Goal: Information Seeking & Learning: Learn about a topic

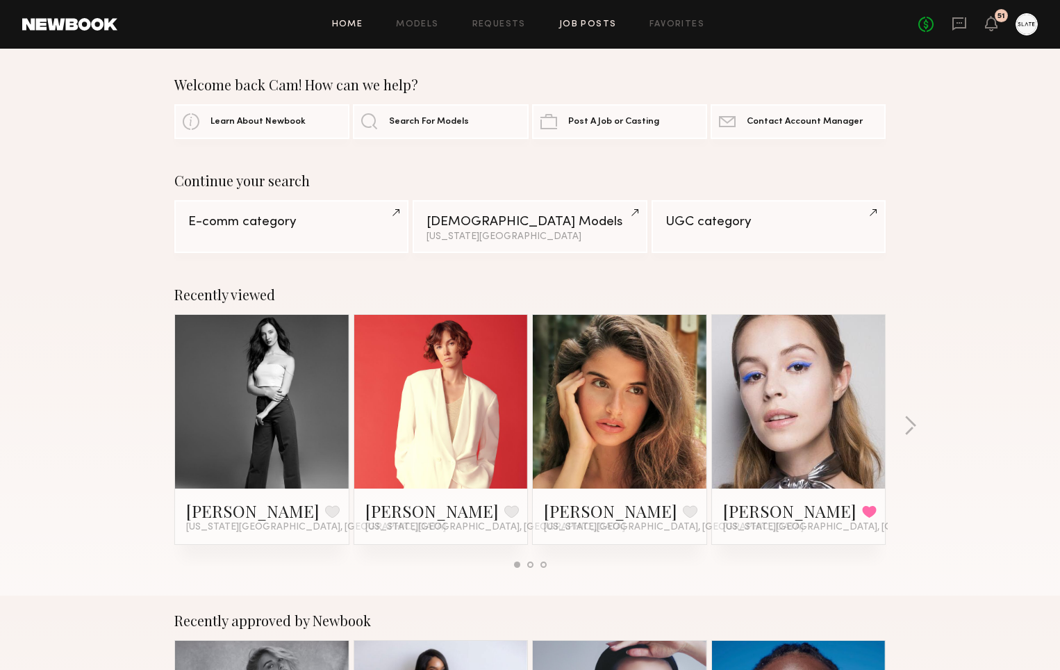
click at [577, 25] on link "Job Posts" at bounding box center [588, 24] width 58 height 9
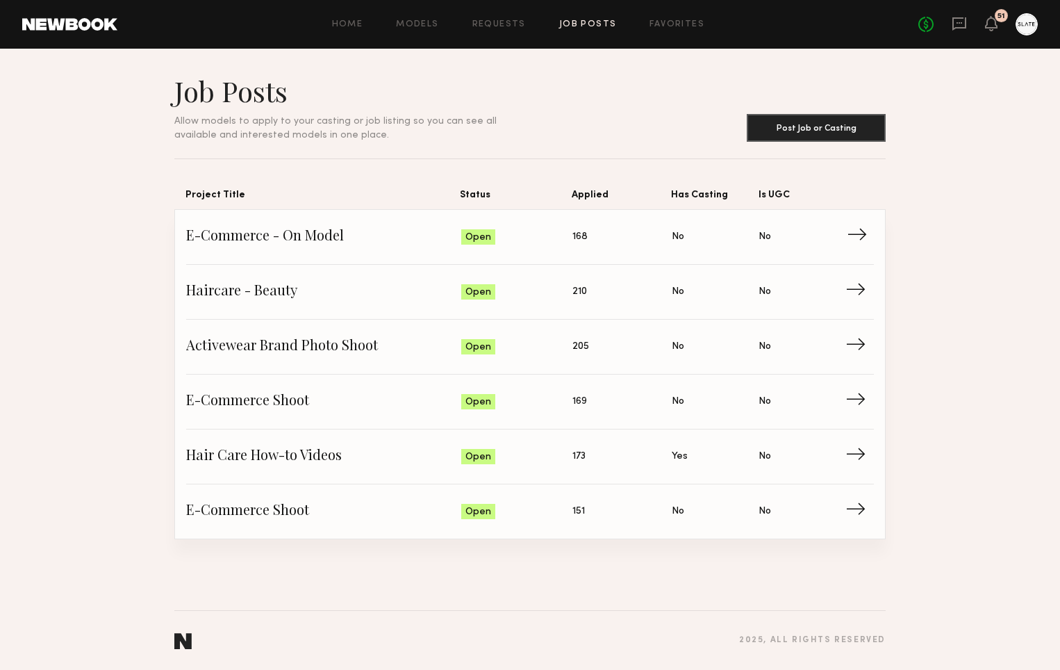
click at [331, 237] on span "E-Commerce - On Model" at bounding box center [323, 236] width 275 height 21
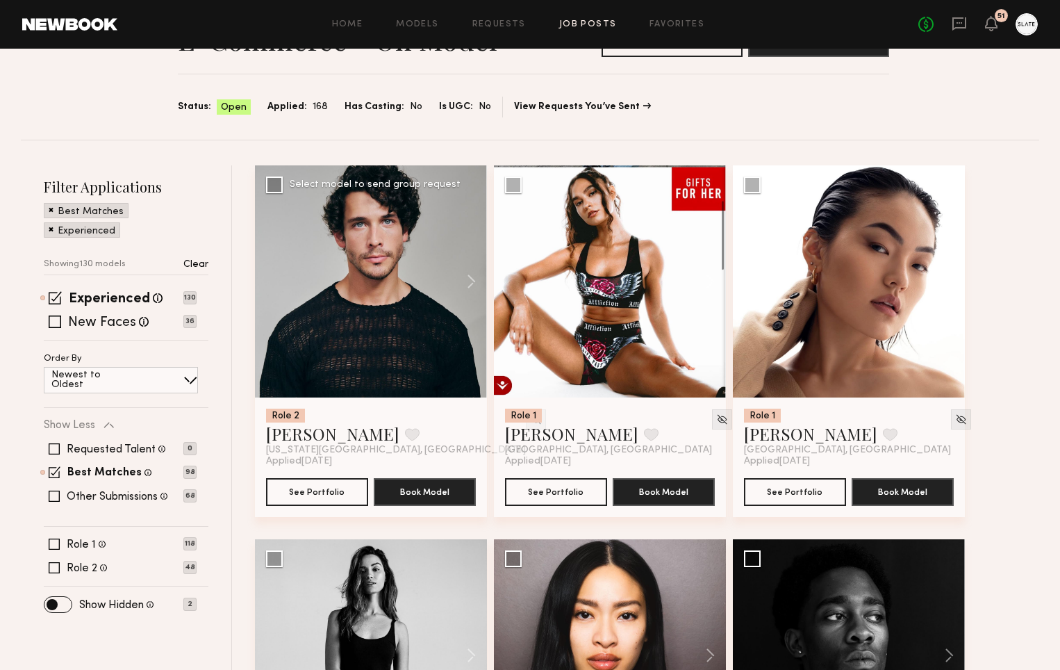
scroll to position [60, 0]
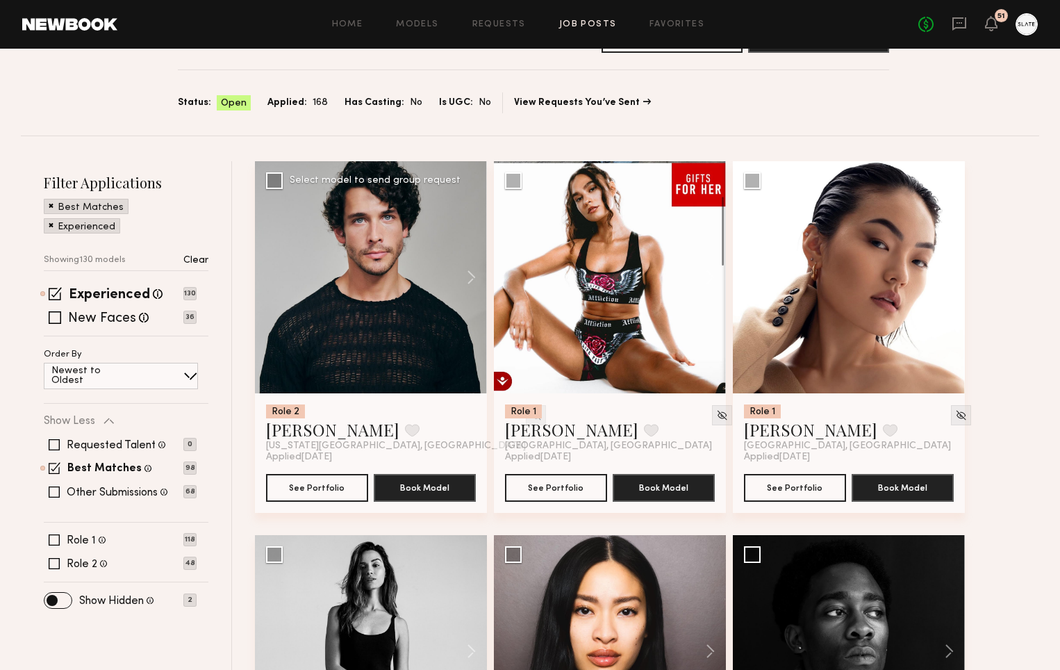
click at [530, 415] on img at bounding box center [536, 415] width 12 height 12
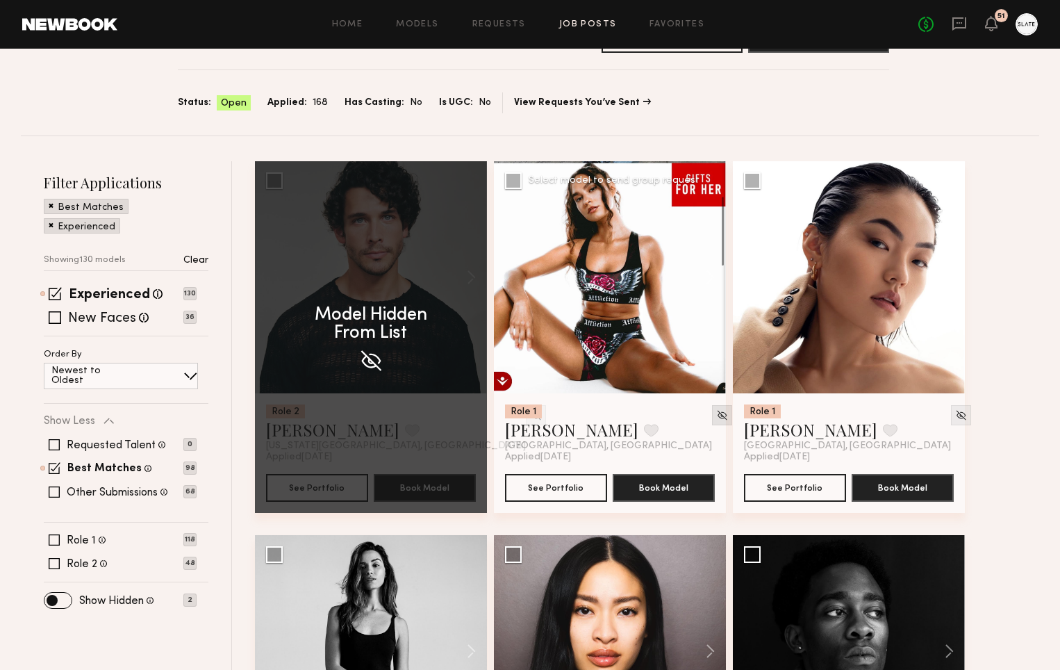
click at [716, 413] on img at bounding box center [722, 415] width 12 height 12
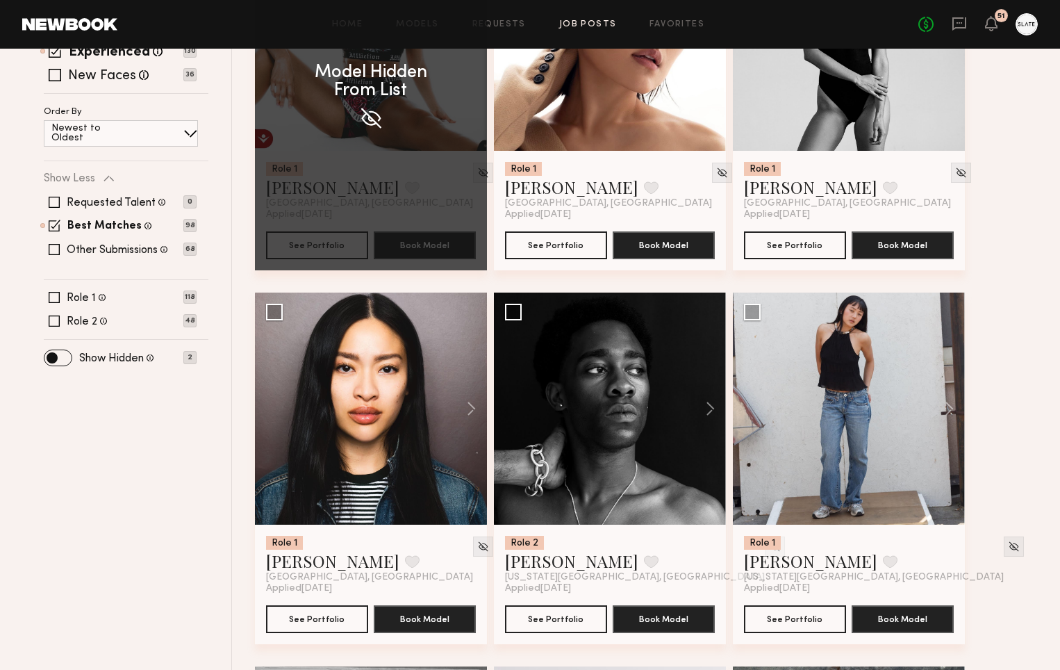
scroll to position [335, 0]
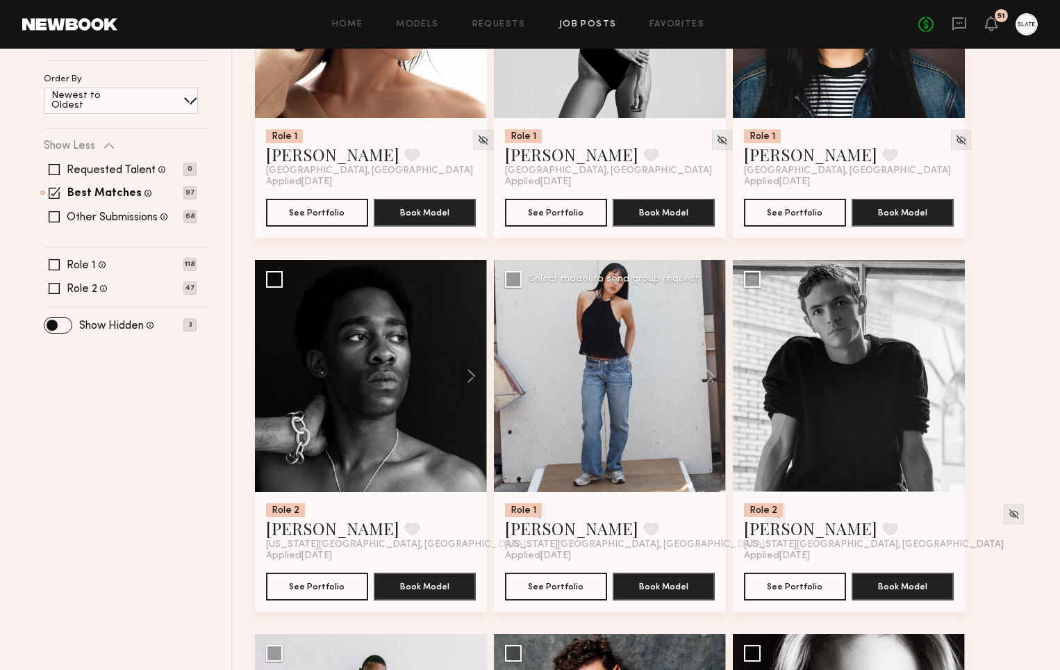
click at [769, 515] on img at bounding box center [775, 514] width 12 height 12
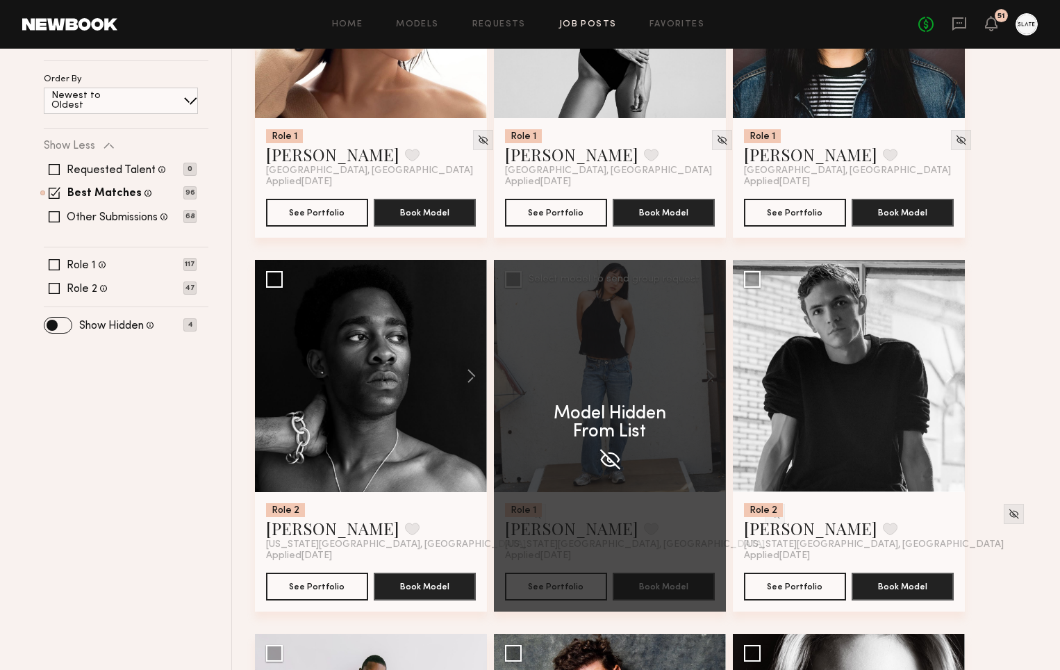
click at [702, 511] on div "Model Hidden From List" at bounding box center [610, 435] width 232 height 351
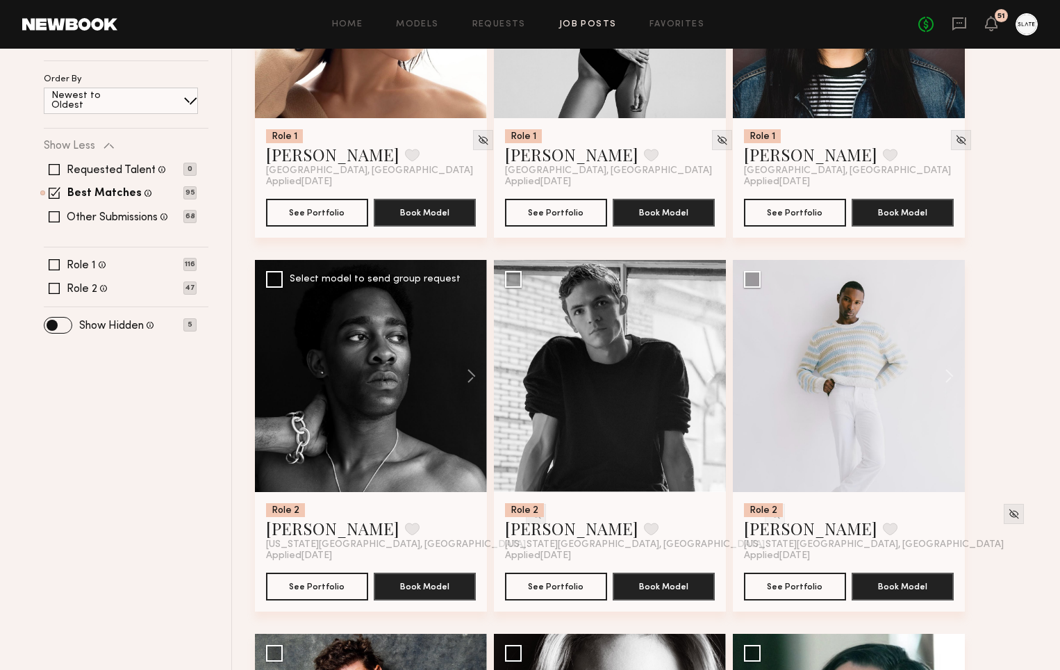
click at [530, 518] on img at bounding box center [536, 514] width 12 height 12
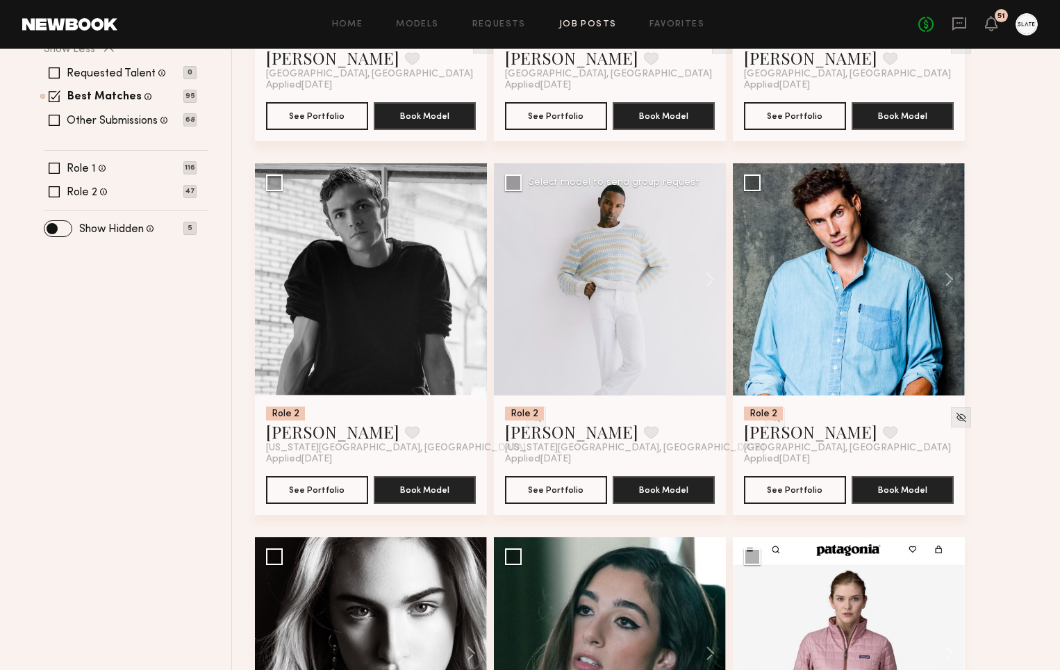
scroll to position [451, 0]
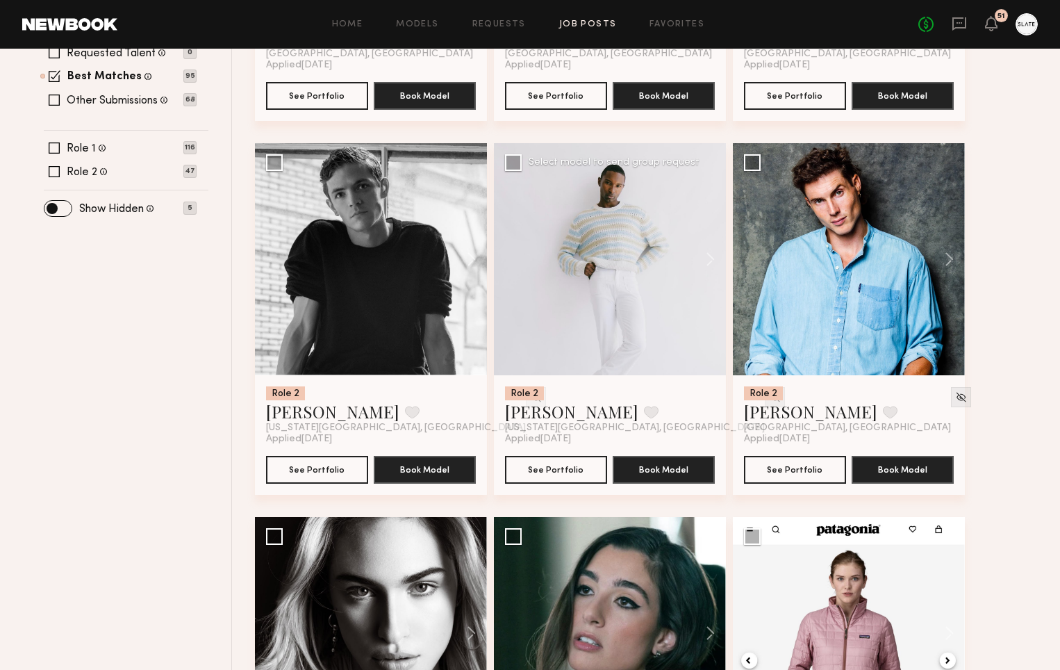
click at [769, 398] on img at bounding box center [775, 397] width 12 height 12
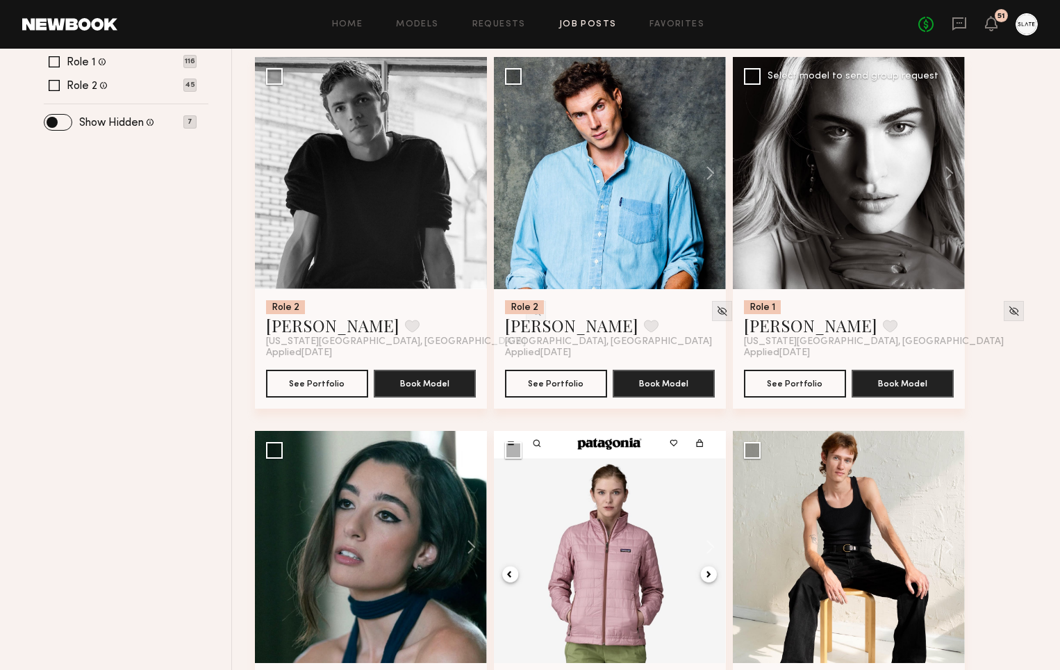
scroll to position [504, 0]
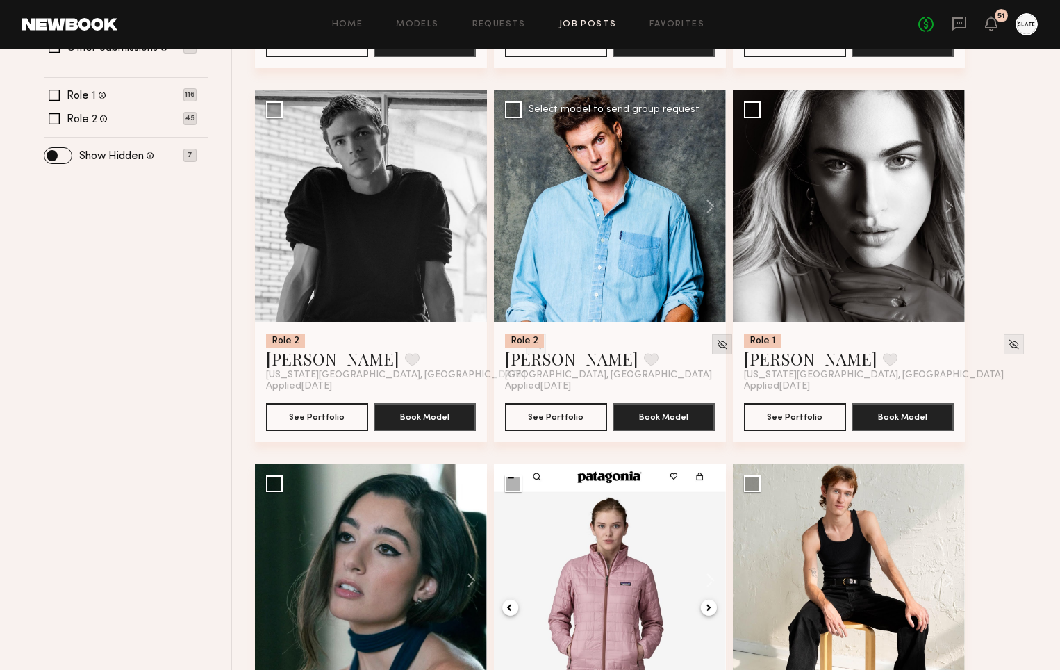
click at [716, 346] on img at bounding box center [722, 344] width 12 height 12
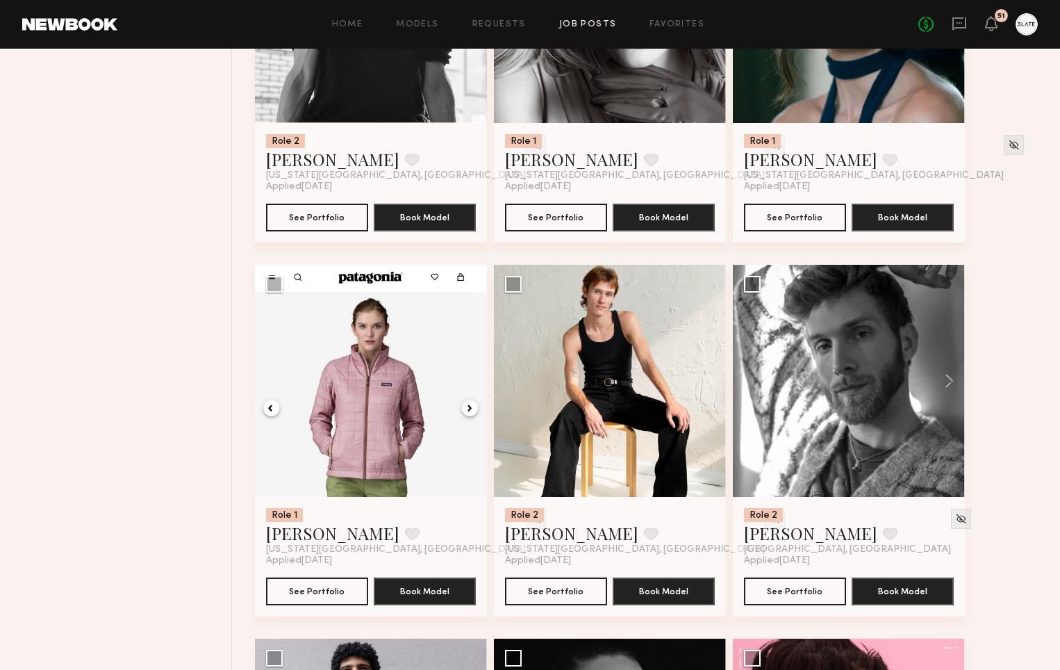
scroll to position [716, 0]
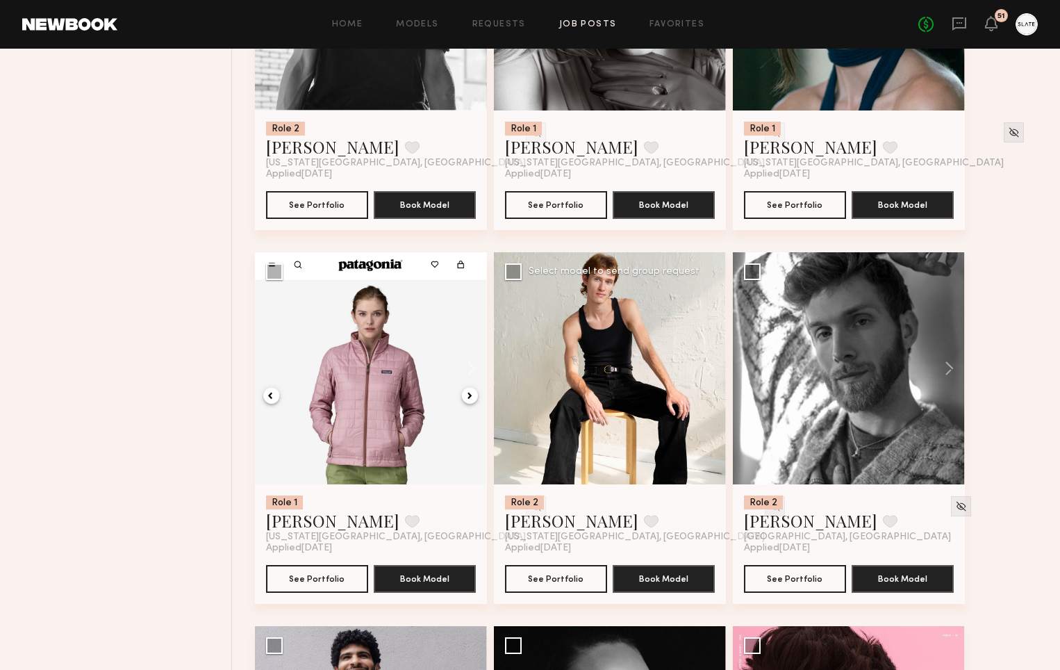
click at [769, 508] on img at bounding box center [775, 506] width 12 height 12
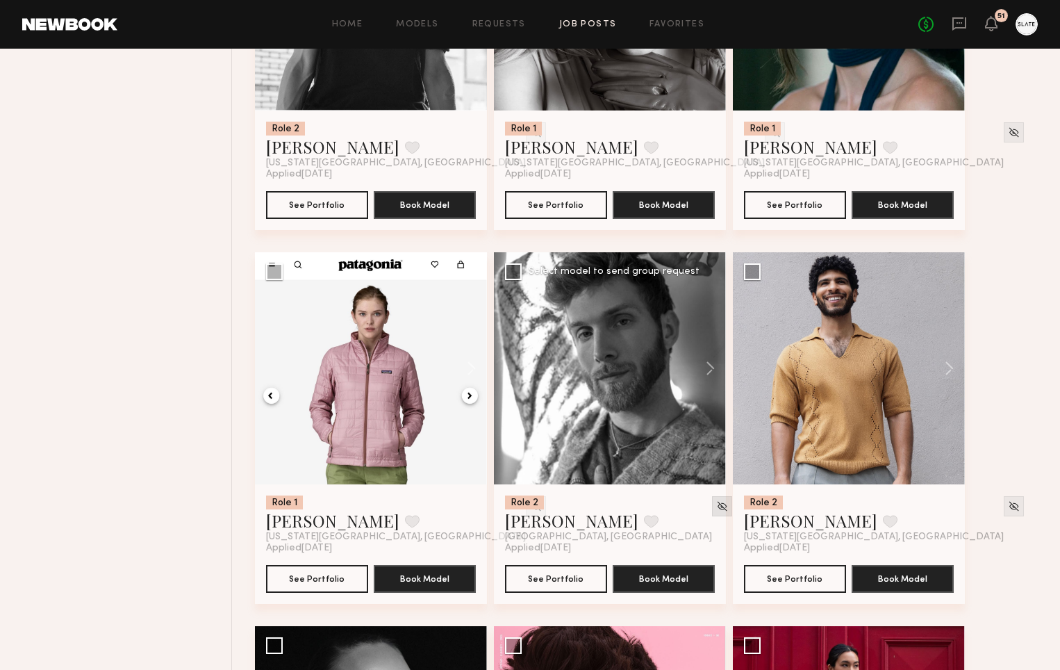
click at [716, 505] on img at bounding box center [722, 506] width 12 height 12
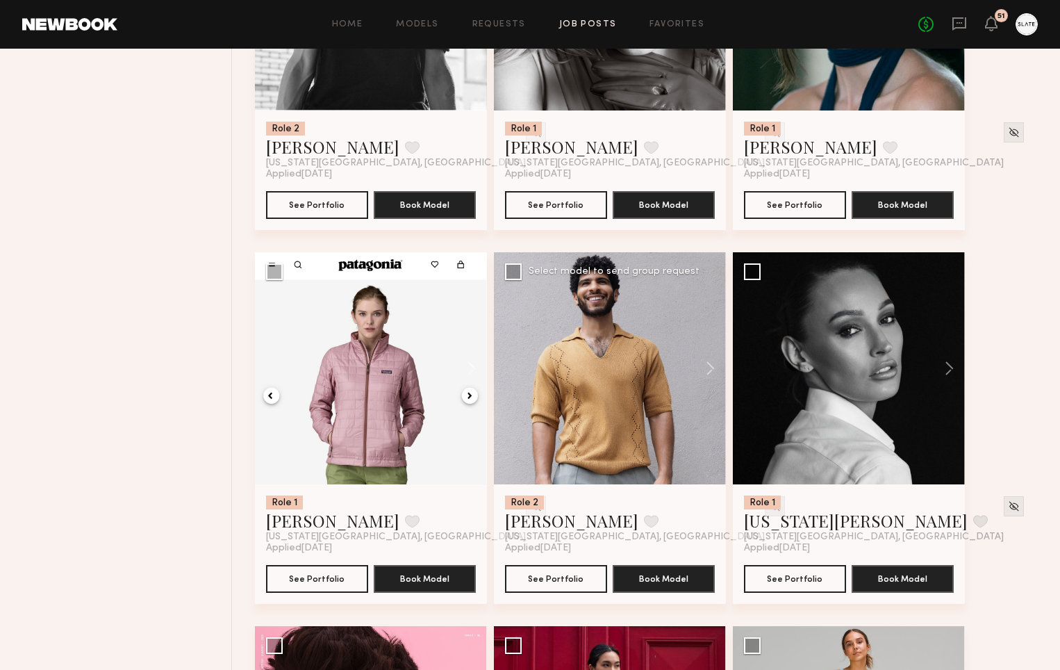
click at [769, 508] on img at bounding box center [775, 506] width 12 height 12
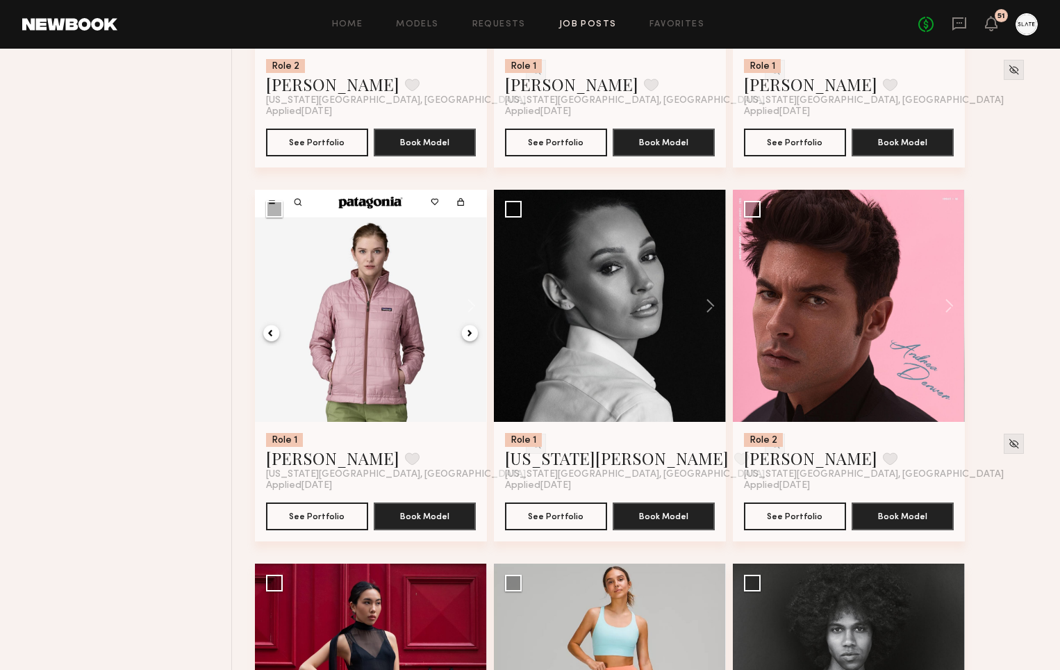
scroll to position [867, 0]
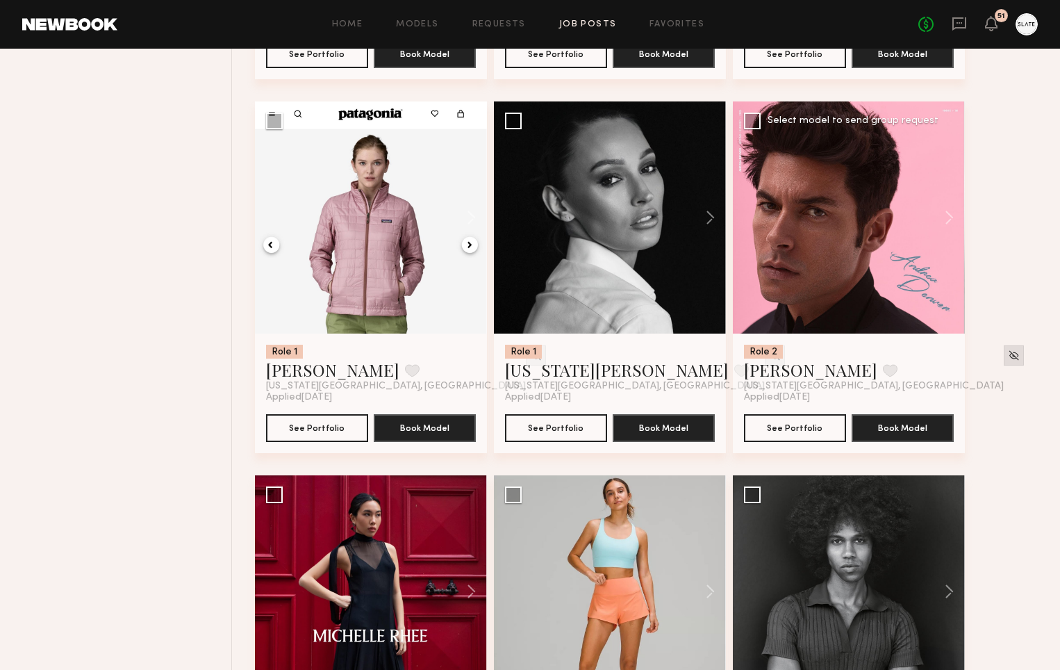
click at [1008, 357] on img at bounding box center [1014, 355] width 12 height 12
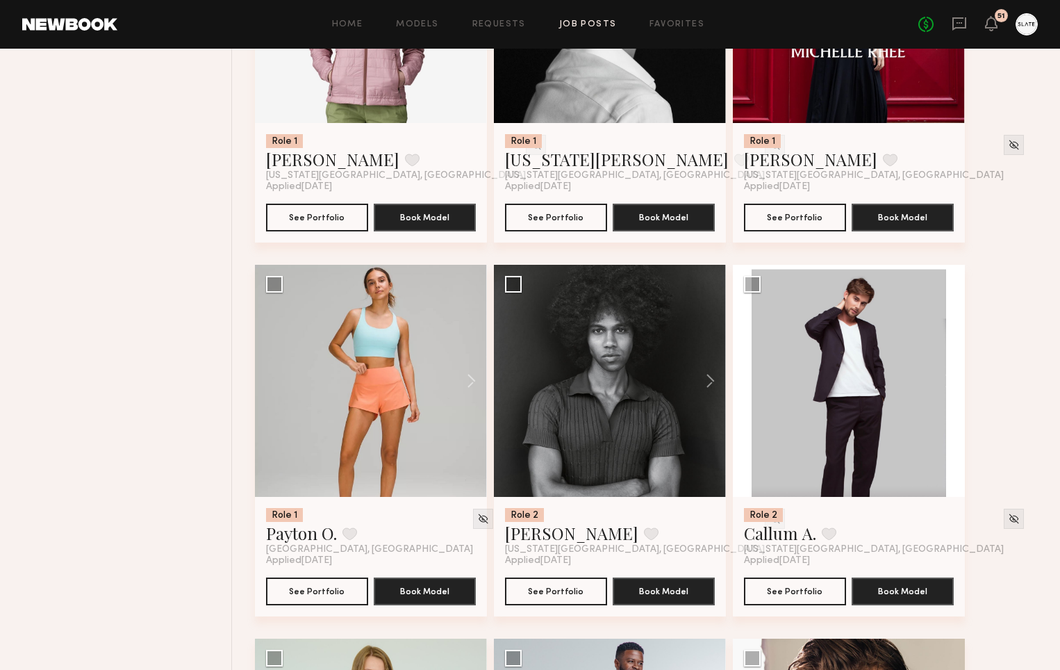
scroll to position [1097, 0]
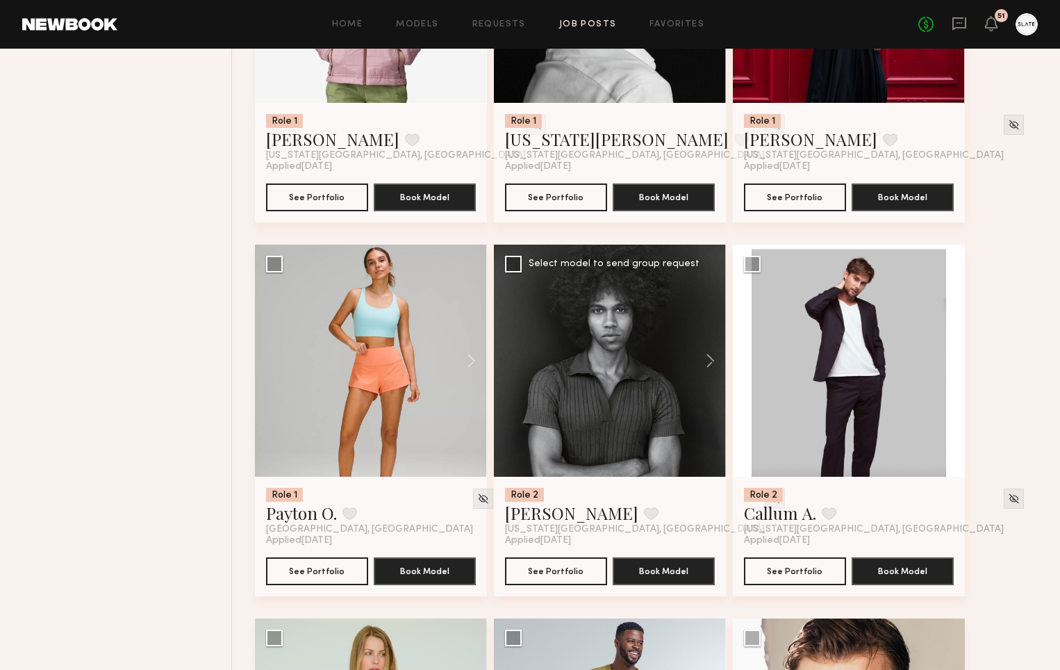
click at [769, 499] on img at bounding box center [775, 498] width 12 height 12
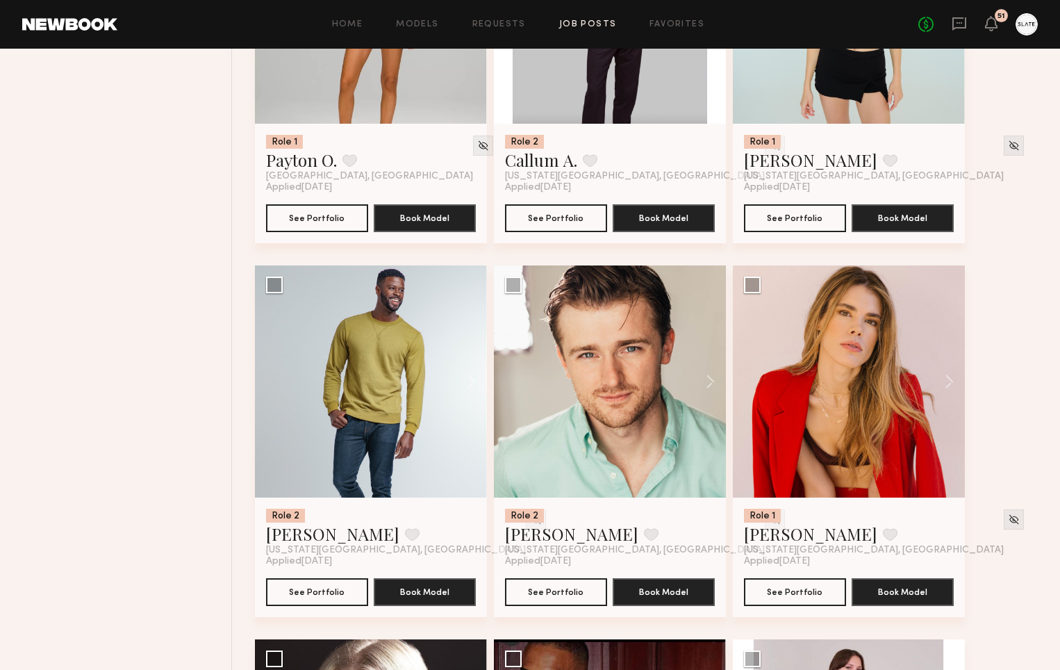
scroll to position [1455, 0]
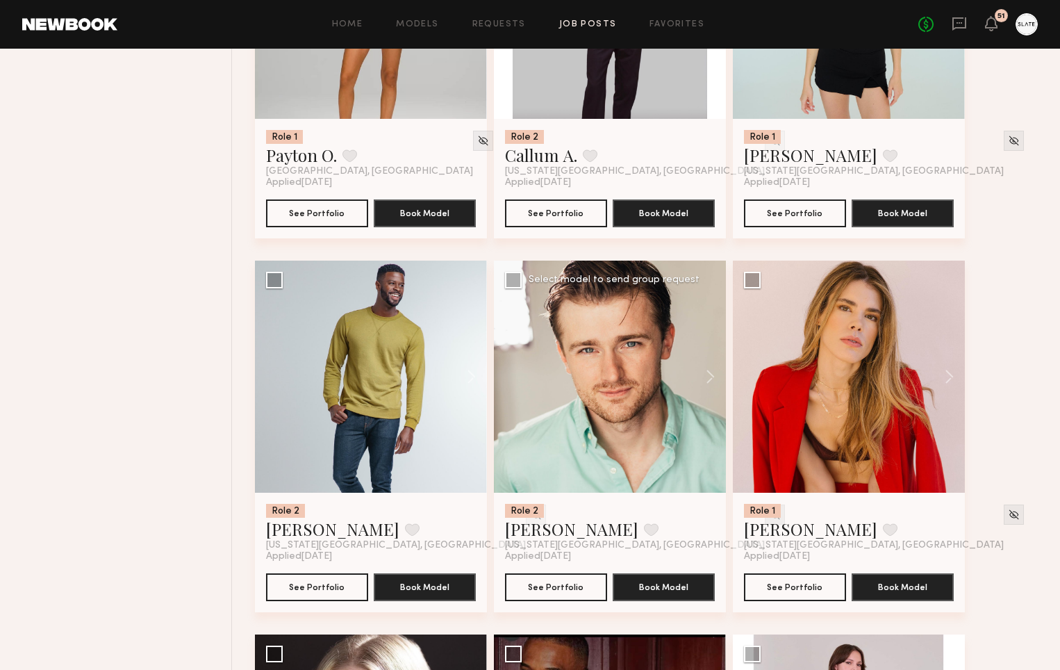
click at [769, 513] on img at bounding box center [775, 514] width 12 height 12
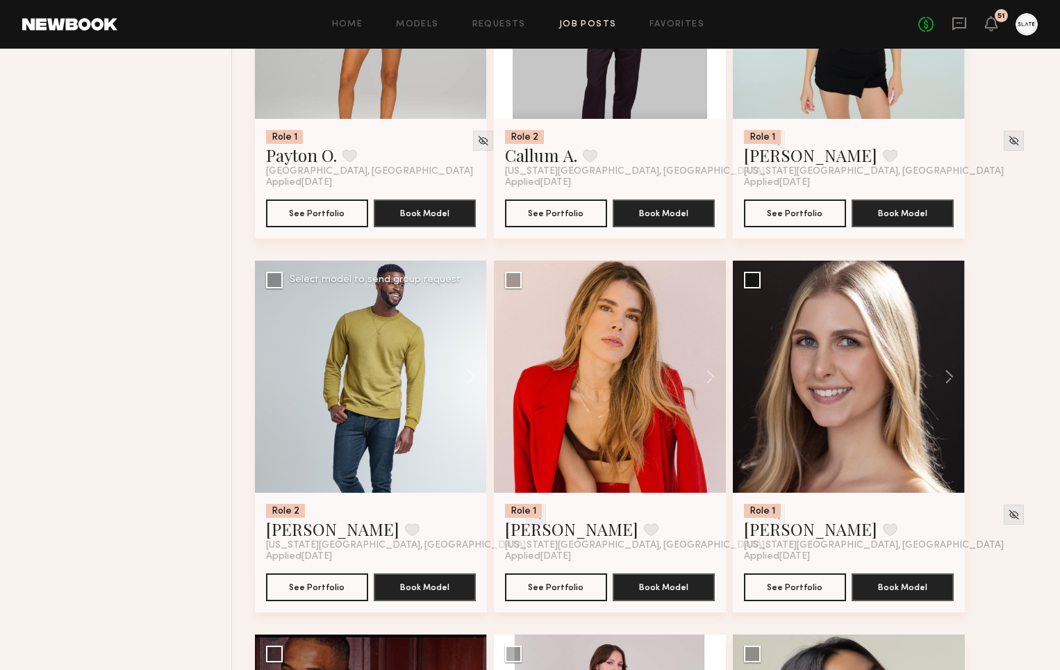
click at [530, 515] on img at bounding box center [536, 514] width 12 height 12
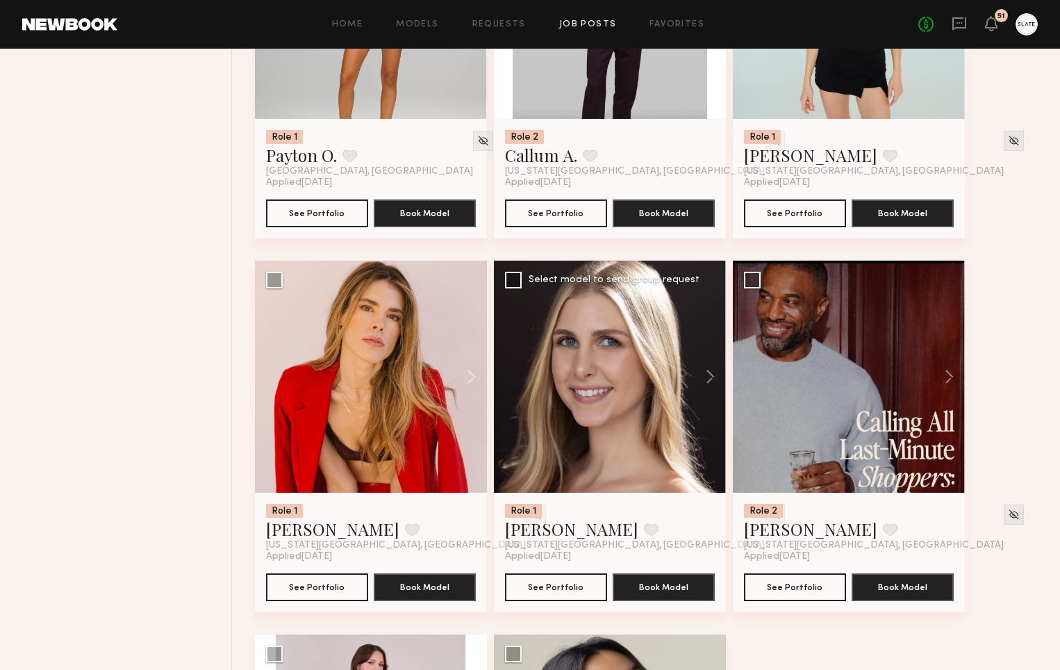
click at [769, 515] on img at bounding box center [775, 514] width 12 height 12
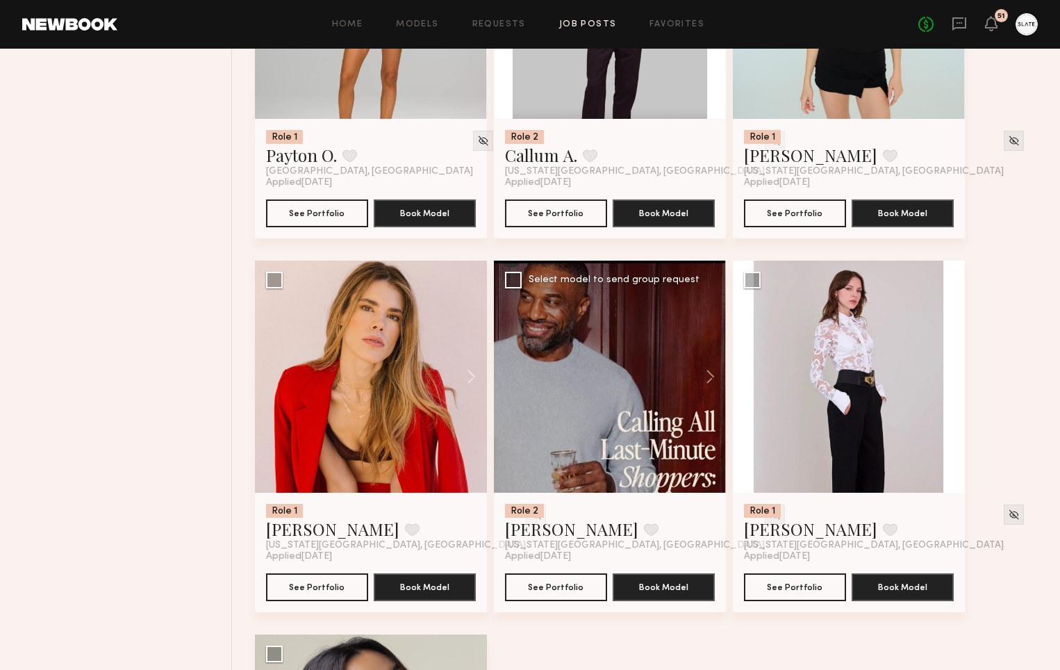
click at [769, 518] on img at bounding box center [775, 514] width 12 height 12
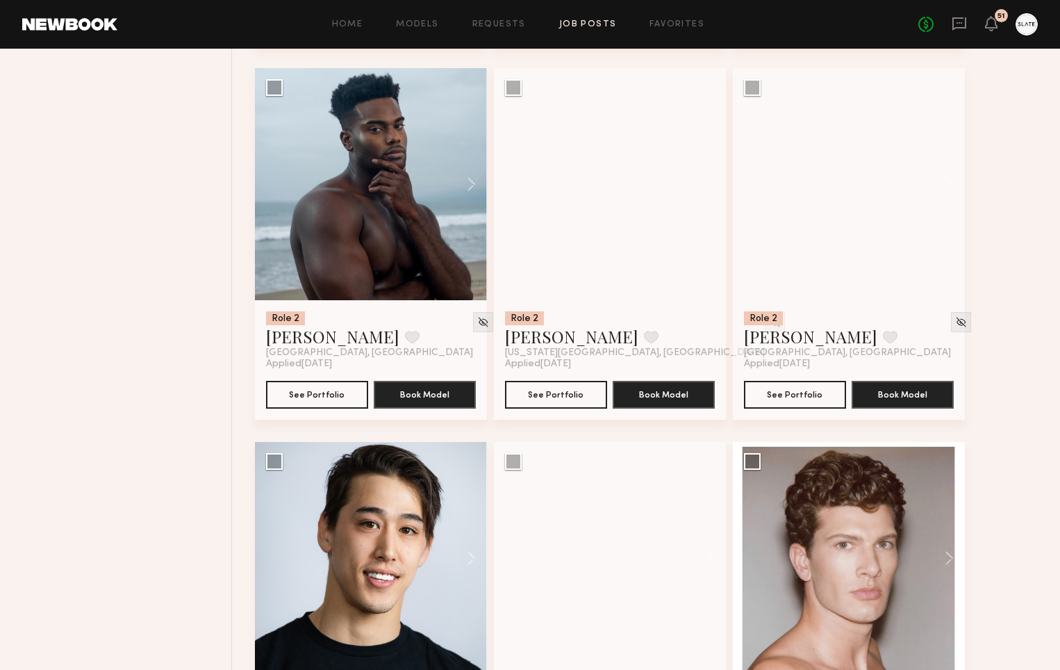
scroll to position [2008, 0]
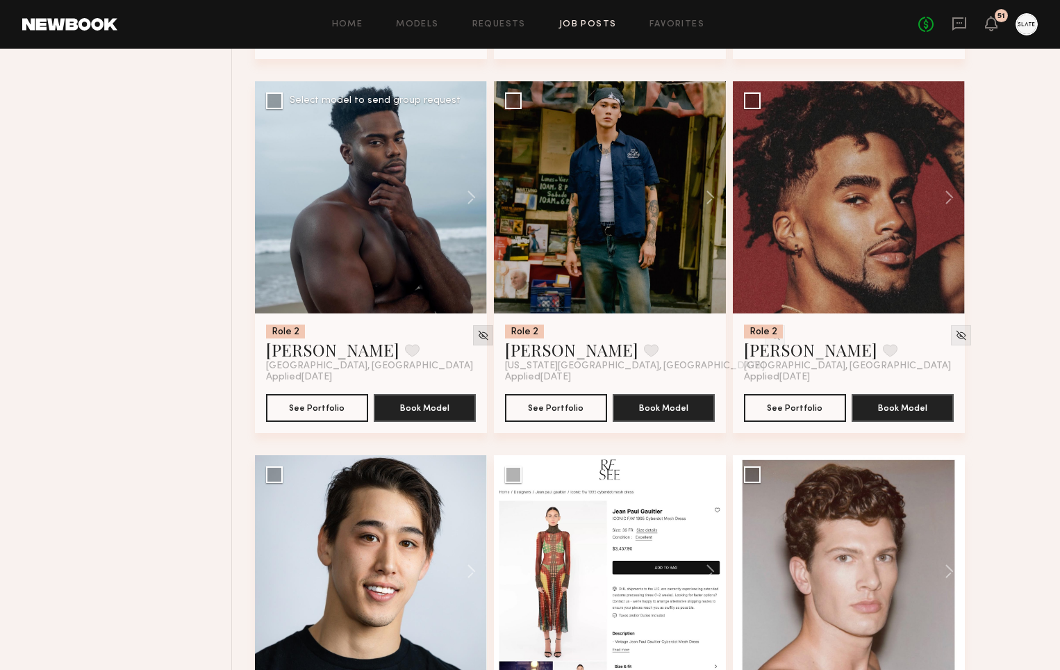
click at [477, 338] on img at bounding box center [483, 335] width 12 height 12
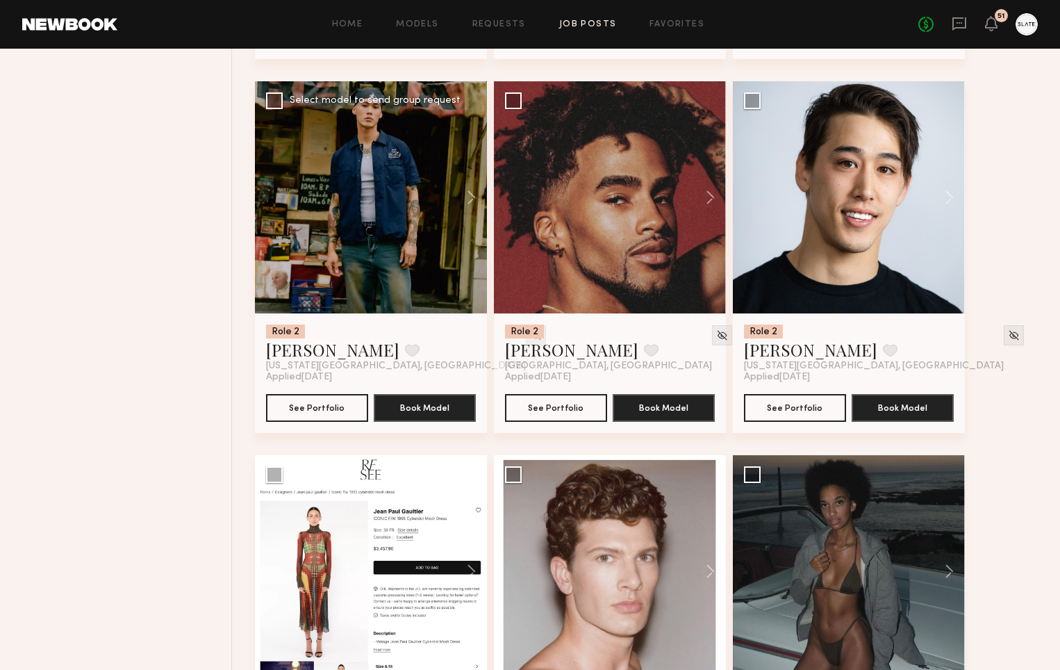
click at [530, 335] on img at bounding box center [536, 335] width 12 height 12
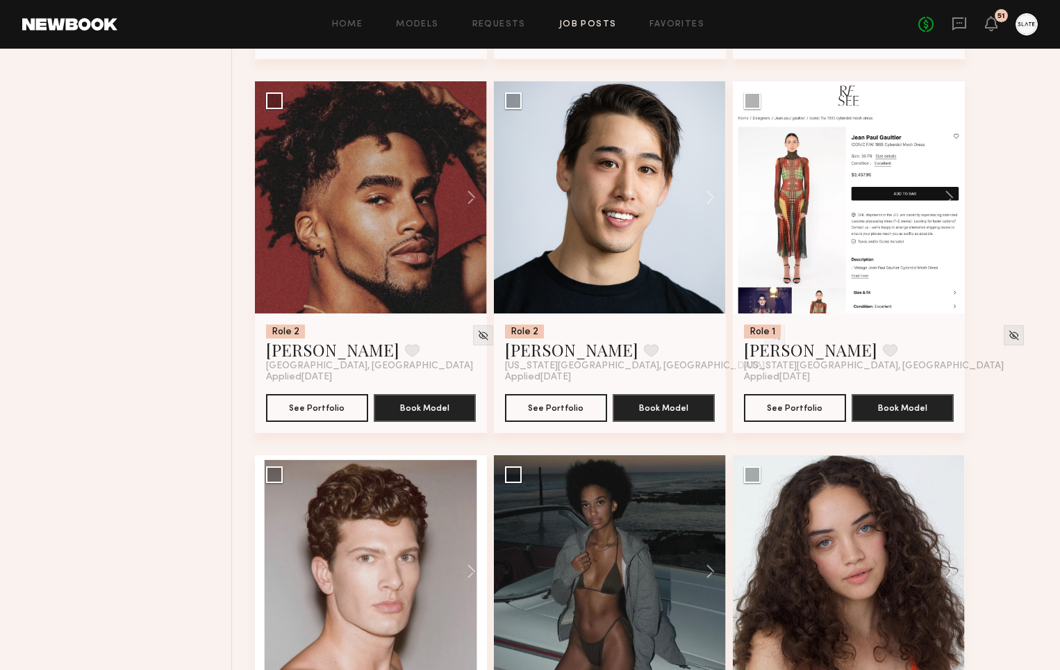
click at [477, 335] on img at bounding box center [483, 335] width 12 height 12
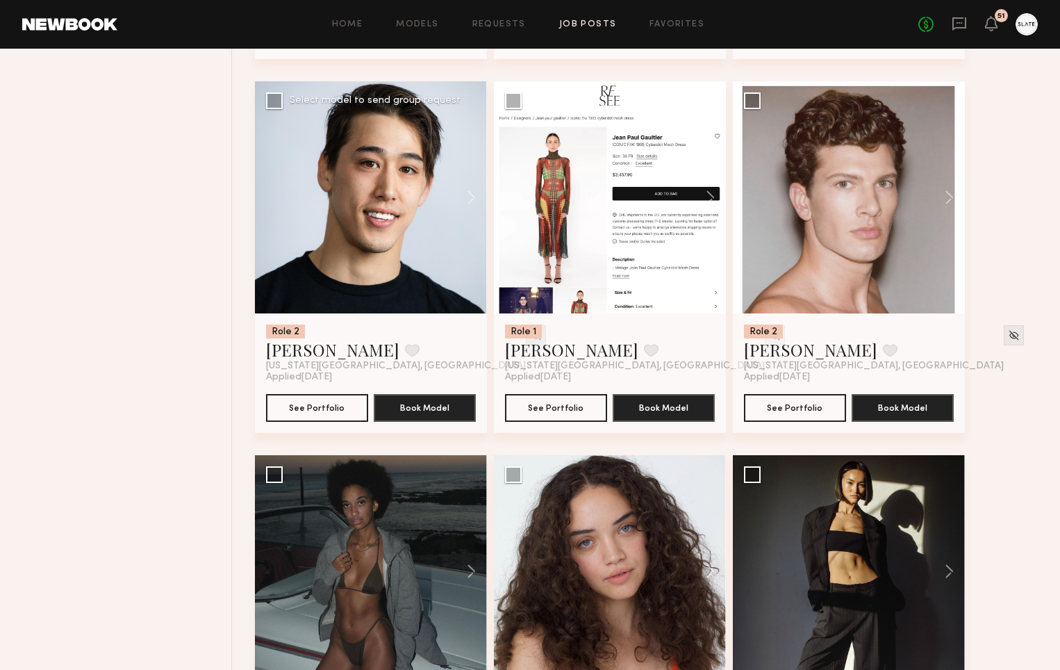
click at [530, 335] on img at bounding box center [536, 335] width 12 height 12
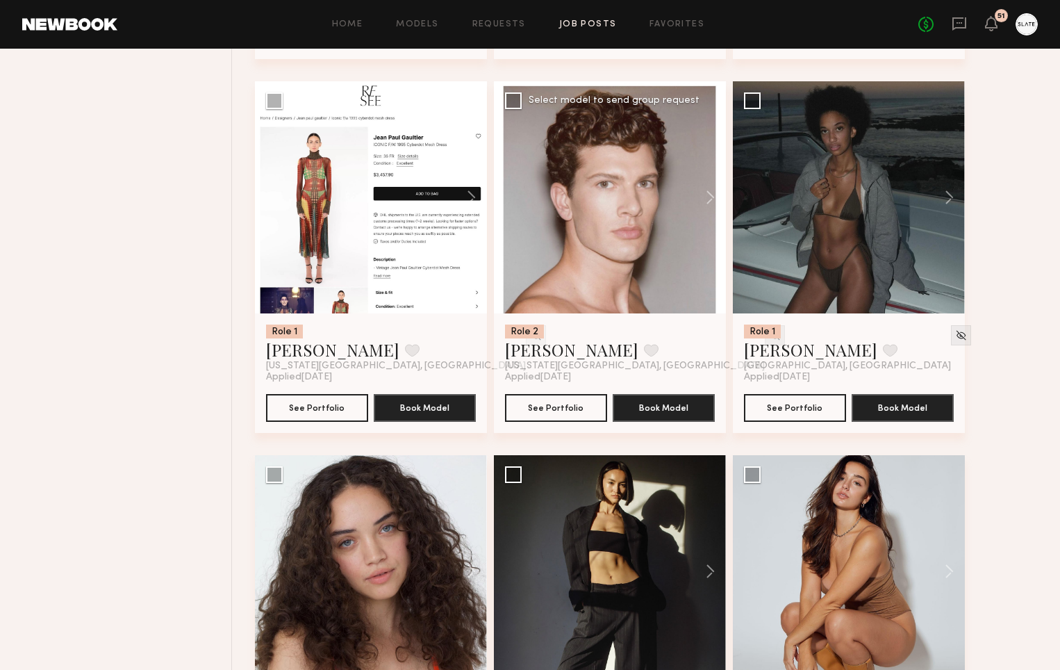
click at [769, 339] on img at bounding box center [775, 335] width 12 height 12
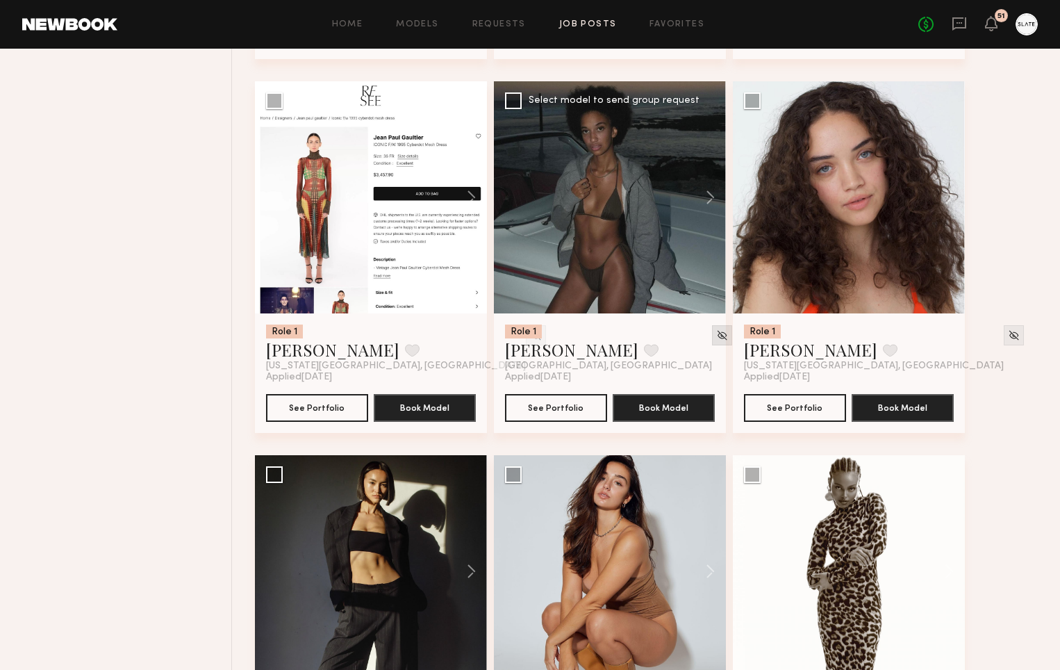
click at [716, 339] on img at bounding box center [722, 335] width 12 height 12
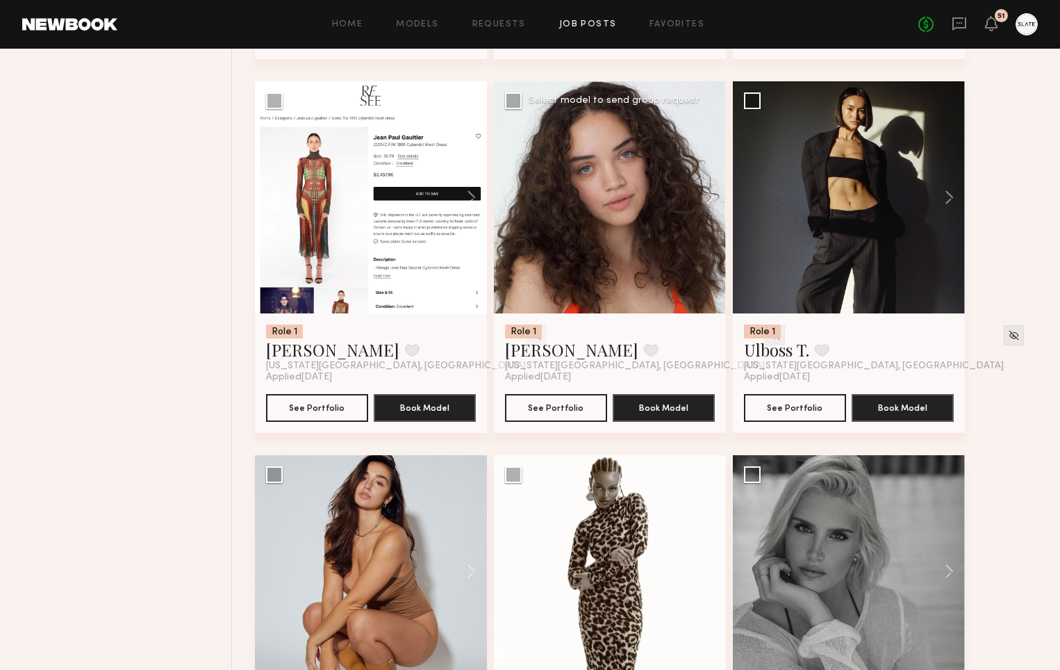
click at [769, 339] on img at bounding box center [775, 335] width 12 height 12
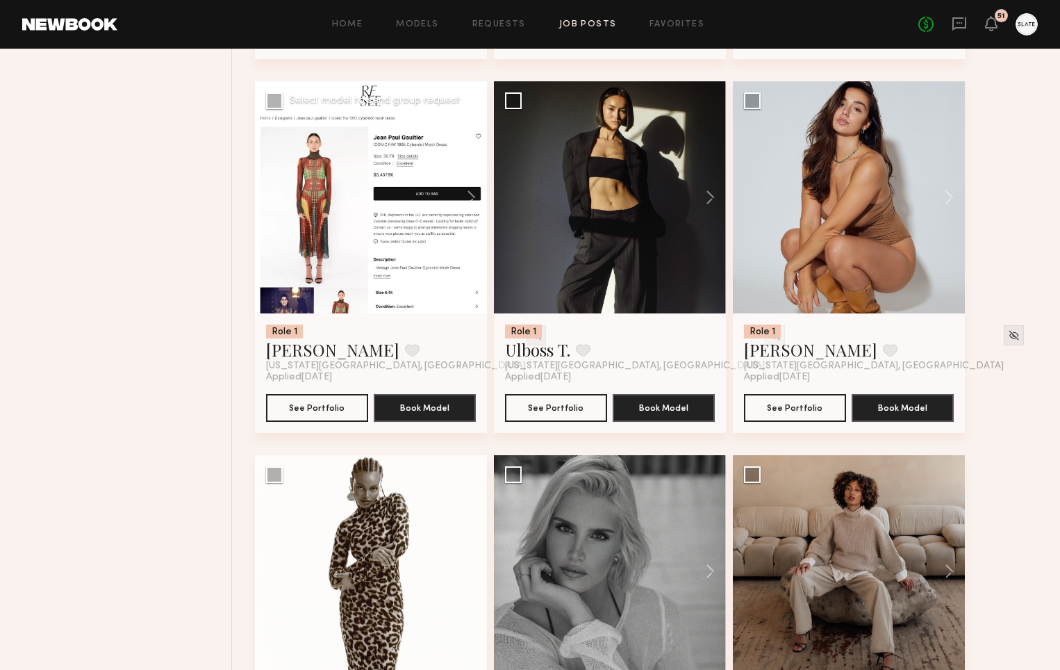
click at [530, 338] on img at bounding box center [536, 335] width 12 height 12
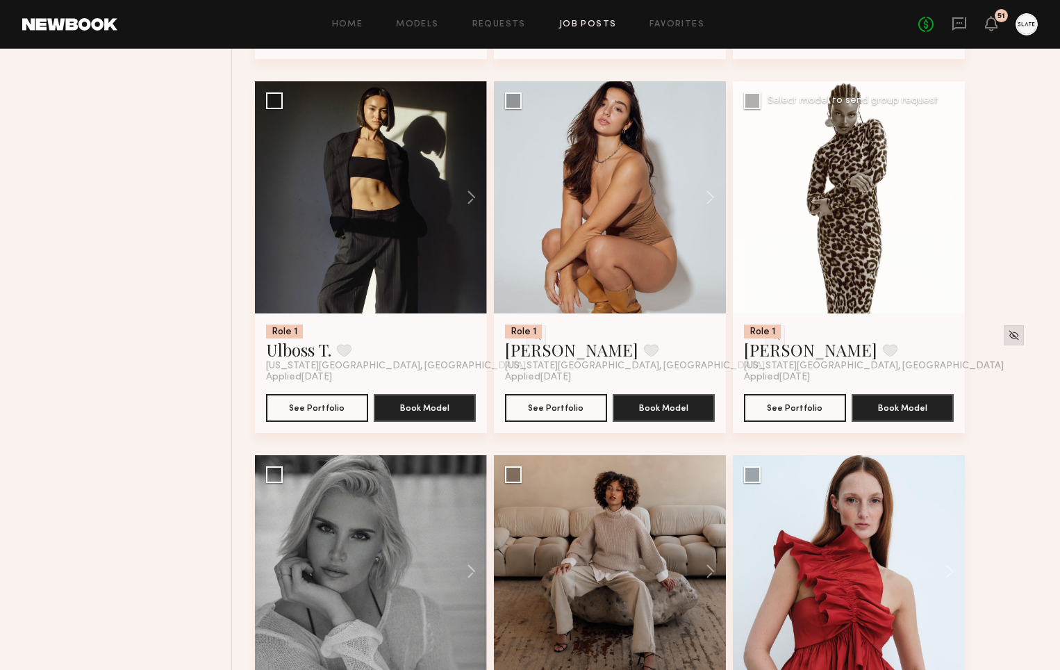
click at [1008, 338] on img at bounding box center [1014, 335] width 12 height 12
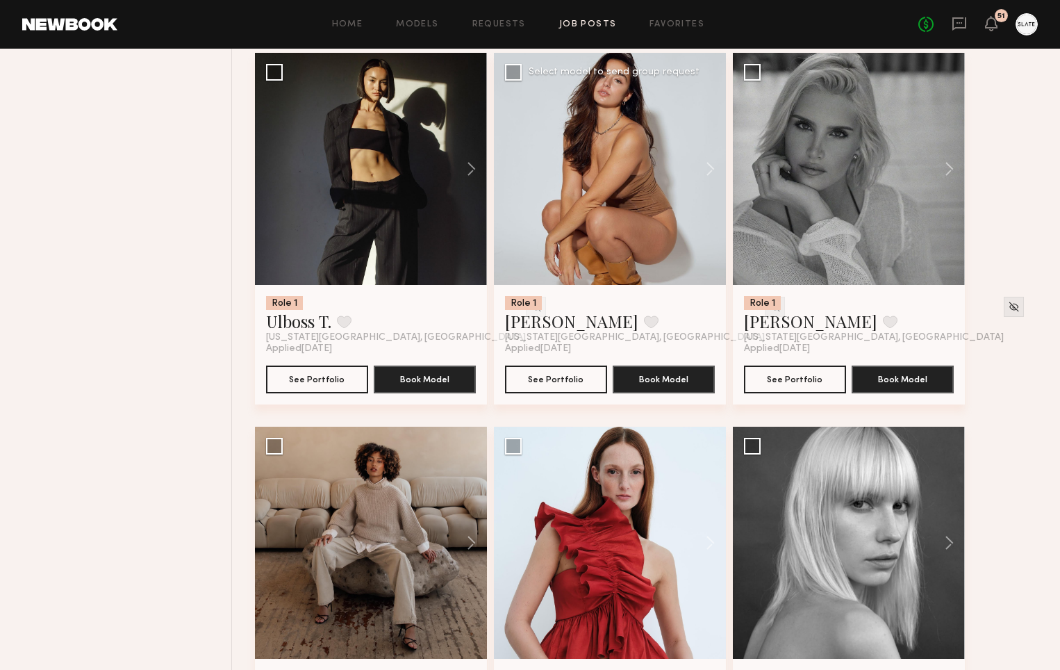
scroll to position [2039, 0]
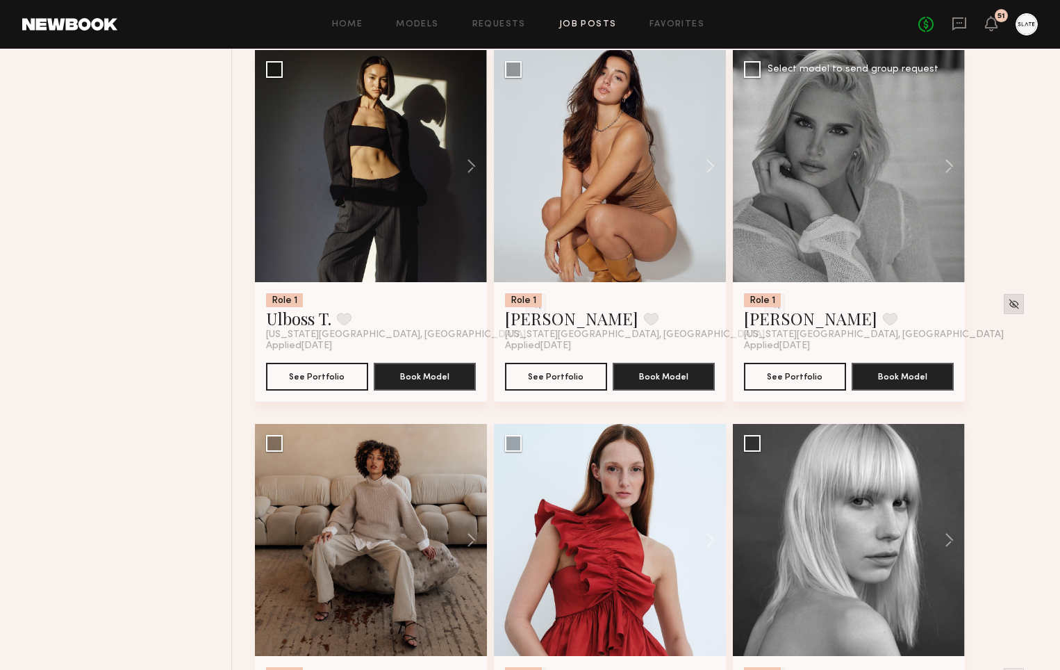
click at [1008, 307] on img at bounding box center [1014, 304] width 12 height 12
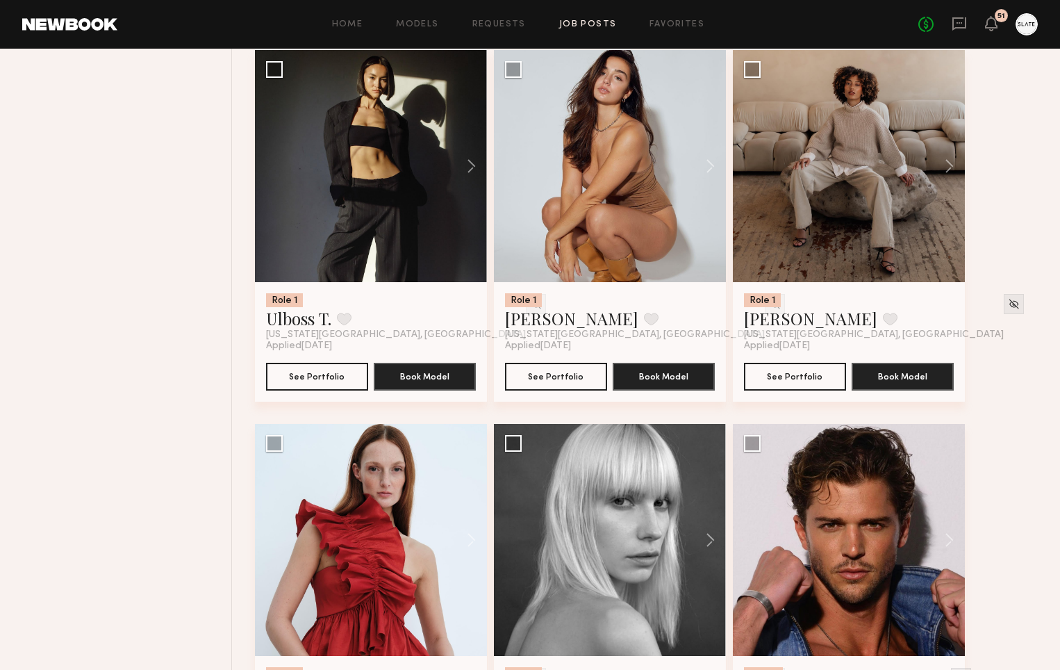
click at [1008, 307] on img at bounding box center [1014, 304] width 12 height 12
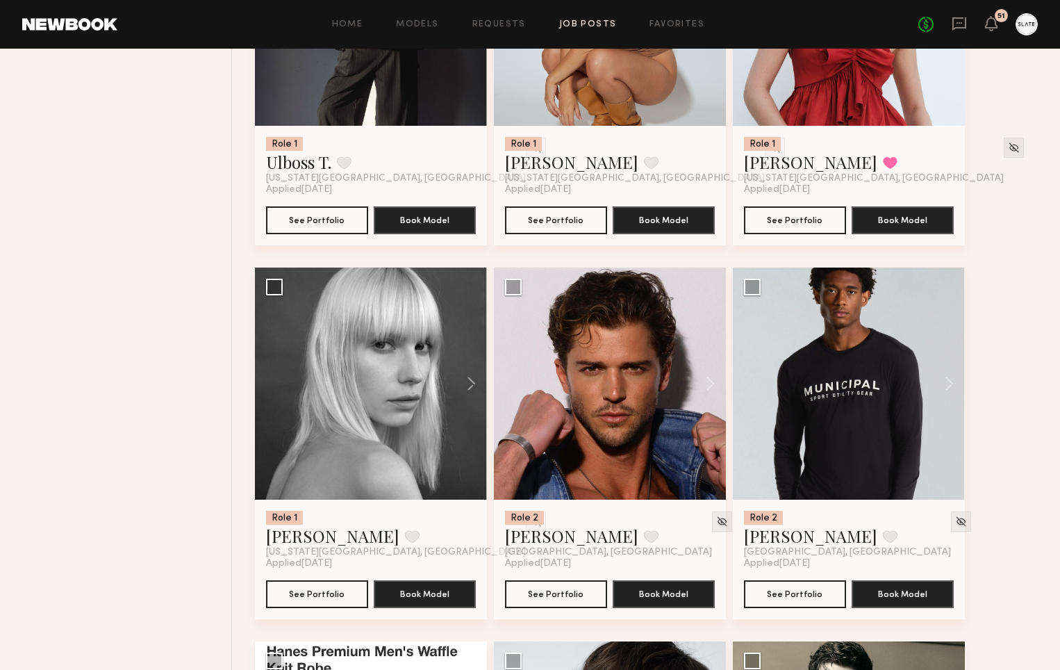
scroll to position [2235, 0]
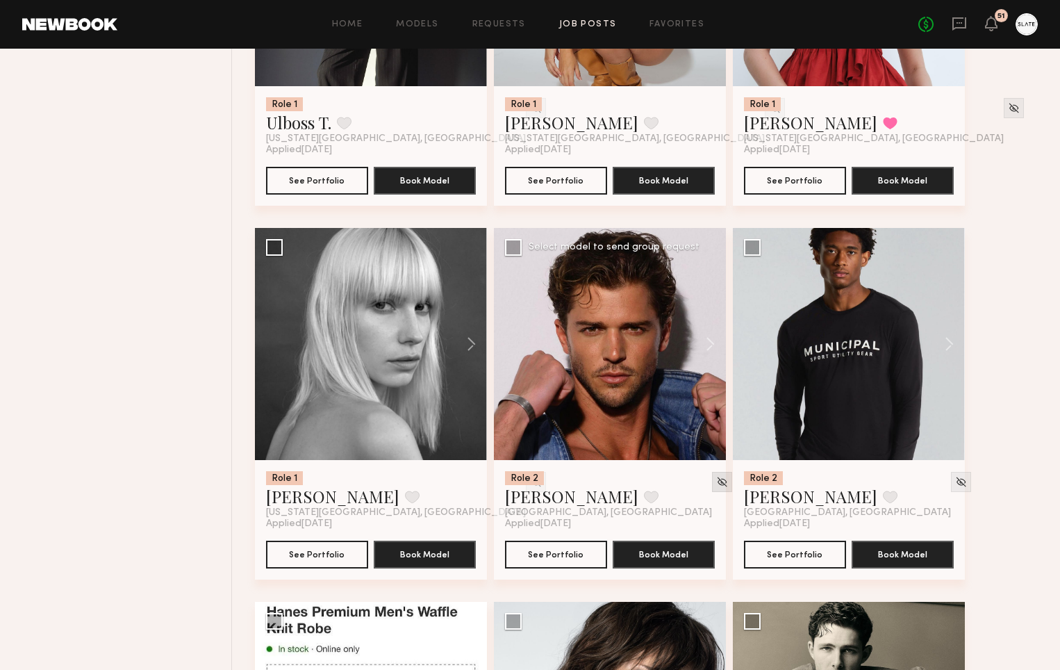
click at [716, 483] on img at bounding box center [722, 482] width 12 height 12
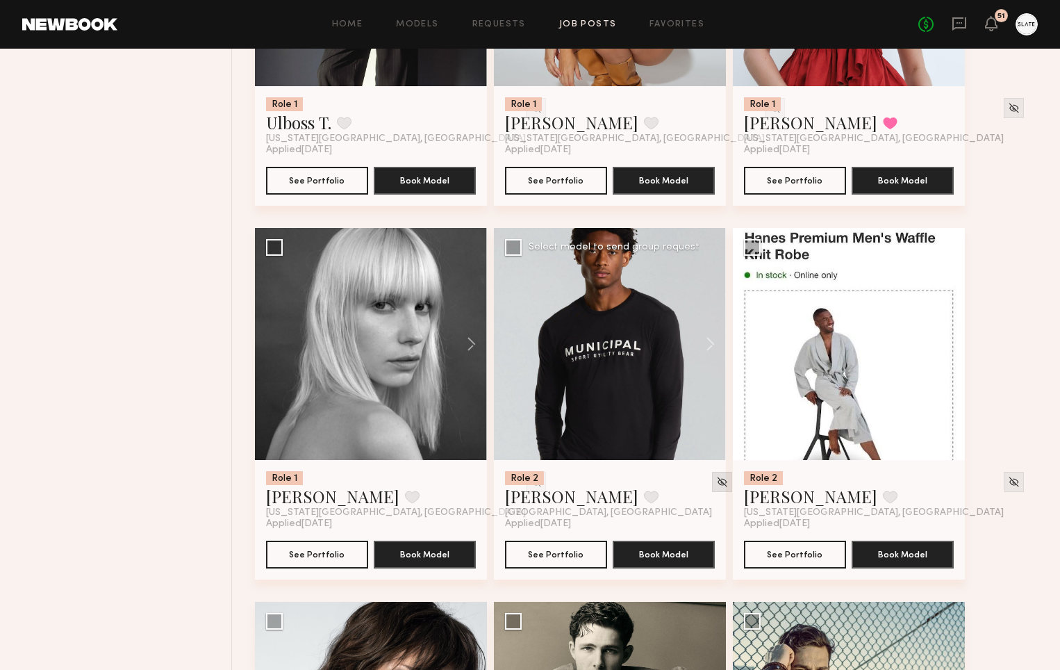
click at [716, 483] on img at bounding box center [722, 482] width 12 height 12
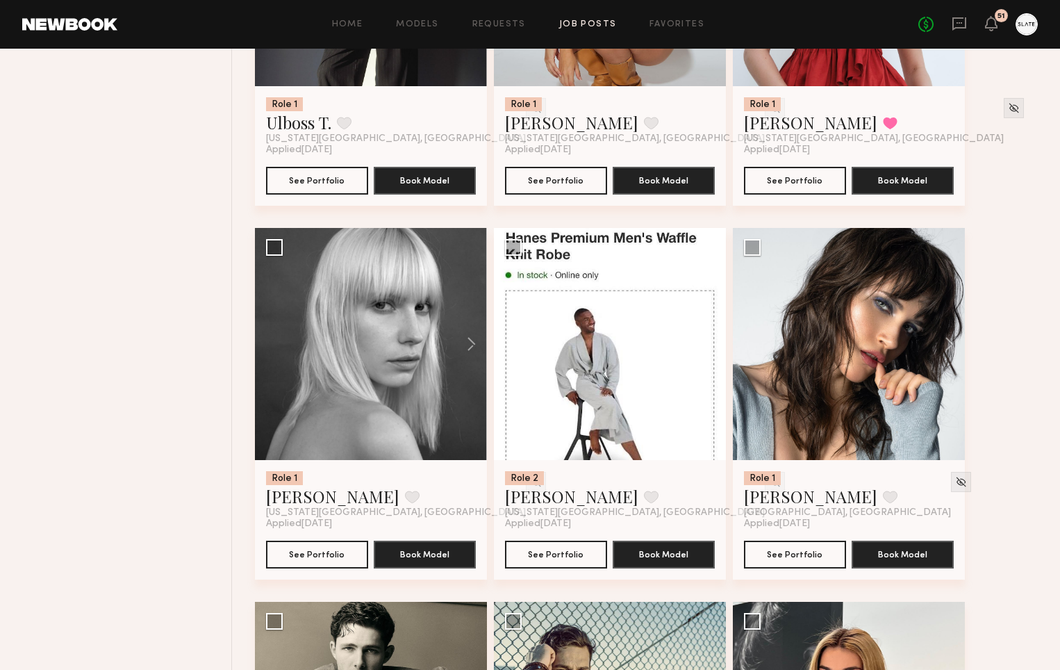
click at [769, 483] on img at bounding box center [775, 482] width 12 height 12
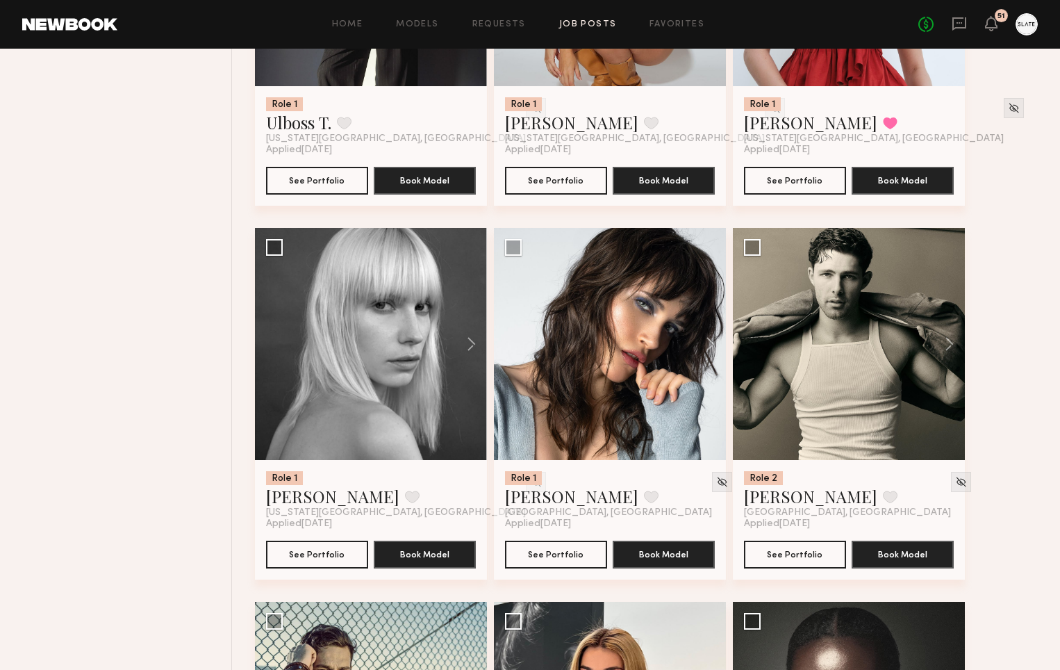
click at [716, 483] on img at bounding box center [722, 482] width 12 height 12
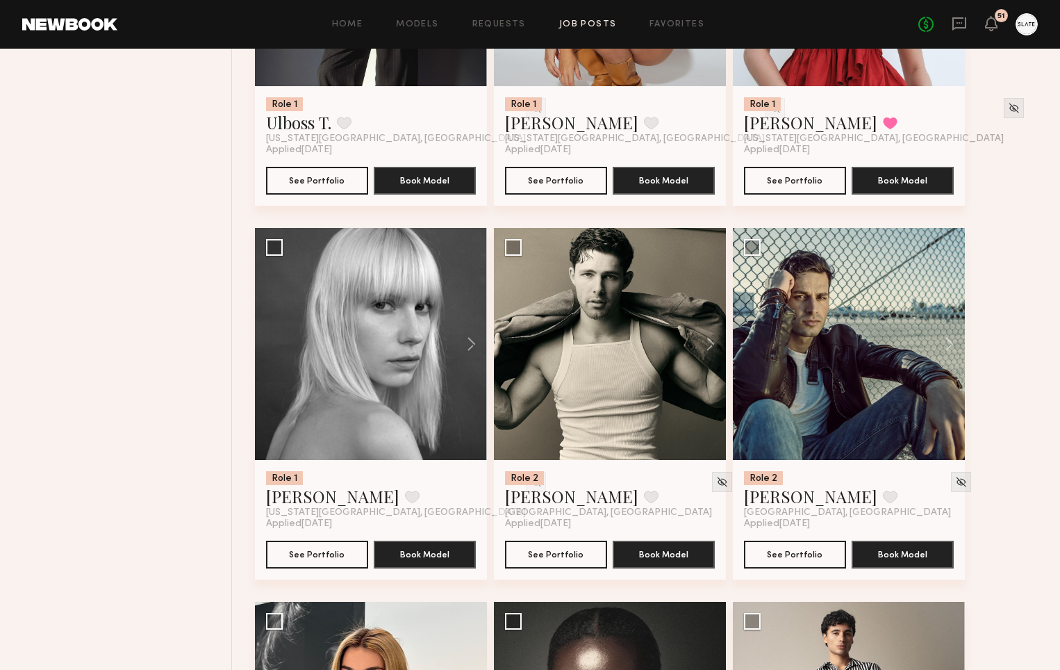
click at [716, 483] on img at bounding box center [722, 482] width 12 height 12
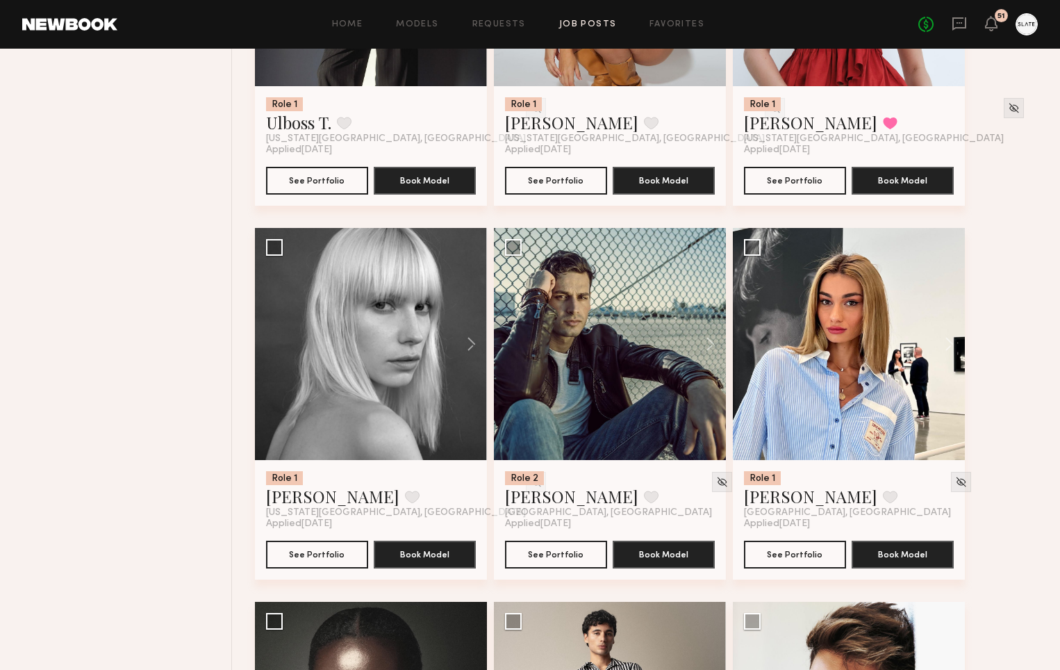
click at [716, 483] on img at bounding box center [722, 482] width 12 height 12
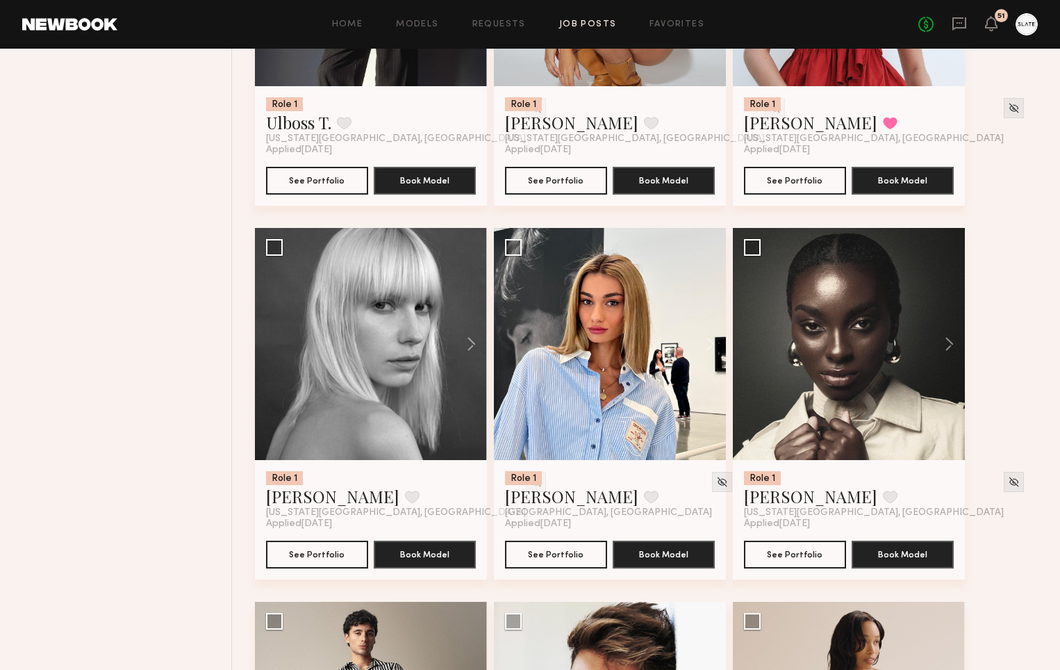
click at [716, 483] on img at bounding box center [722, 482] width 12 height 12
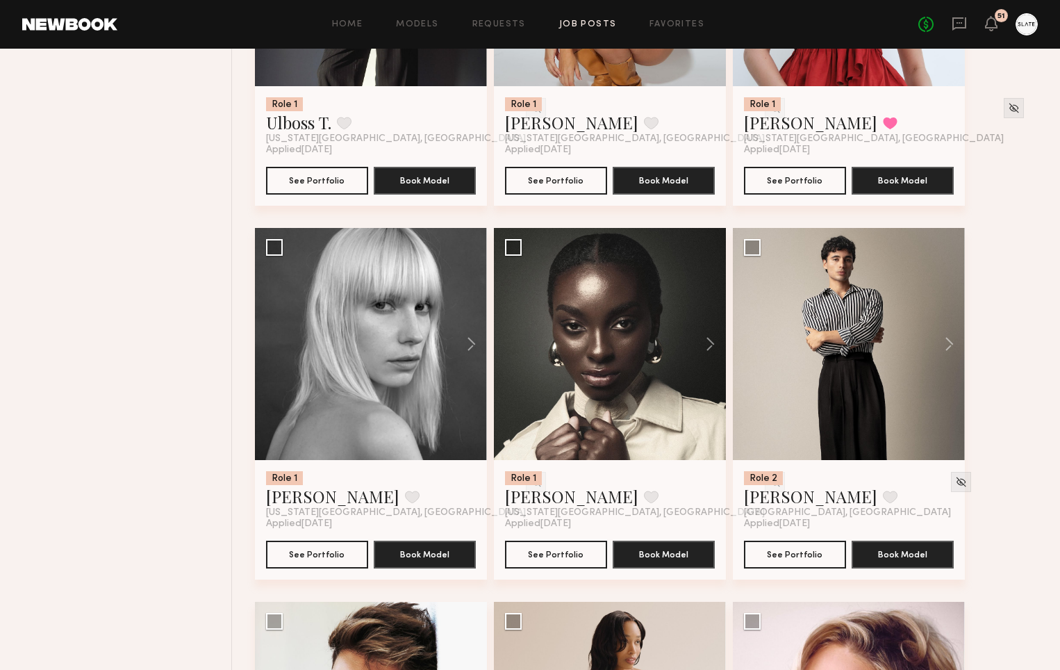
click at [769, 483] on img at bounding box center [775, 482] width 12 height 12
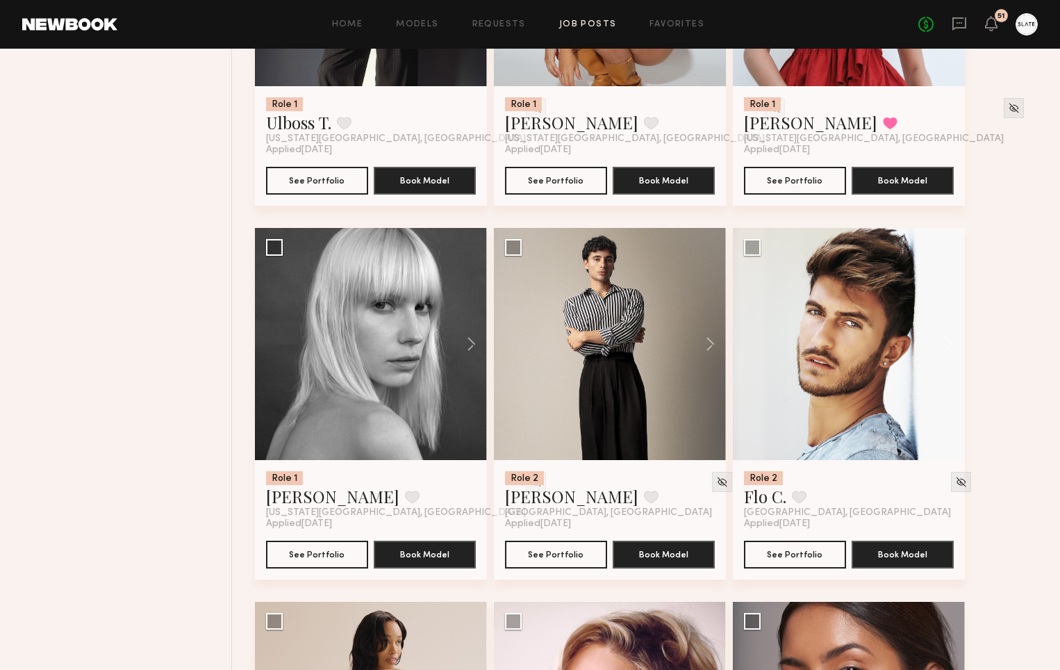
click at [716, 483] on img at bounding box center [722, 482] width 12 height 12
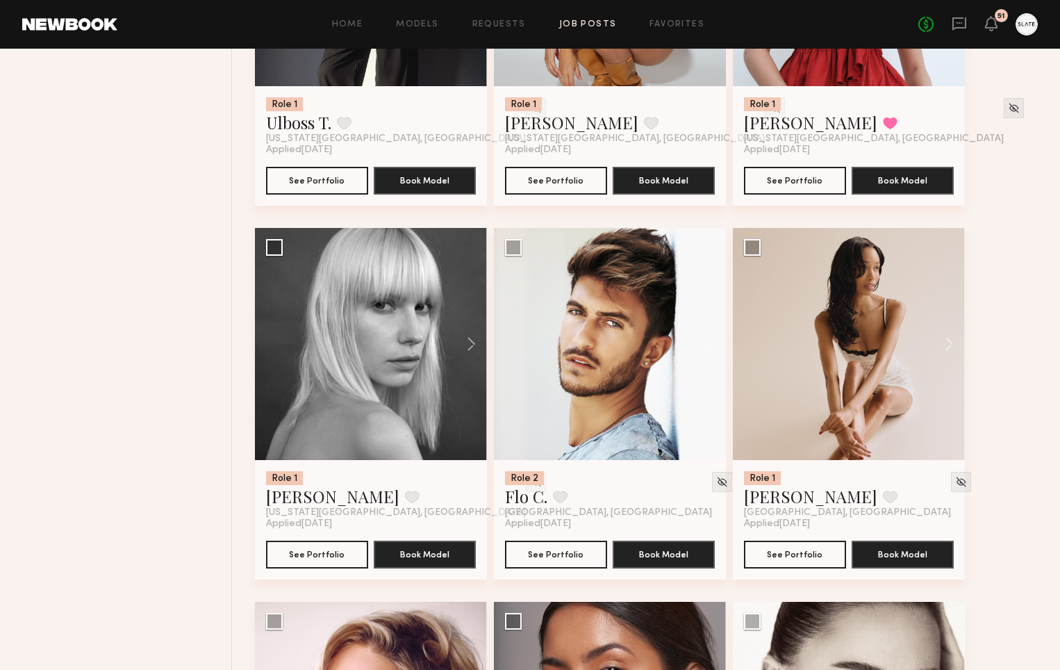
click at [716, 483] on img at bounding box center [722, 482] width 12 height 12
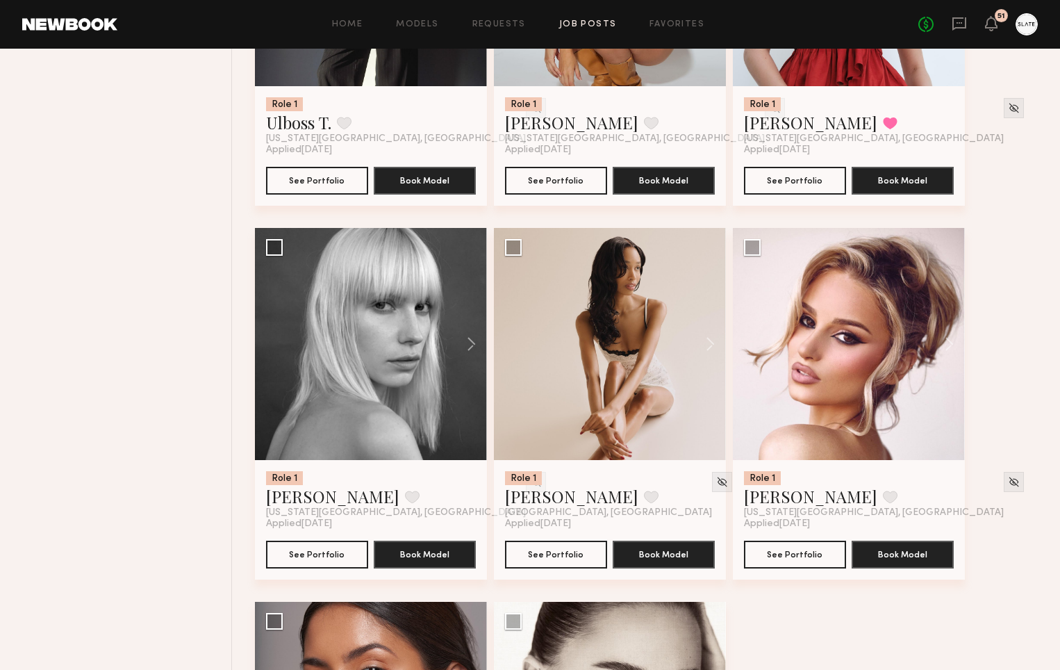
click at [716, 483] on img at bounding box center [722, 482] width 12 height 12
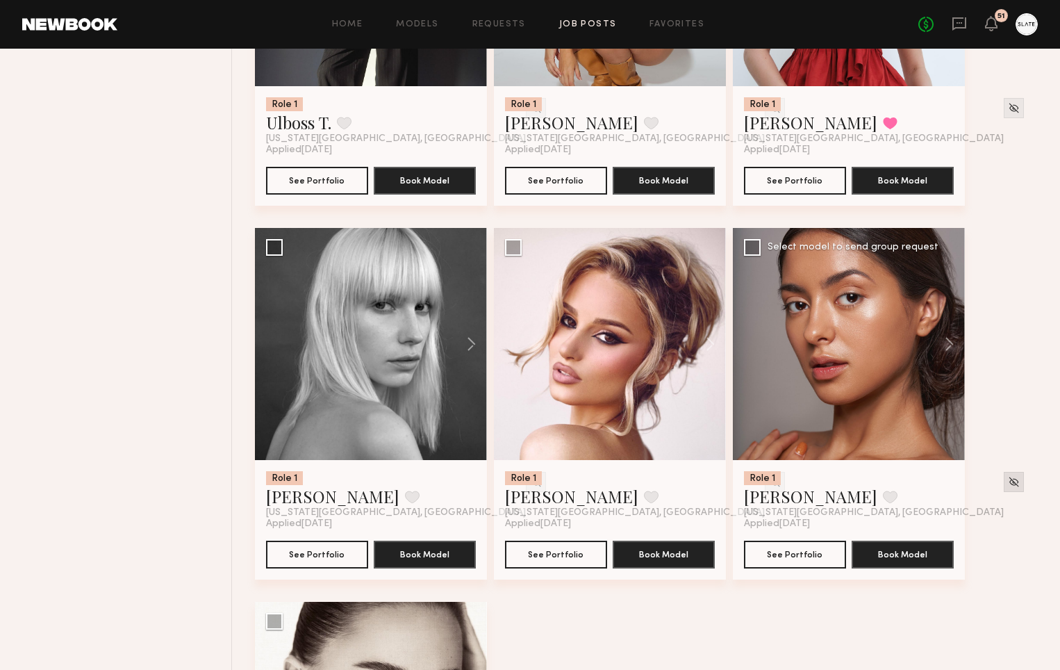
click at [1004, 490] on div at bounding box center [1014, 482] width 20 height 20
click at [1008, 483] on img at bounding box center [1014, 482] width 12 height 12
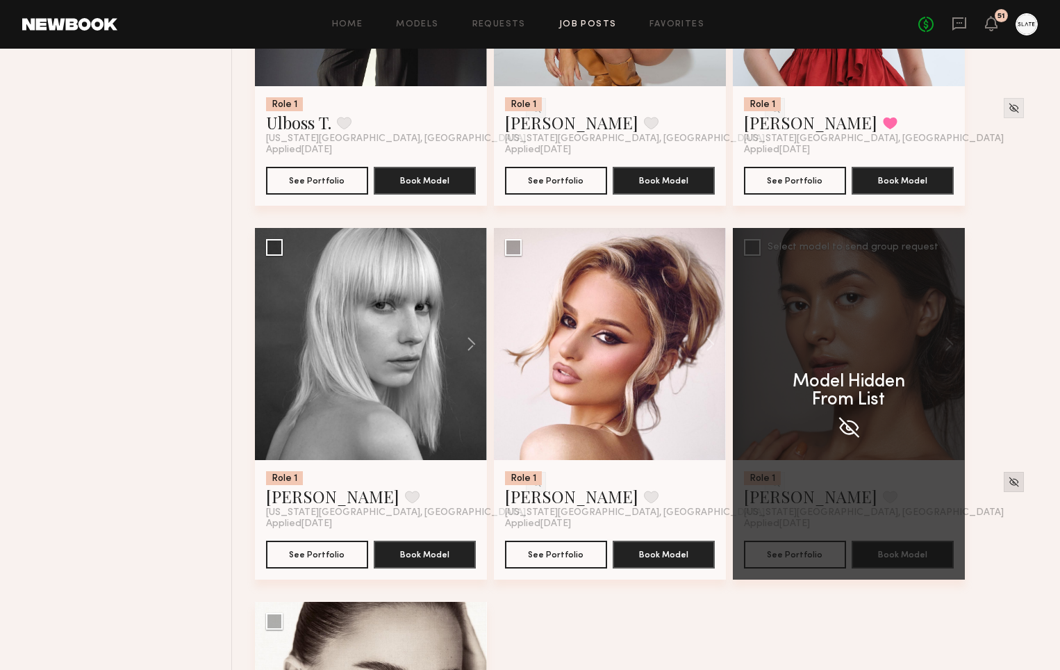
scroll to position [2169, 0]
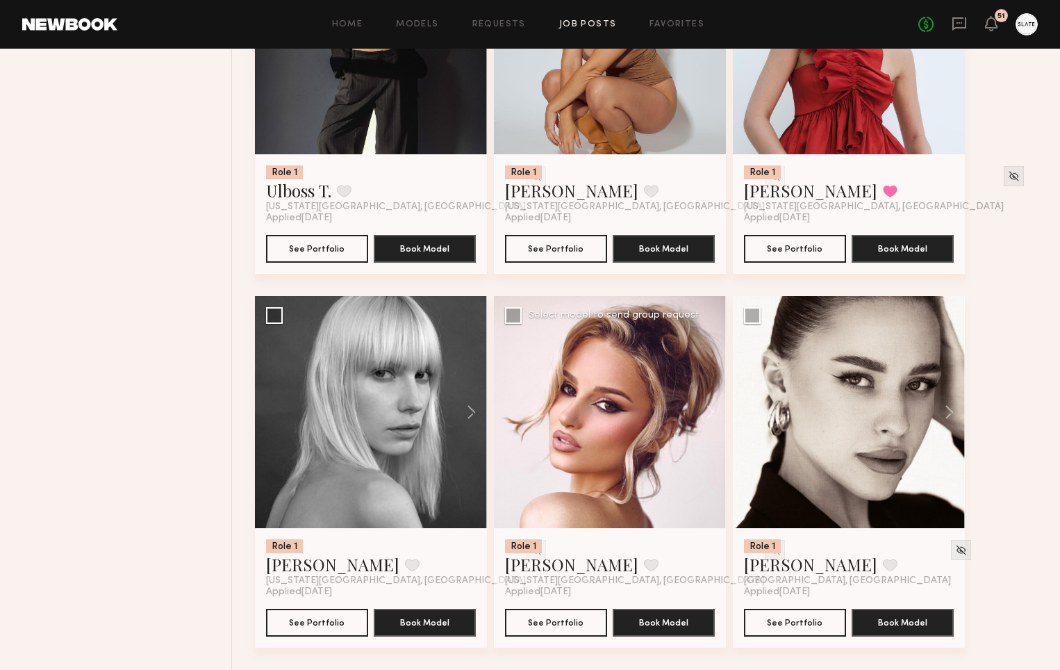
click at [769, 547] on img at bounding box center [775, 550] width 12 height 12
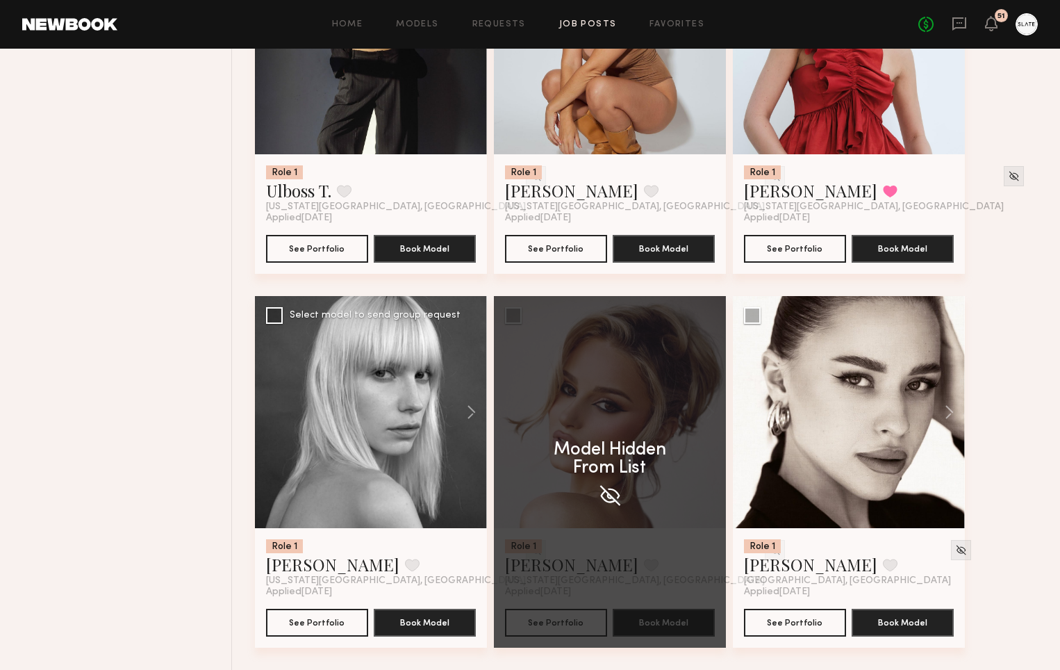
click at [530, 549] on img at bounding box center [536, 550] width 12 height 12
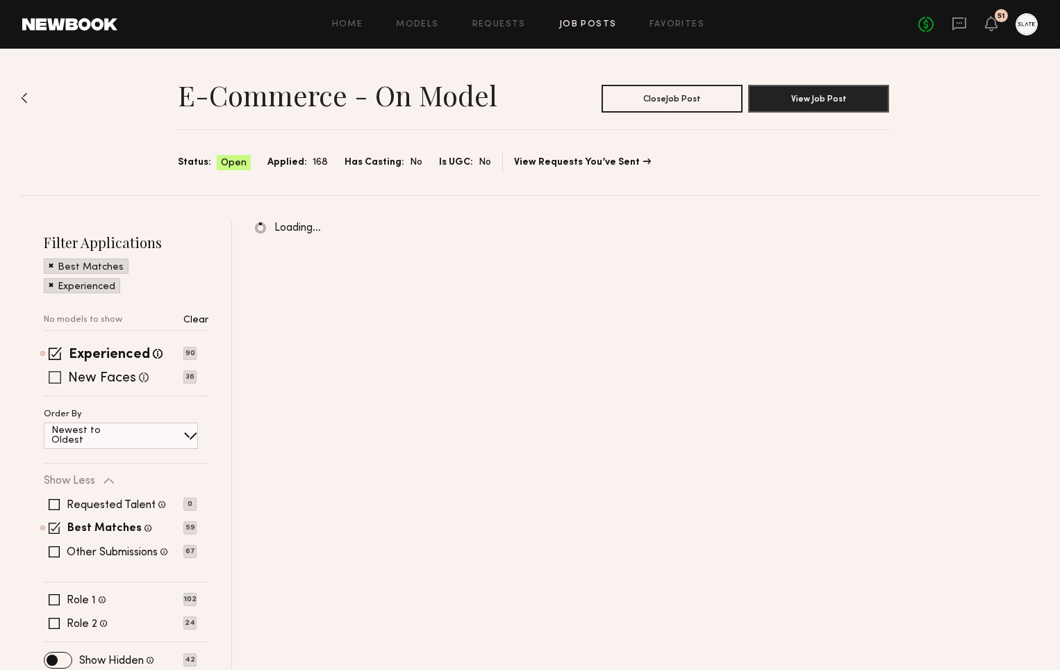
click at [55, 379] on span at bounding box center [55, 377] width 13 height 13
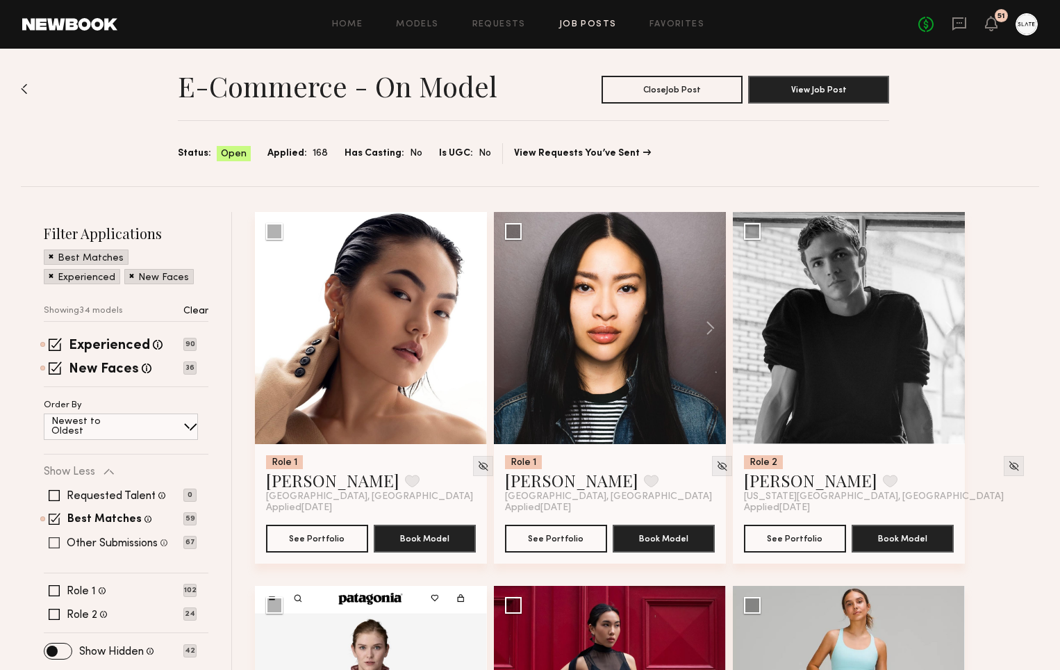
click at [58, 542] on span at bounding box center [54, 542] width 11 height 11
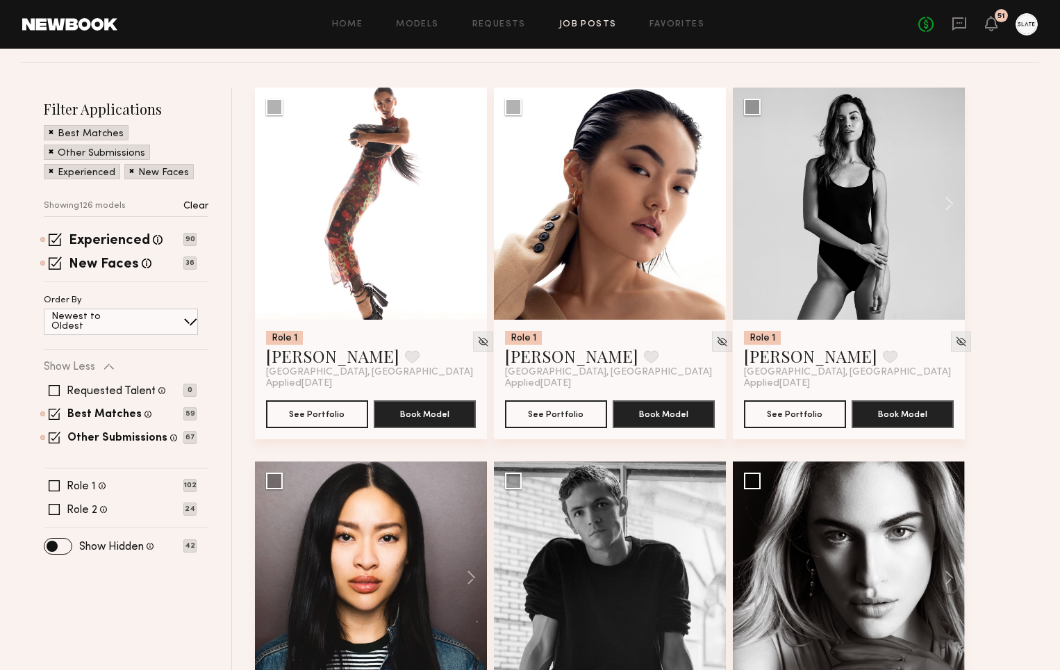
scroll to position [140, 0]
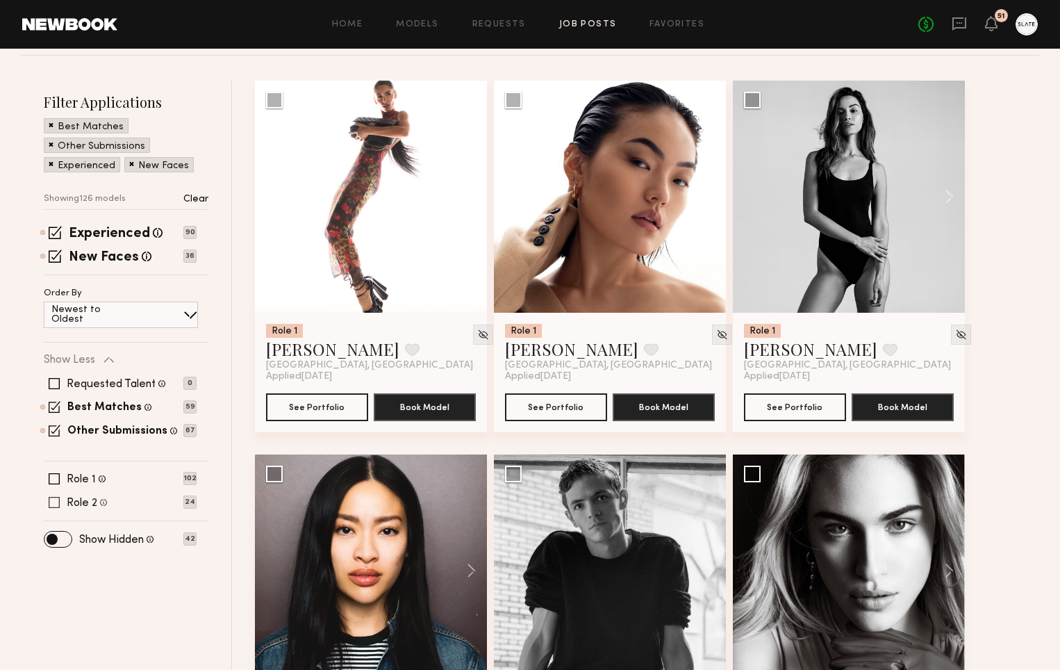
click at [57, 501] on span at bounding box center [54, 502] width 11 height 11
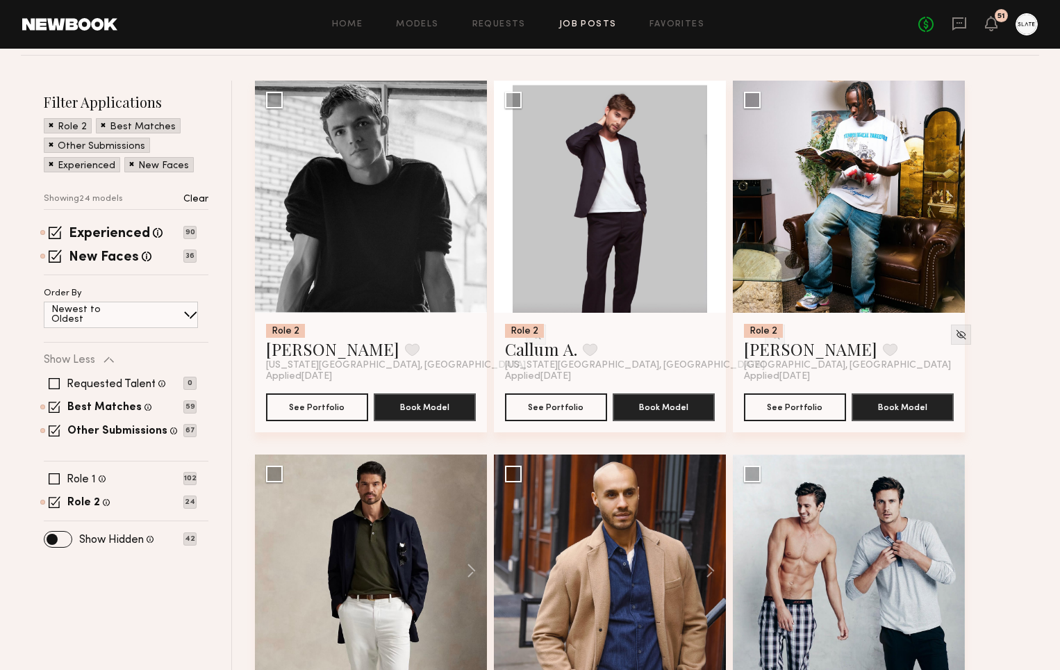
scroll to position [0, 0]
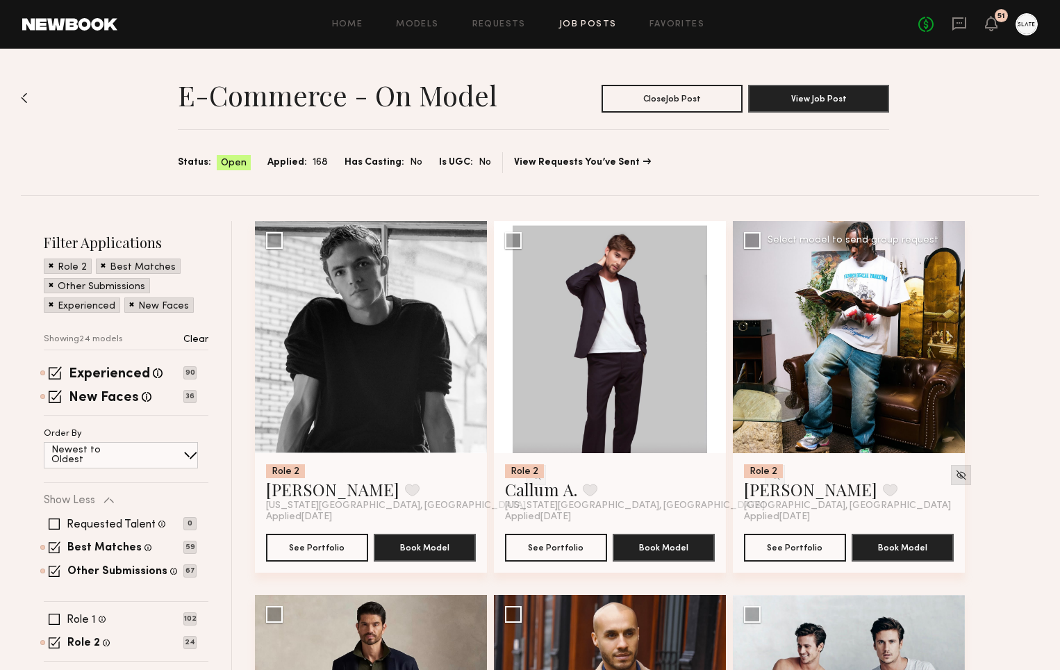
click at [955, 474] on img at bounding box center [961, 475] width 12 height 12
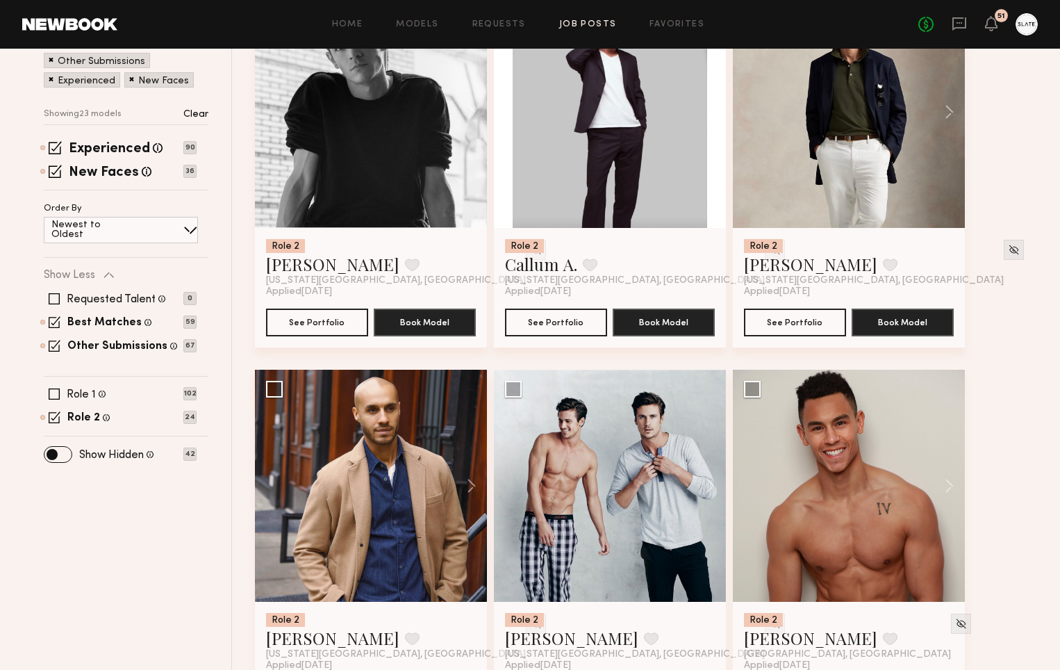
scroll to position [248, 0]
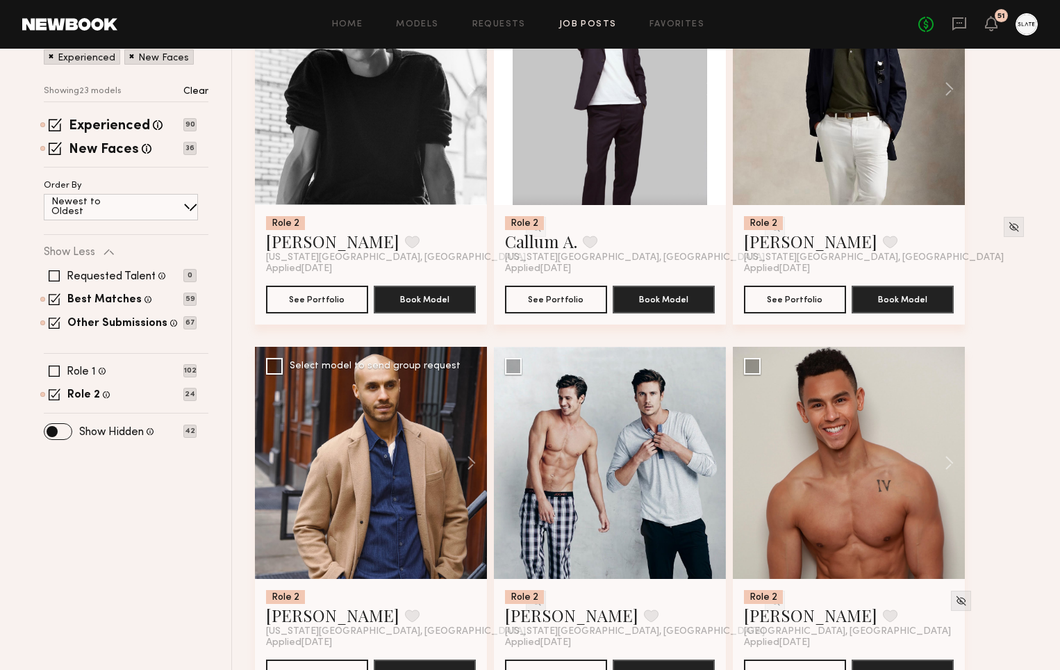
click at [530, 596] on img at bounding box center [536, 601] width 12 height 12
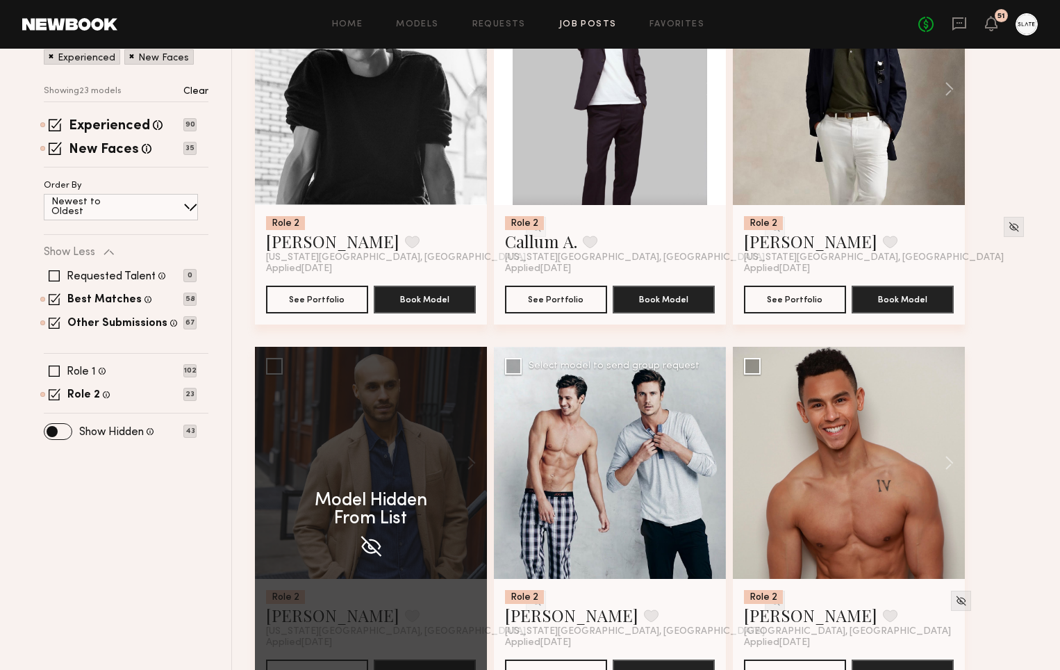
click at [769, 598] on img at bounding box center [775, 601] width 12 height 12
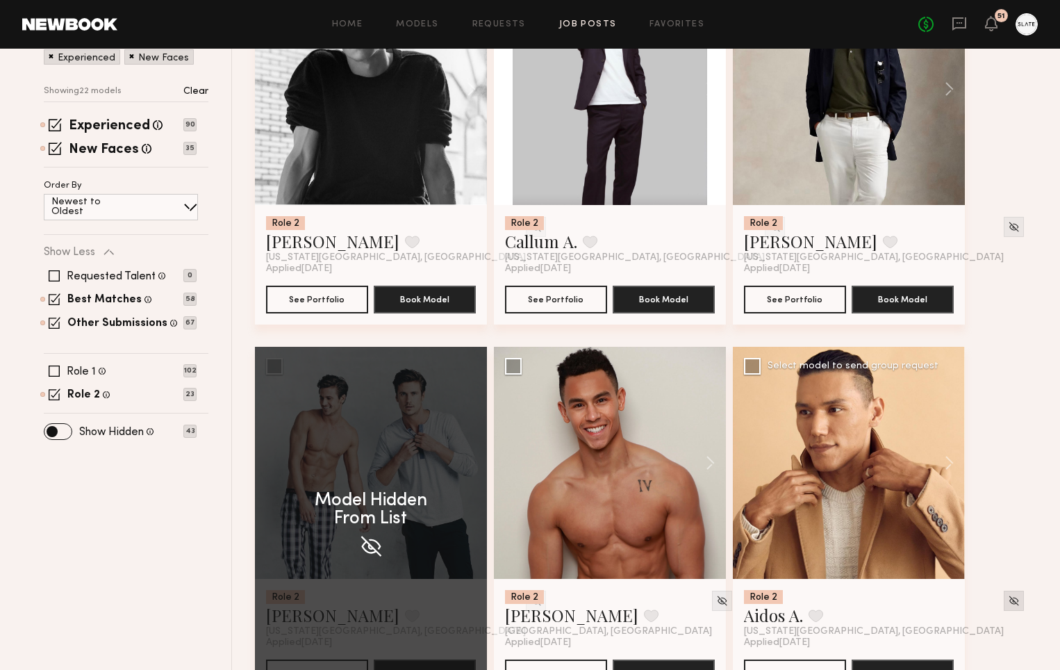
click at [1004, 601] on div at bounding box center [1014, 600] width 20 height 20
click at [1008, 600] on img at bounding box center [1014, 601] width 12 height 12
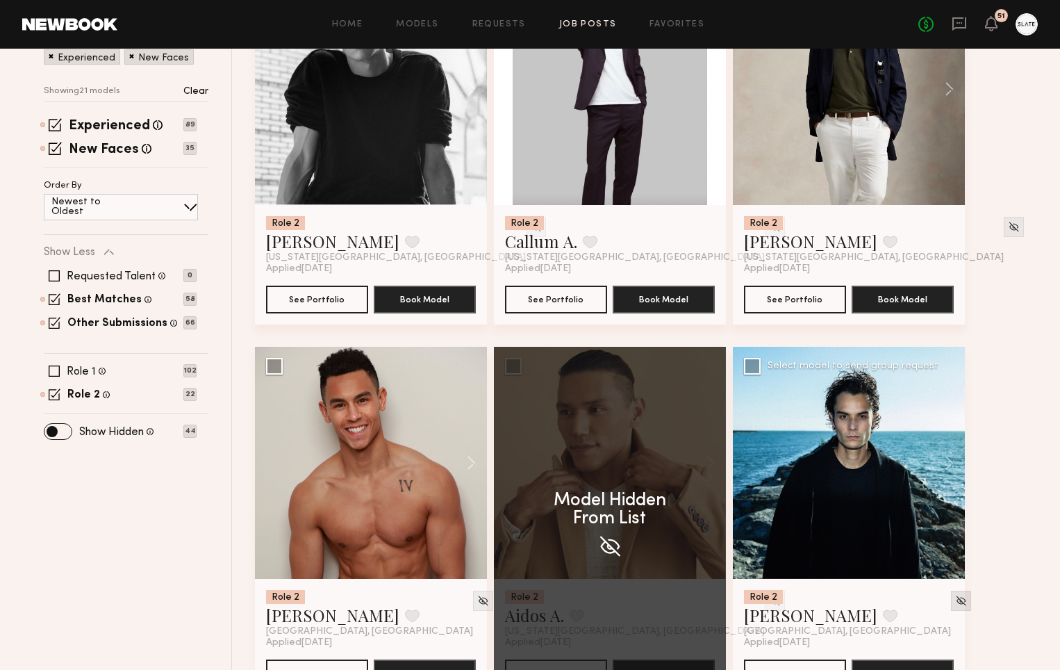
click at [955, 599] on img at bounding box center [961, 601] width 12 height 12
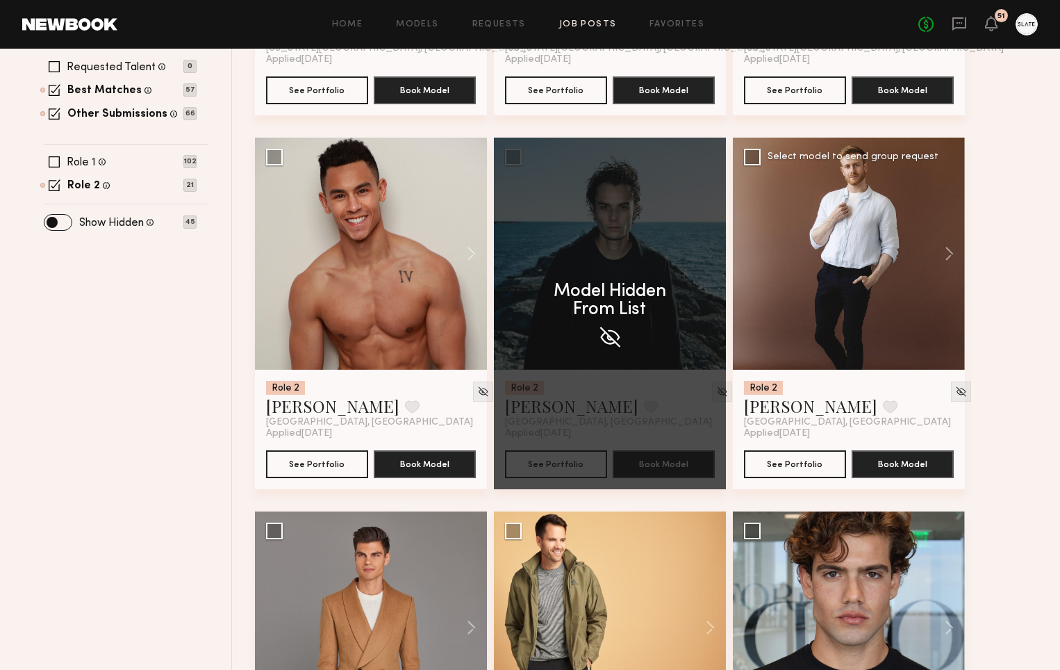
scroll to position [620, 0]
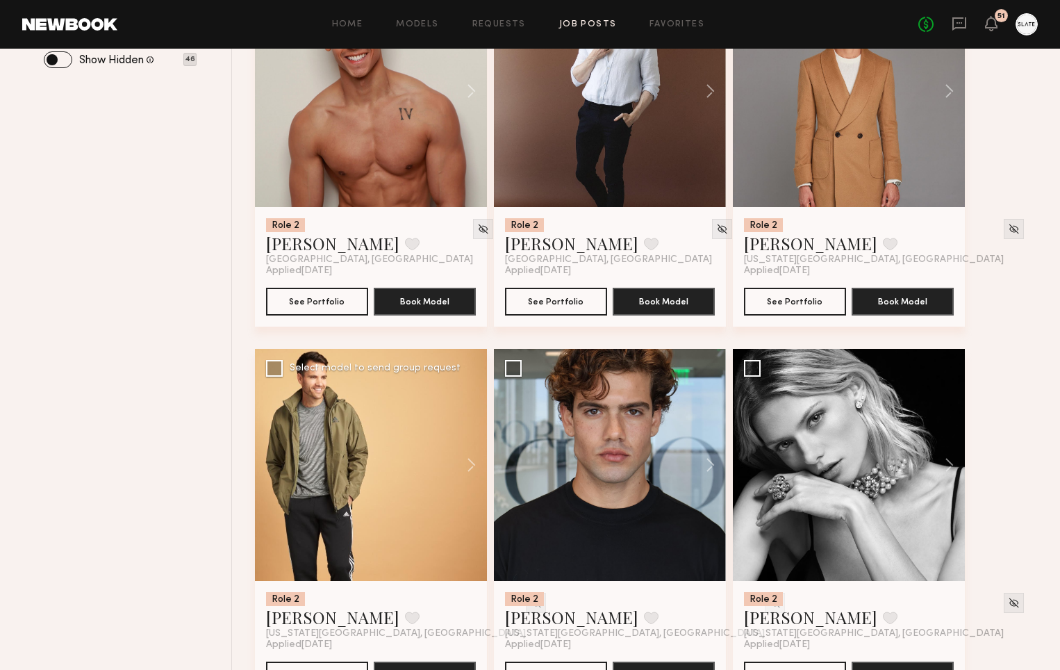
click at [530, 606] on img at bounding box center [536, 603] width 12 height 12
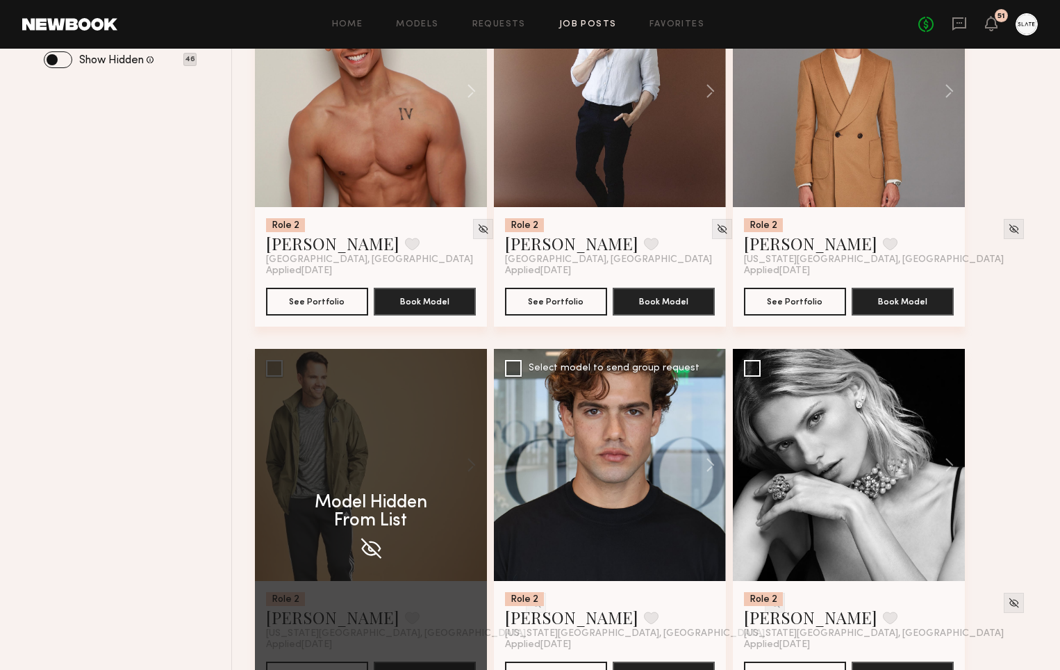
click at [769, 603] on img at bounding box center [775, 603] width 12 height 12
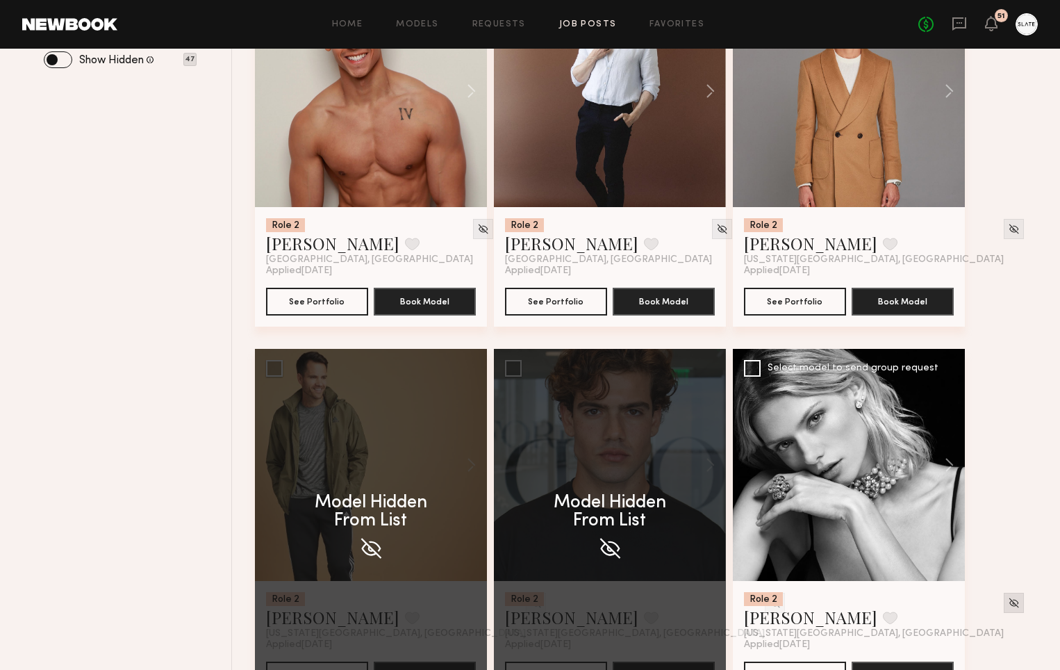
click at [1004, 602] on div at bounding box center [1014, 602] width 20 height 20
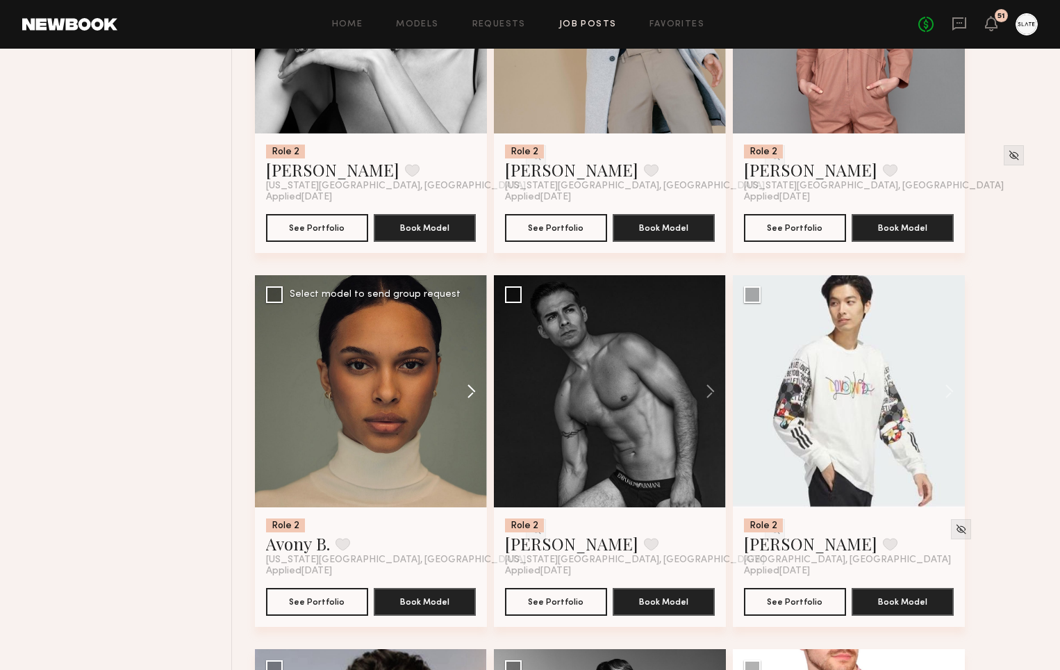
scroll to position [1106, 0]
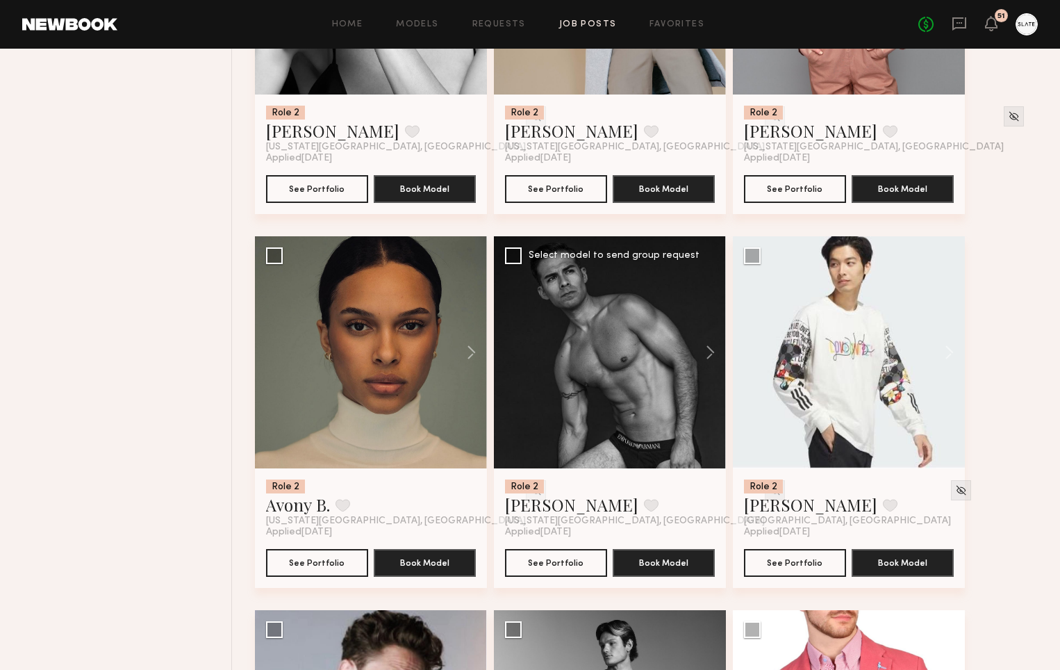
click at [769, 492] on img at bounding box center [775, 490] width 12 height 12
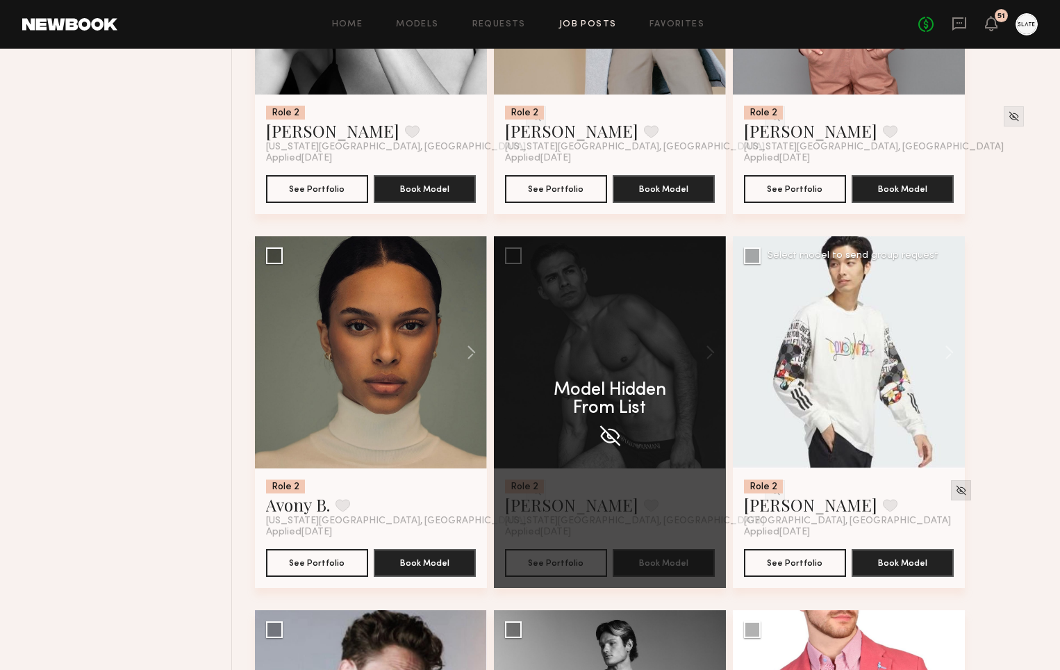
click at [955, 489] on img at bounding box center [961, 490] width 12 height 12
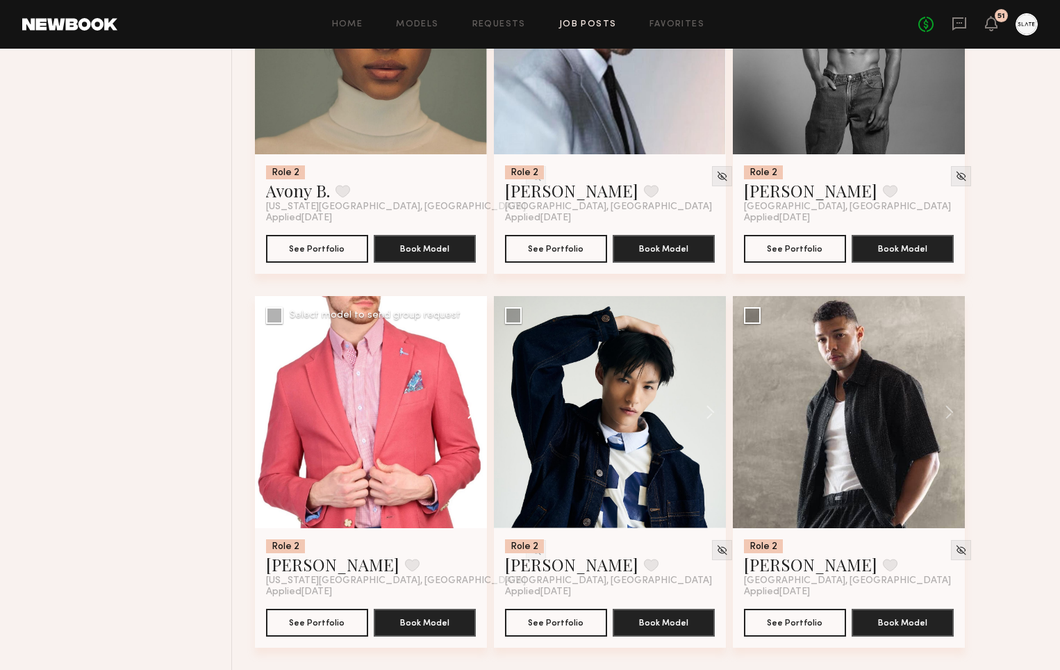
scroll to position [1421, 0]
click at [464, 436] on button at bounding box center [464, 412] width 44 height 232
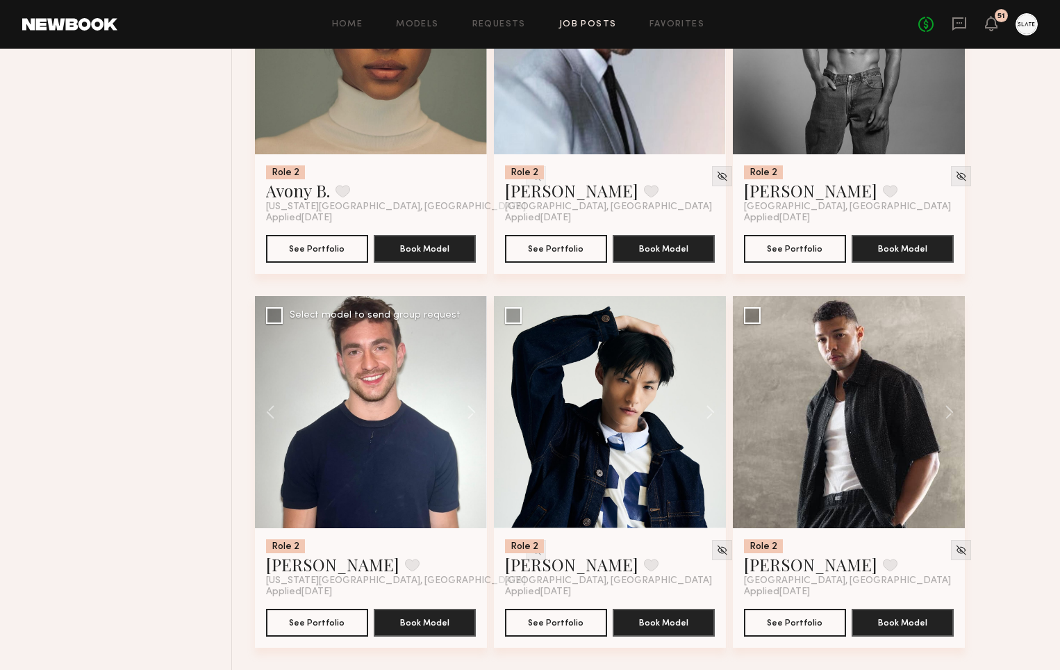
click at [530, 547] on img at bounding box center [536, 550] width 12 height 12
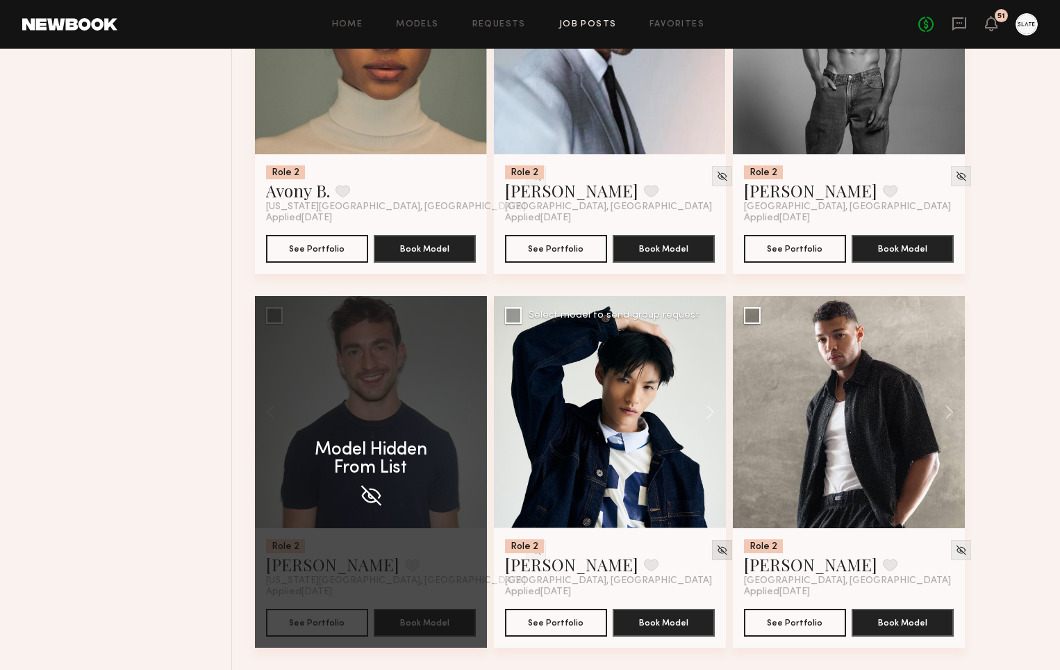
click at [716, 551] on img at bounding box center [722, 550] width 12 height 12
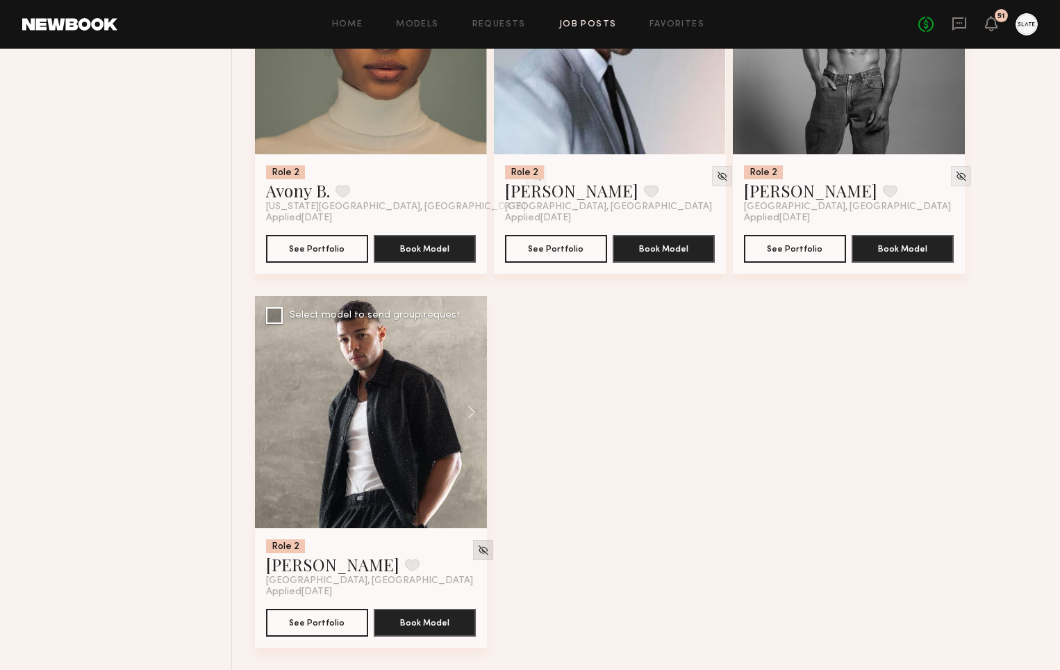
click at [477, 546] on img at bounding box center [483, 550] width 12 height 12
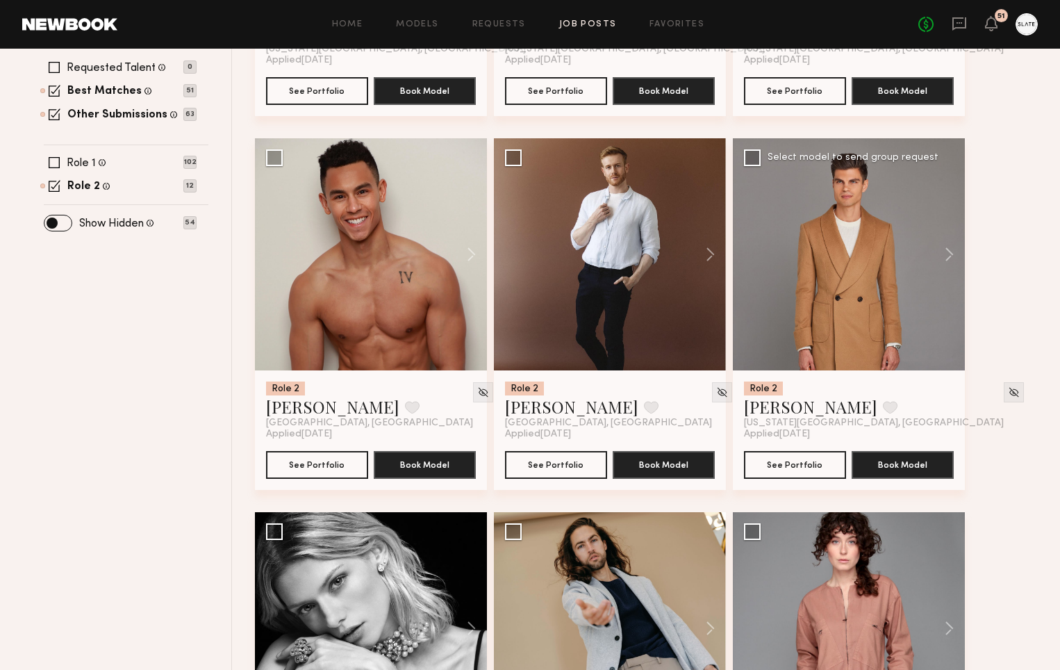
scroll to position [468, 0]
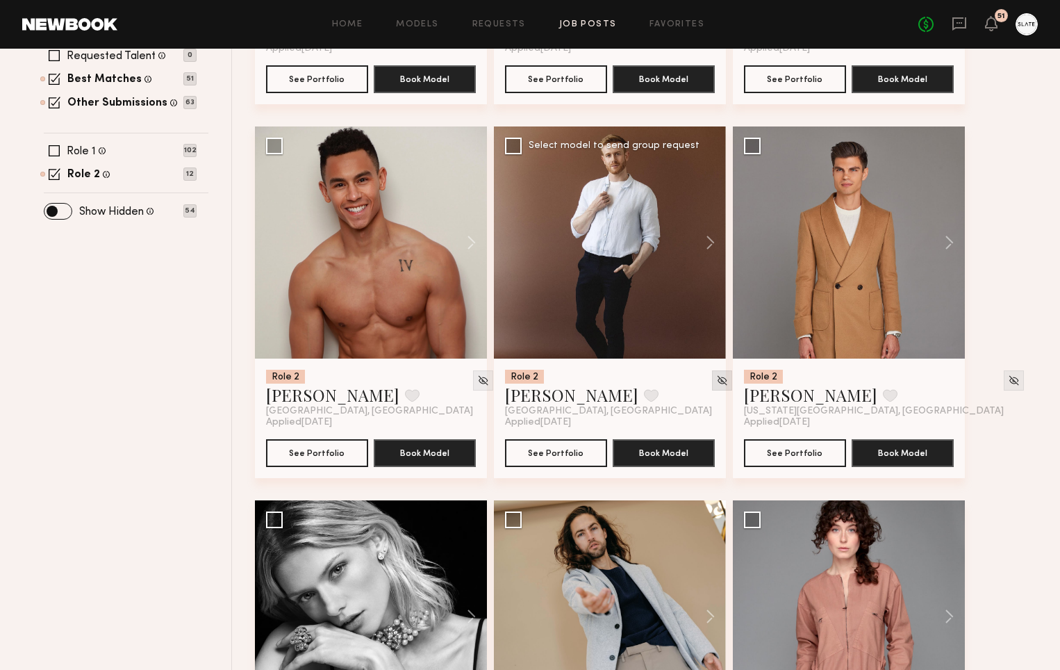
click at [716, 376] on img at bounding box center [722, 380] width 12 height 12
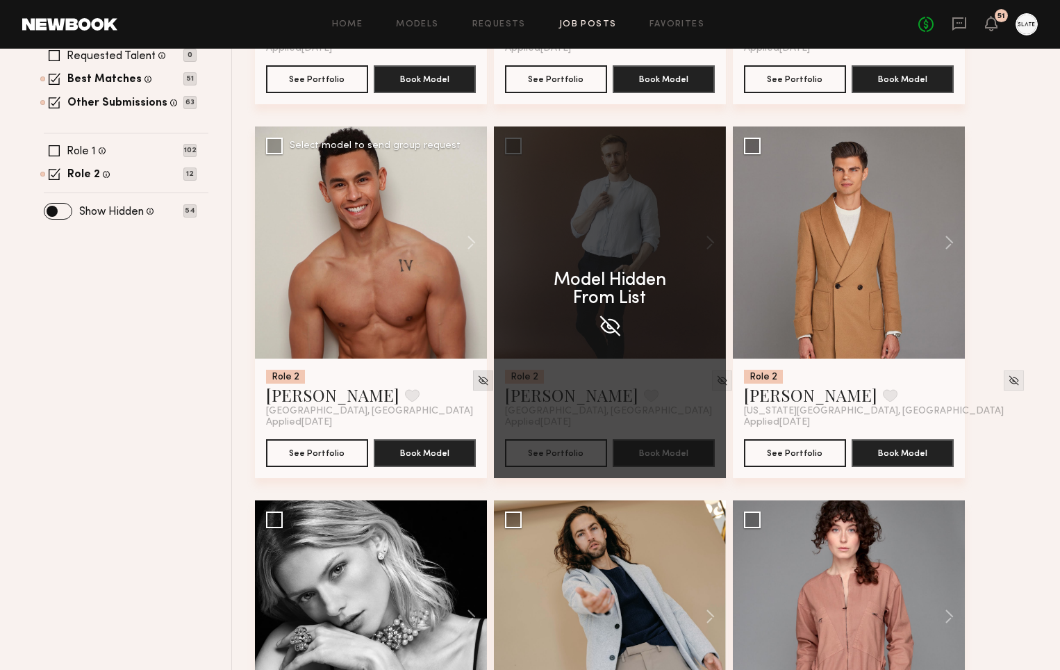
click at [477, 381] on img at bounding box center [483, 380] width 12 height 12
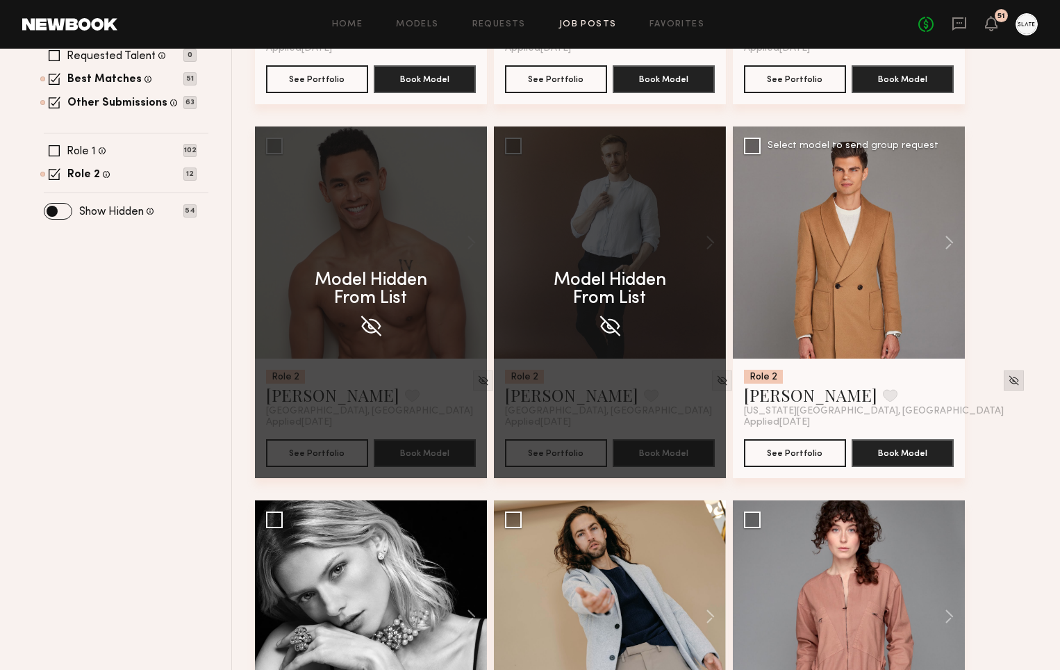
click at [1008, 383] on img at bounding box center [1014, 380] width 12 height 12
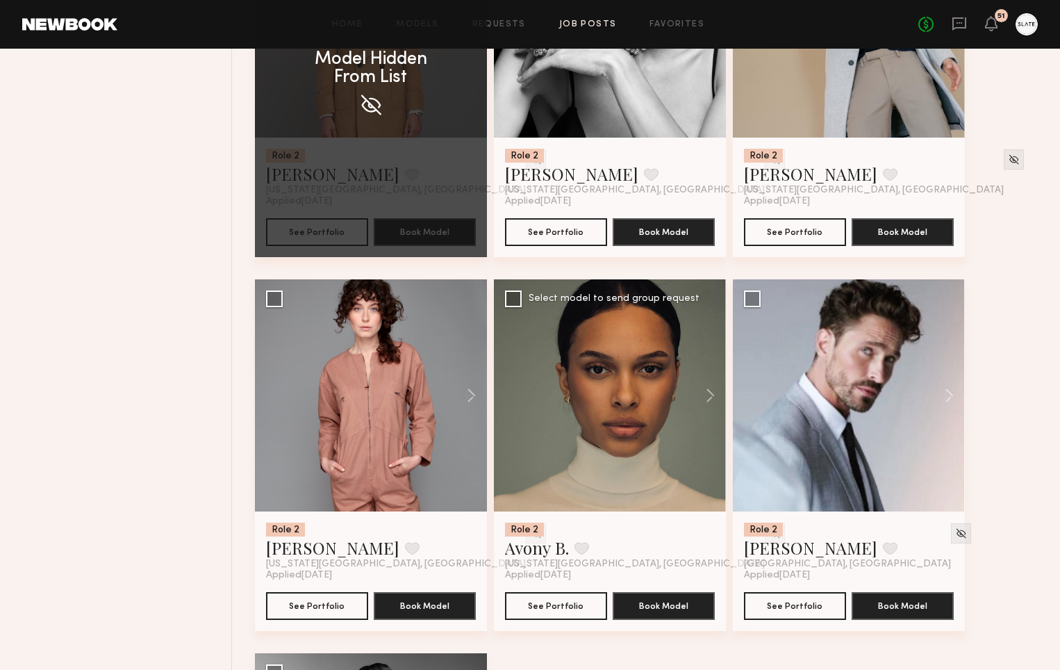
scroll to position [673, 0]
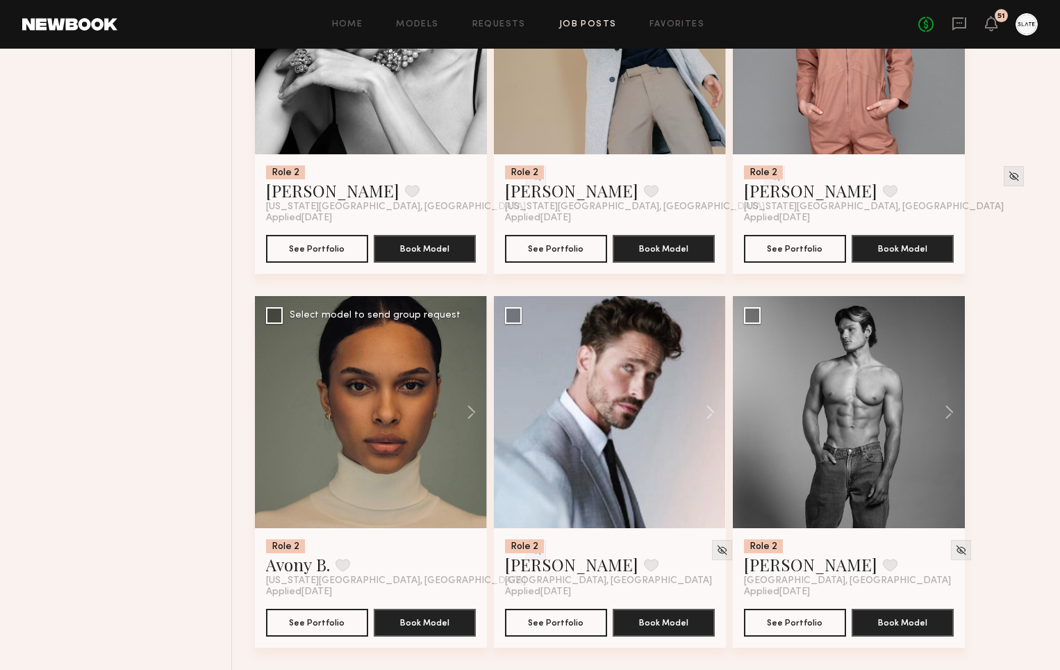
click at [465, 536] on div "Role 2 Avony B. Favorite New York City, NY Applied 08/28/2025 See Portfolio Boo…" at bounding box center [371, 587] width 232 height 119
click at [530, 548] on img at bounding box center [536, 550] width 12 height 12
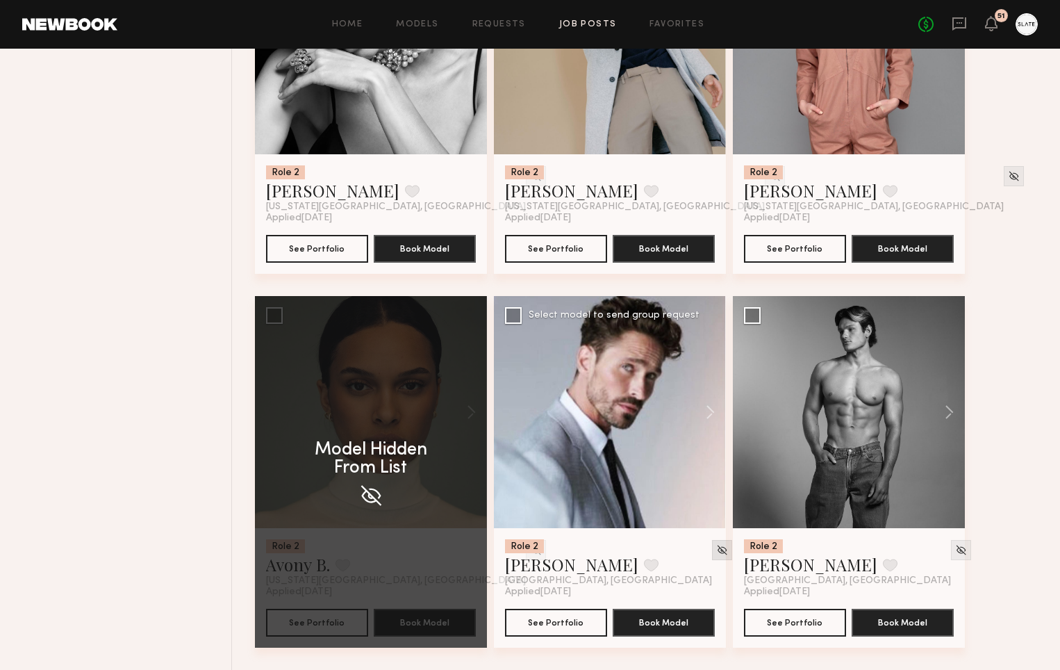
click at [716, 551] on img at bounding box center [722, 550] width 12 height 12
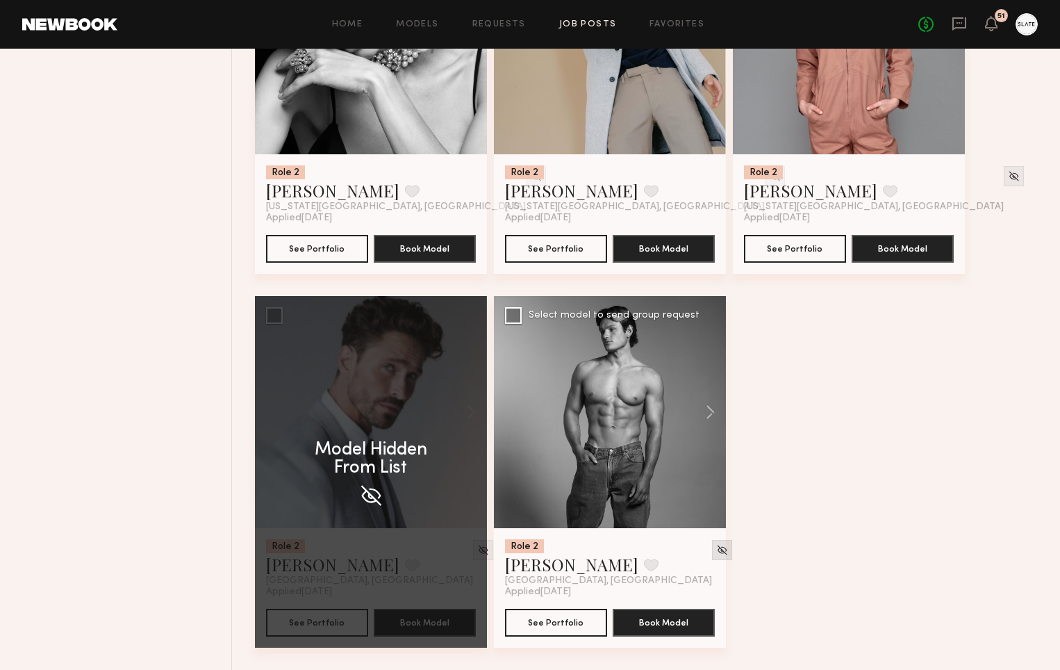
click at [716, 549] on img at bounding box center [722, 550] width 12 height 12
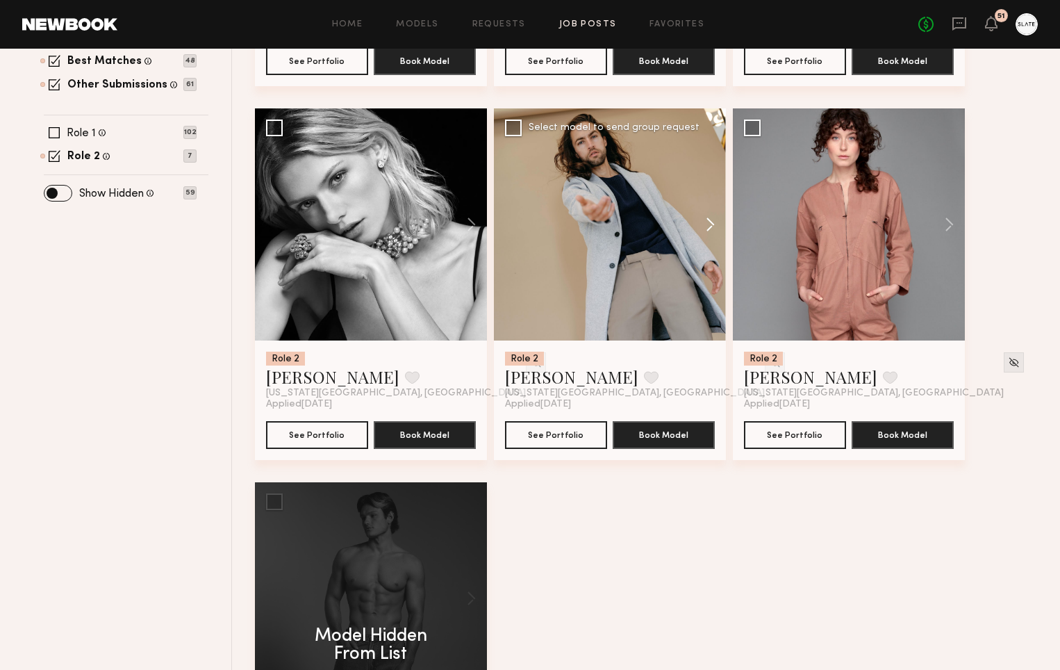
scroll to position [299, 0]
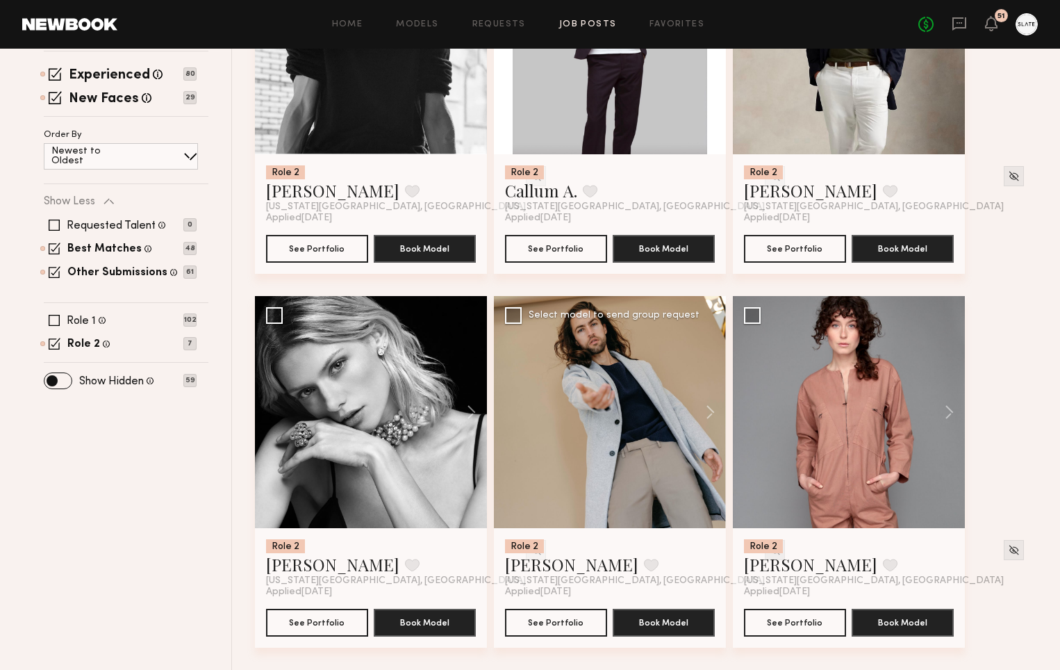
click at [769, 547] on img at bounding box center [775, 550] width 12 height 12
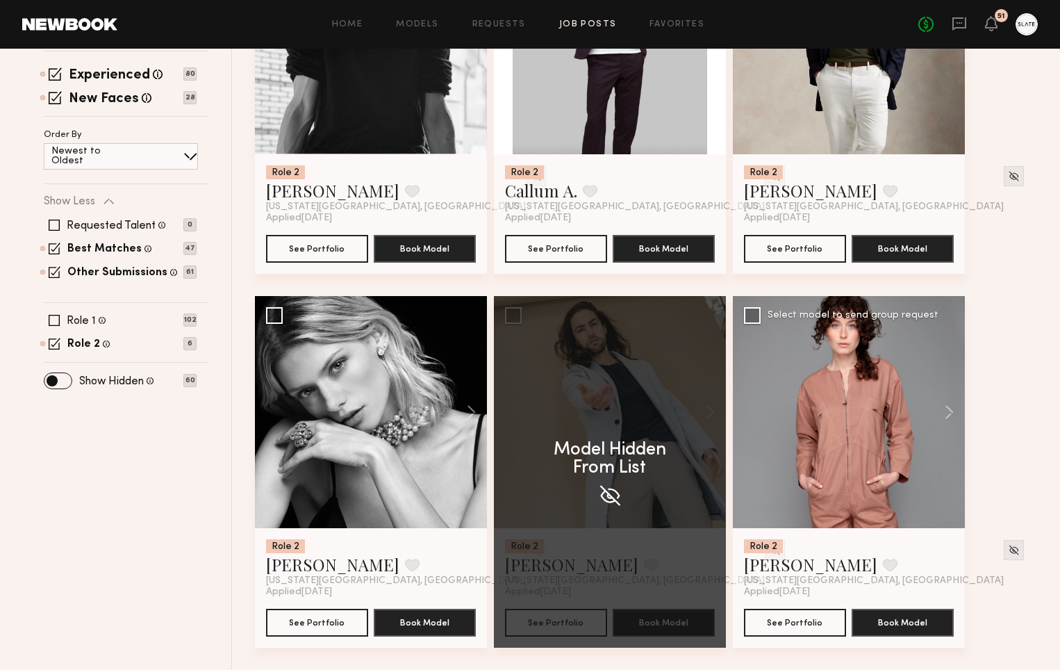
click at [931, 550] on div "Role 2 Madeleine M. Favorite New York City, NY" at bounding box center [849, 562] width 210 height 47
click at [1008, 550] on img at bounding box center [1014, 550] width 12 height 12
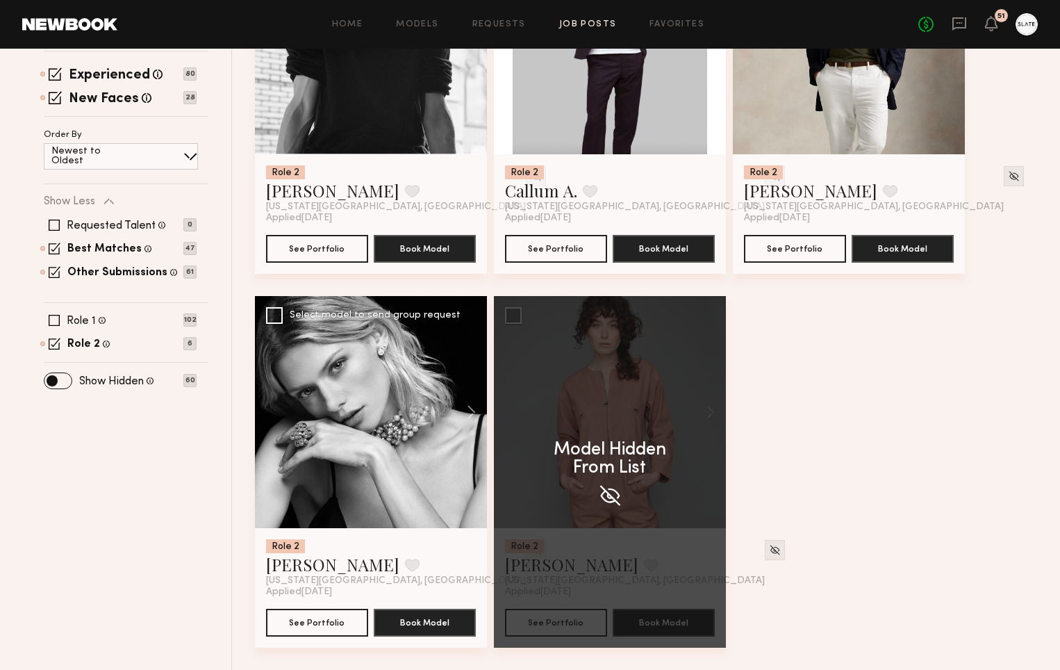
click at [530, 554] on img at bounding box center [536, 550] width 12 height 12
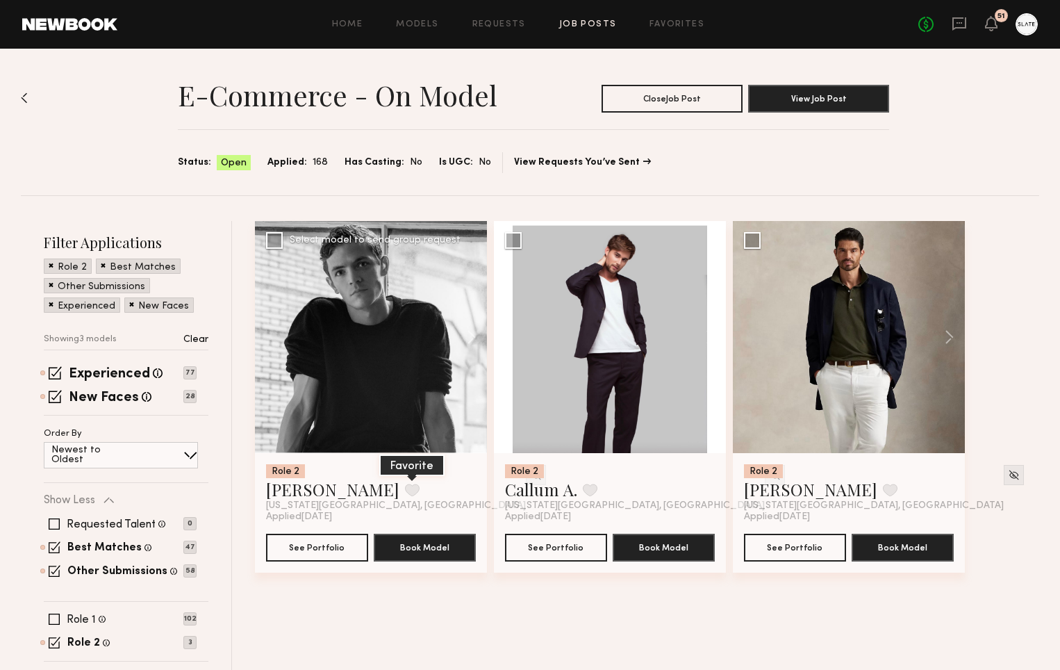
scroll to position [28, 0]
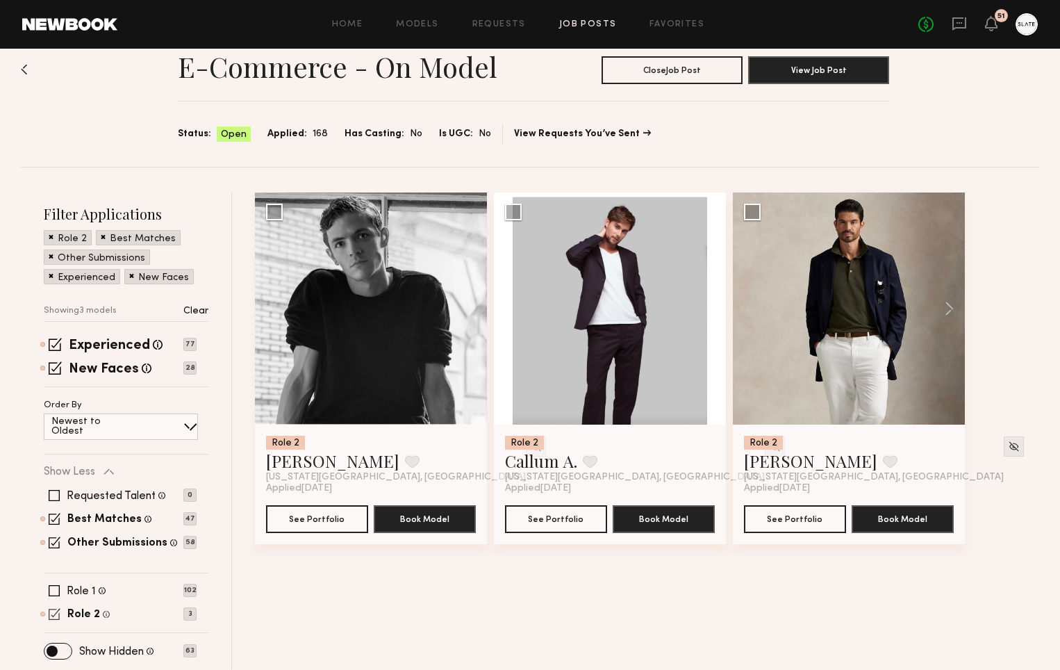
click at [58, 616] on span at bounding box center [55, 614] width 12 height 12
click at [52, 588] on span at bounding box center [54, 590] width 11 height 11
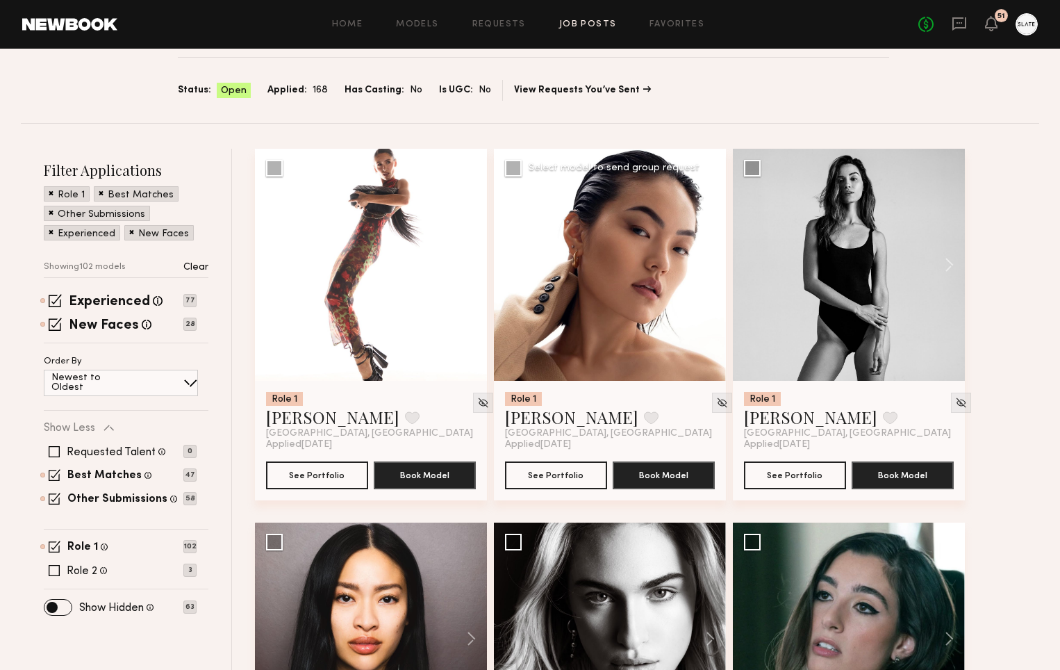
scroll to position [74, 0]
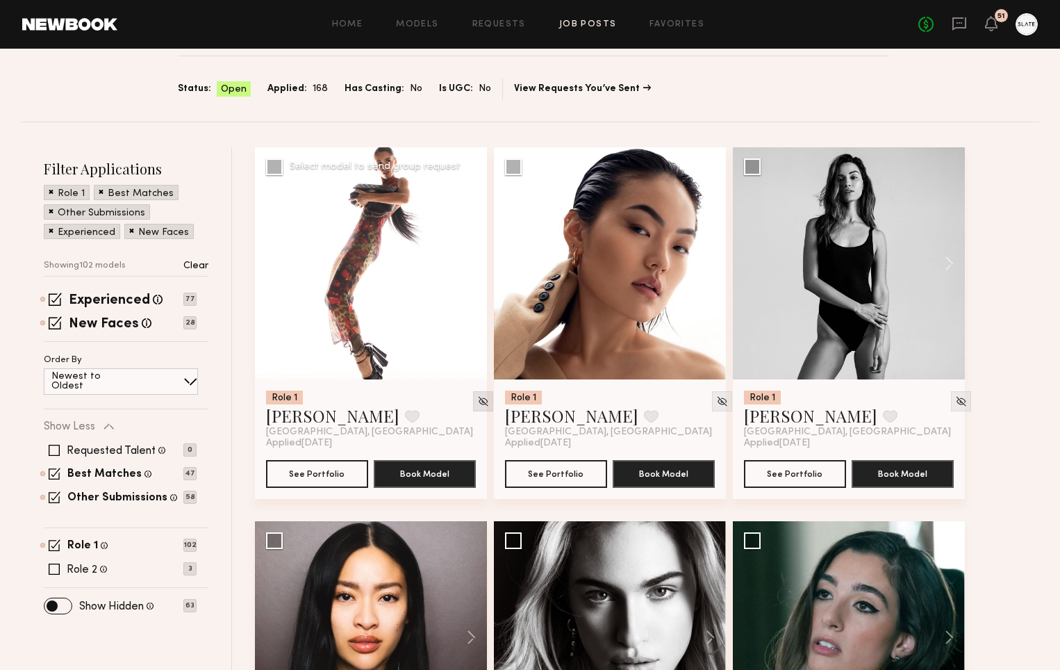
click at [477, 400] on img at bounding box center [483, 401] width 12 height 12
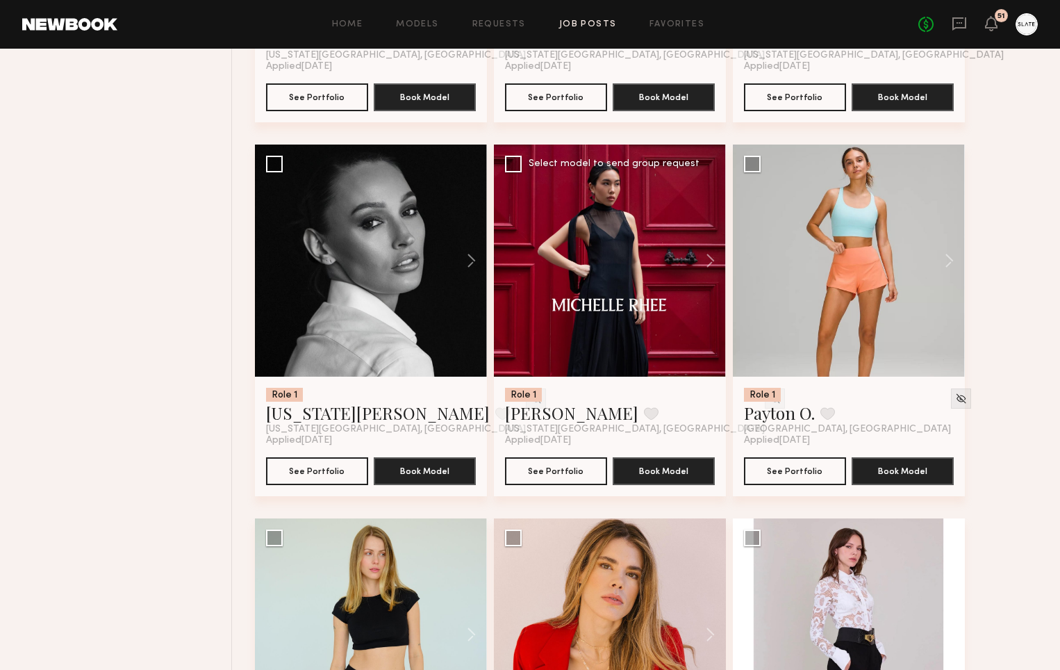
scroll to position [825, 0]
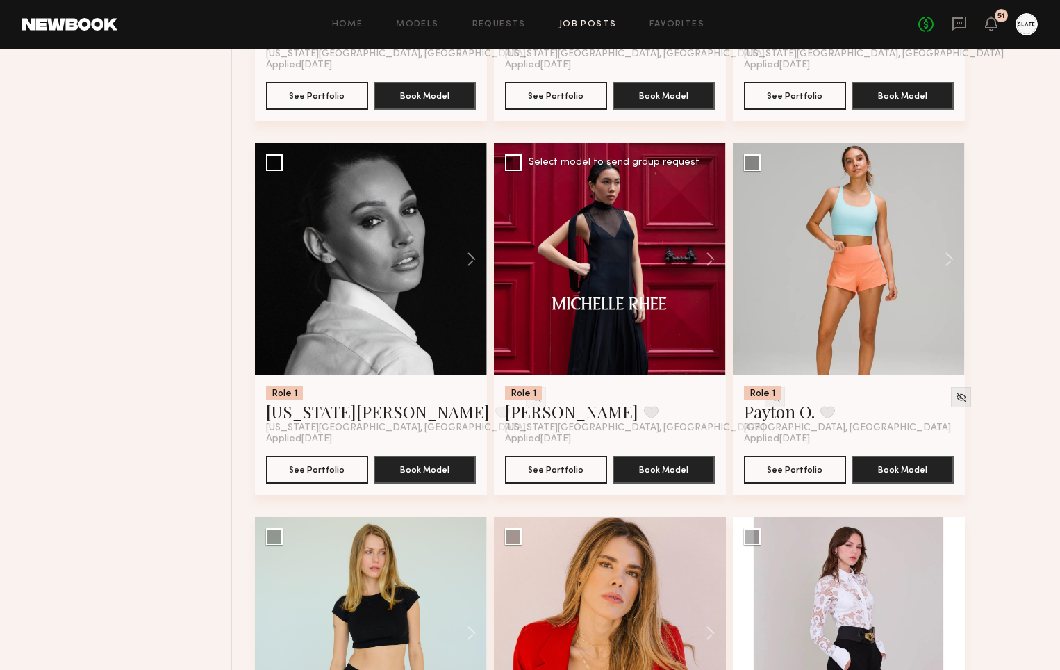
click at [769, 396] on img at bounding box center [775, 397] width 12 height 12
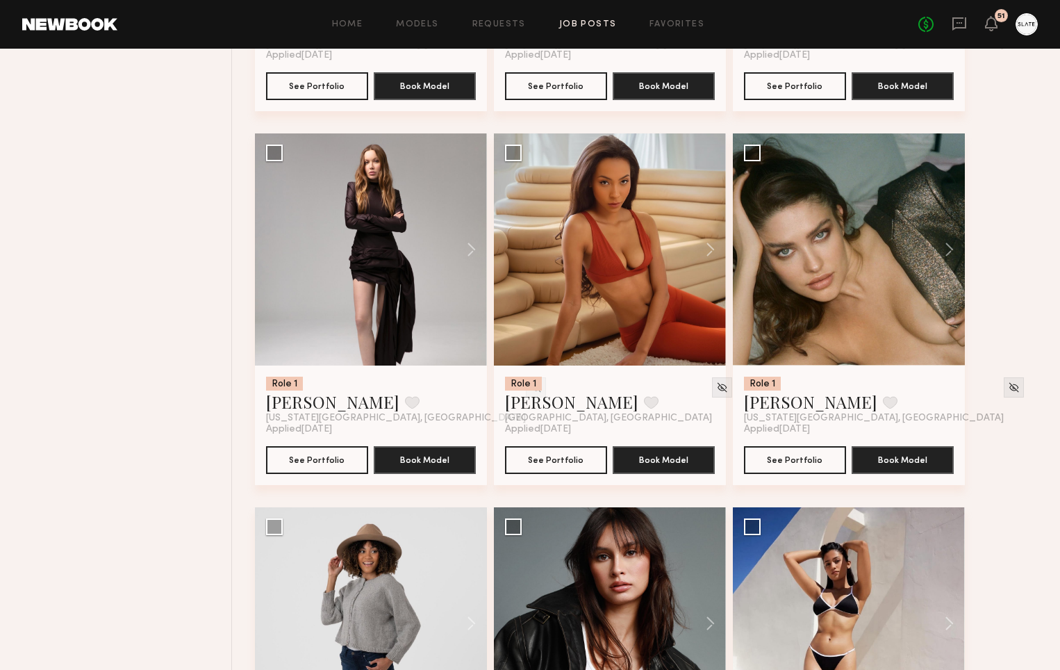
scroll to position [1598, 0]
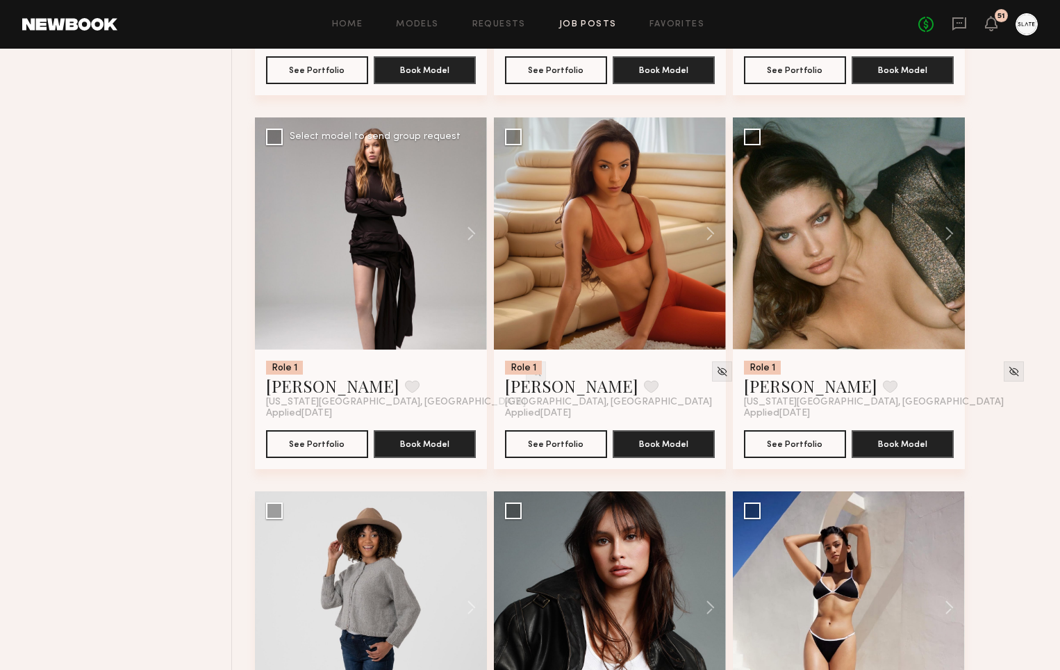
click at [530, 372] on img at bounding box center [536, 371] width 12 height 12
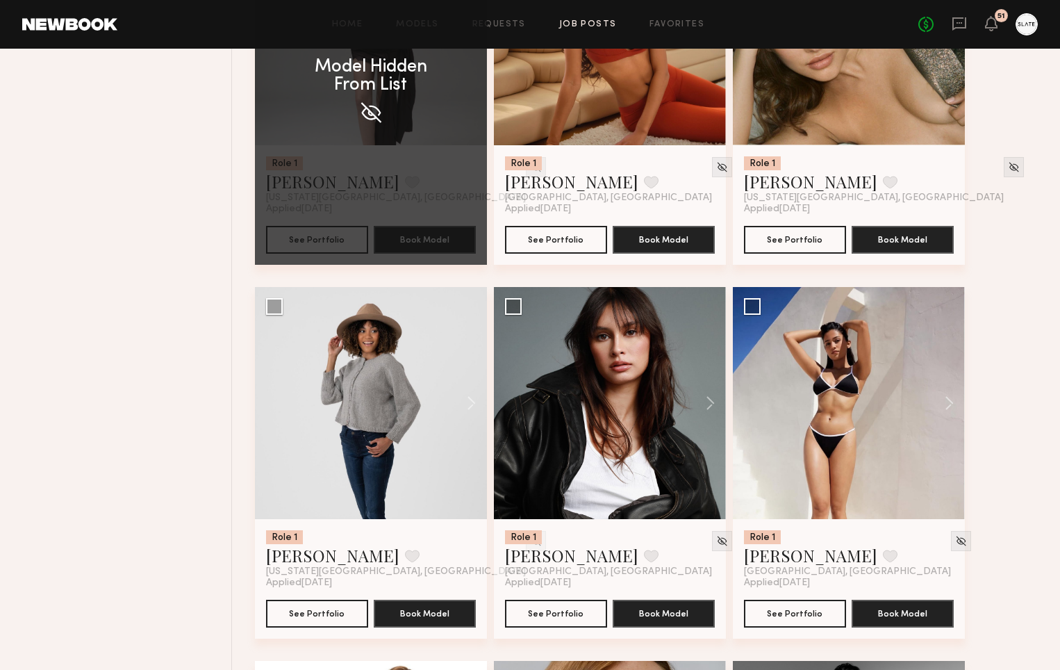
scroll to position [1840, 0]
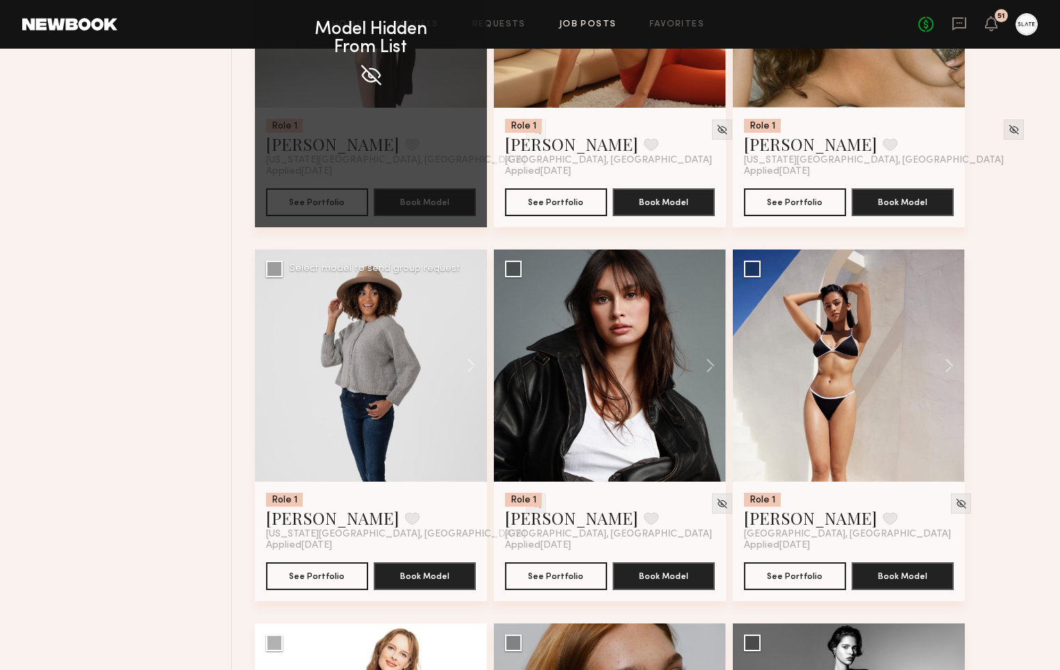
click at [530, 508] on img at bounding box center [536, 503] width 12 height 12
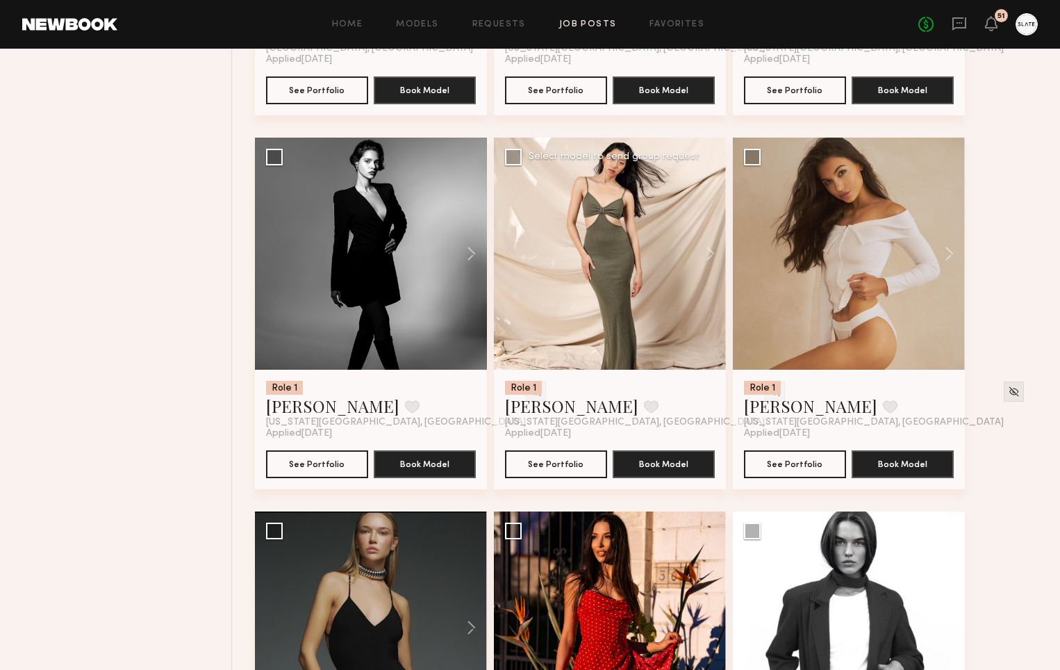
scroll to position [2337, 0]
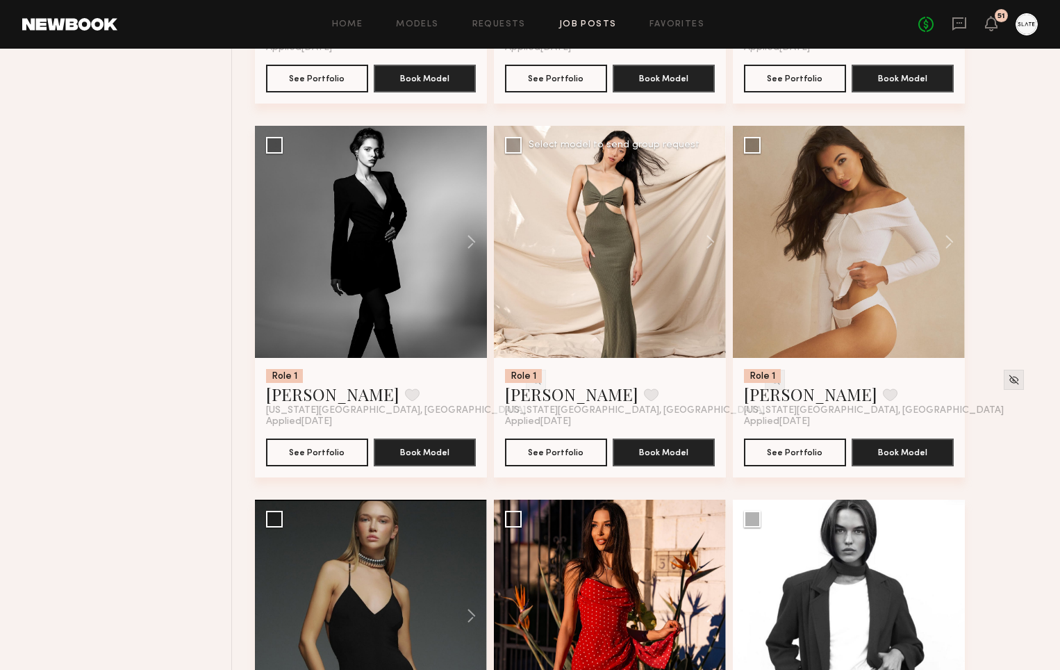
click at [769, 381] on img at bounding box center [775, 380] width 12 height 12
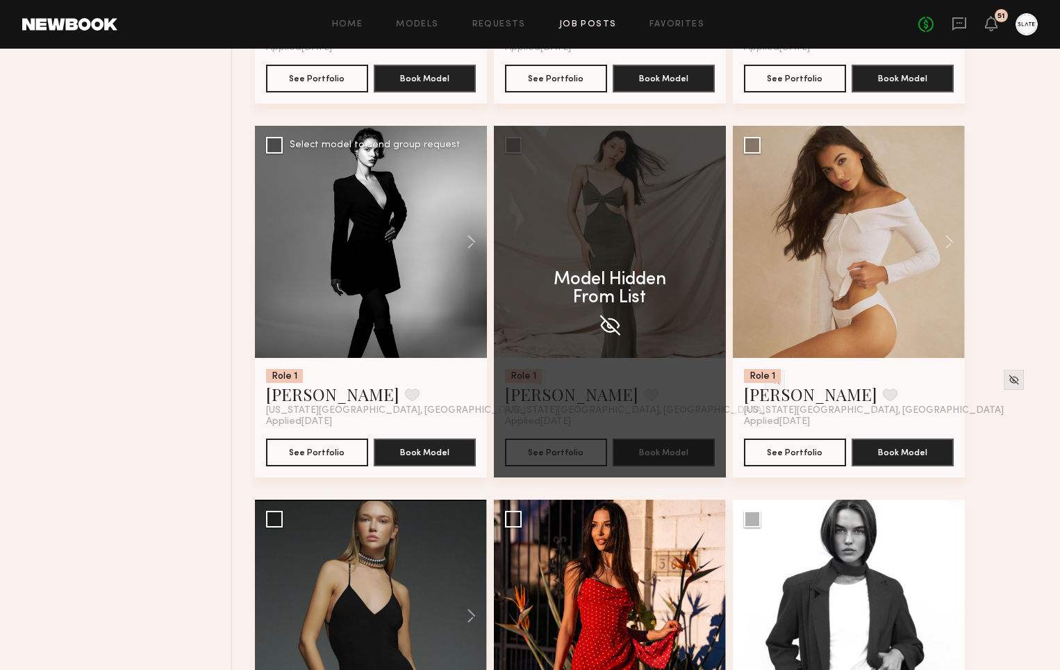
click at [530, 383] on img at bounding box center [536, 380] width 12 height 12
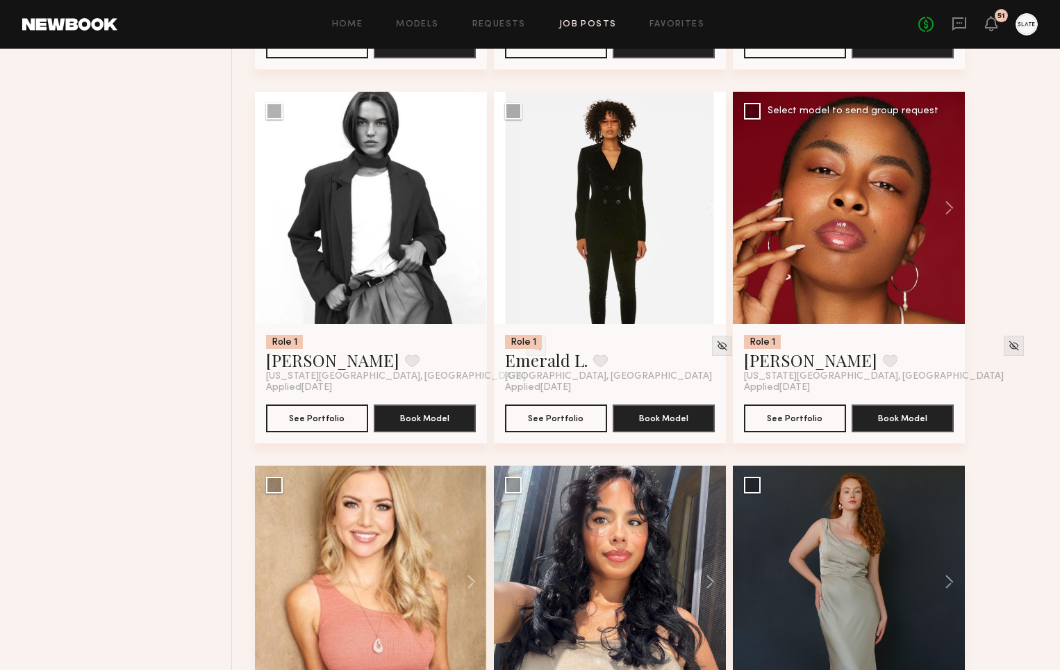
scroll to position [2742, 0]
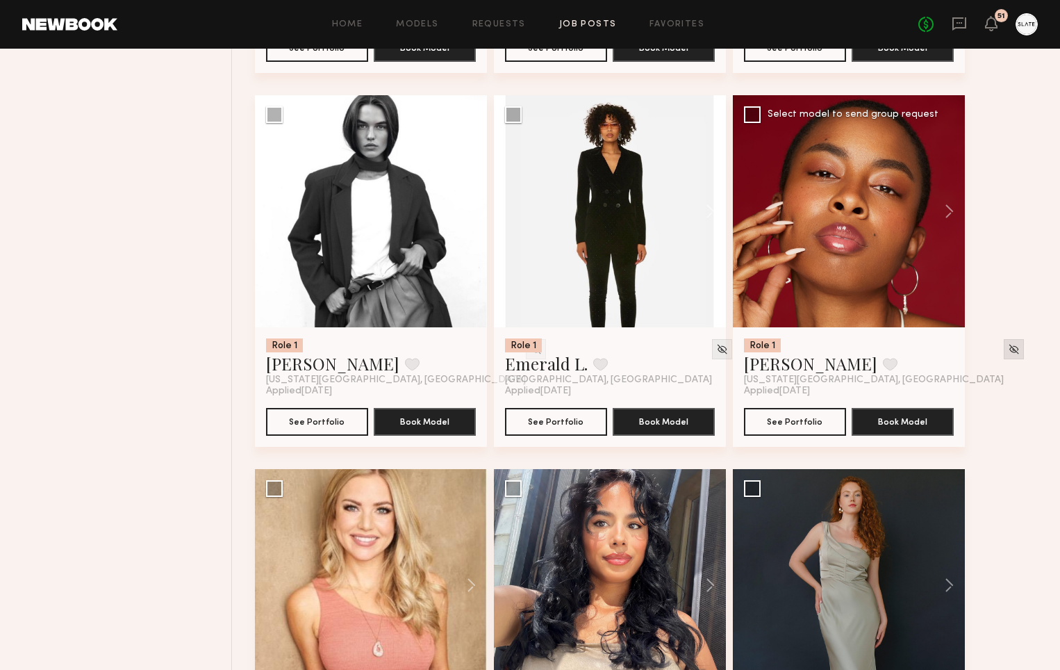
click at [1008, 349] on img at bounding box center [1014, 349] width 12 height 12
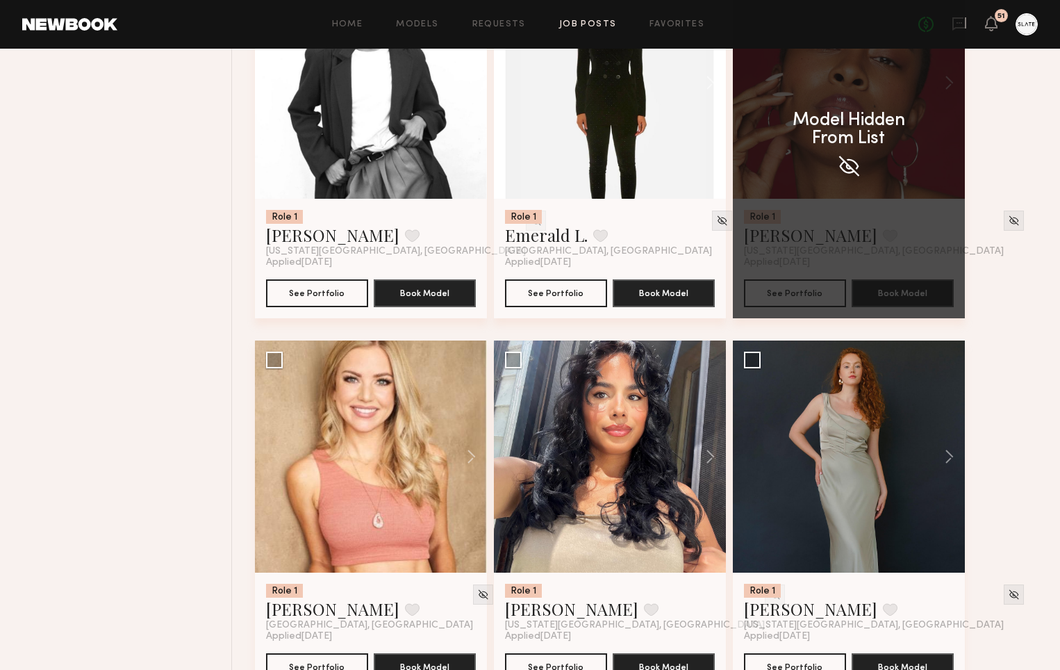
scroll to position [2953, 0]
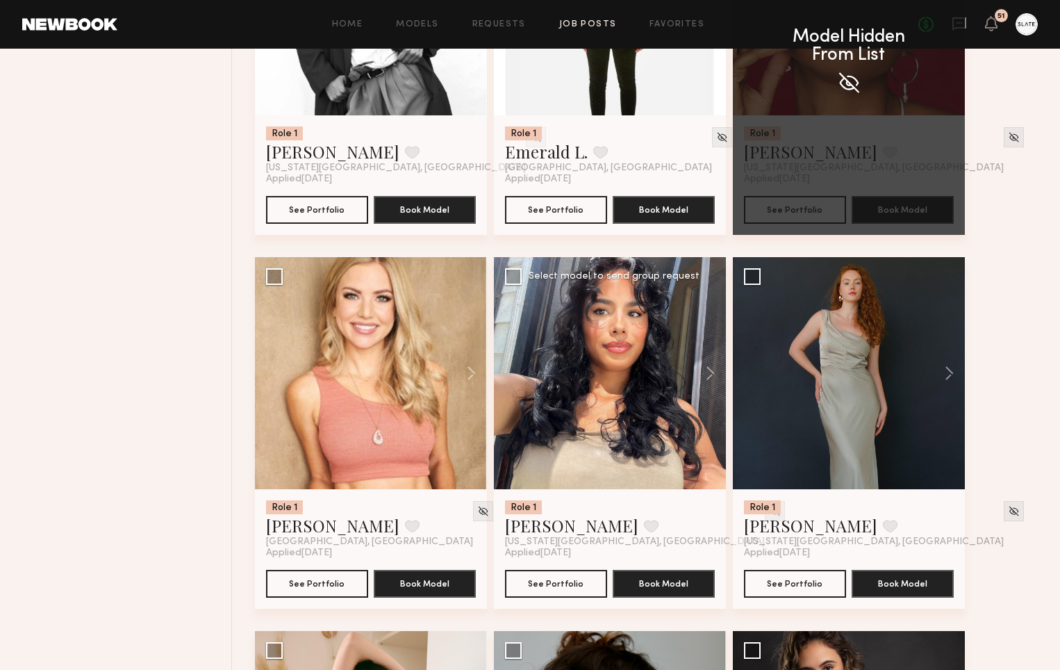
click at [769, 514] on img at bounding box center [775, 511] width 12 height 12
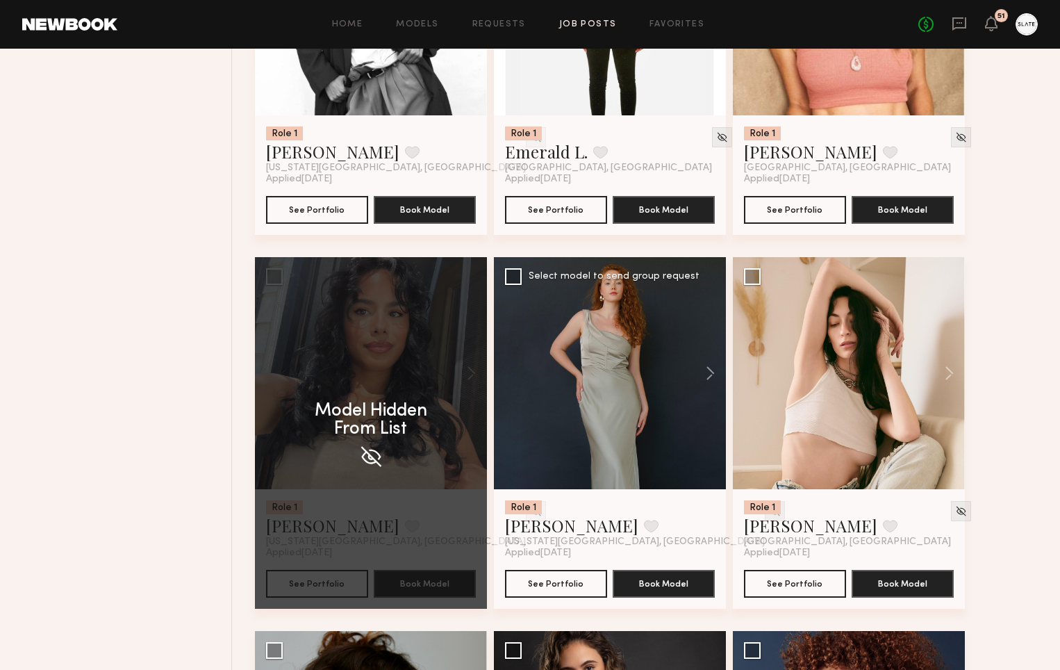
click at [769, 515] on img at bounding box center [775, 511] width 12 height 12
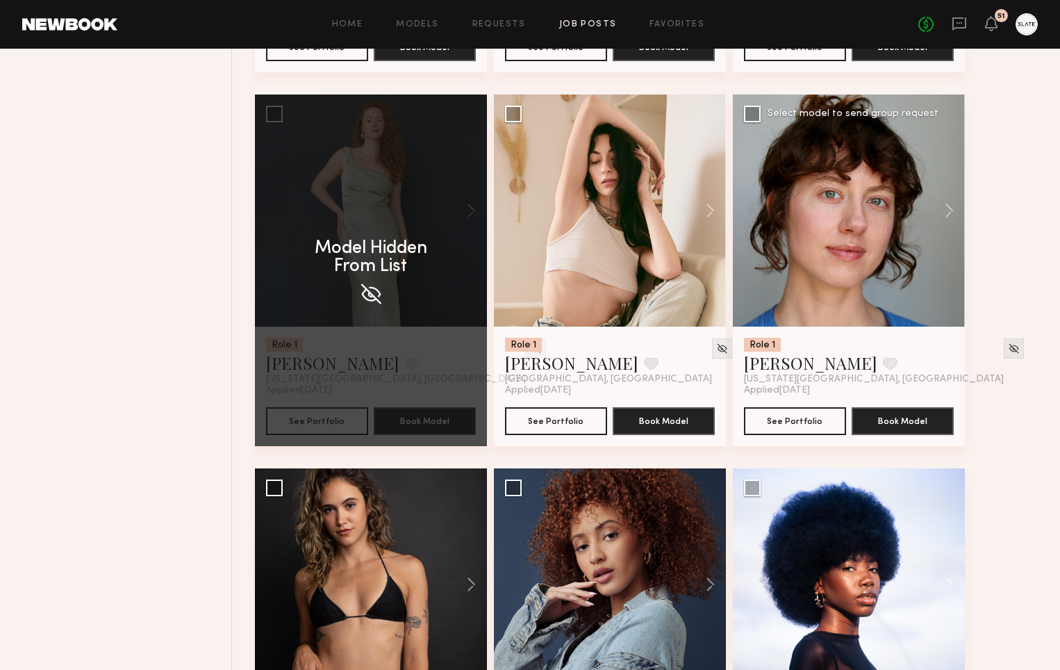
scroll to position [3128, 0]
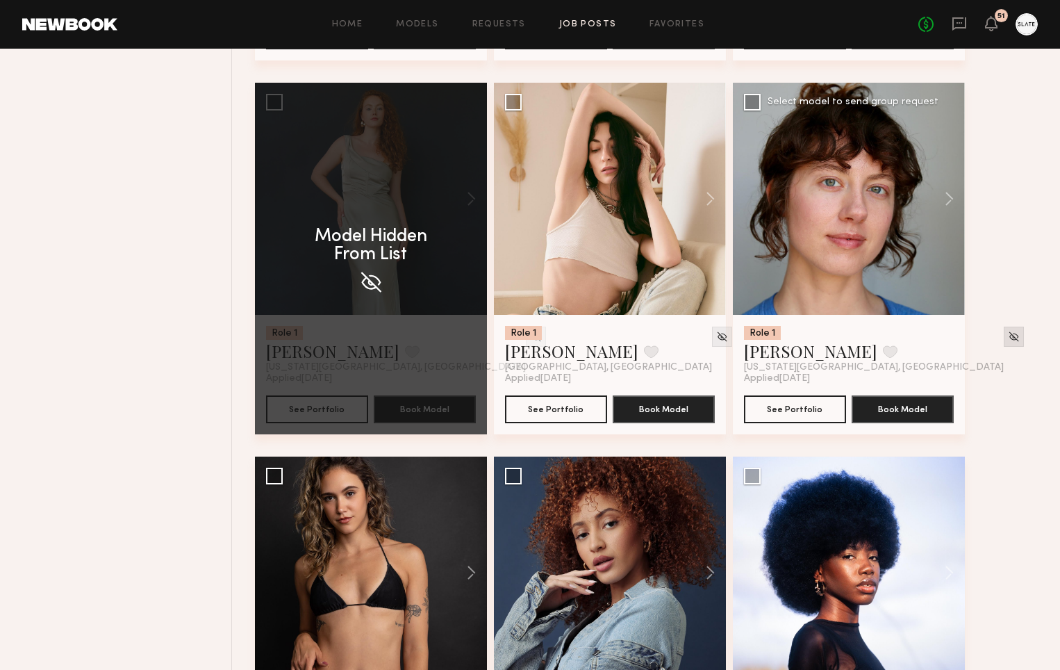
click at [1008, 342] on img at bounding box center [1014, 337] width 12 height 12
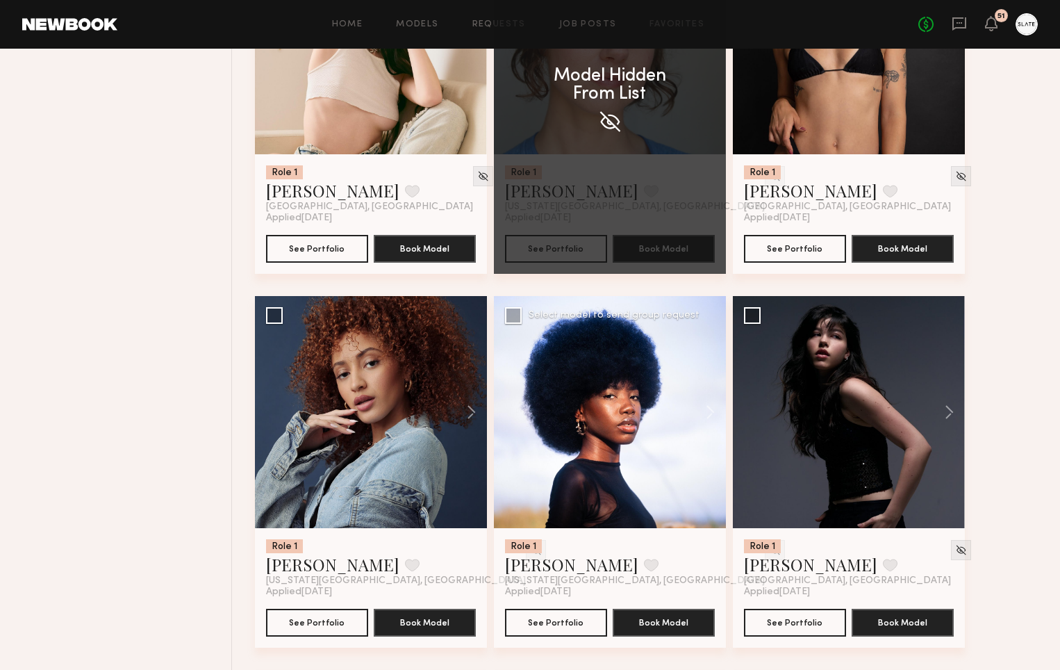
scroll to position [3349, 0]
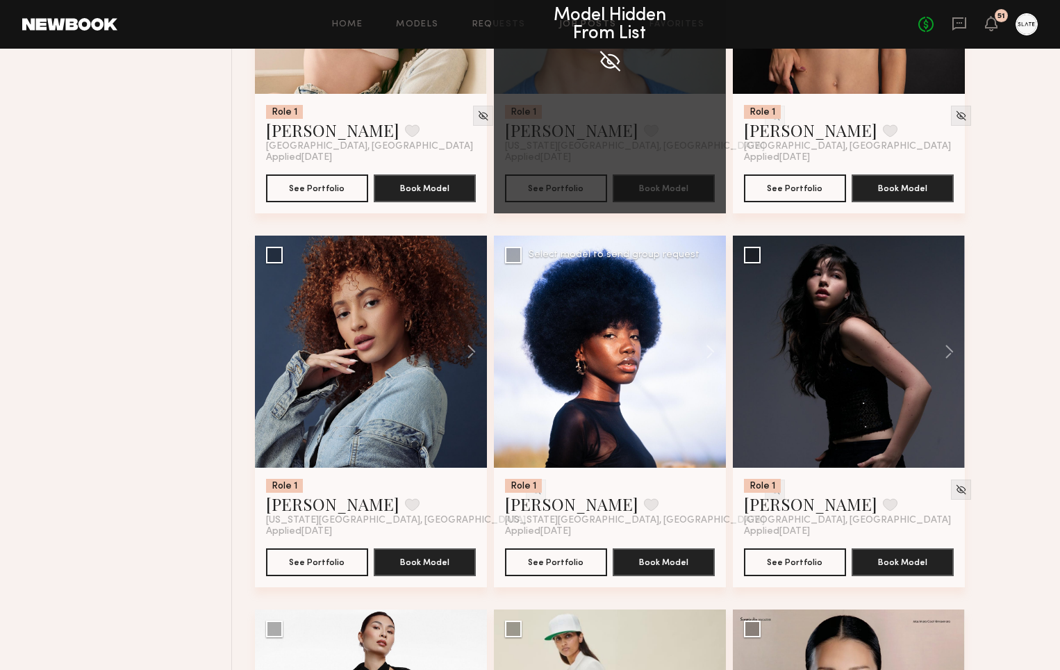
click at [769, 491] on img at bounding box center [775, 489] width 12 height 12
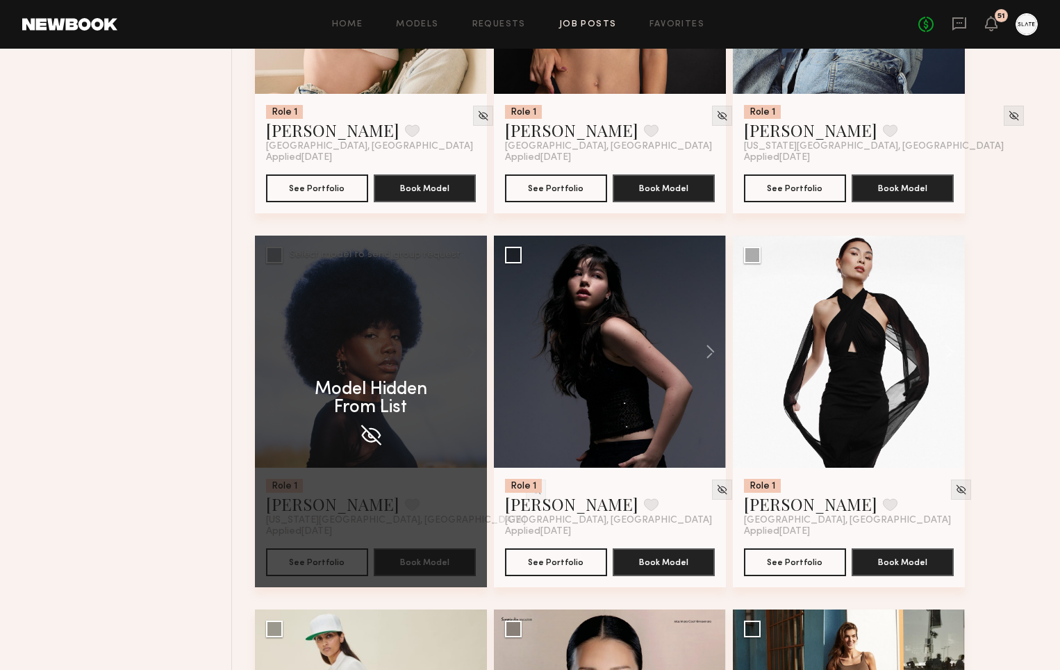
click at [463, 495] on div "Model Hidden From List" at bounding box center [371, 410] width 232 height 351
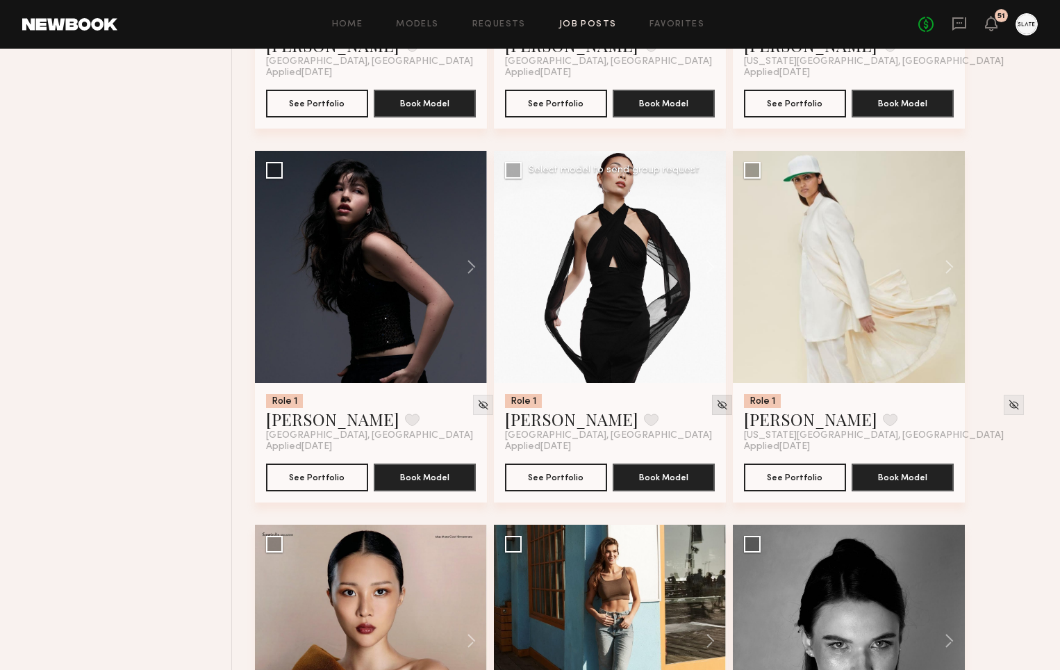
scroll to position [3492, 0]
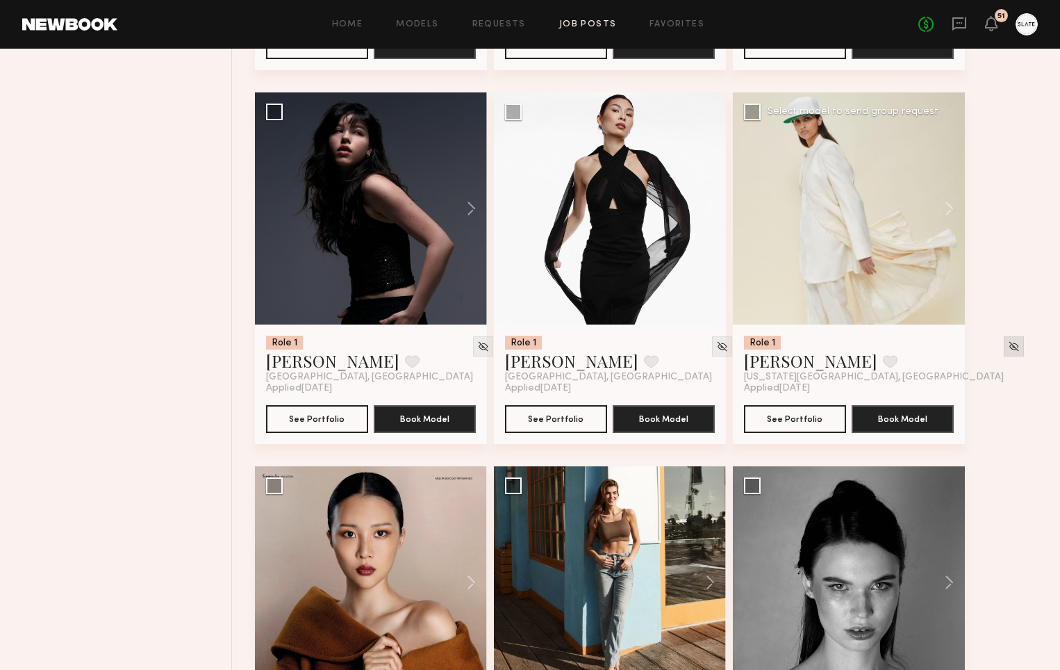
click at [1008, 351] on img at bounding box center [1014, 346] width 12 height 12
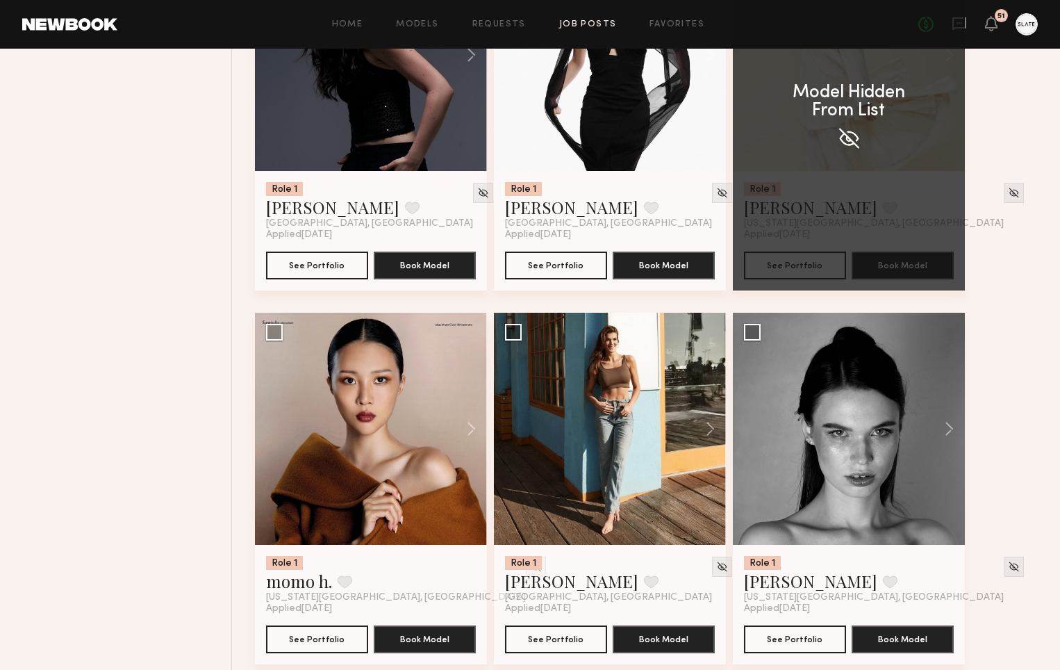
scroll to position [3727, 0]
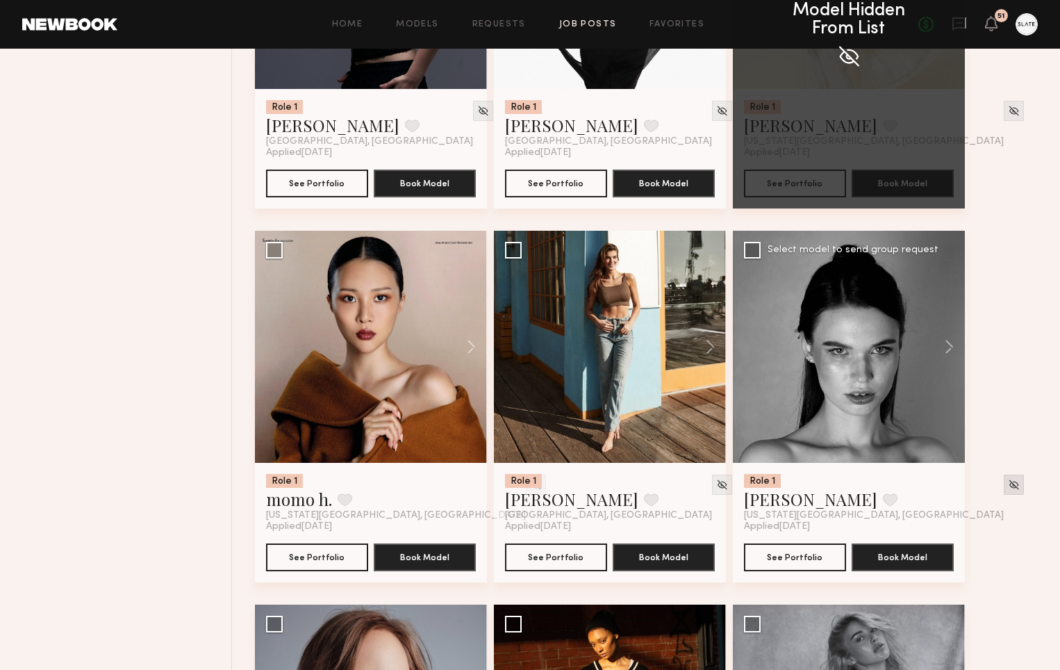
click at [1008, 488] on img at bounding box center [1014, 485] width 12 height 12
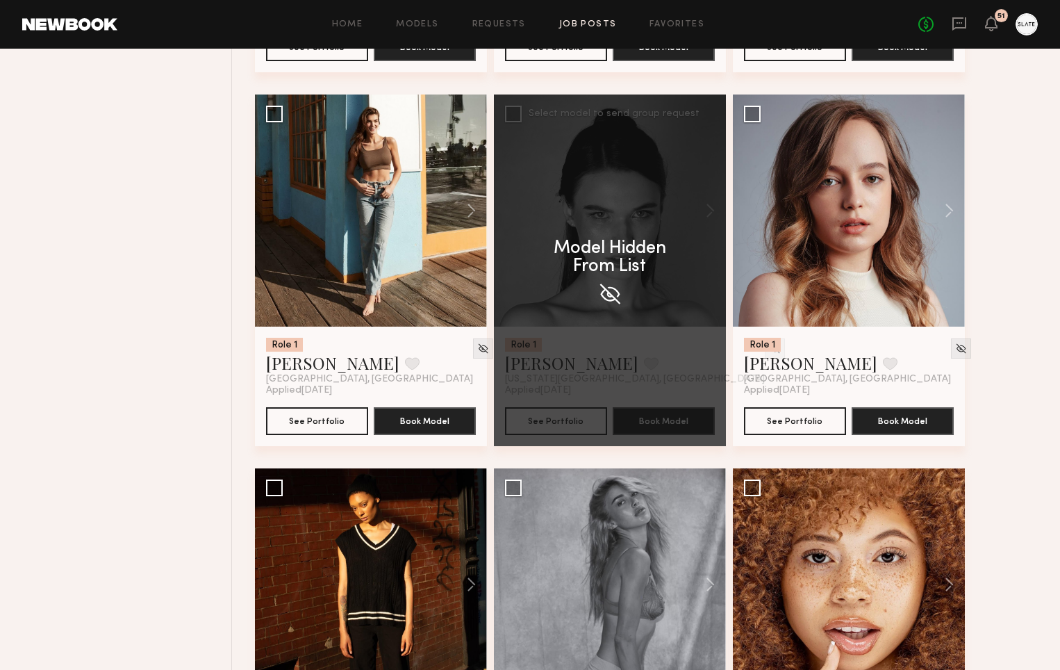
scroll to position [4034, 0]
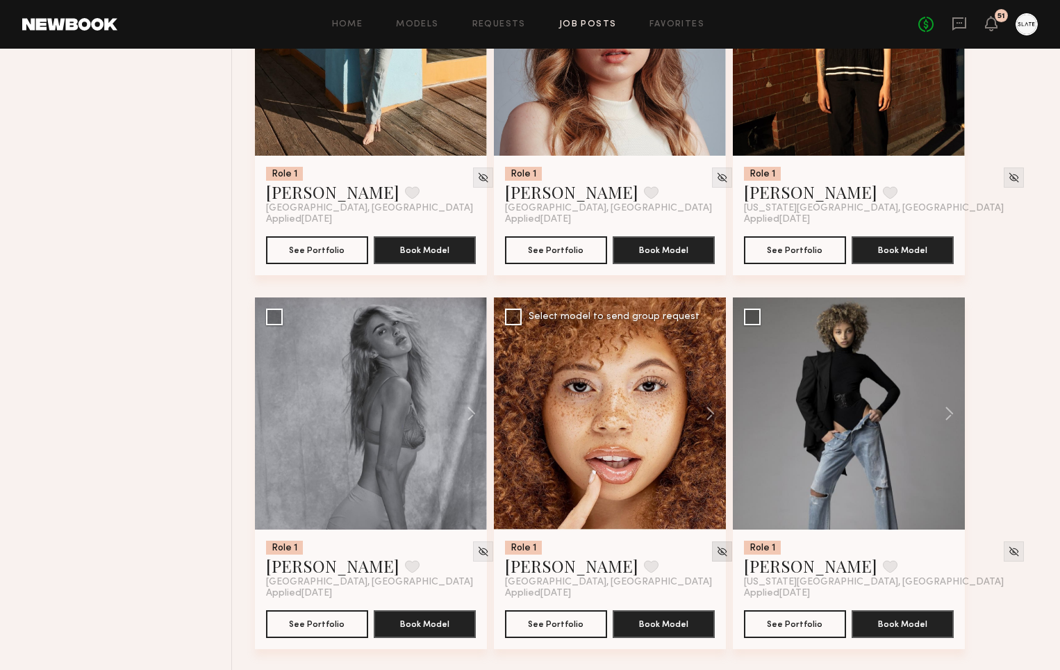
click at [716, 554] on img at bounding box center [722, 551] width 12 height 12
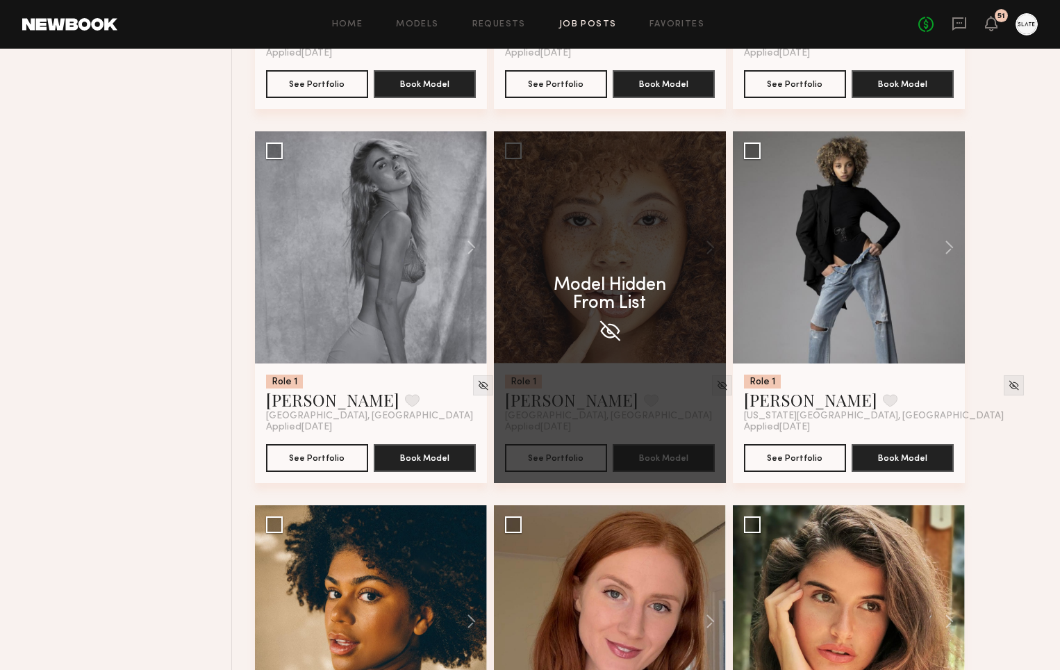
scroll to position [4410, 0]
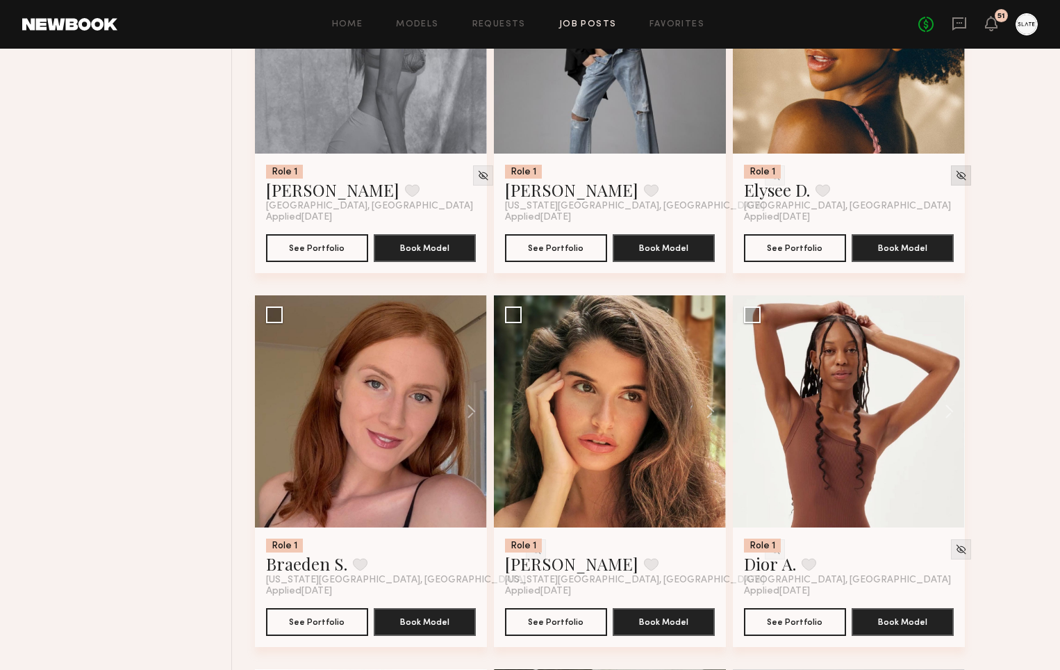
click at [955, 181] on img at bounding box center [961, 175] width 12 height 12
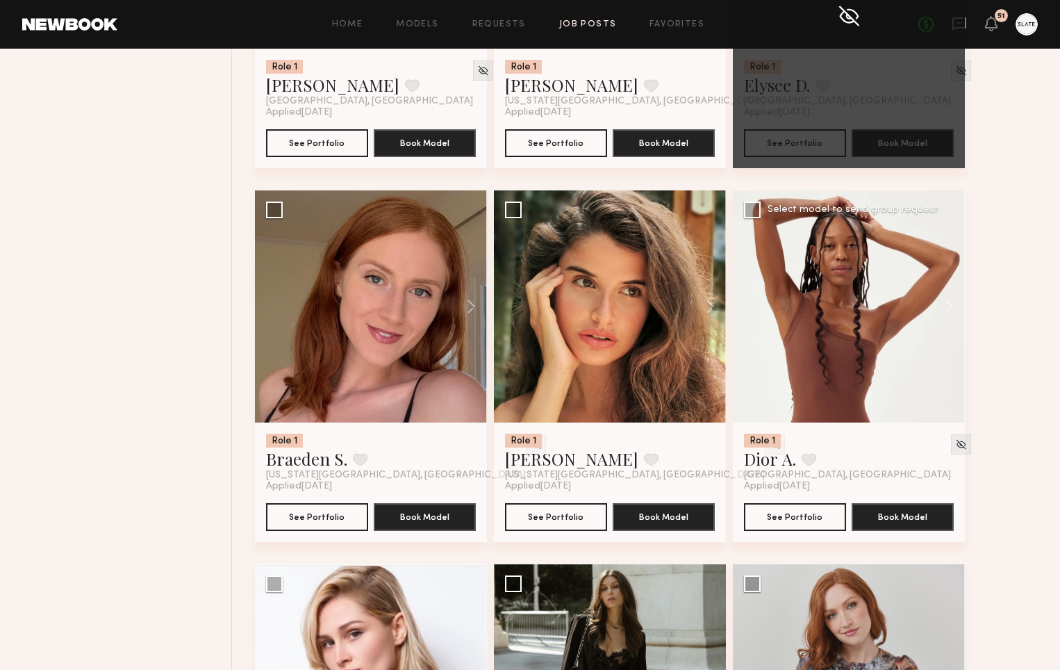
scroll to position [4557, 0]
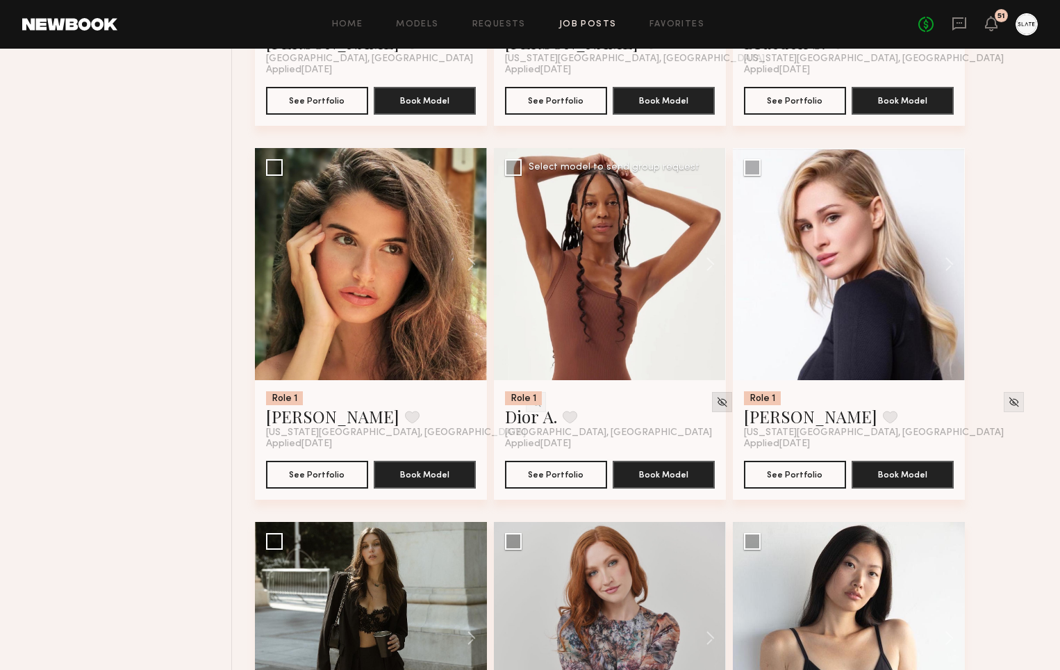
click at [716, 406] on img at bounding box center [722, 402] width 12 height 12
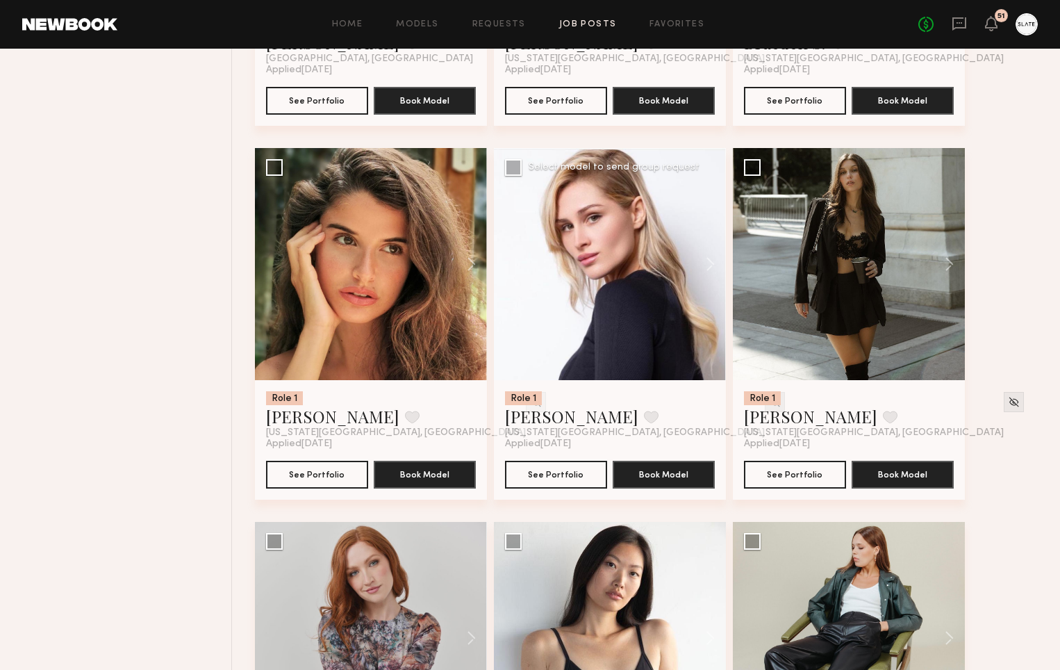
click at [769, 406] on img at bounding box center [775, 402] width 12 height 12
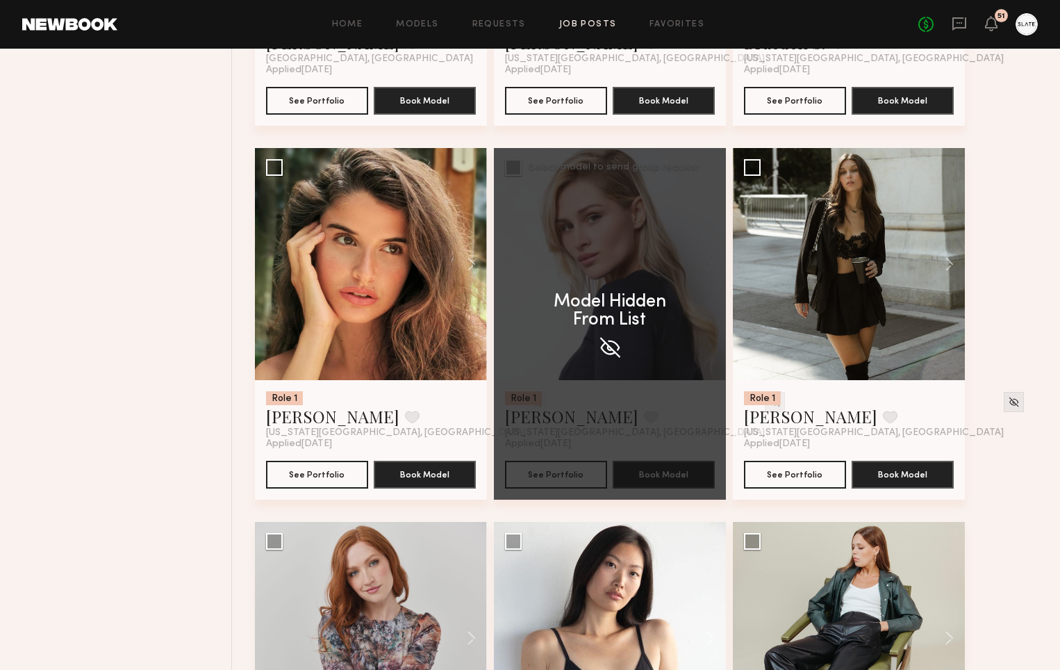
click at [702, 406] on div "Model Hidden From List" at bounding box center [610, 323] width 232 height 351
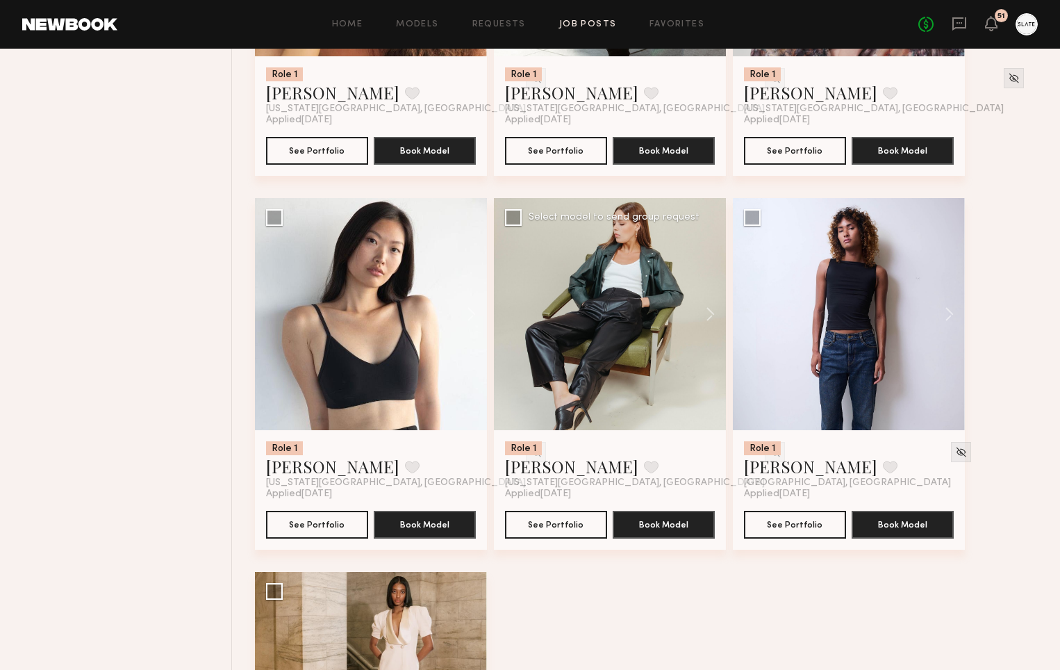
scroll to position [4930, 0]
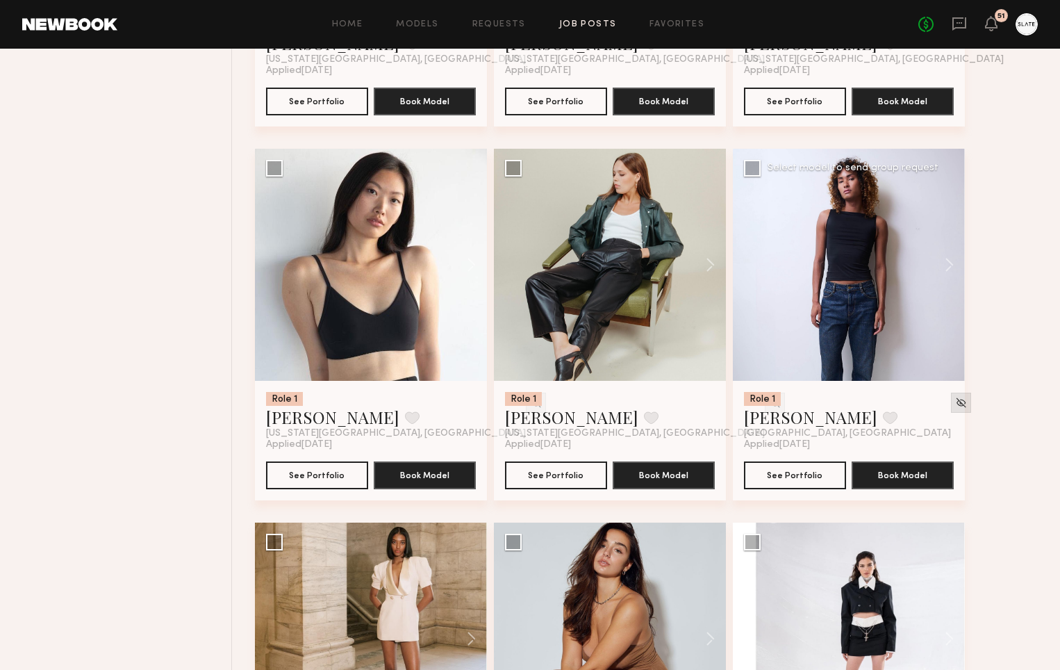
click at [955, 407] on img at bounding box center [961, 403] width 12 height 12
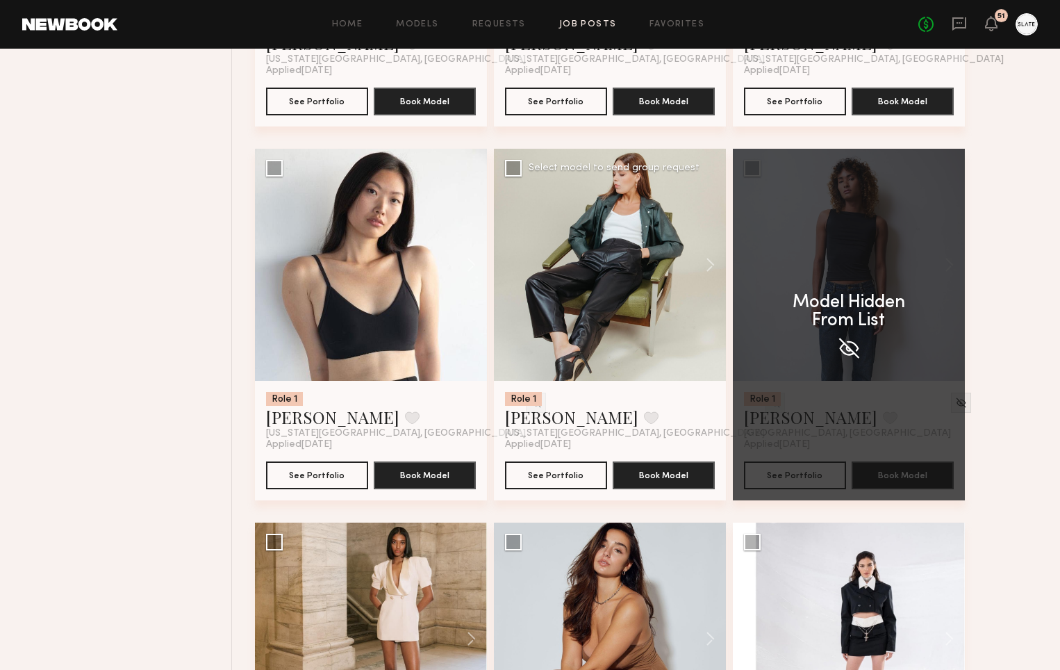
click at [769, 406] on img at bounding box center [775, 403] width 12 height 12
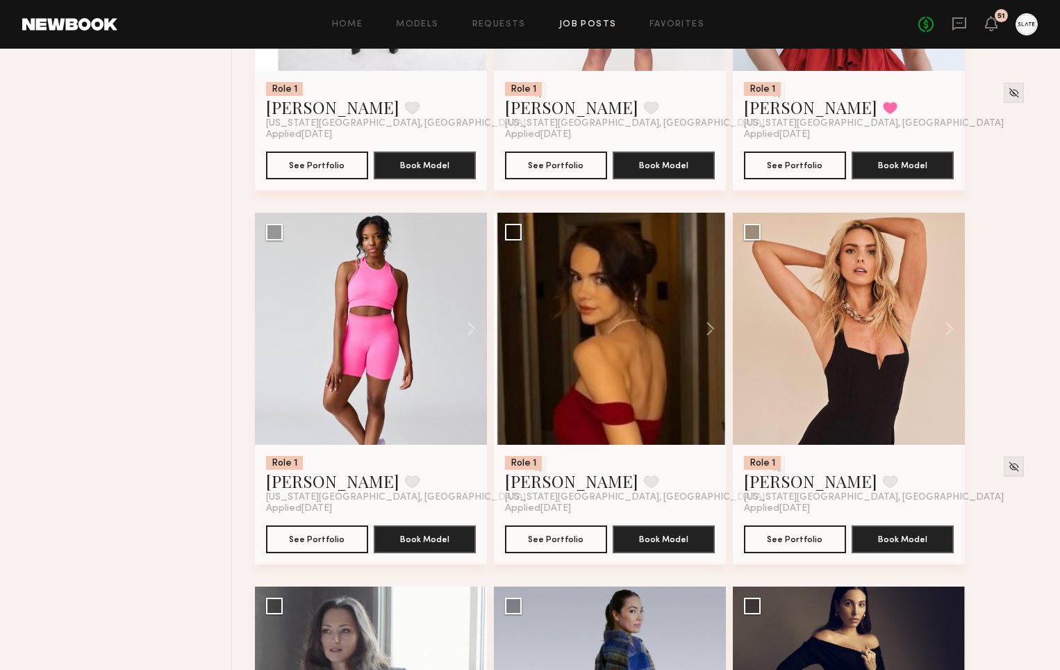
scroll to position [5618, 0]
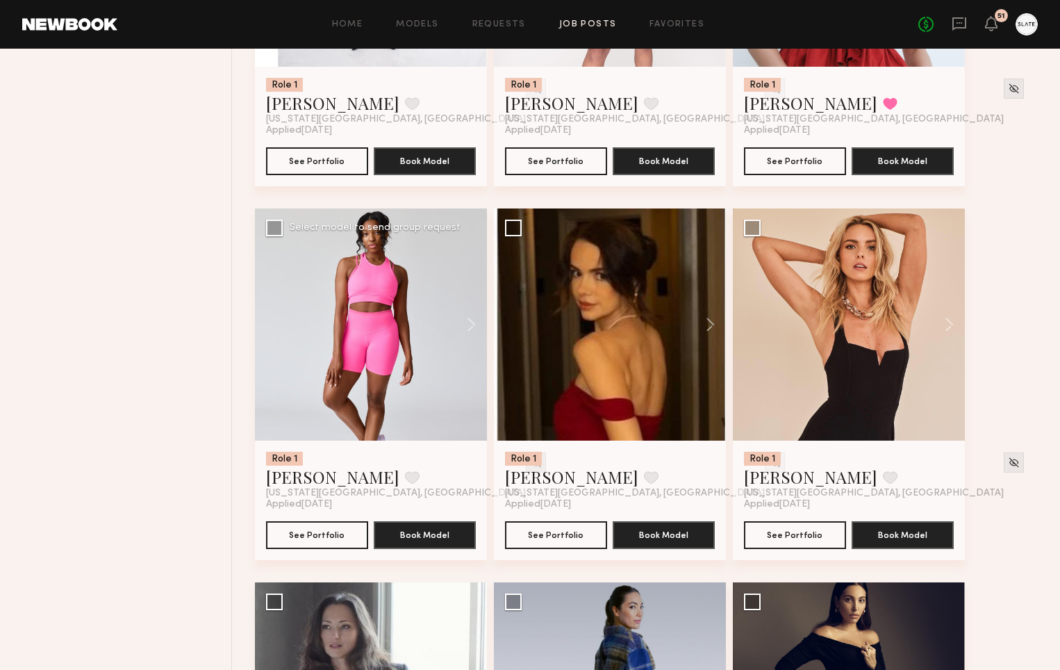
click at [530, 465] on img at bounding box center [536, 462] width 12 height 12
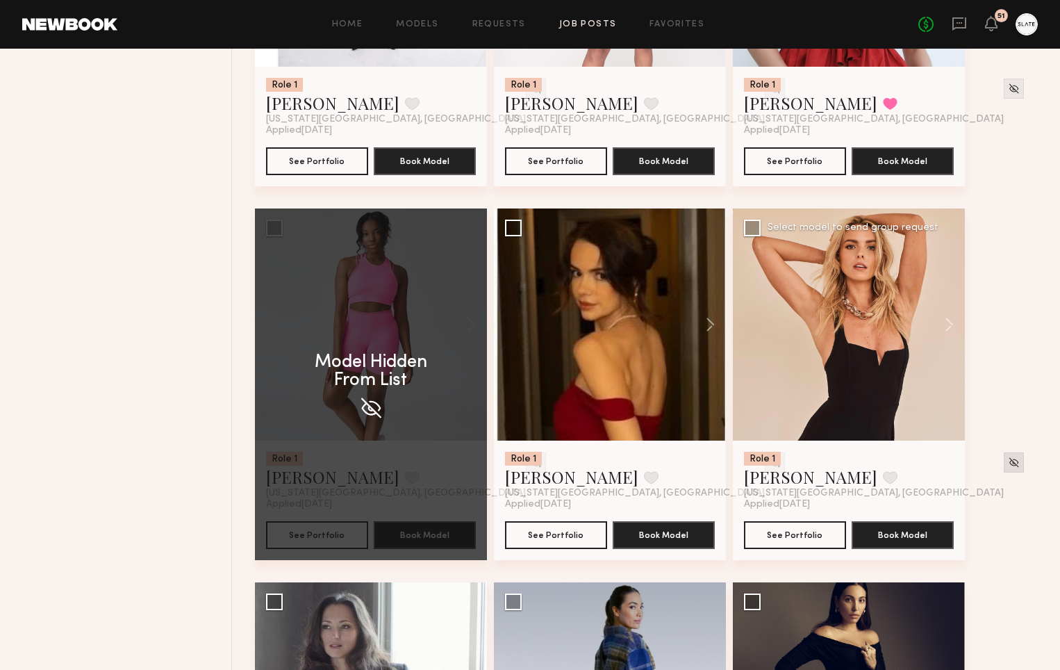
click at [1008, 467] on img at bounding box center [1014, 462] width 12 height 12
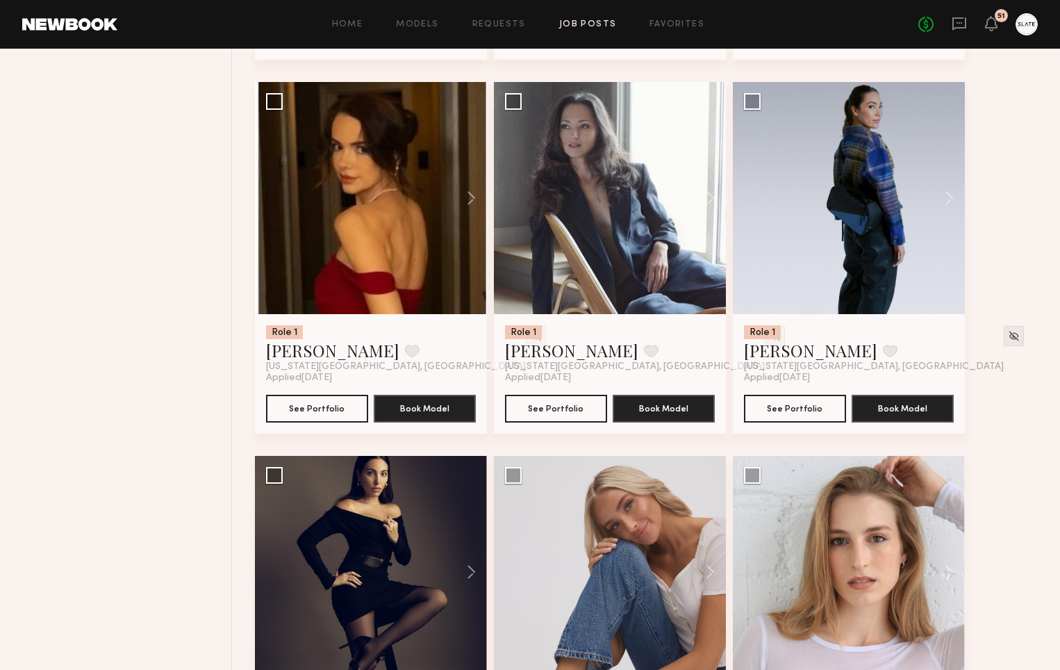
scroll to position [5809, 0]
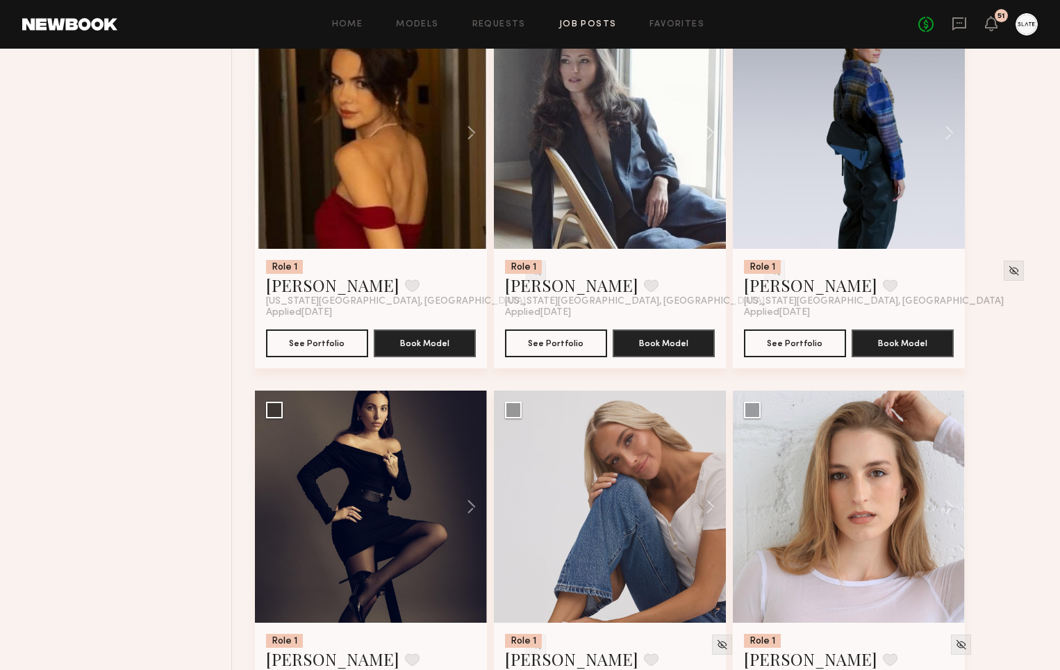
click at [530, 272] on img at bounding box center [536, 271] width 12 height 12
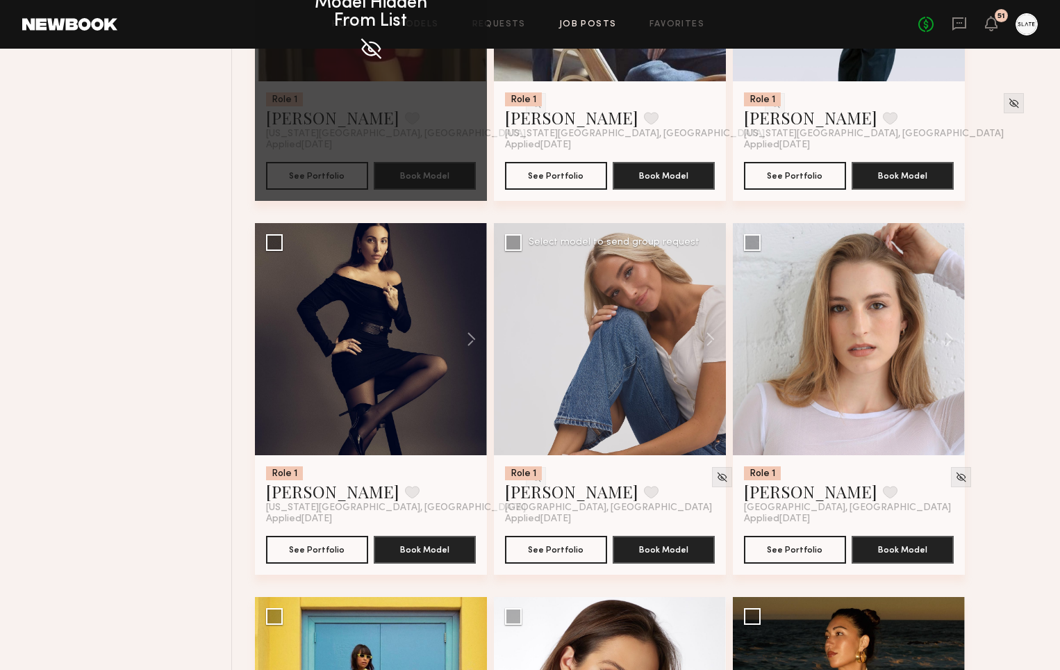
scroll to position [5998, 0]
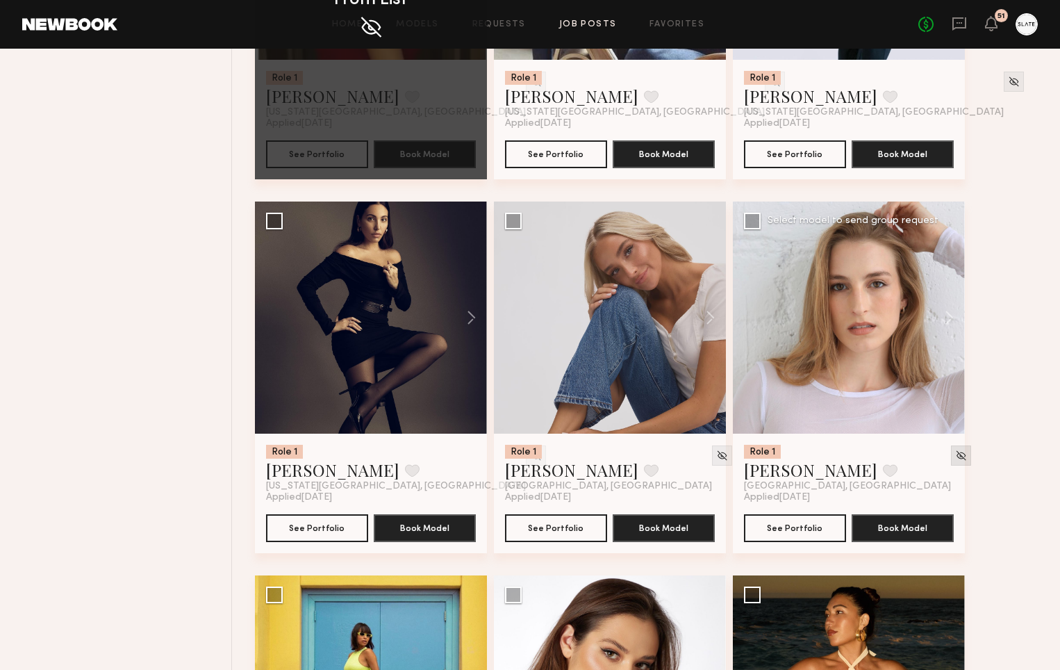
click at [955, 461] on img at bounding box center [961, 455] width 12 height 12
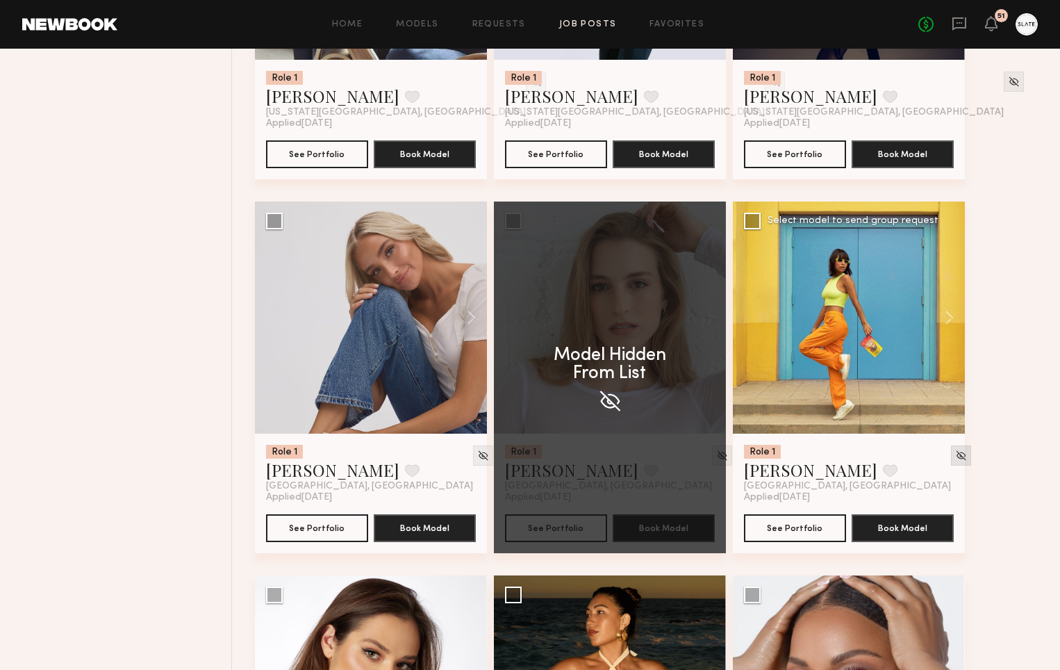
click at [955, 458] on img at bounding box center [961, 455] width 12 height 12
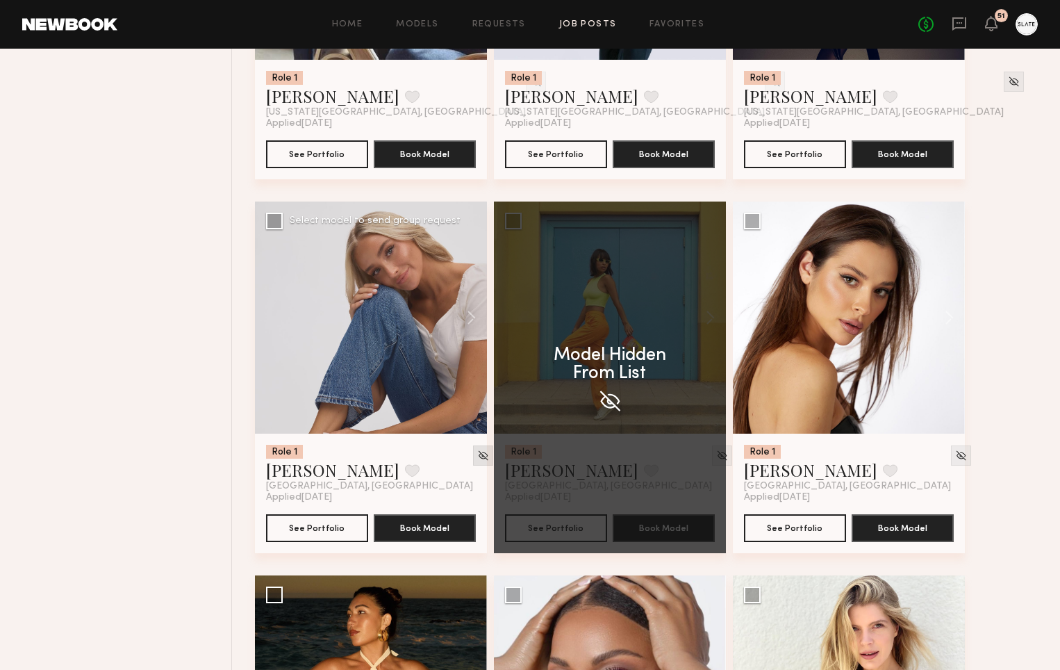
click at [473, 460] on div at bounding box center [483, 455] width 20 height 20
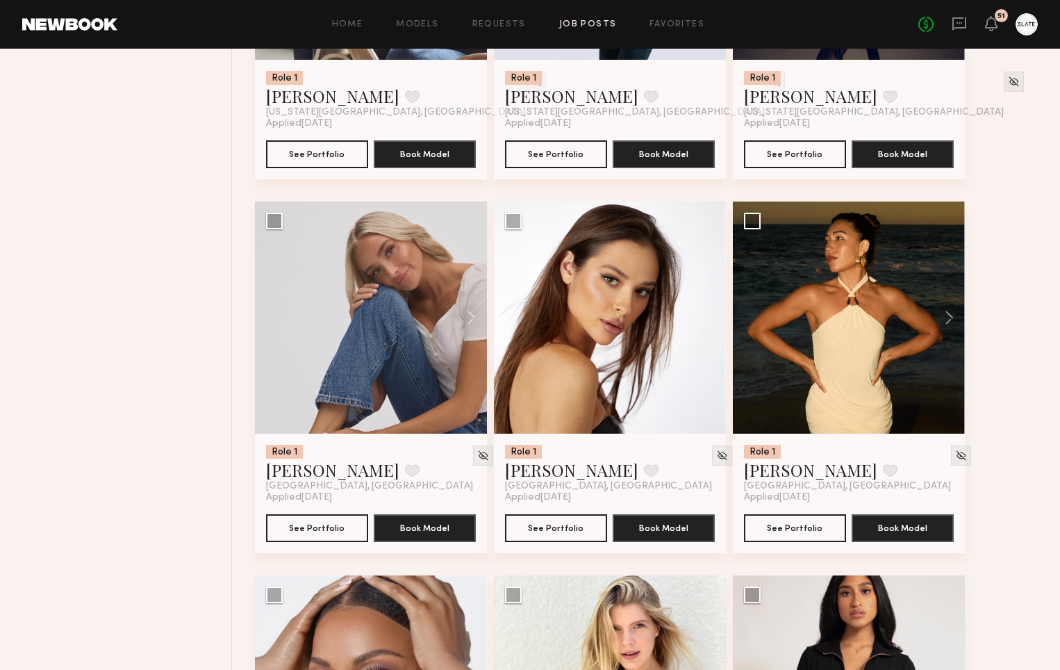
scroll to position [6007, 0]
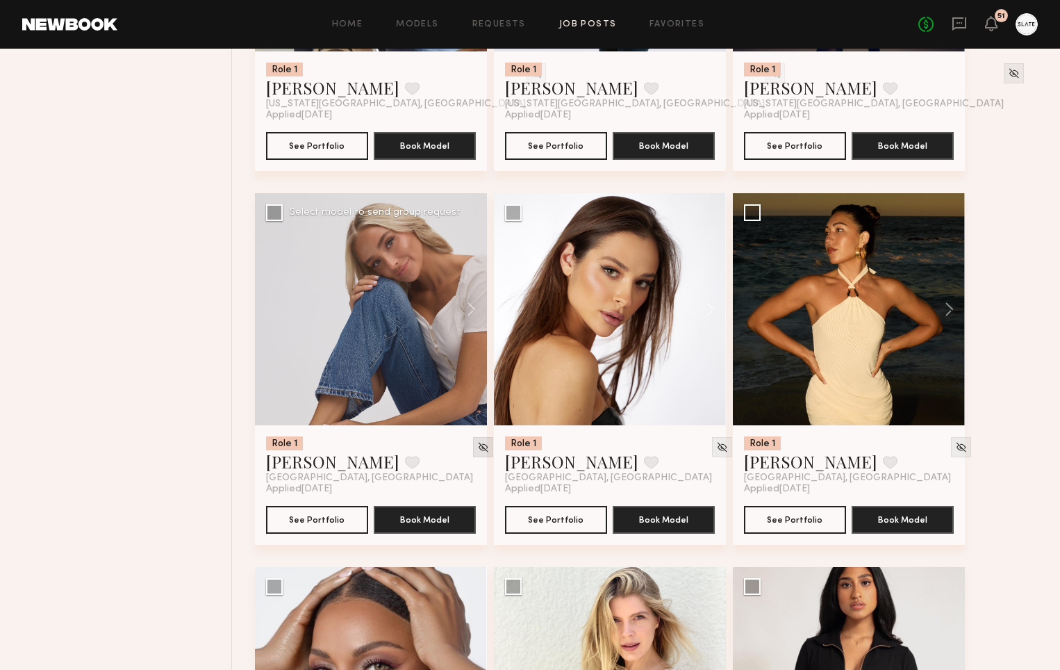
click at [477, 452] on img at bounding box center [483, 447] width 12 height 12
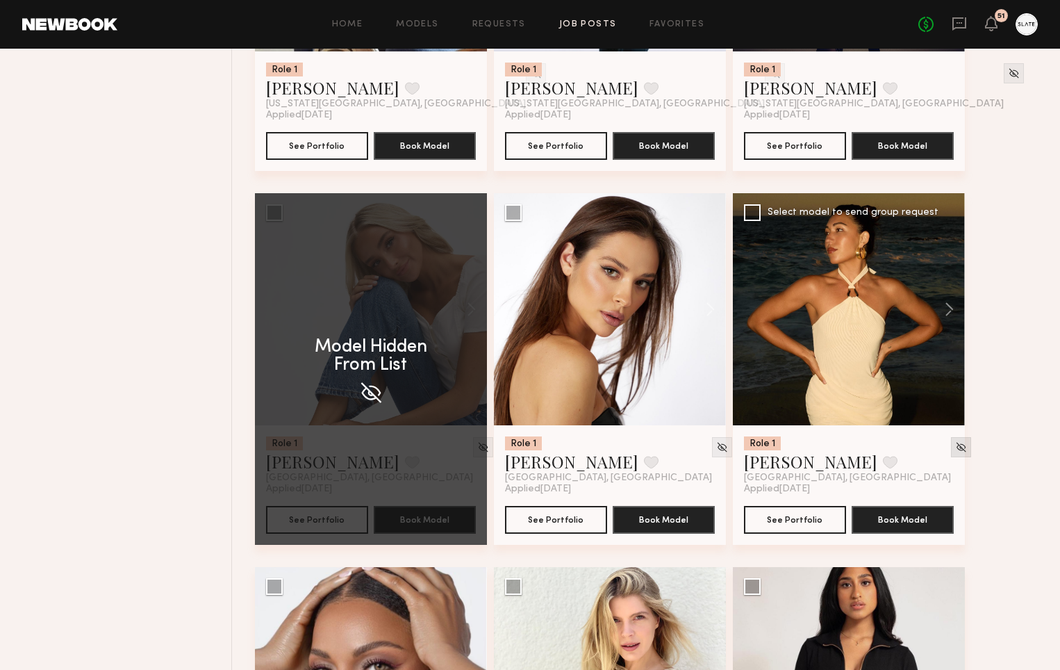
click at [955, 450] on img at bounding box center [961, 447] width 12 height 12
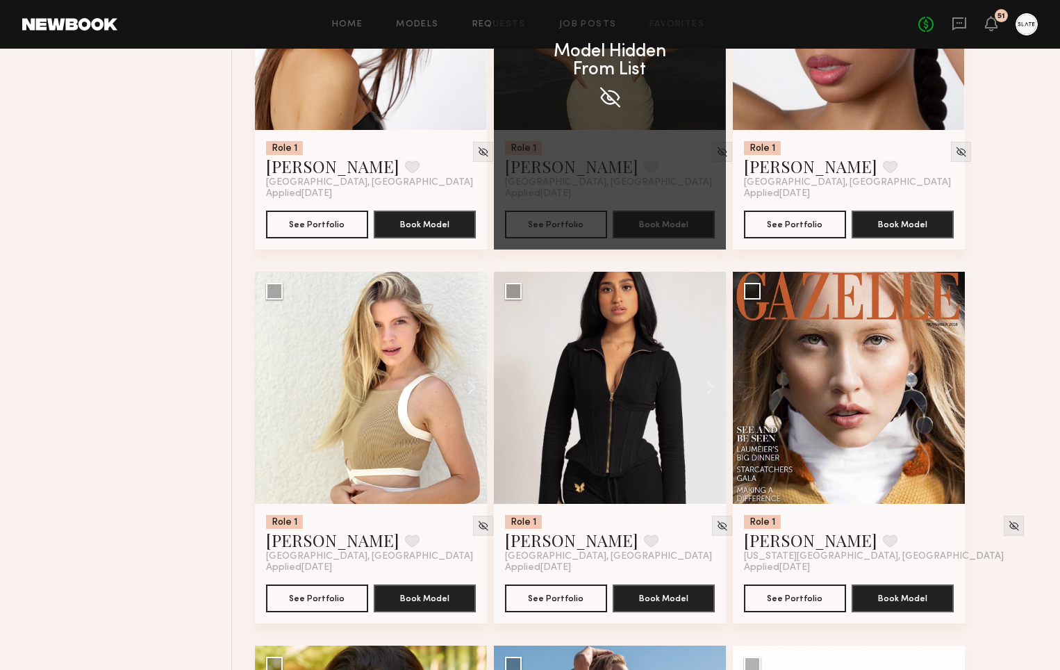
scroll to position [6326, 0]
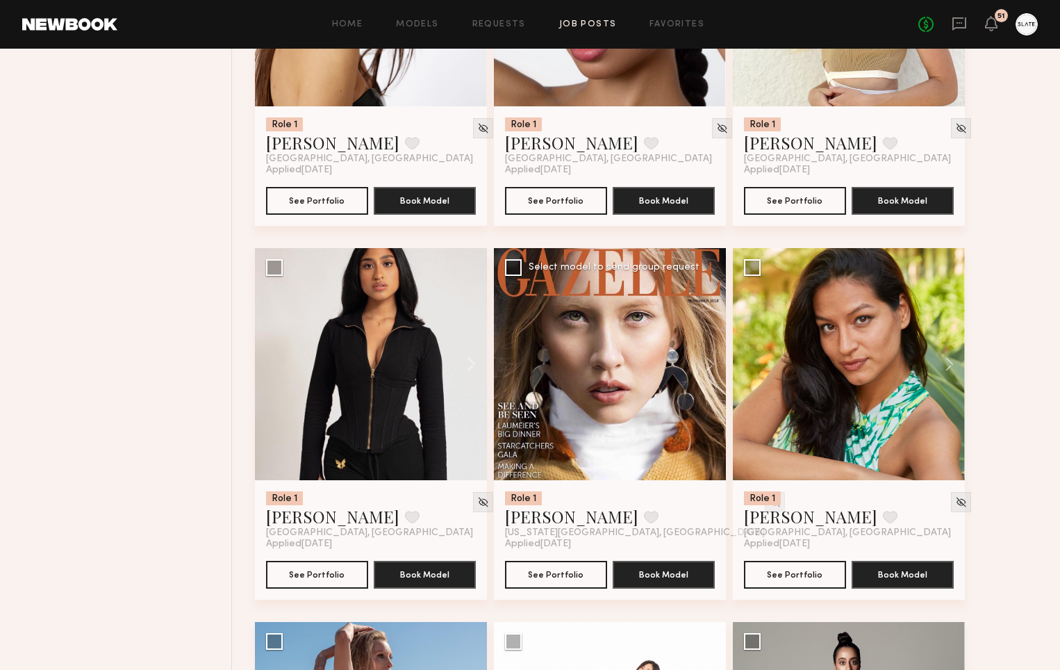
click at [769, 506] on img at bounding box center [775, 502] width 12 height 12
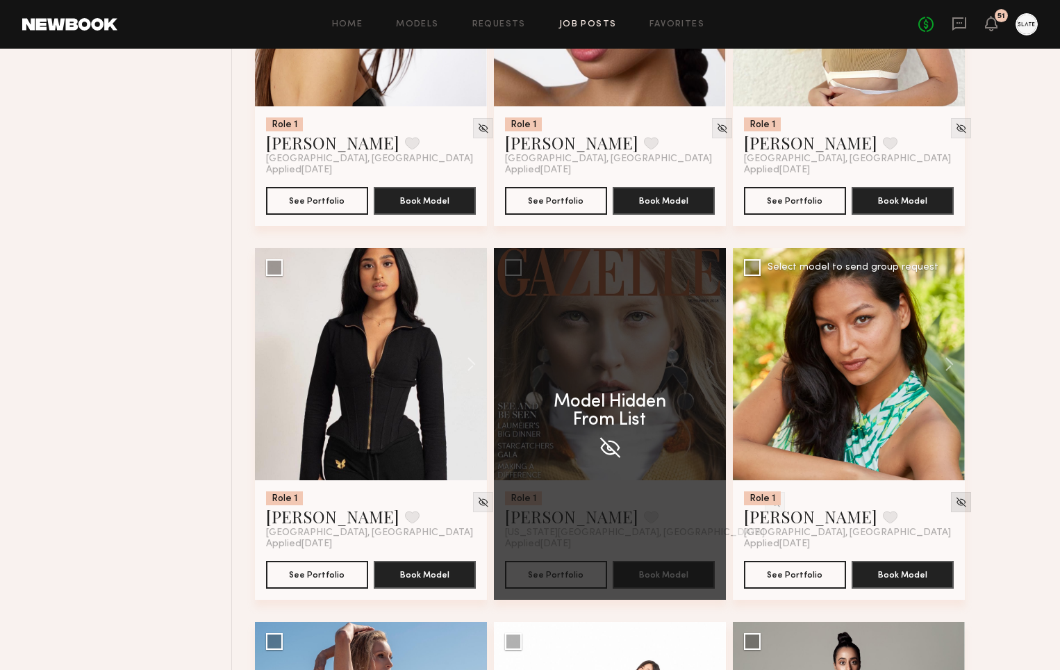
click at [955, 506] on img at bounding box center [961, 502] width 12 height 12
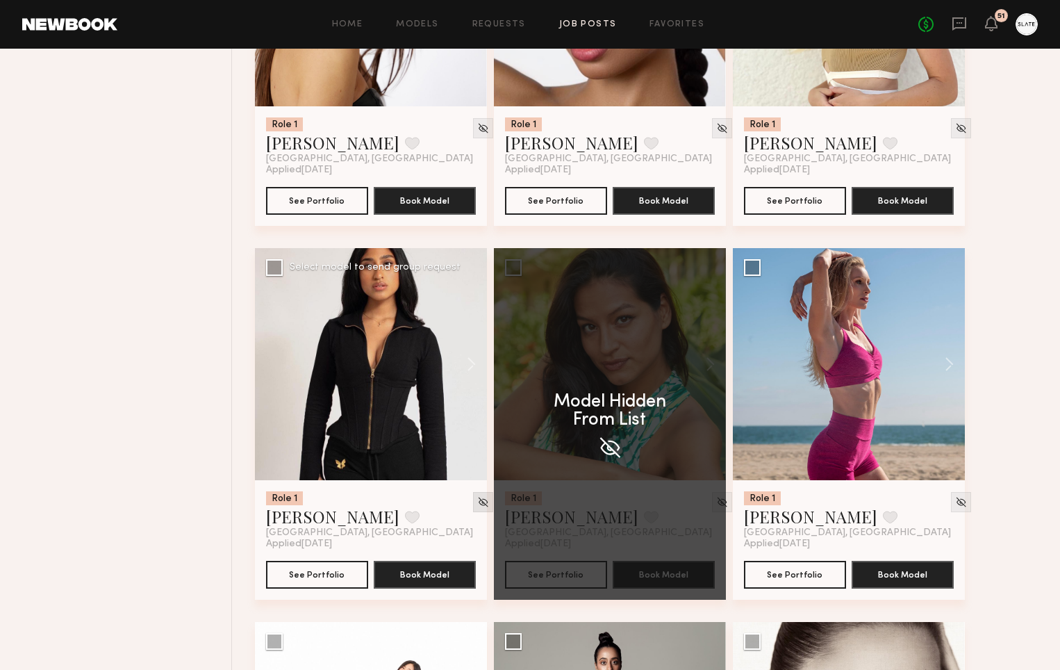
click at [477, 507] on img at bounding box center [483, 502] width 12 height 12
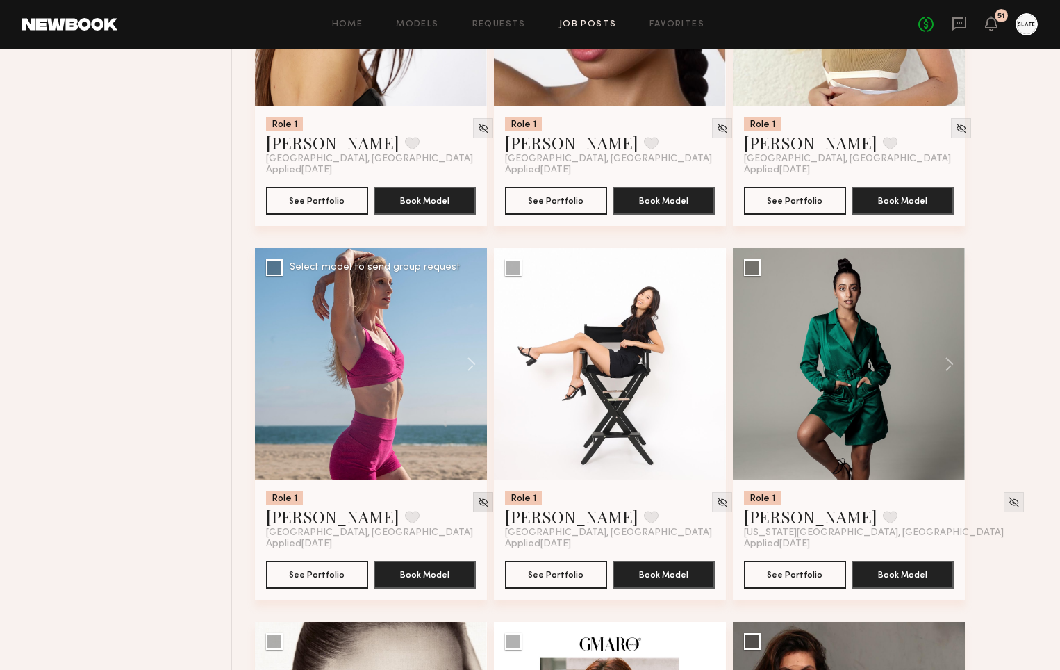
click at [477, 508] on img at bounding box center [483, 502] width 12 height 12
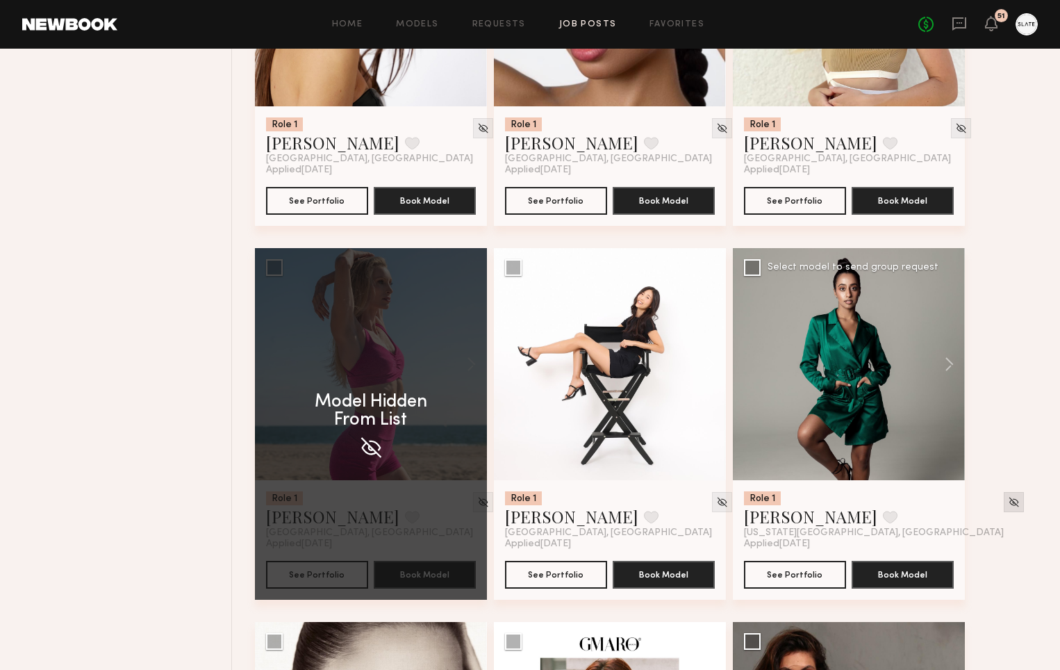
click at [1008, 507] on img at bounding box center [1014, 502] width 12 height 12
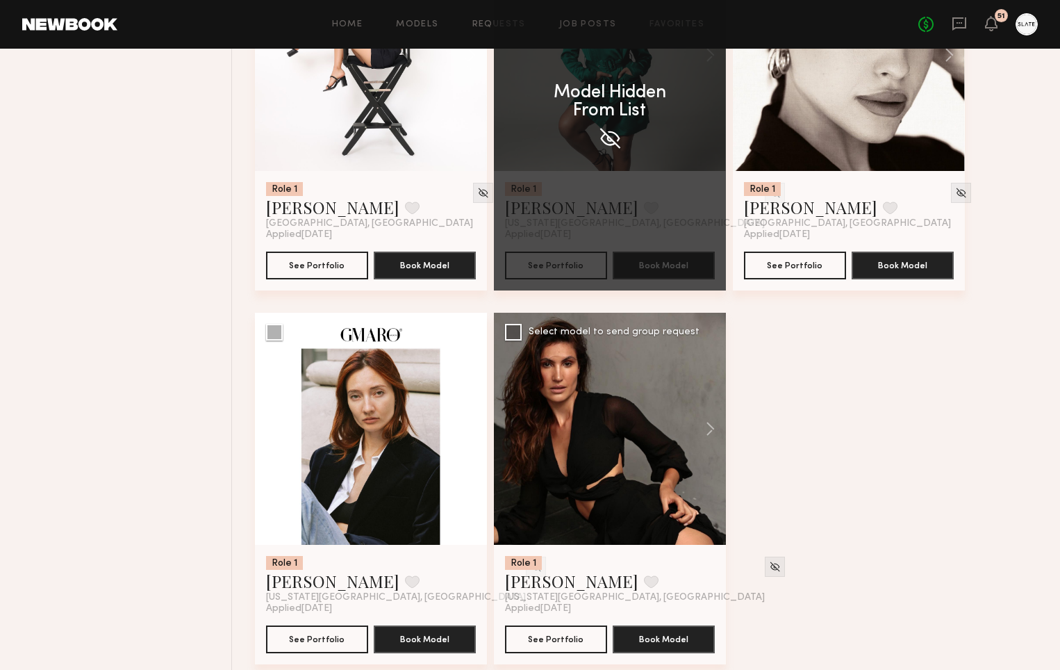
scroll to position [6658, 0]
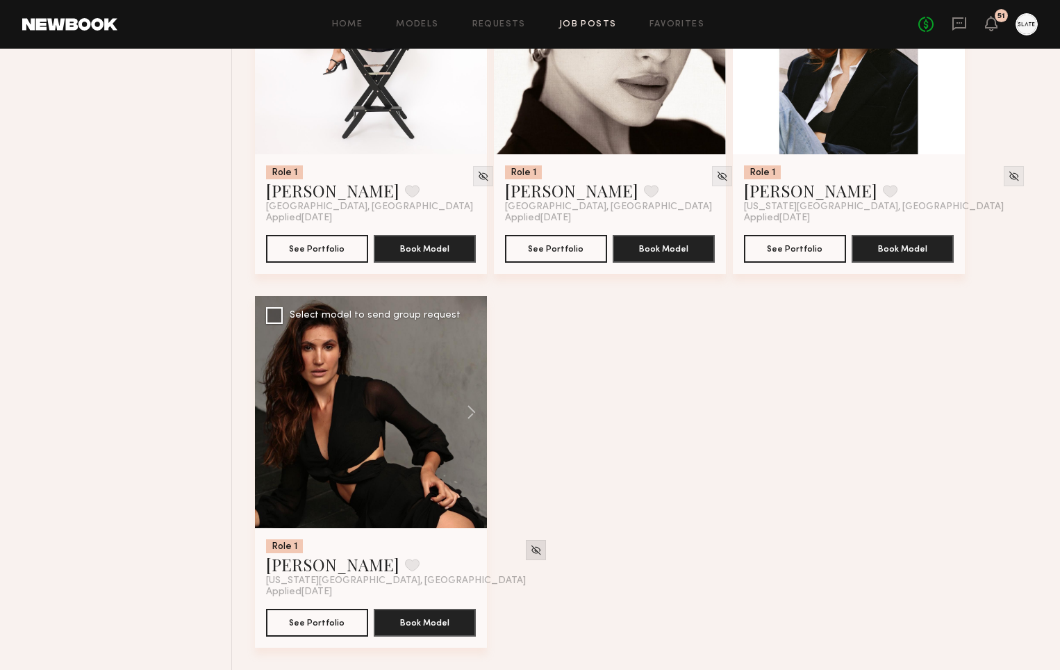
click at [530, 545] on img at bounding box center [536, 550] width 12 height 12
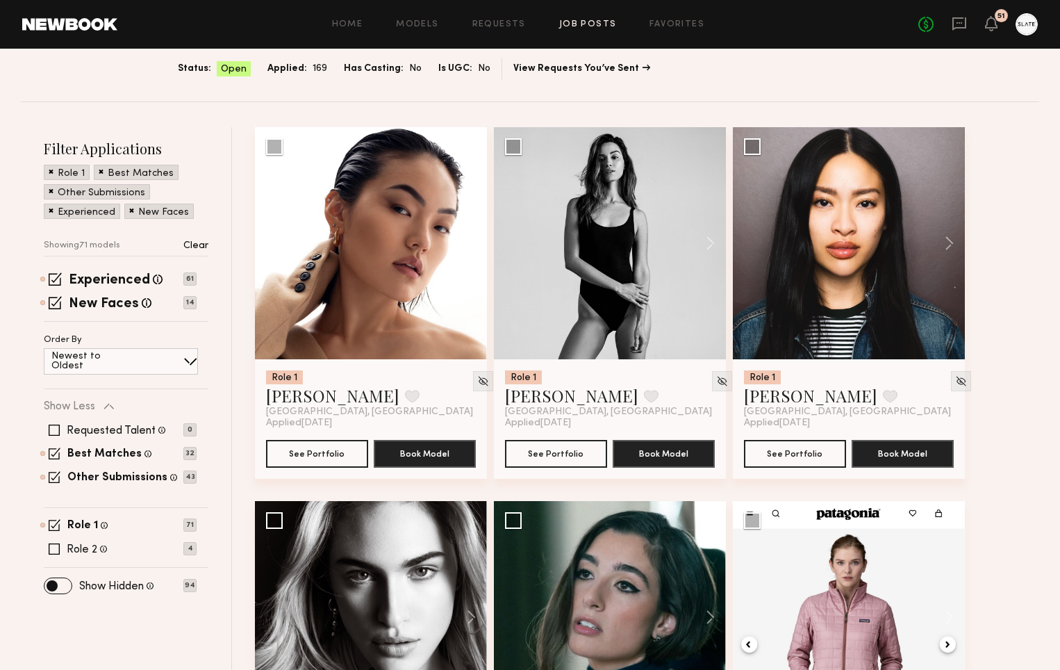
scroll to position [0, 0]
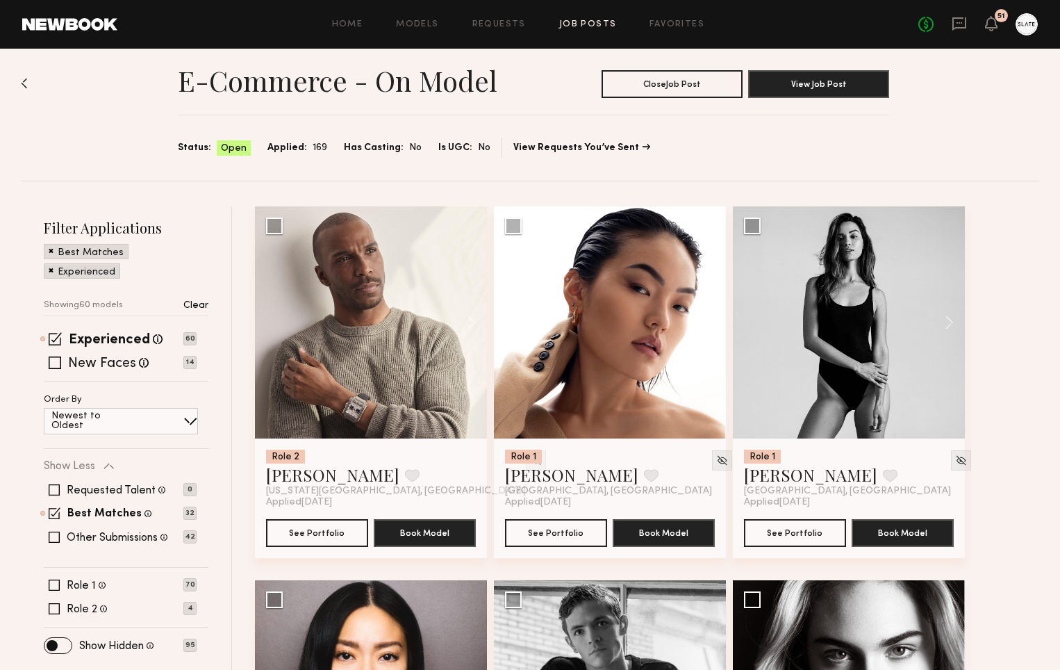
scroll to position [27, 0]
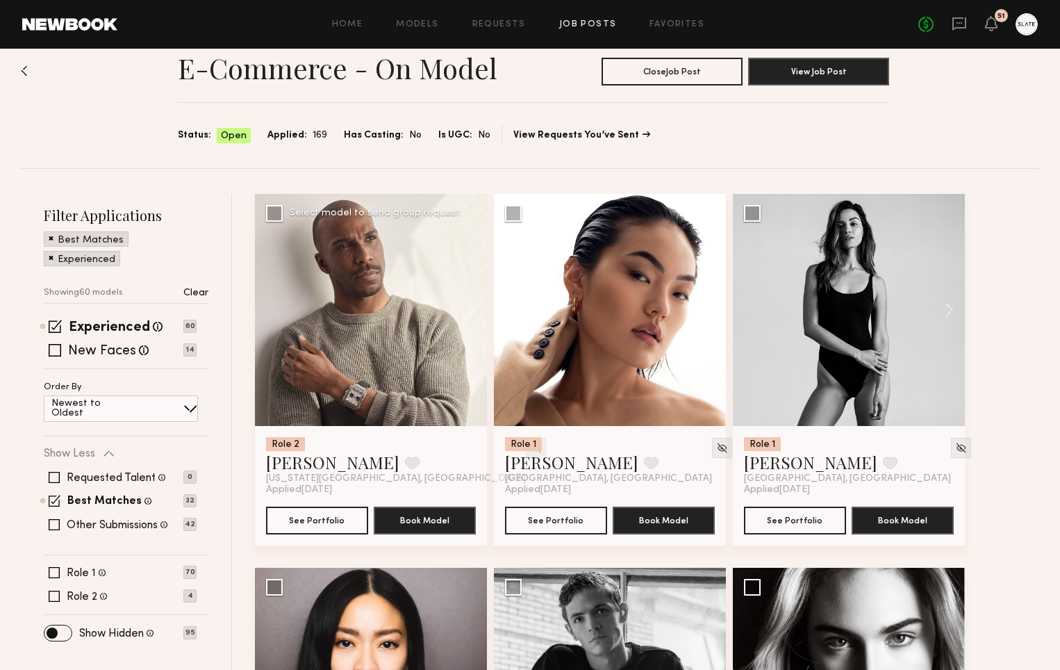
click at [530, 445] on img at bounding box center [536, 448] width 12 height 12
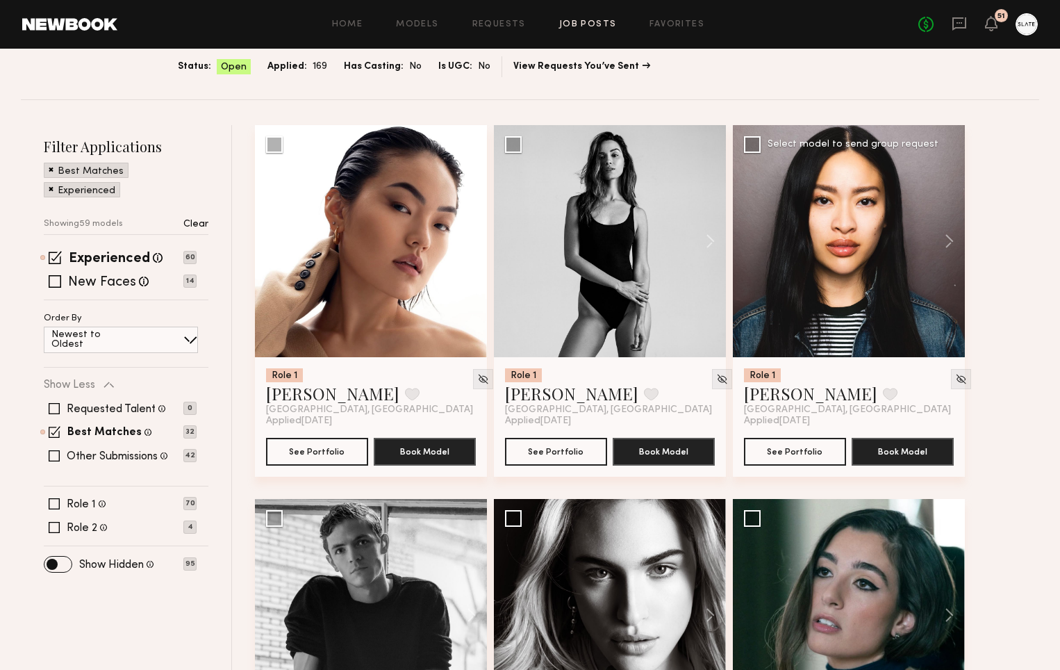
scroll to position [106, 0]
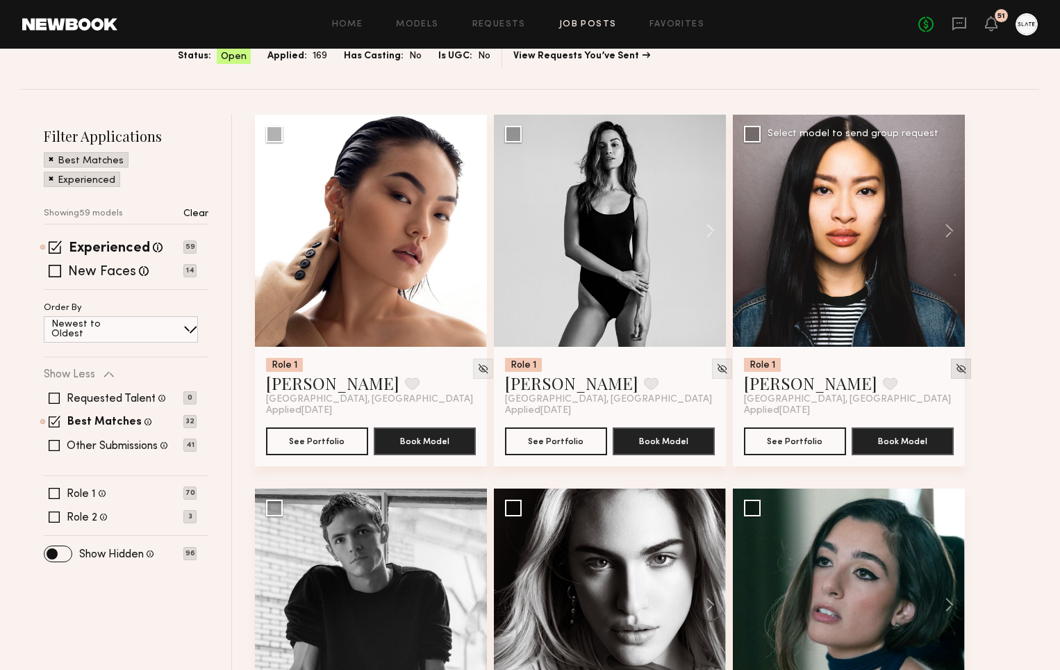
click at [955, 368] on img at bounding box center [961, 369] width 12 height 12
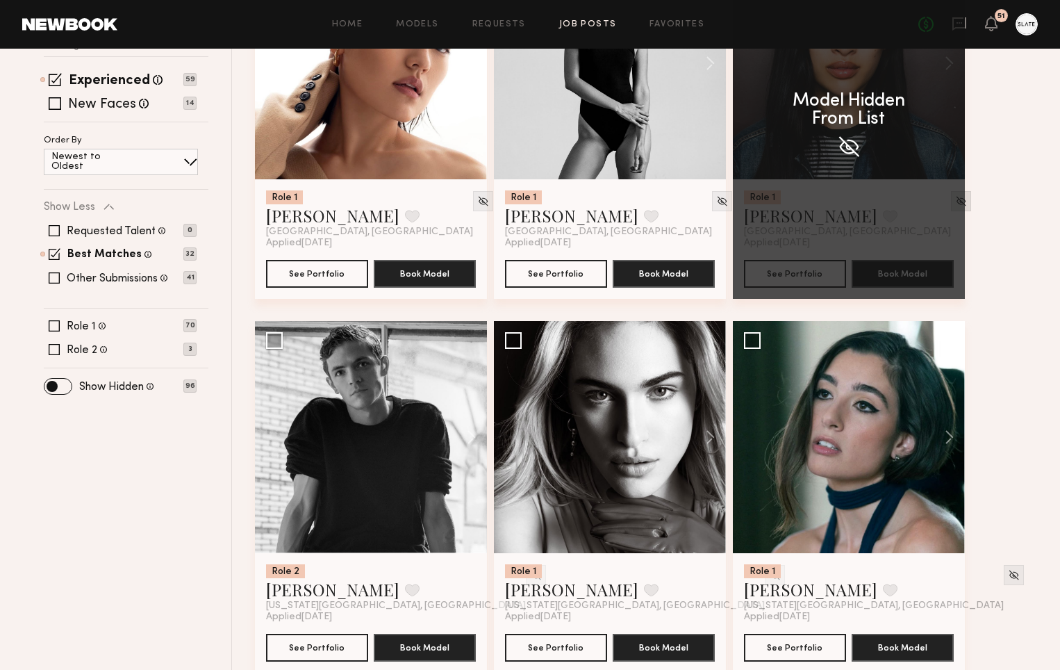
scroll to position [305, 0]
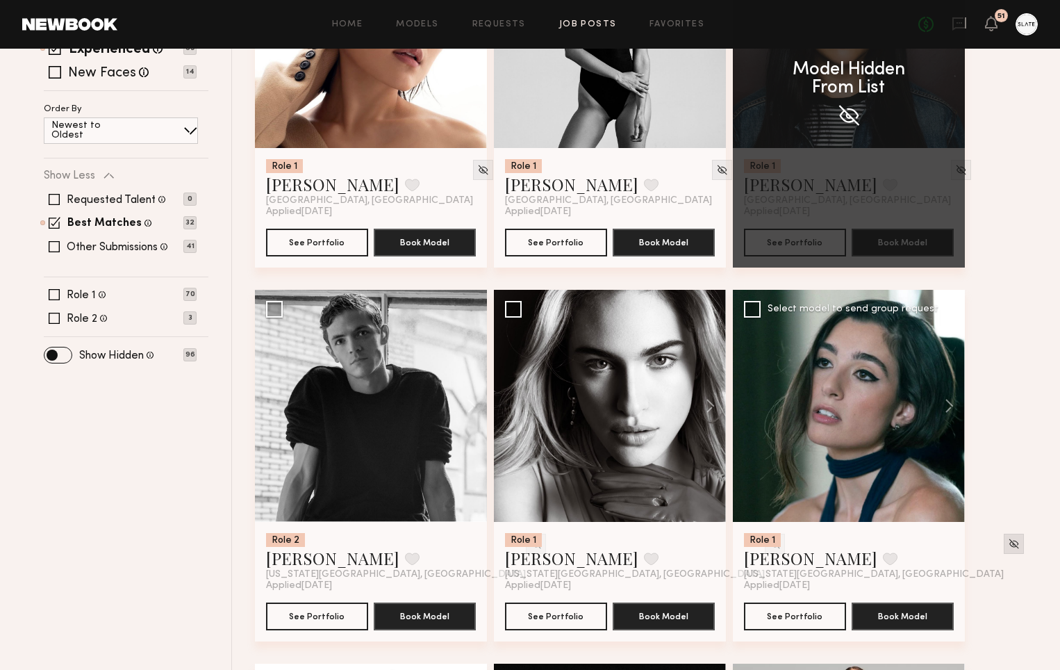
click at [1008, 544] on img at bounding box center [1014, 544] width 12 height 12
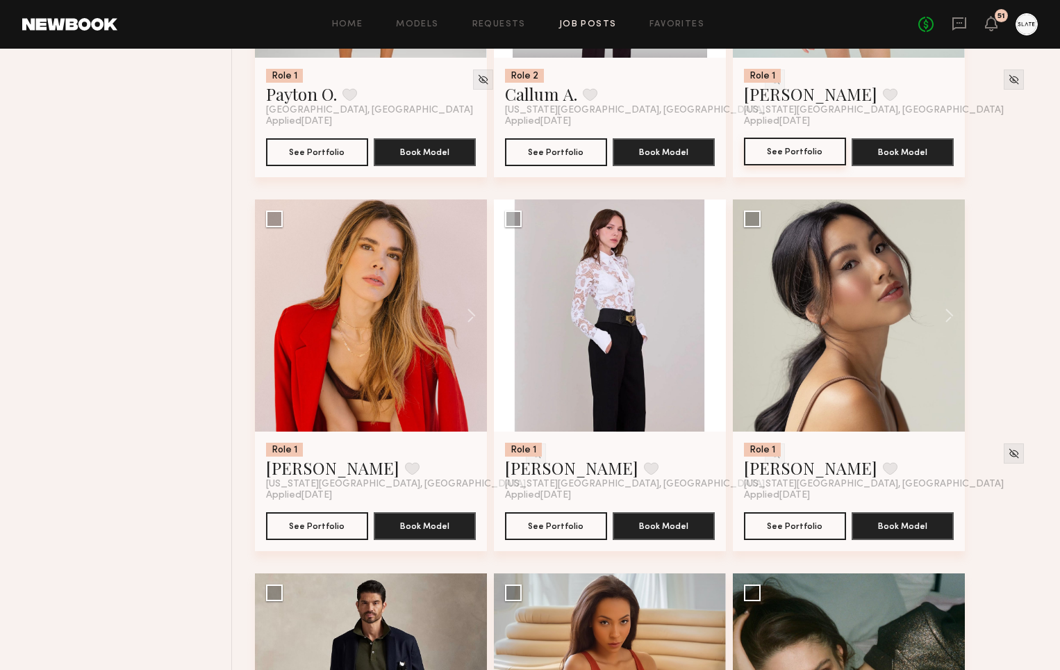
scroll to position [1172, 0]
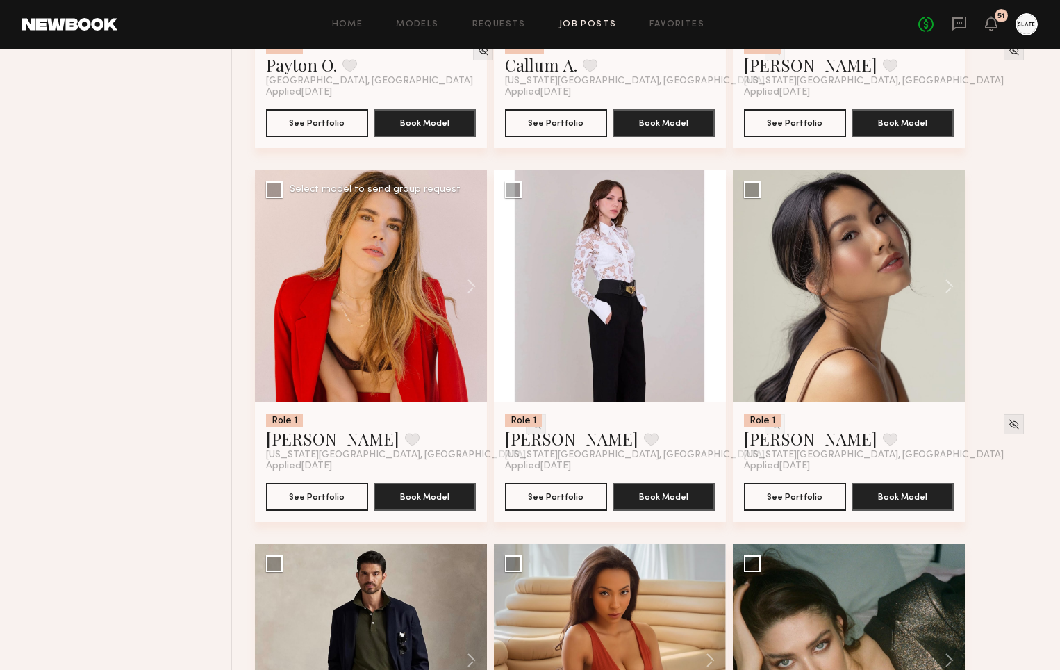
click at [530, 426] on img at bounding box center [536, 424] width 12 height 12
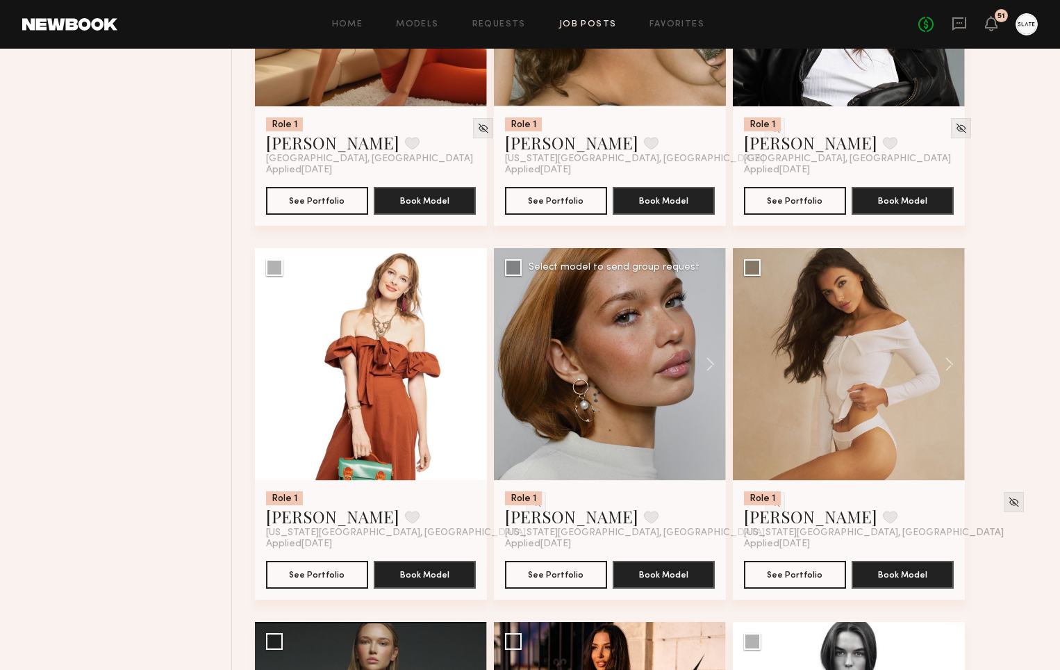
scroll to position [1843, 0]
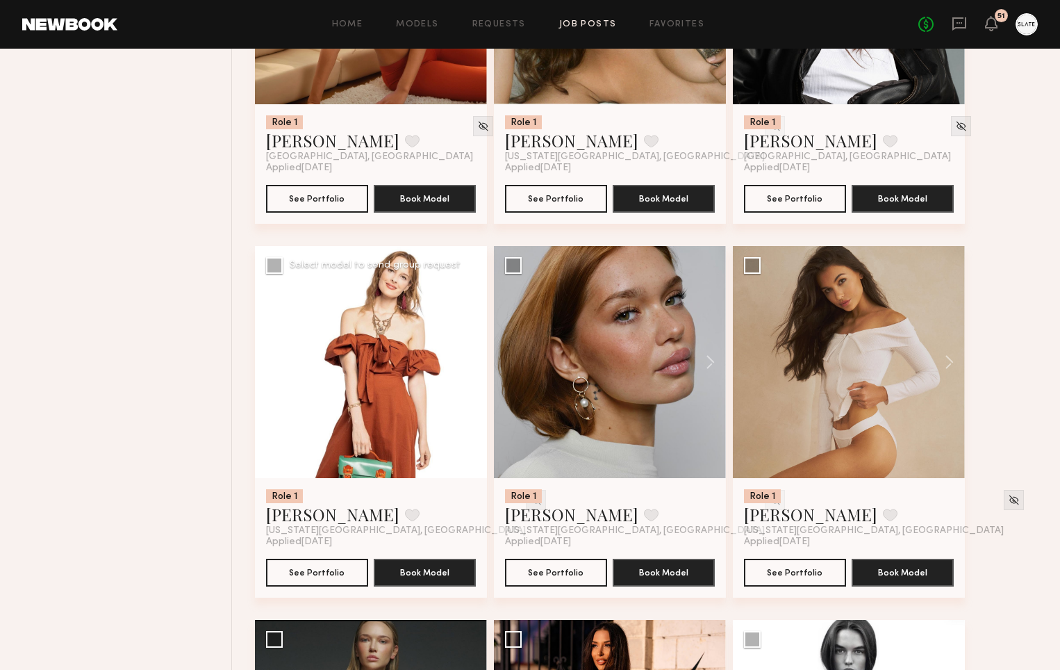
click at [530, 504] on img at bounding box center [536, 500] width 12 height 12
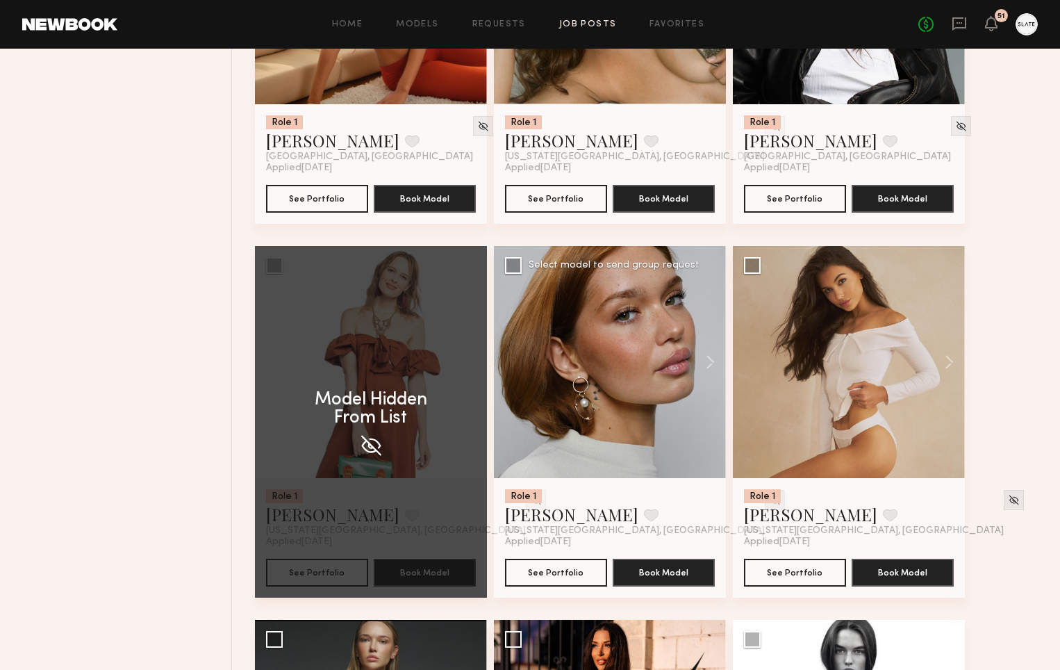
click at [769, 504] on img at bounding box center [775, 500] width 12 height 12
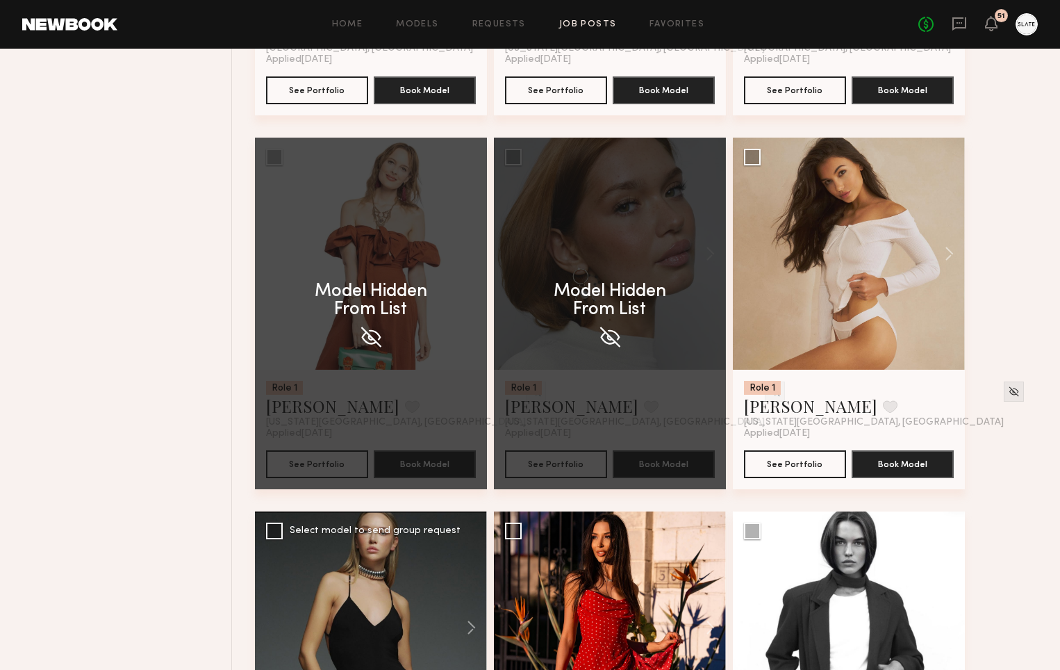
scroll to position [1958, 0]
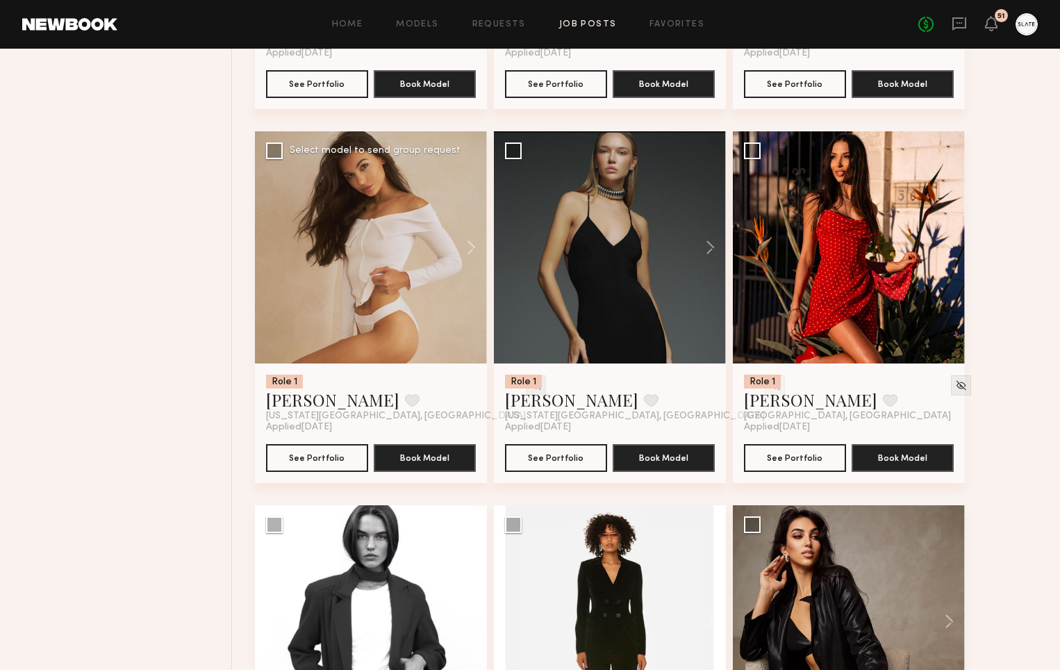
click at [530, 385] on img at bounding box center [536, 385] width 12 height 12
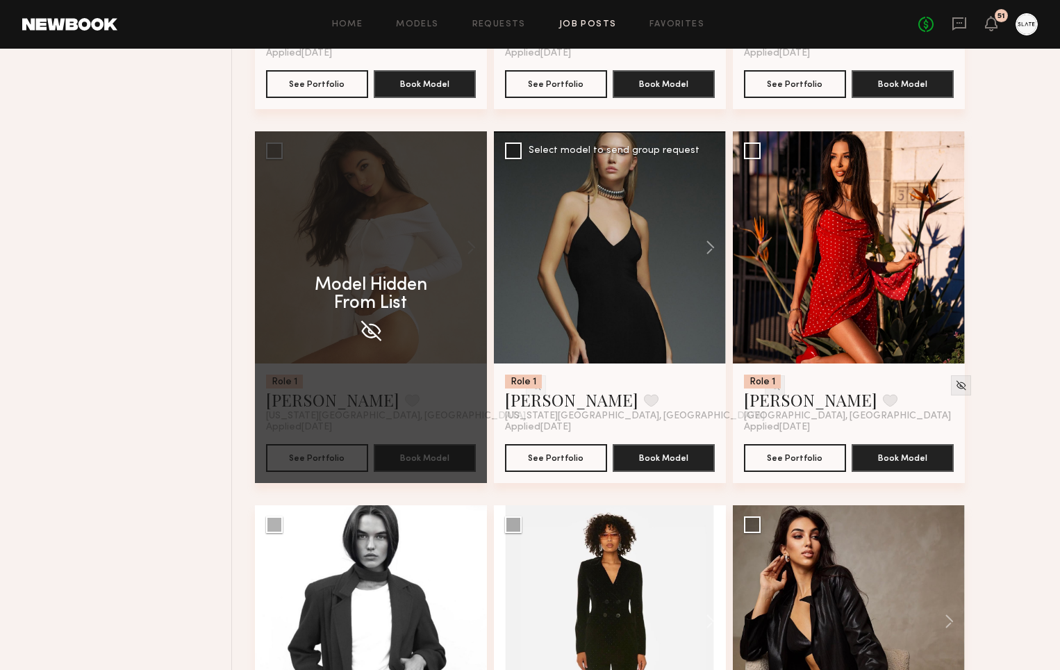
click at [769, 387] on img at bounding box center [775, 385] width 12 height 12
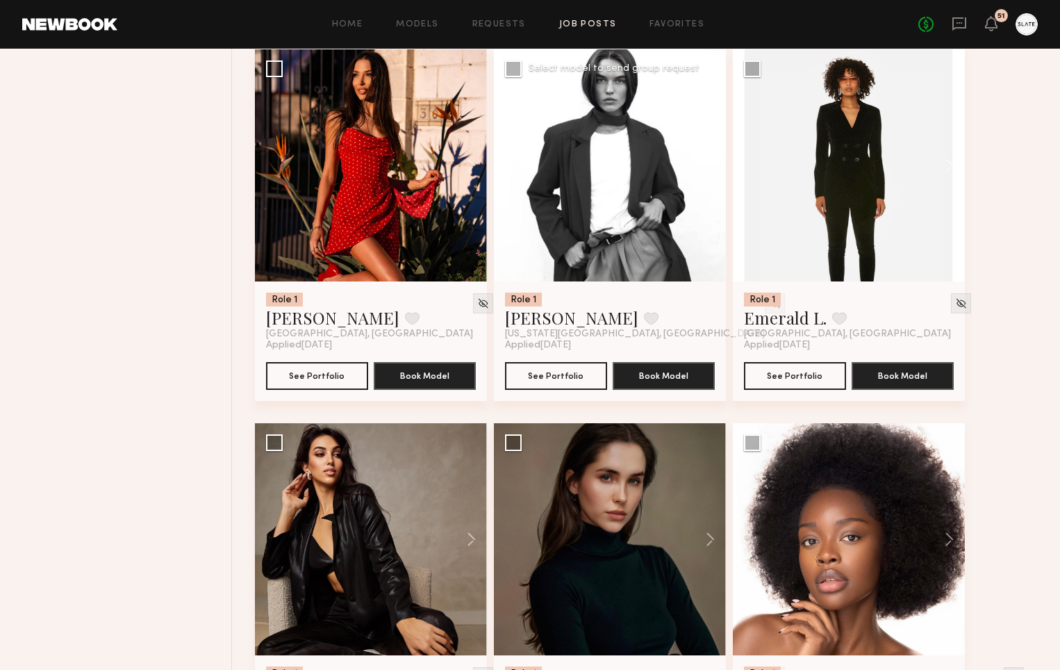
scroll to position [2018, 0]
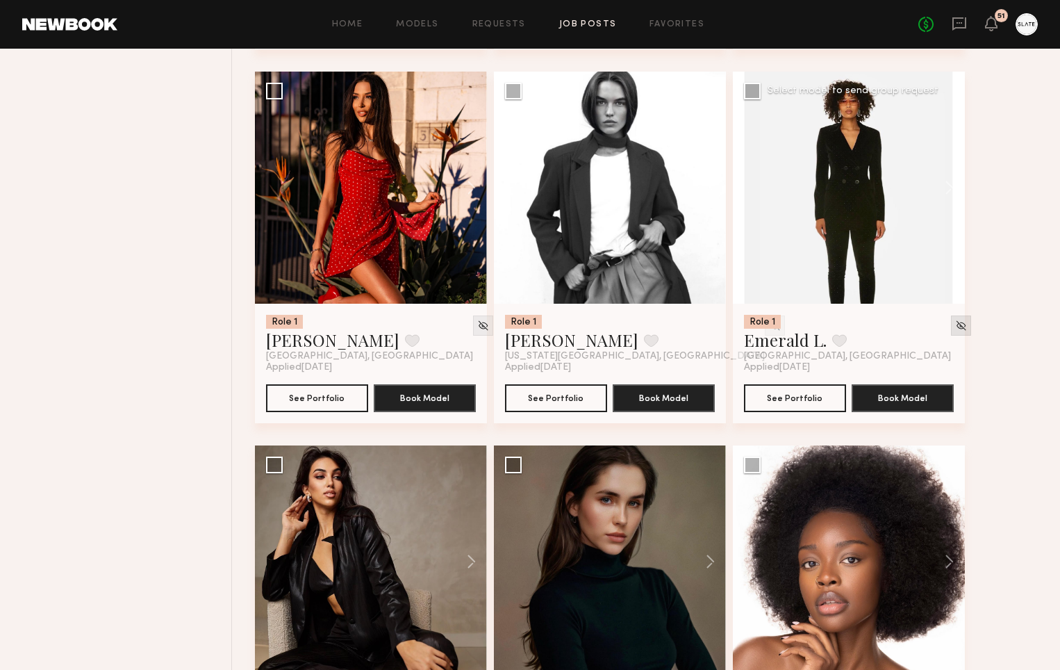
click at [955, 324] on img at bounding box center [961, 326] width 12 height 12
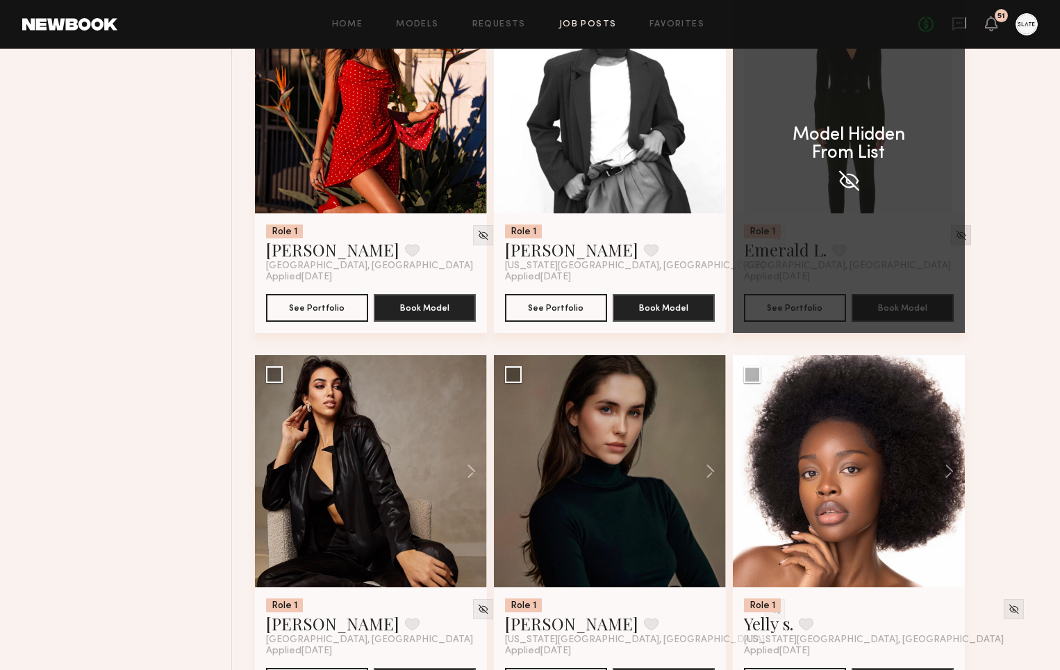
scroll to position [2182, 0]
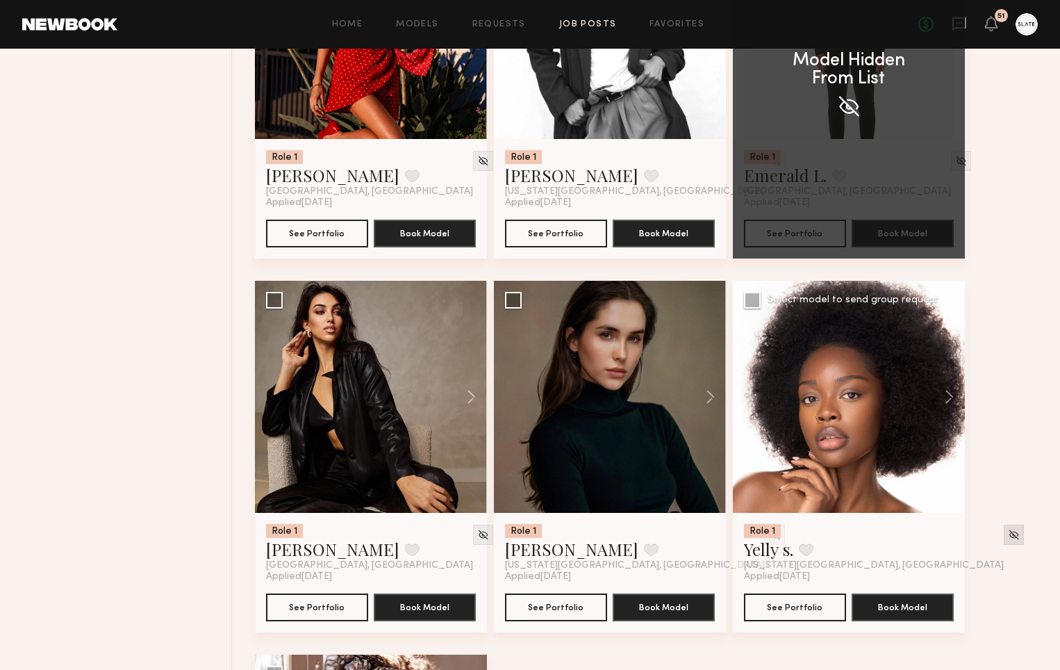
click at [1008, 535] on img at bounding box center [1014, 535] width 12 height 12
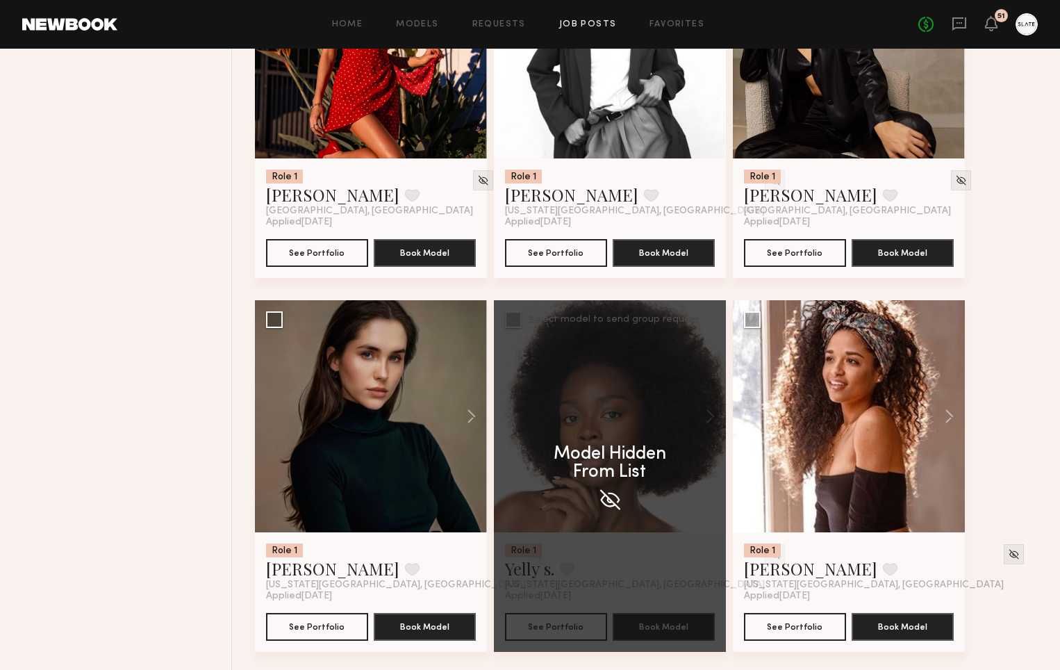
scroll to position [2169, 0]
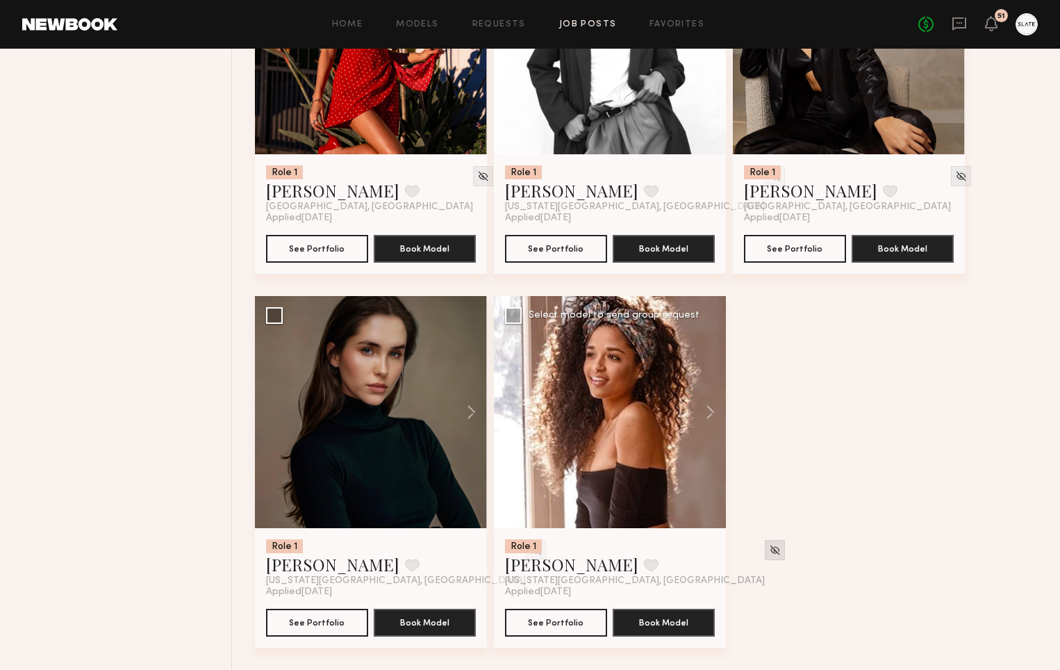
click at [769, 551] on img at bounding box center [775, 550] width 12 height 12
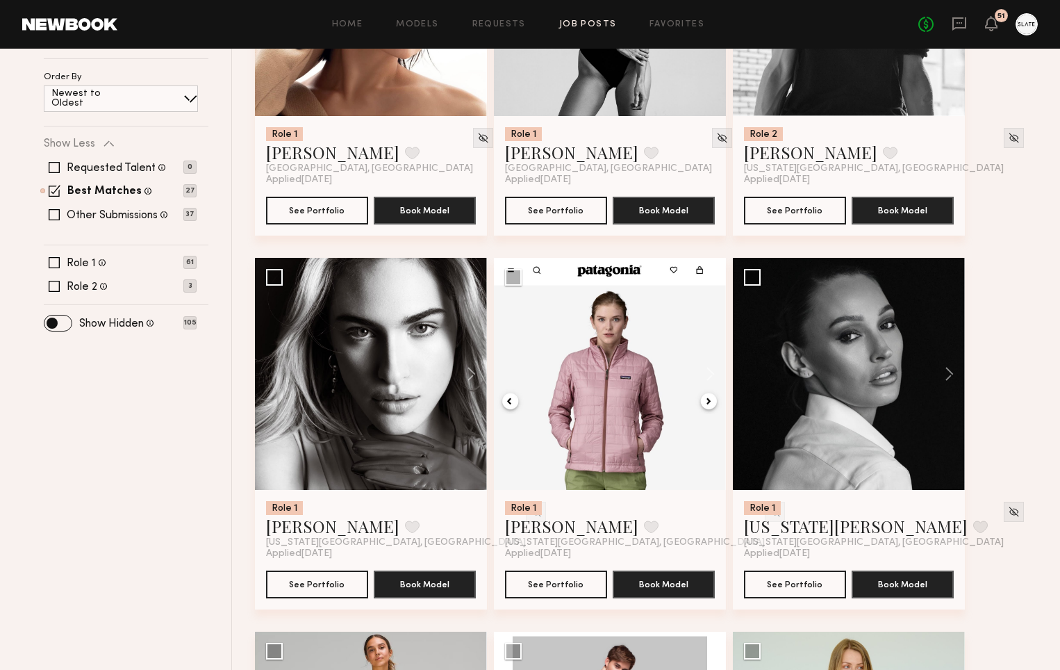
scroll to position [0, 0]
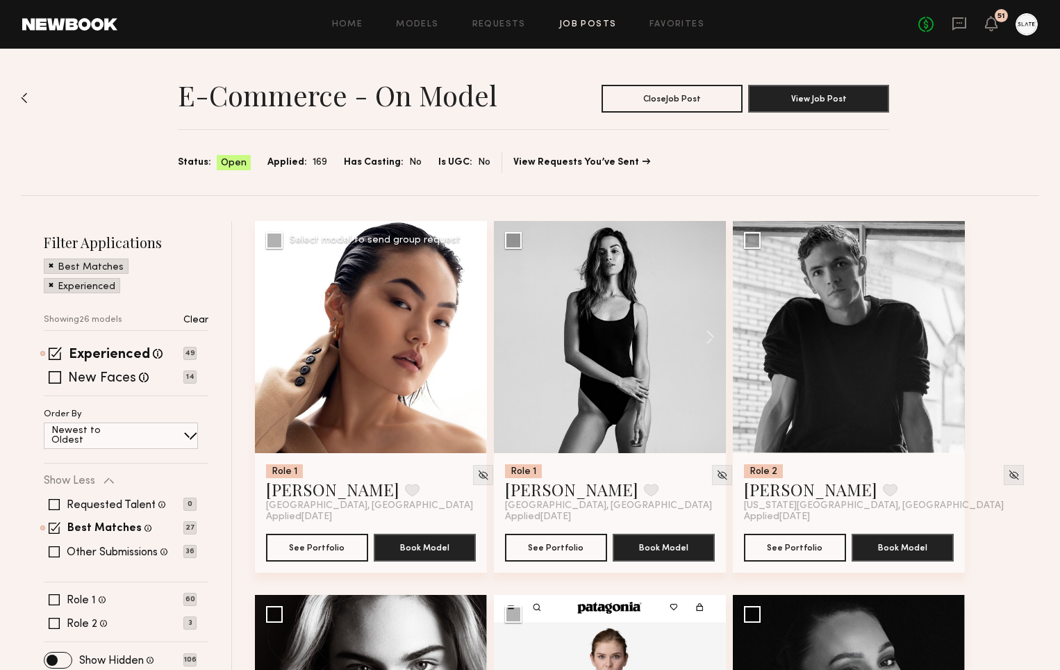
click at [355, 326] on div at bounding box center [371, 337] width 232 height 232
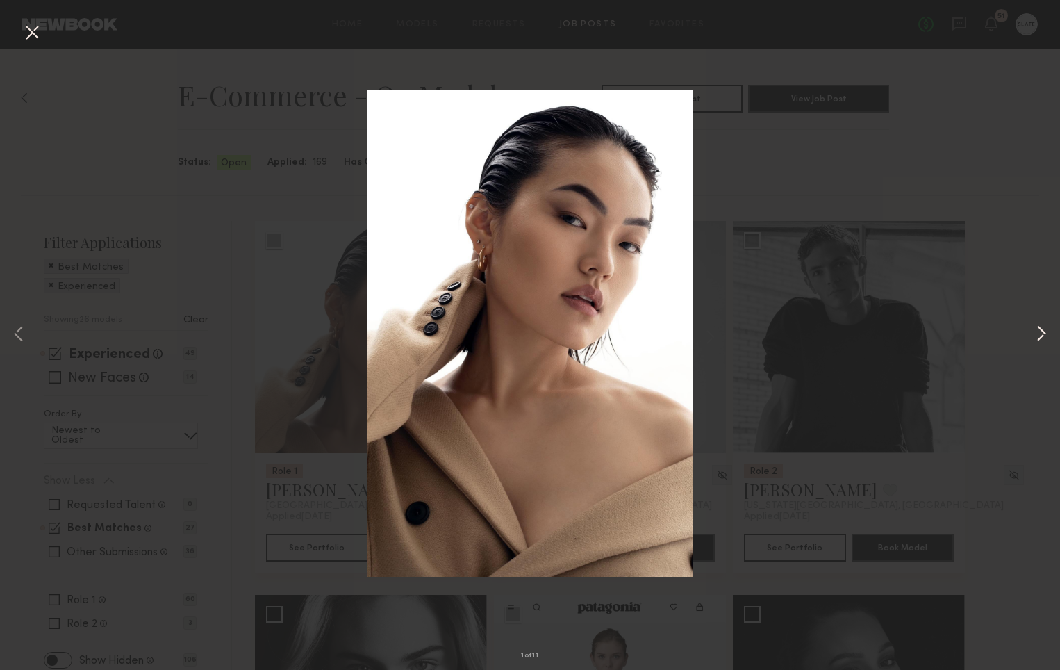
click at [1040, 329] on button at bounding box center [1041, 335] width 17 height 536
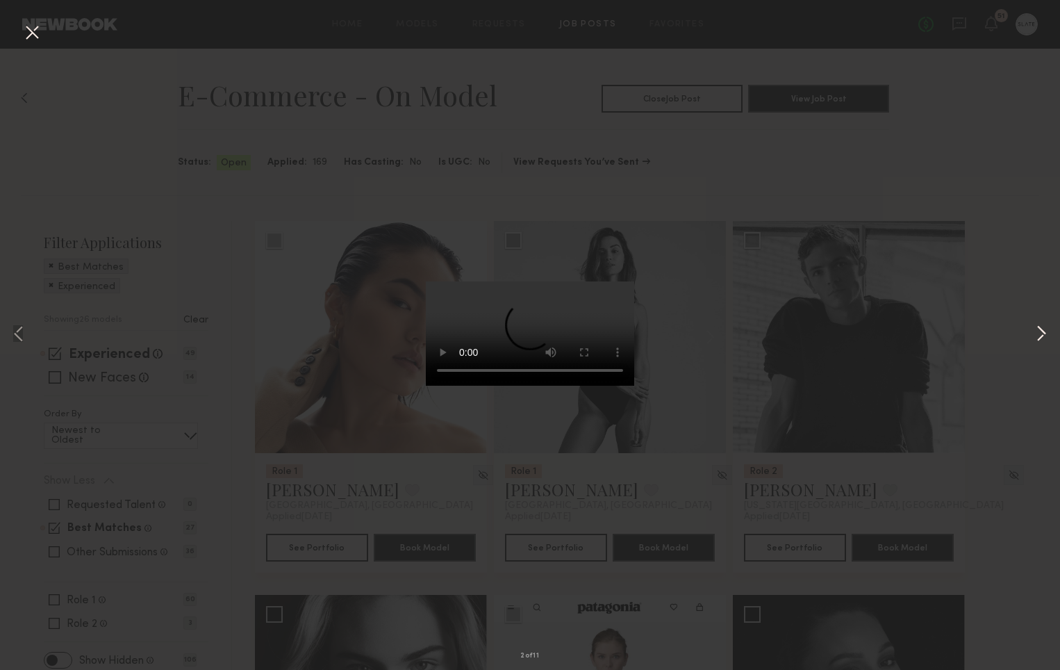
click at [1040, 329] on button at bounding box center [1041, 335] width 17 height 536
click at [973, 204] on div "3 of 11" at bounding box center [530, 335] width 1060 height 670
click at [31, 32] on button at bounding box center [32, 33] width 22 height 25
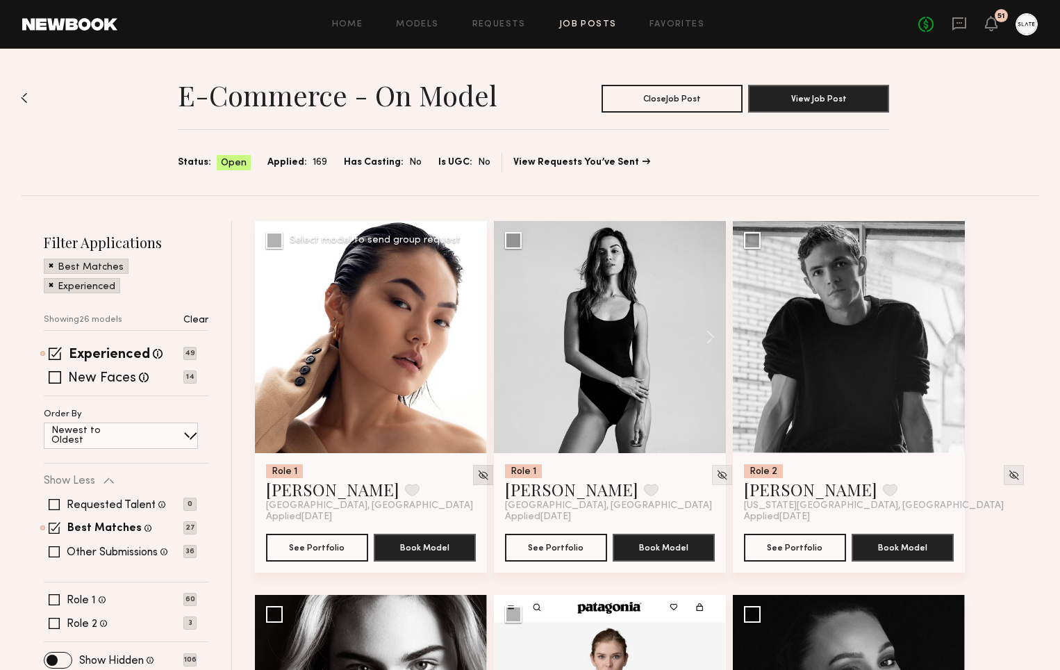
click at [477, 474] on img at bounding box center [483, 475] width 12 height 12
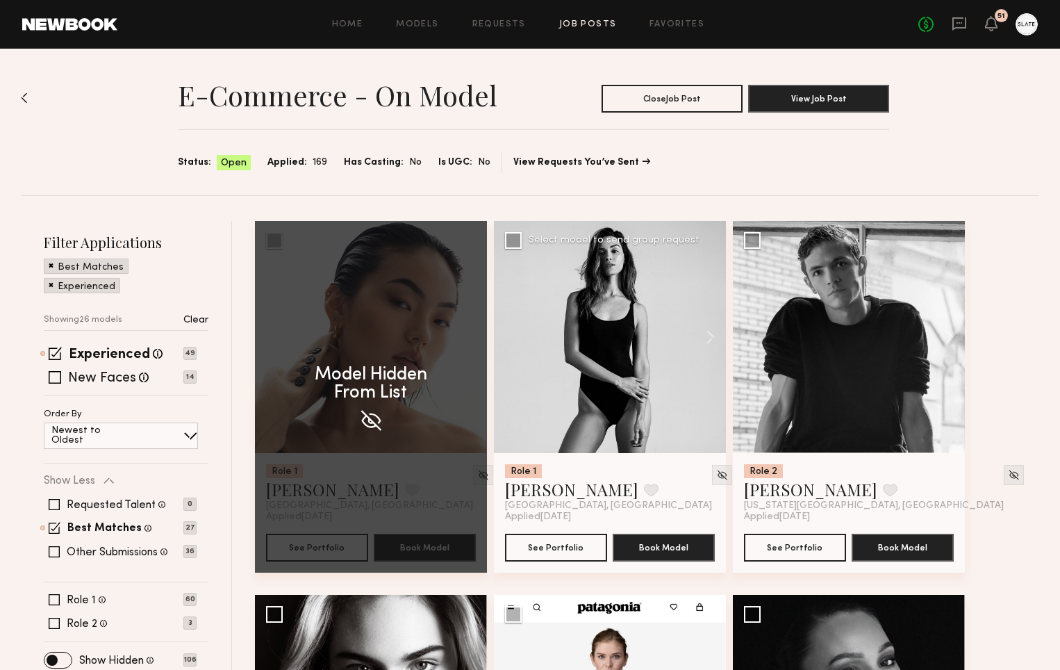
click at [614, 338] on div at bounding box center [610, 337] width 232 height 232
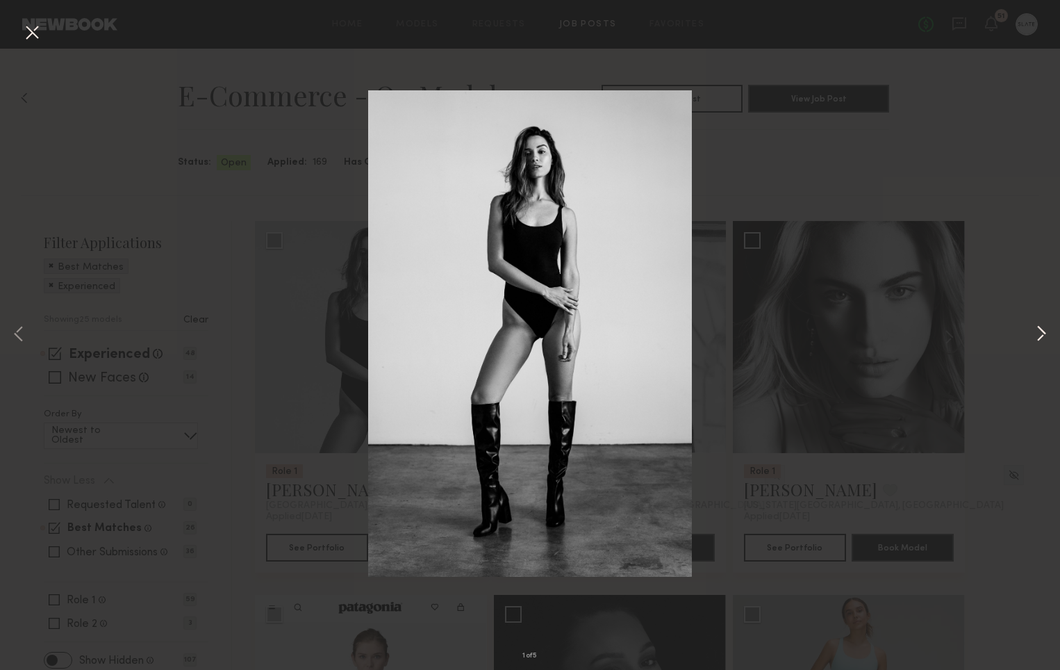
click at [1040, 329] on button at bounding box center [1041, 335] width 17 height 536
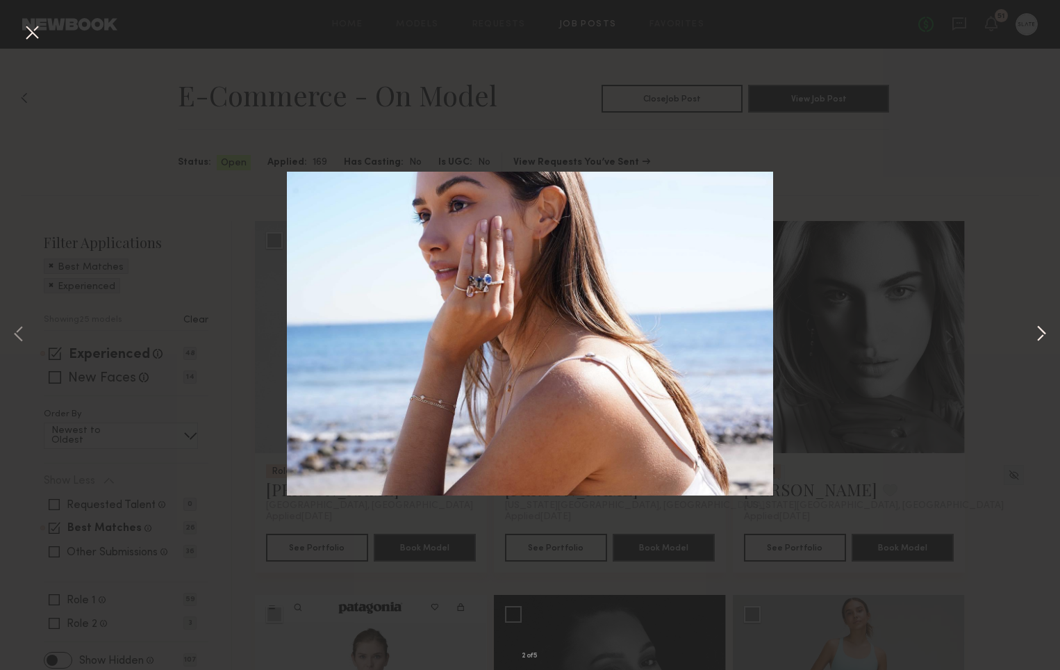
click at [1040, 329] on button at bounding box center [1041, 335] width 17 height 536
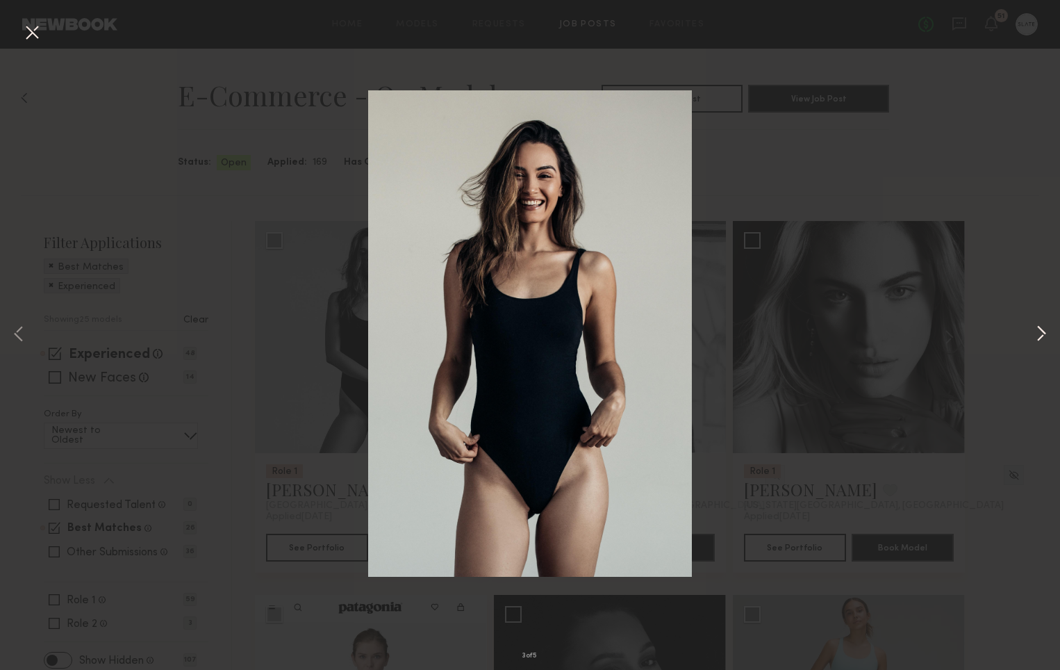
click at [1040, 329] on button at bounding box center [1041, 335] width 17 height 536
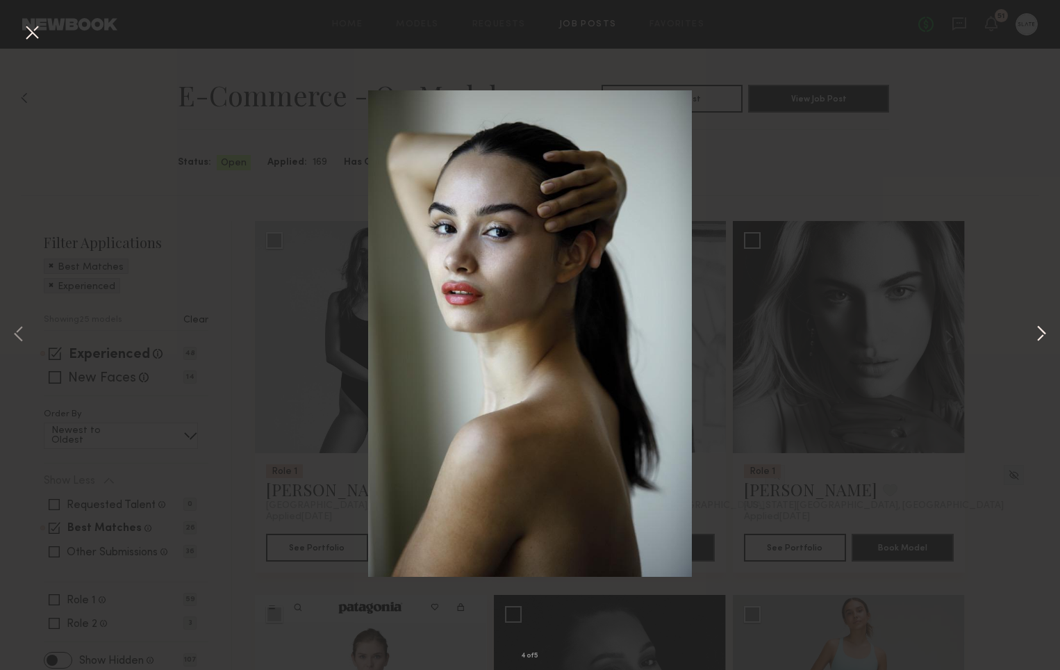
click at [1040, 329] on button at bounding box center [1041, 335] width 17 height 536
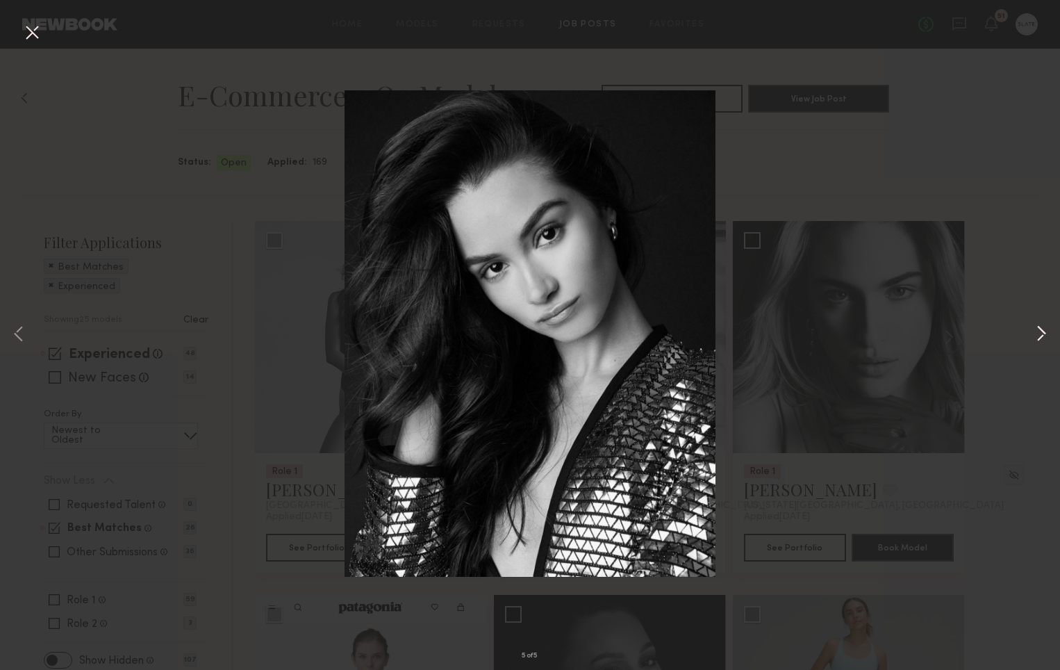
click at [1042, 336] on button at bounding box center [1041, 335] width 17 height 536
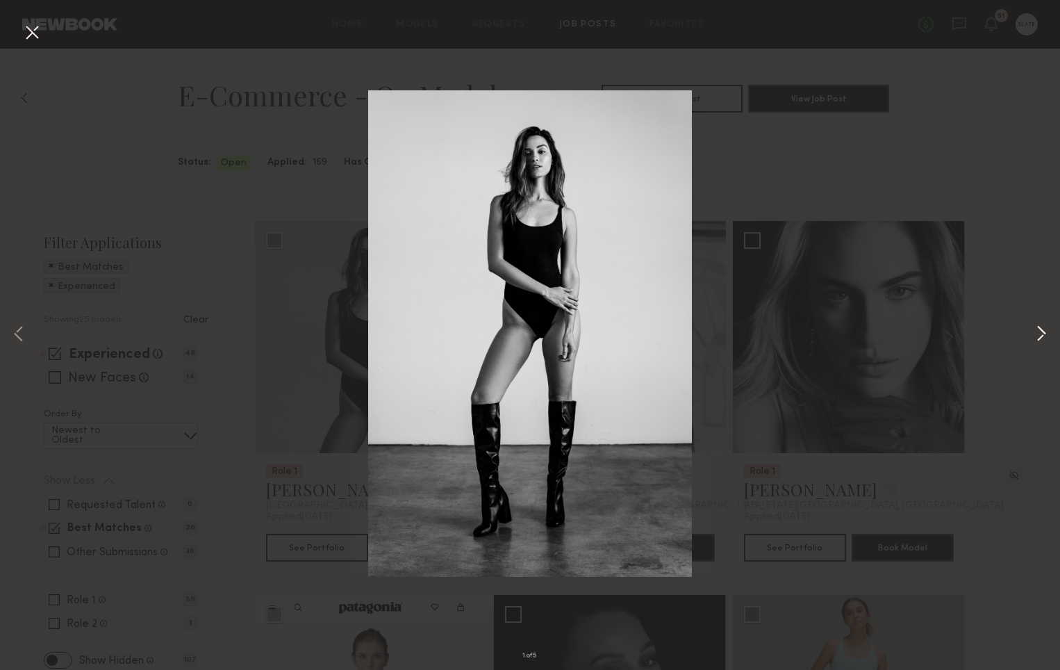
click at [1042, 336] on button at bounding box center [1041, 335] width 17 height 536
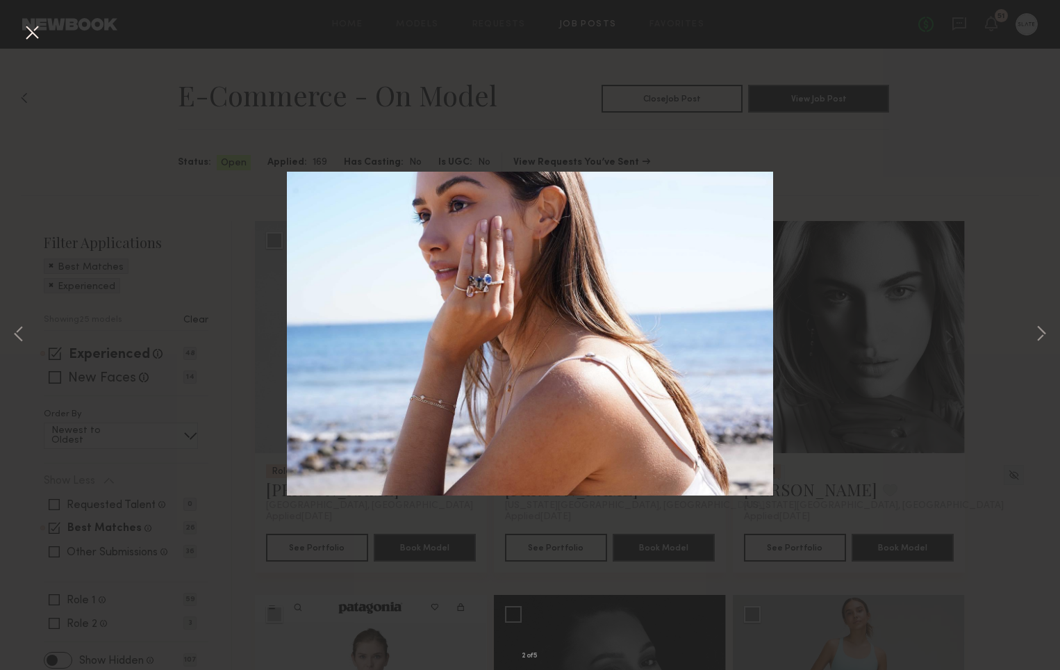
click at [36, 27] on button at bounding box center [32, 33] width 22 height 25
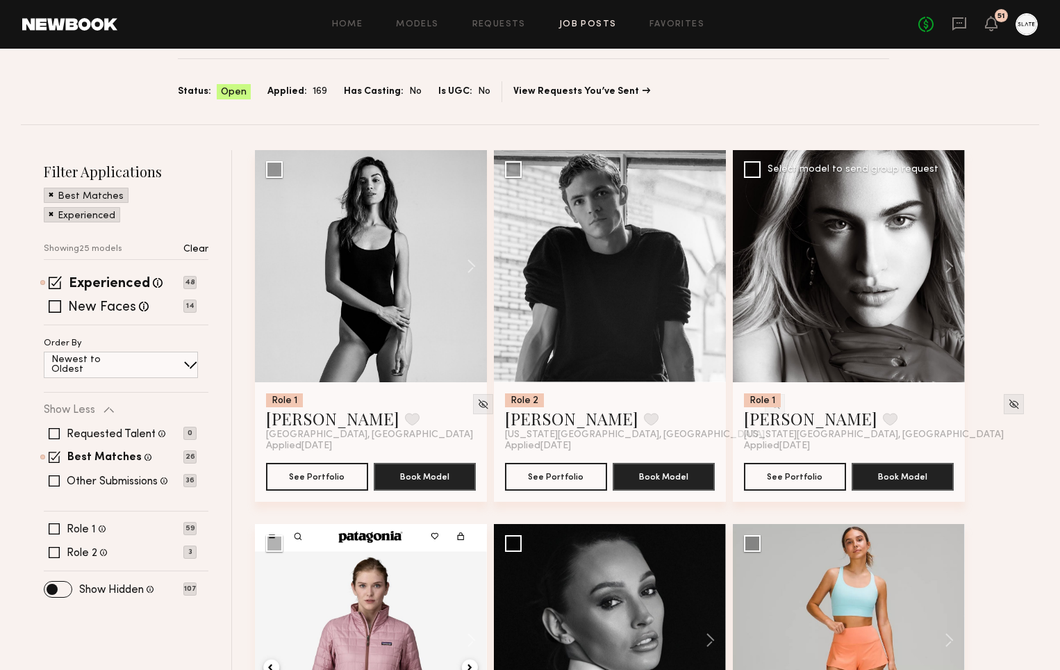
scroll to position [131, 0]
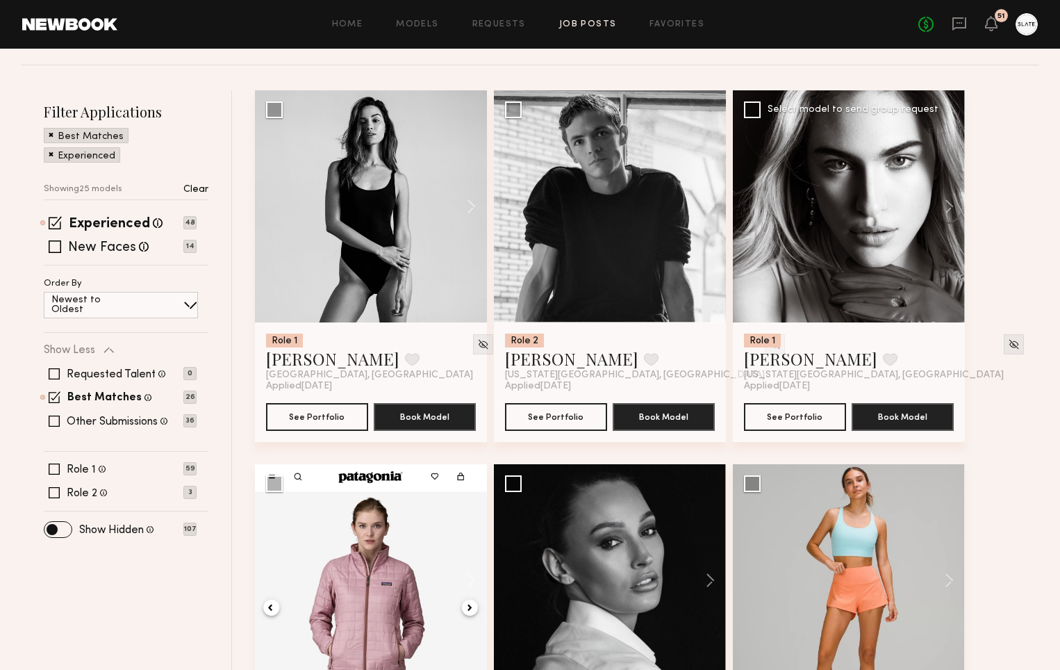
click at [892, 211] on div at bounding box center [849, 206] width 232 height 232
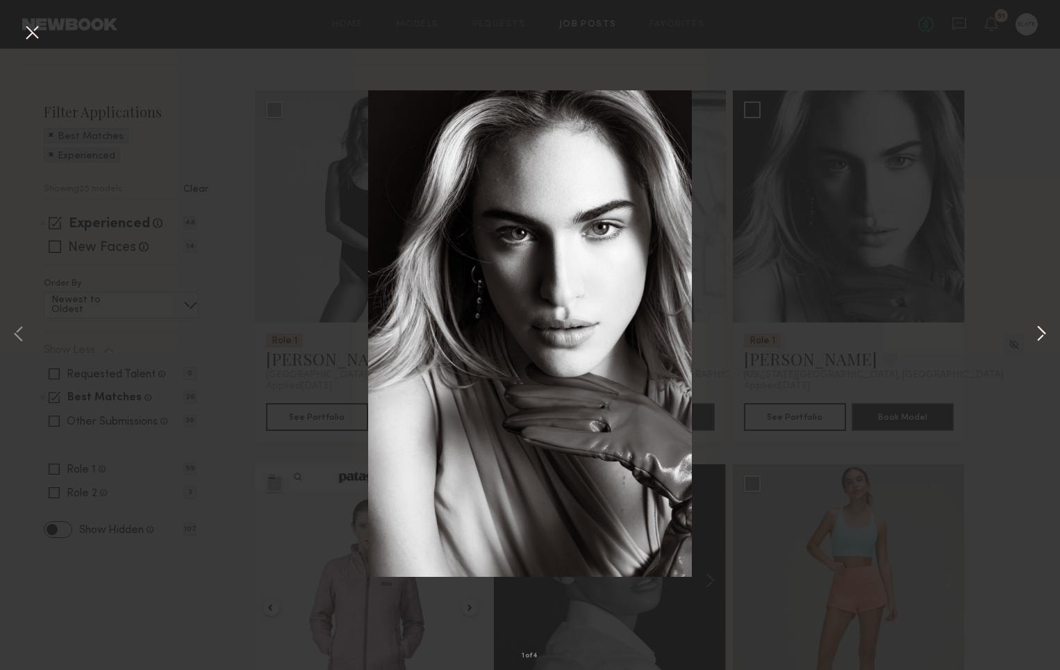
click at [1044, 331] on button at bounding box center [1041, 335] width 17 height 536
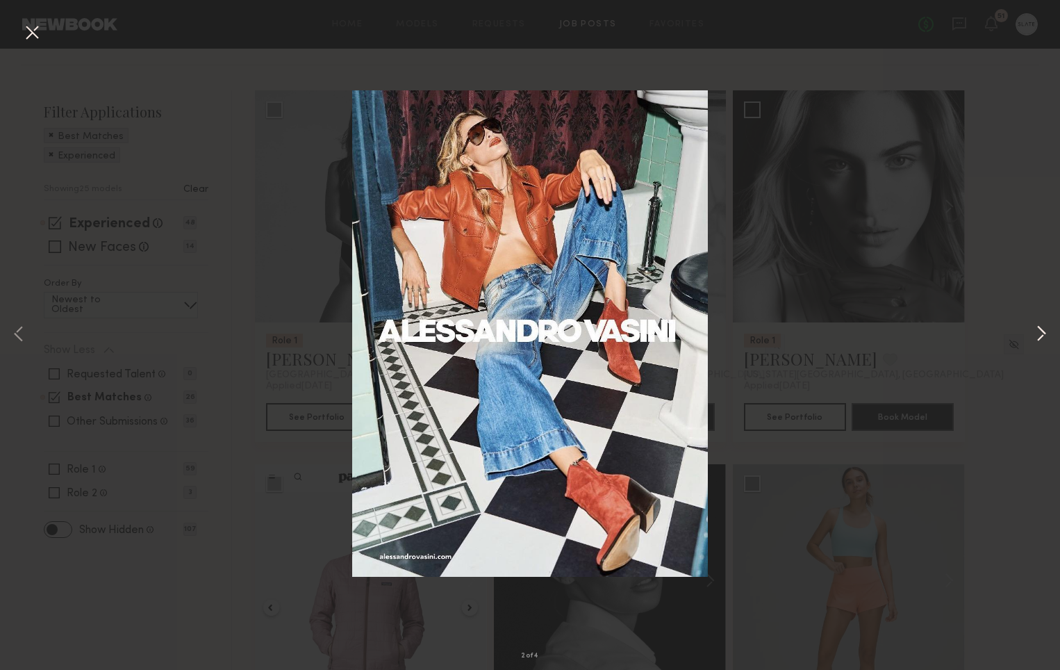
click at [1044, 331] on button at bounding box center [1041, 335] width 17 height 536
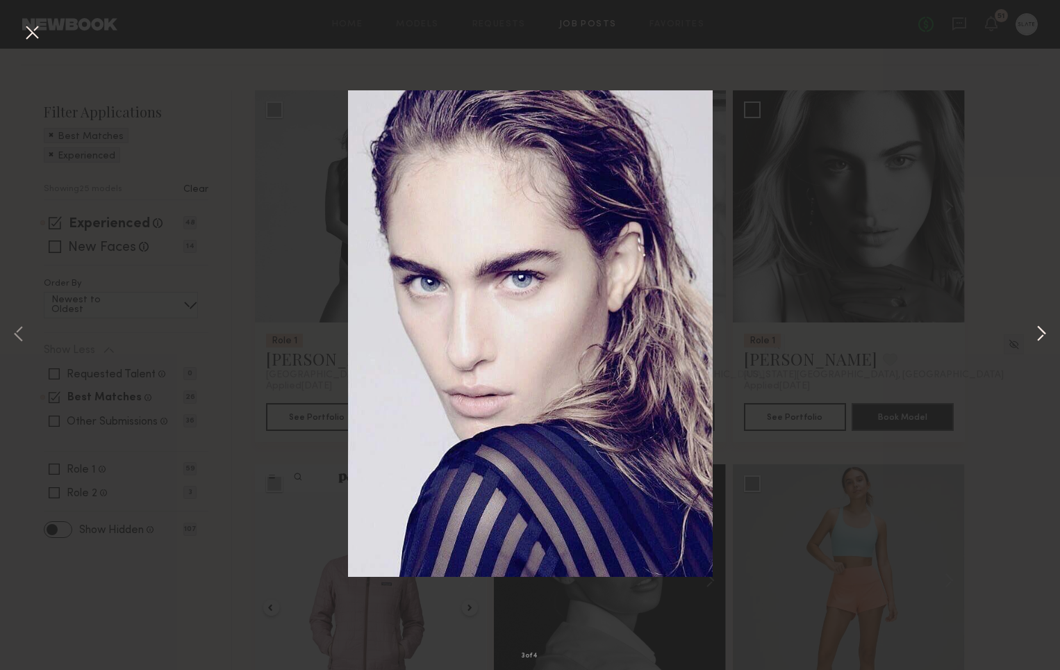
click at [1044, 331] on button at bounding box center [1041, 335] width 17 height 536
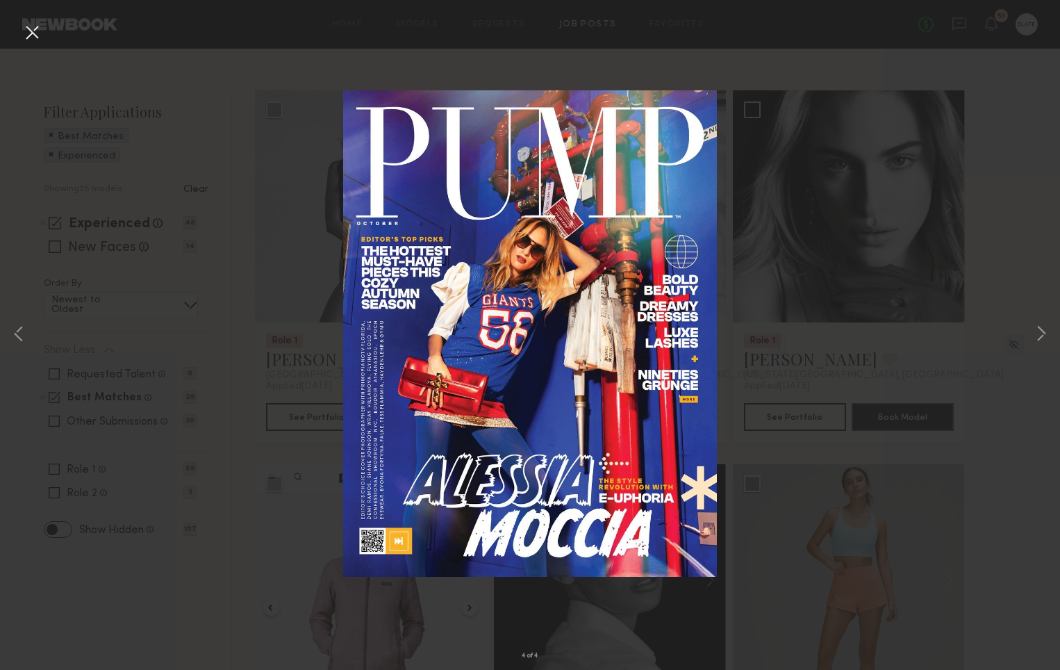
click at [33, 33] on button at bounding box center [32, 33] width 22 height 25
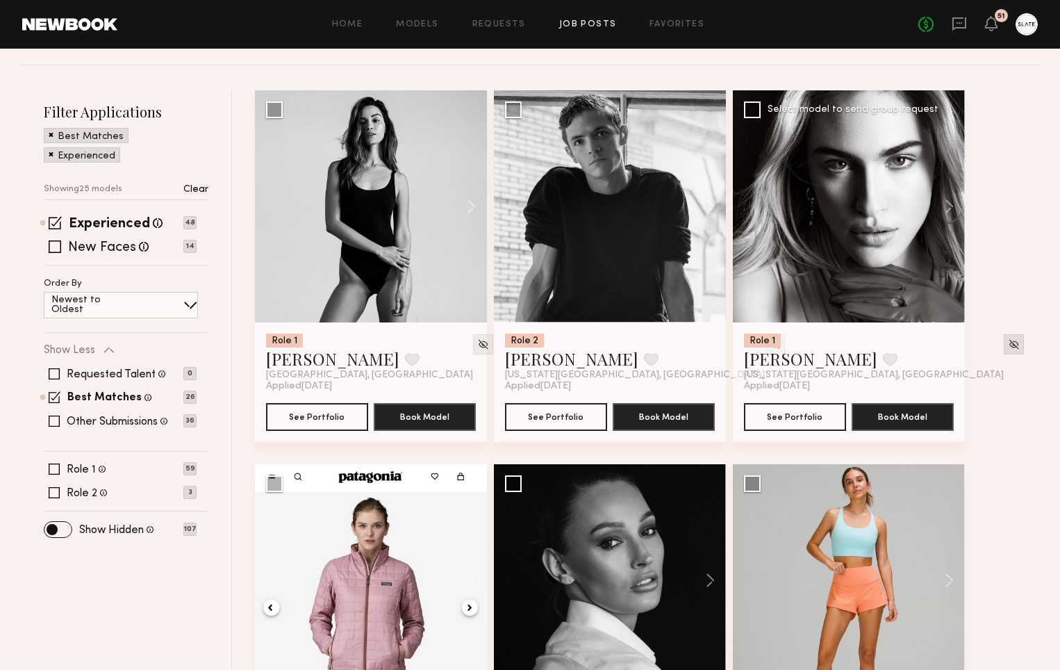
click at [1008, 343] on img at bounding box center [1014, 344] width 12 height 12
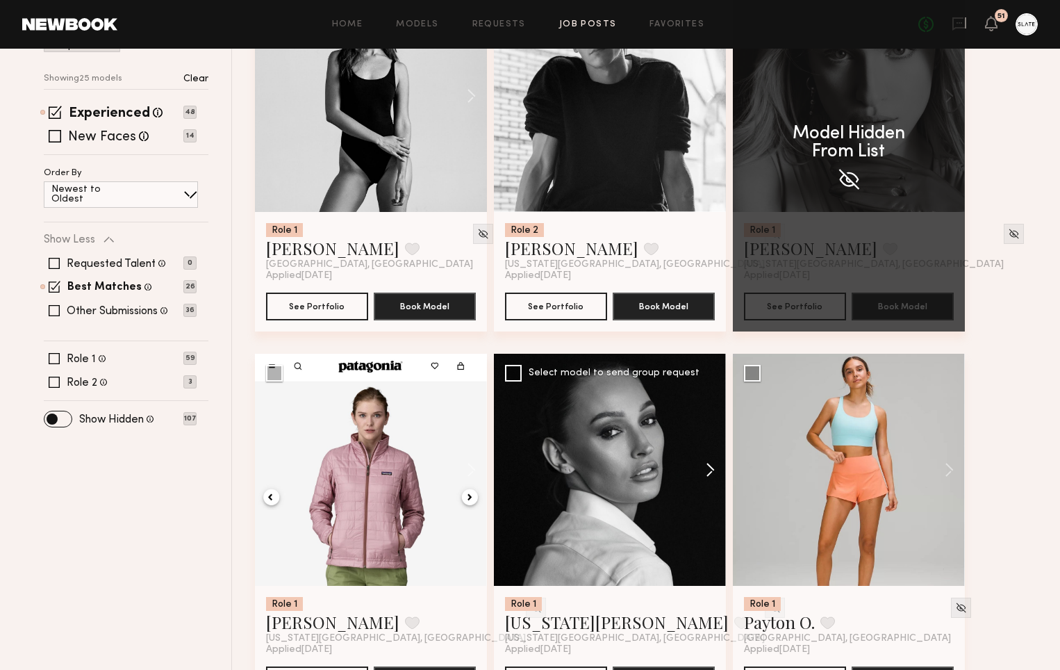
scroll to position [335, 0]
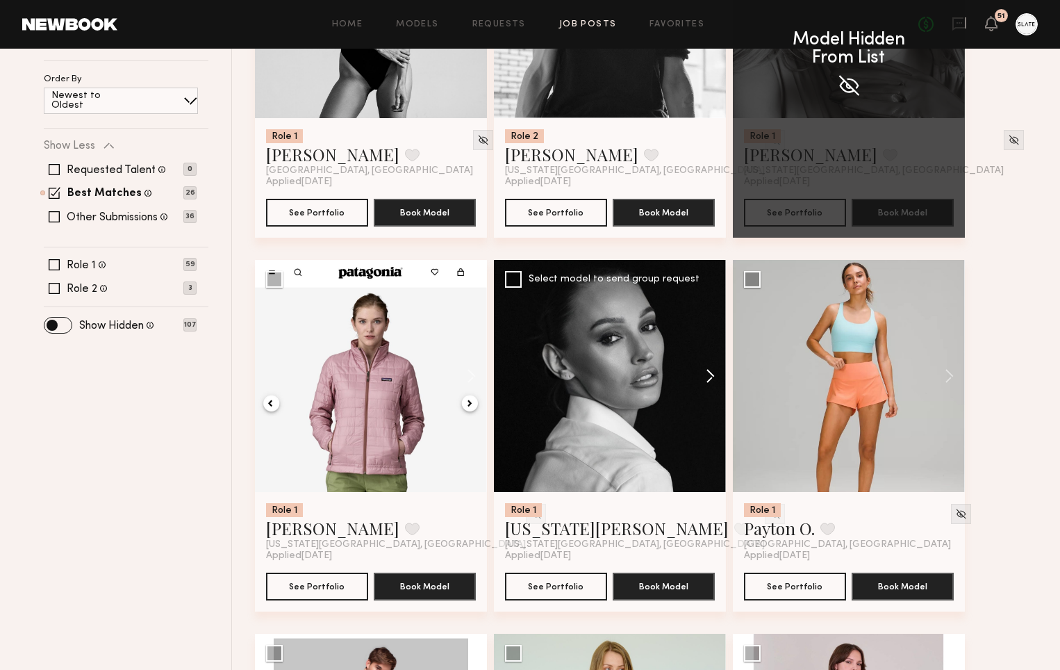
click at [711, 375] on button at bounding box center [703, 376] width 44 height 232
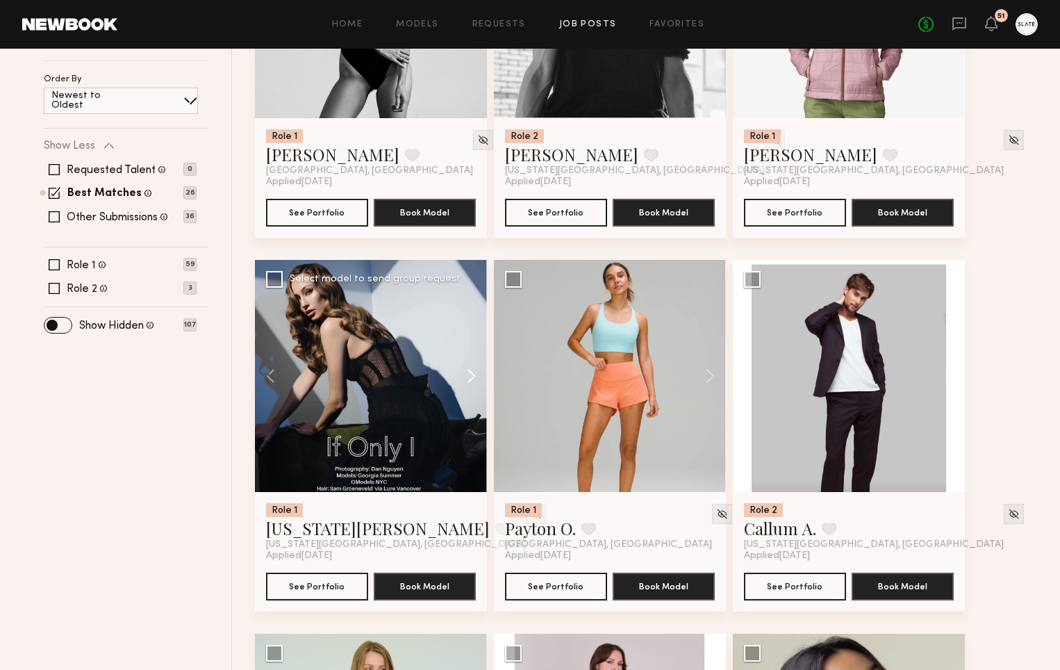
click at [711, 375] on button at bounding box center [703, 376] width 44 height 232
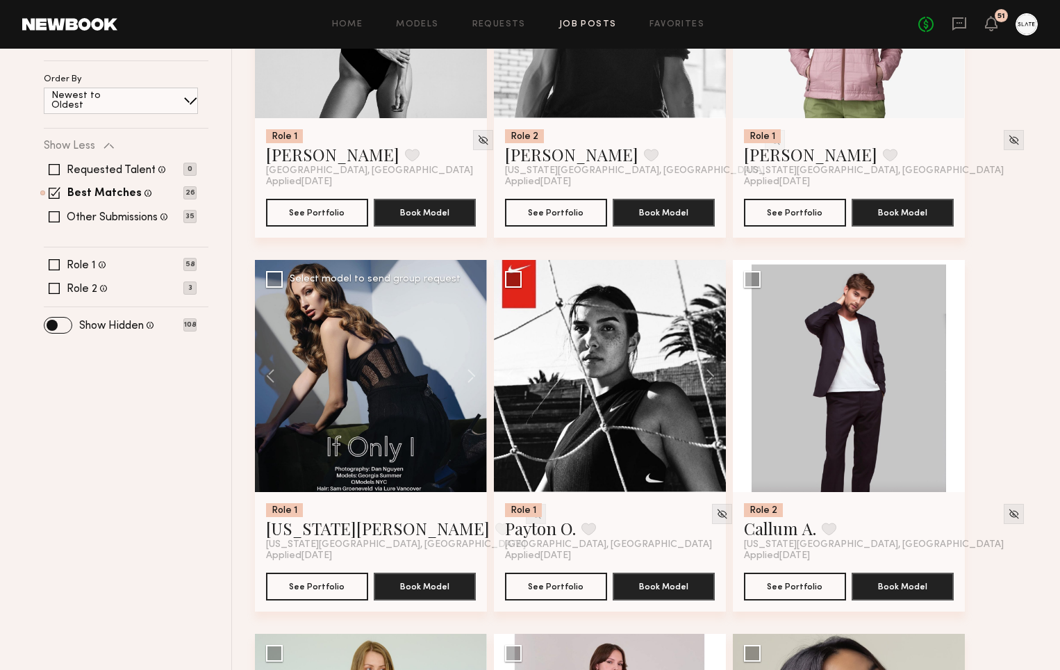
click at [530, 513] on img at bounding box center [536, 514] width 12 height 12
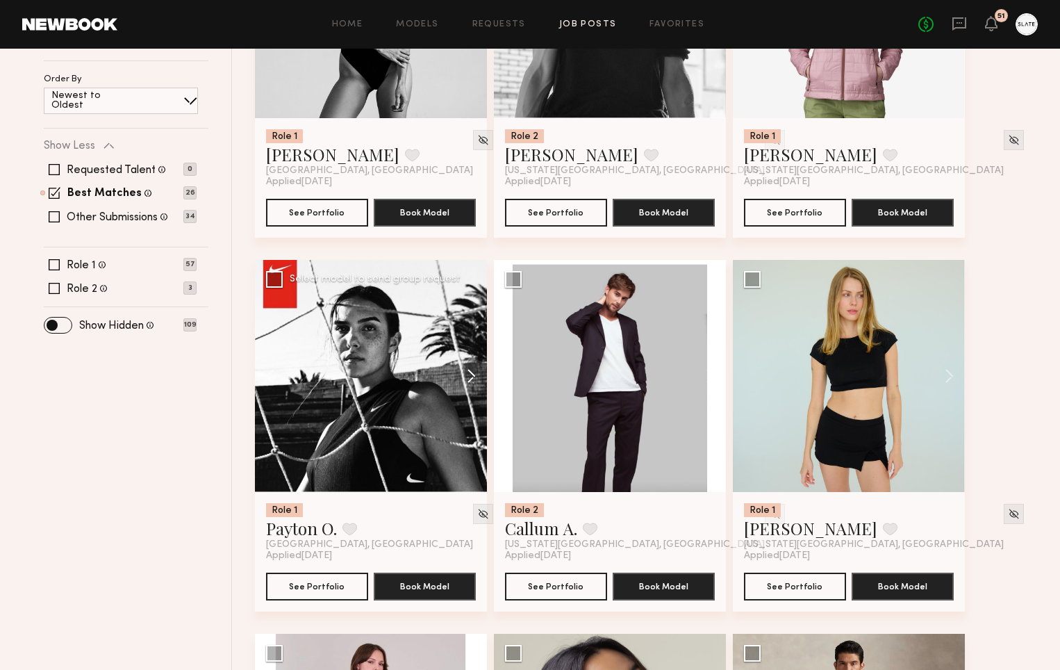
click at [473, 374] on button at bounding box center [464, 376] width 44 height 232
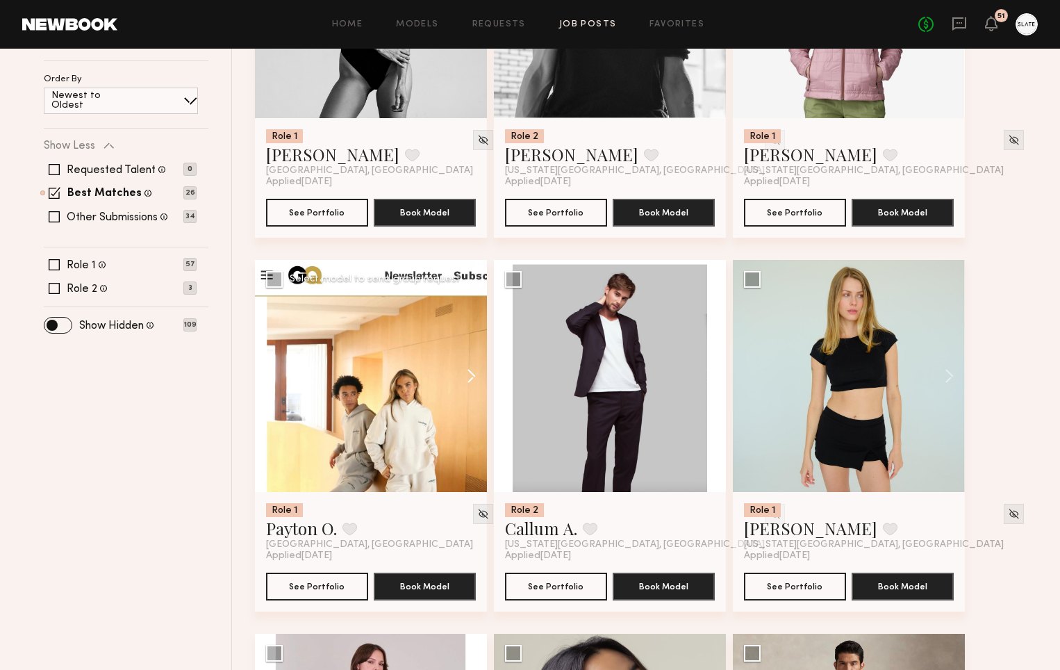
click at [473, 374] on button at bounding box center [464, 376] width 44 height 232
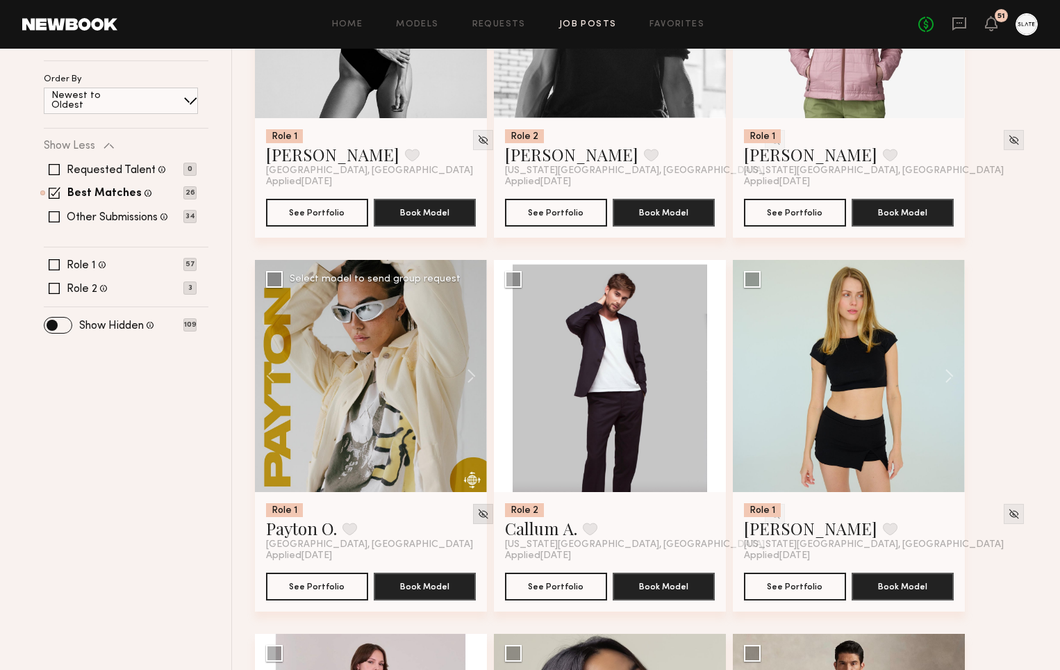
click at [477, 510] on img at bounding box center [483, 514] width 12 height 12
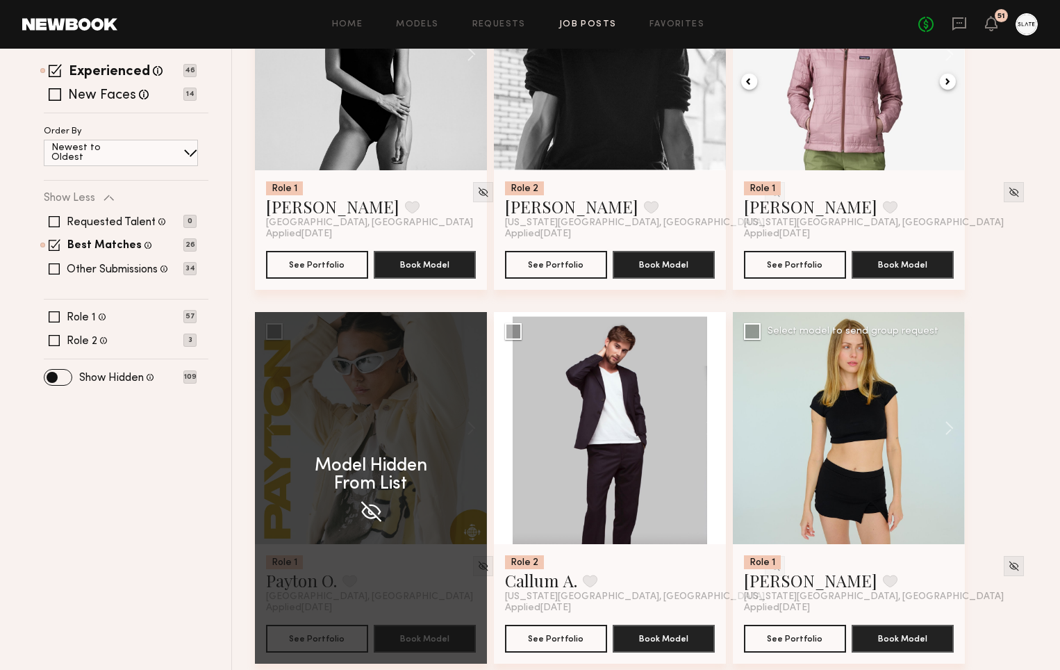
scroll to position [282, 0]
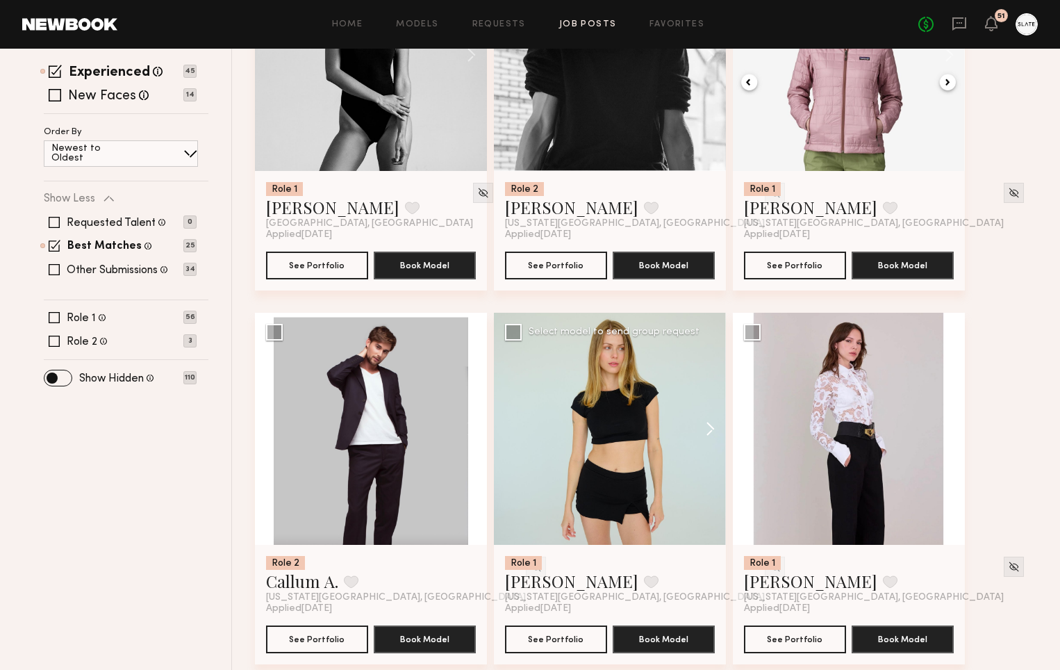
click at [702, 427] on button at bounding box center [703, 429] width 44 height 232
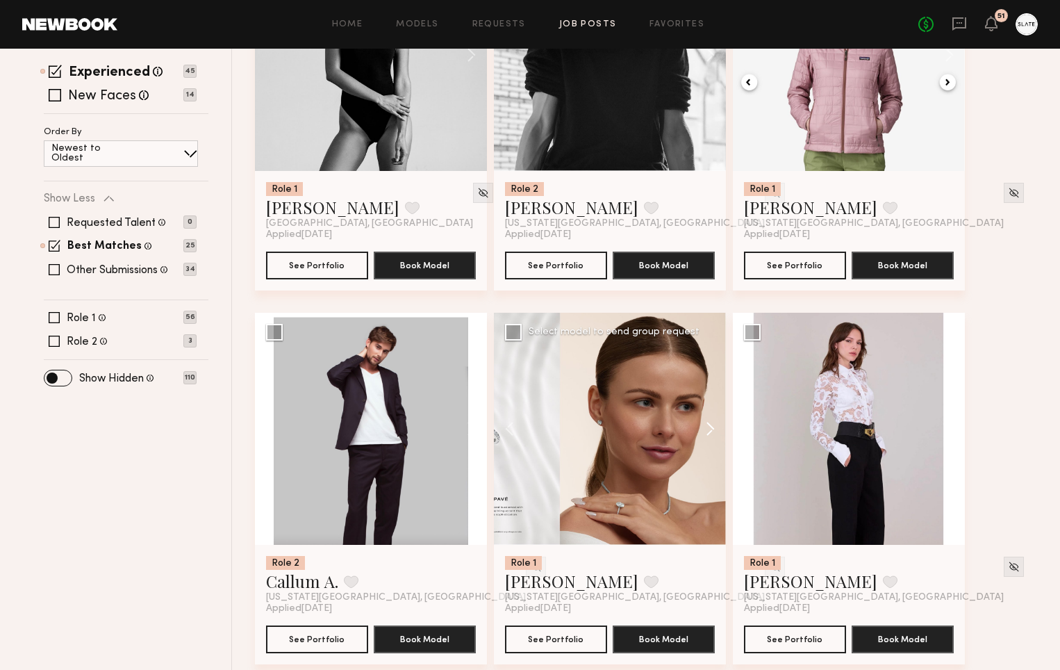
click at [702, 427] on button at bounding box center [703, 429] width 44 height 232
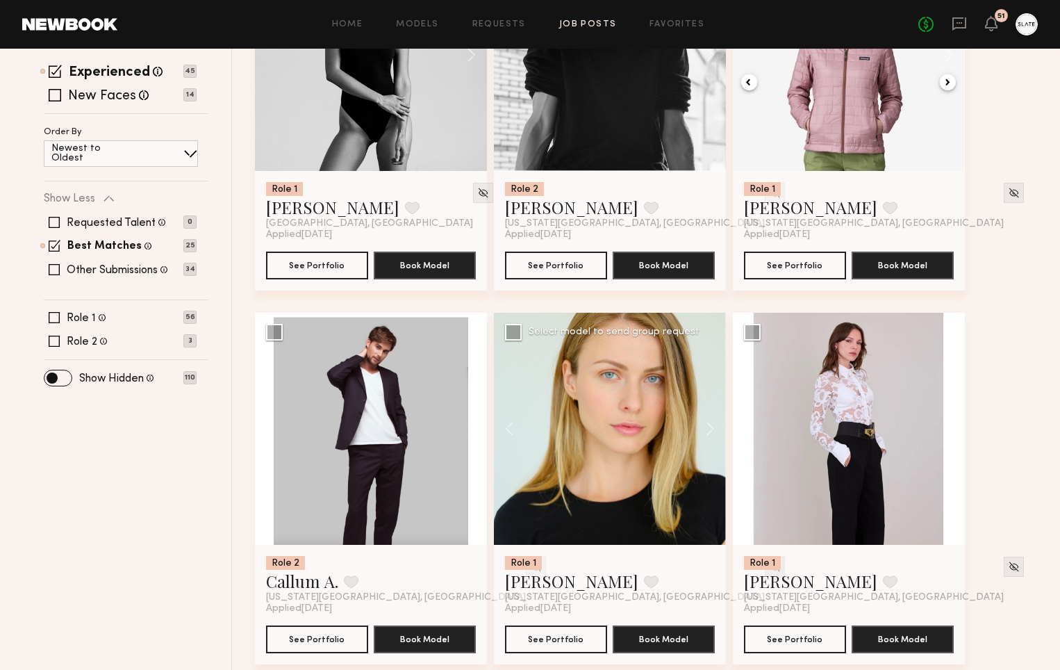
click at [769, 570] on img at bounding box center [775, 567] width 12 height 12
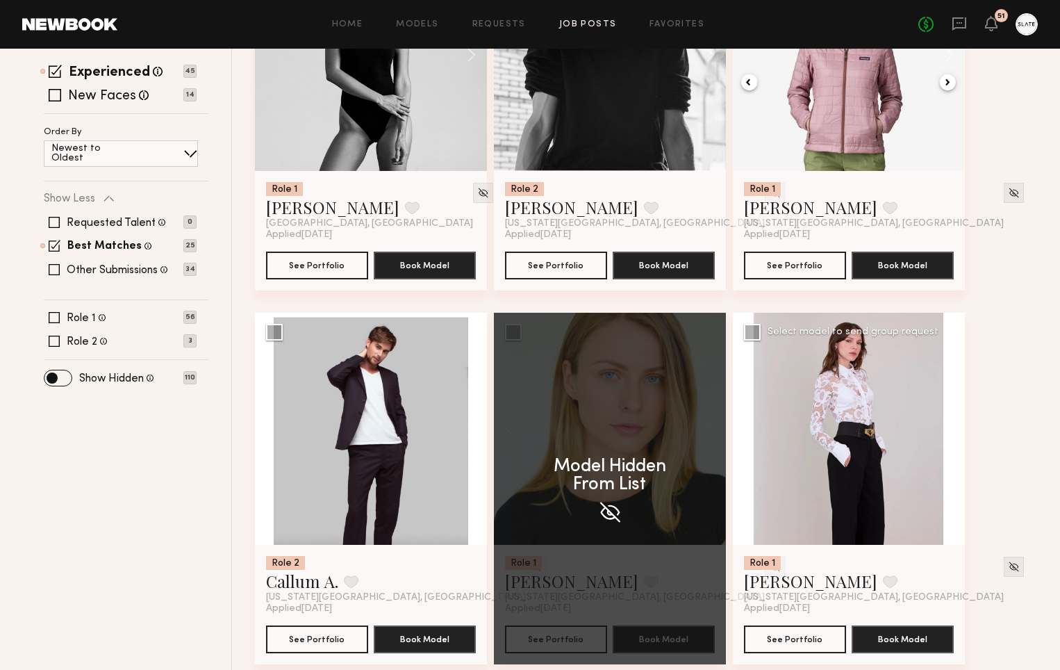
click at [947, 428] on button at bounding box center [942, 429] width 44 height 232
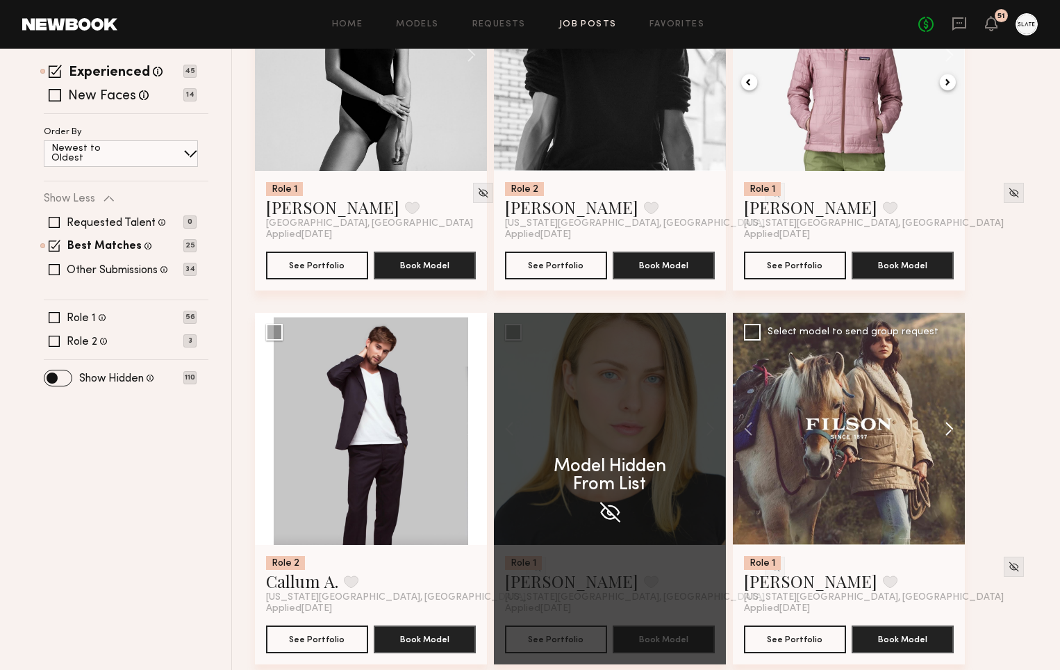
click at [947, 428] on button at bounding box center [942, 429] width 44 height 232
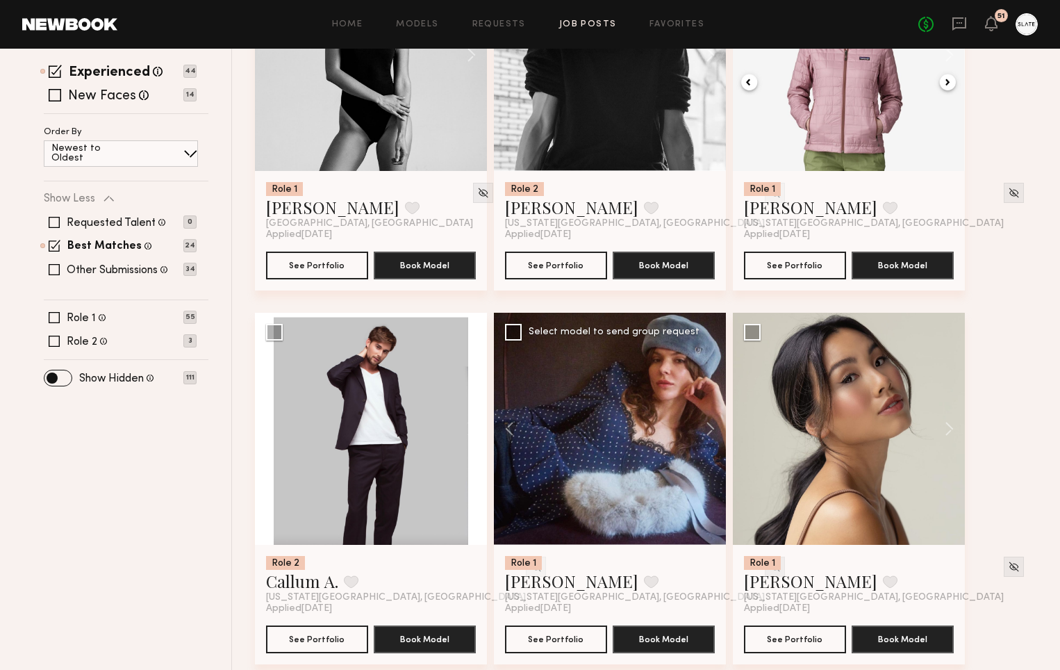
click at [769, 568] on img at bounding box center [775, 567] width 12 height 12
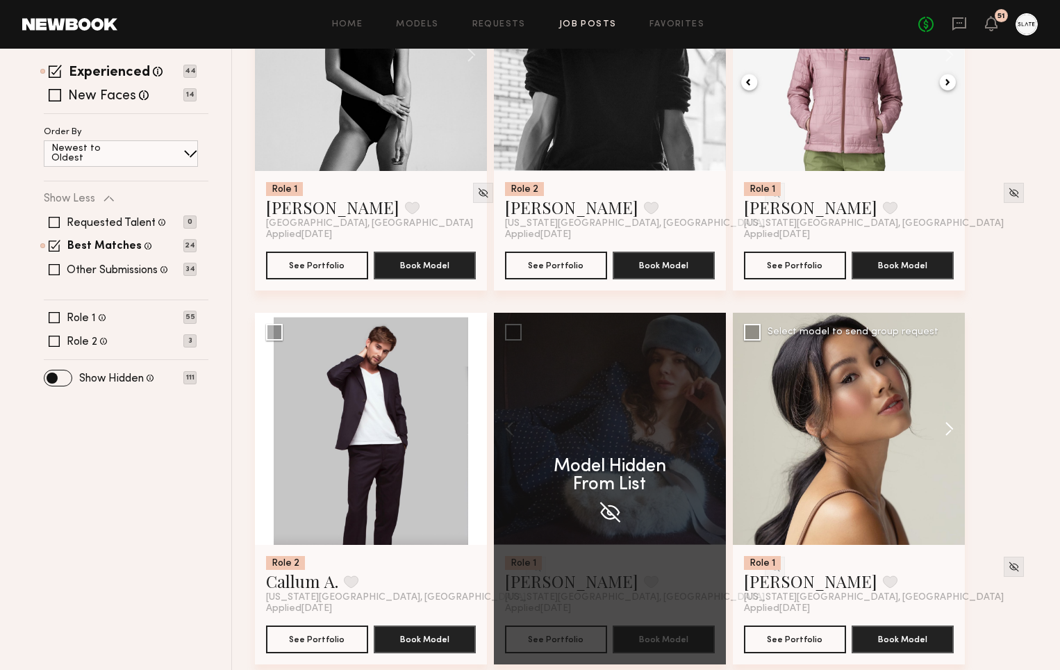
click at [946, 427] on button at bounding box center [942, 429] width 44 height 232
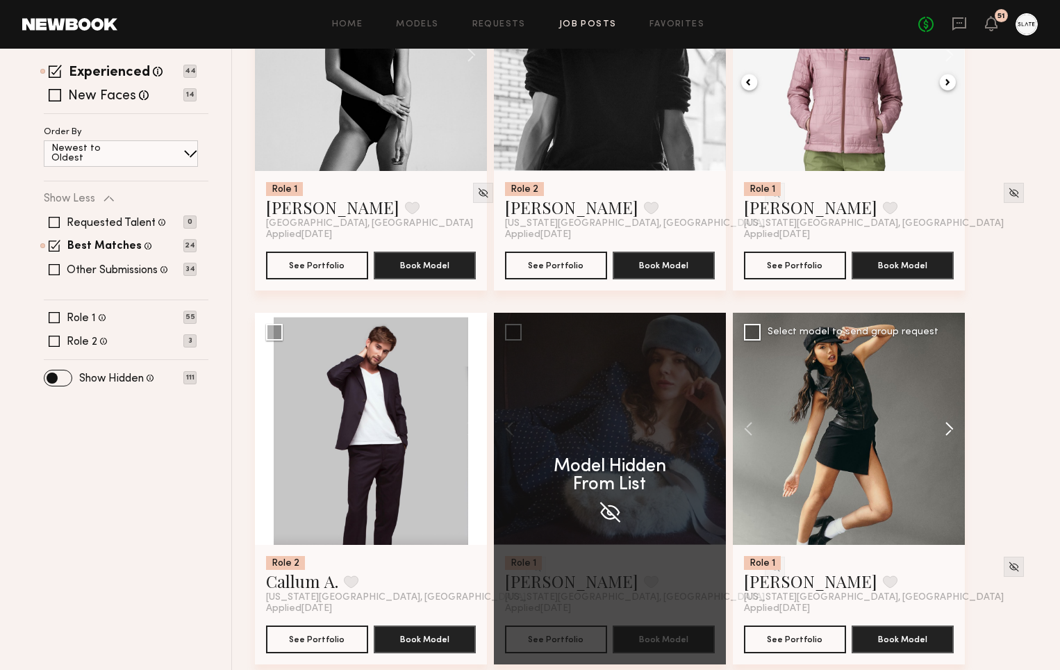
click at [946, 427] on button at bounding box center [942, 429] width 44 height 232
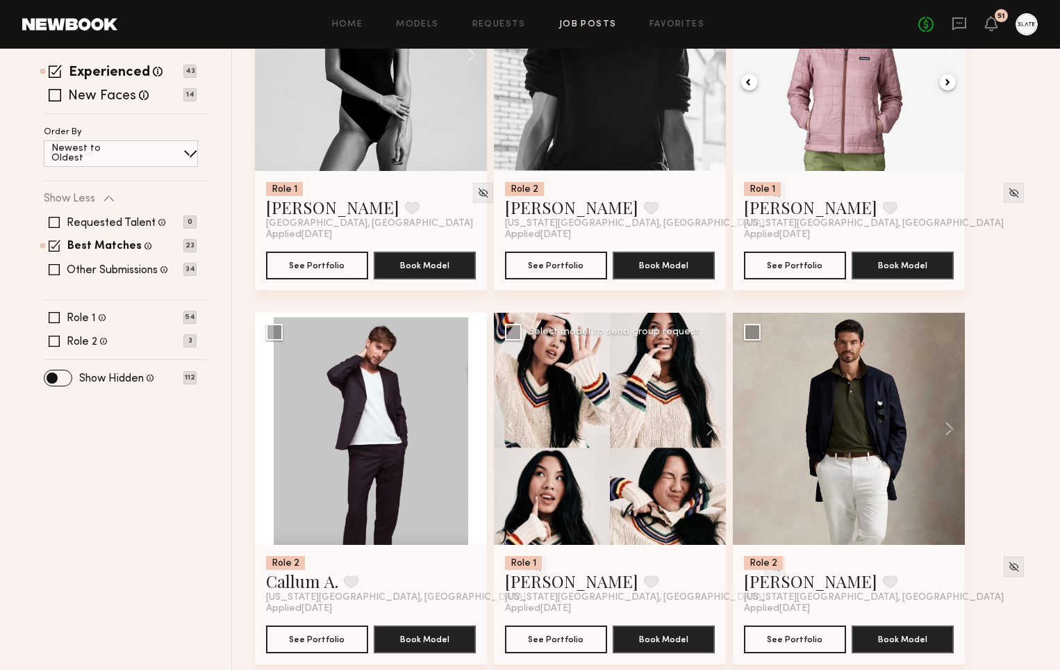
click at [769, 563] on img at bounding box center [775, 567] width 12 height 12
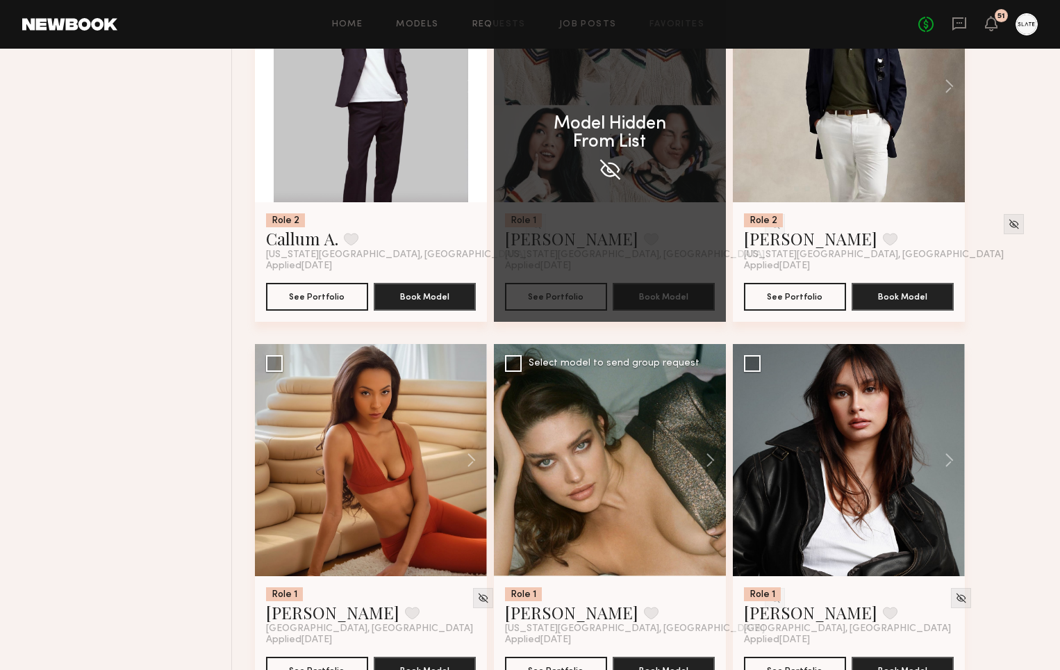
scroll to position [636, 0]
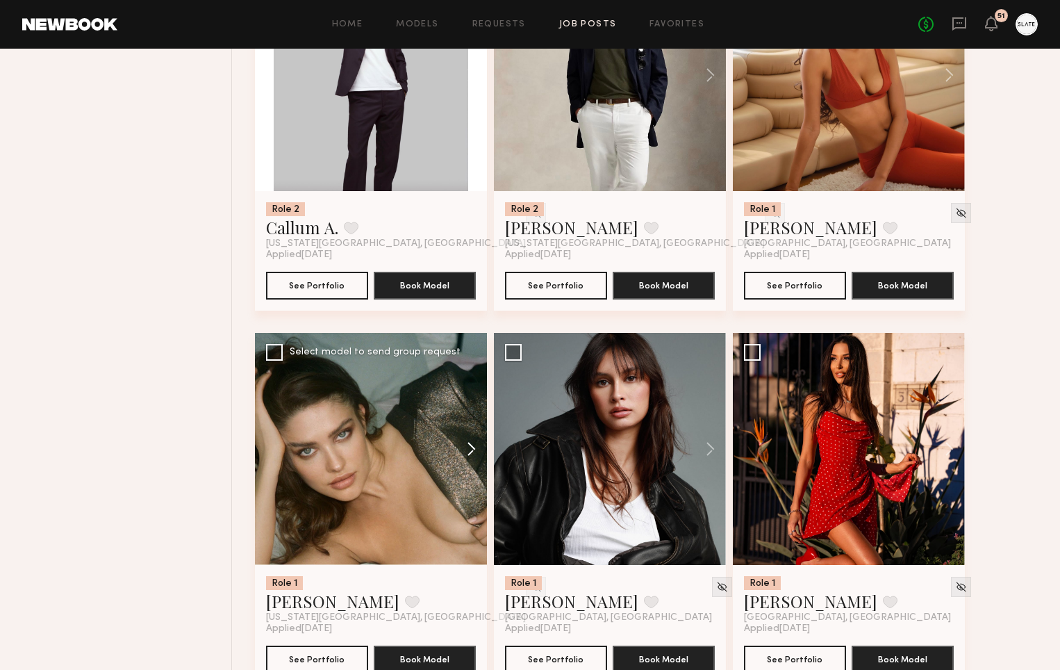
click at [470, 447] on button at bounding box center [464, 449] width 44 height 232
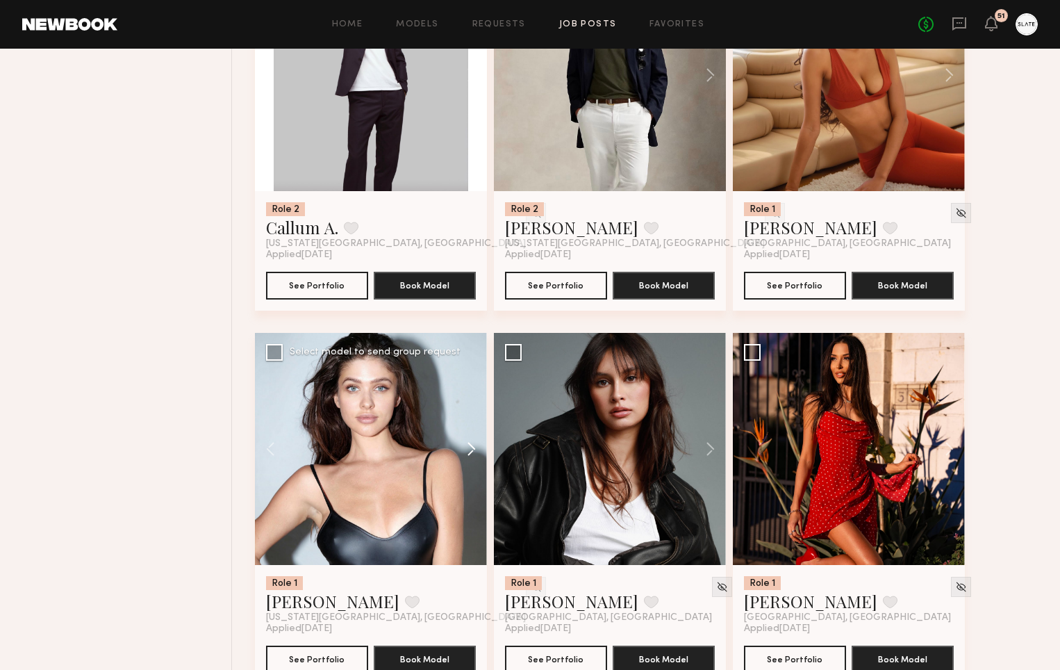
click at [470, 445] on button at bounding box center [464, 449] width 44 height 232
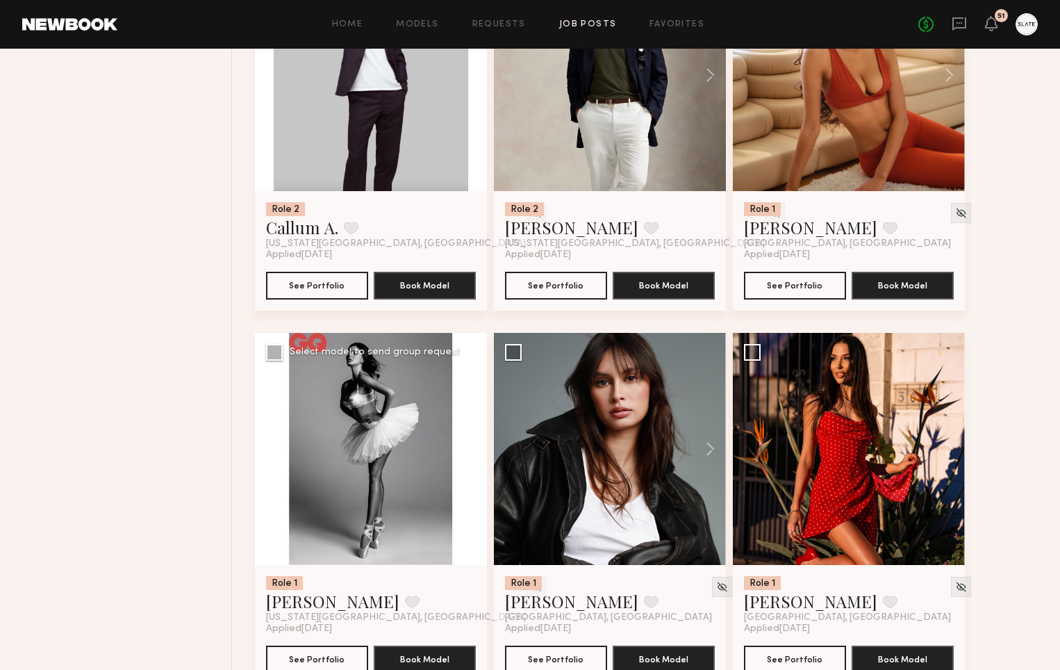
click at [470, 445] on button at bounding box center [464, 449] width 44 height 232
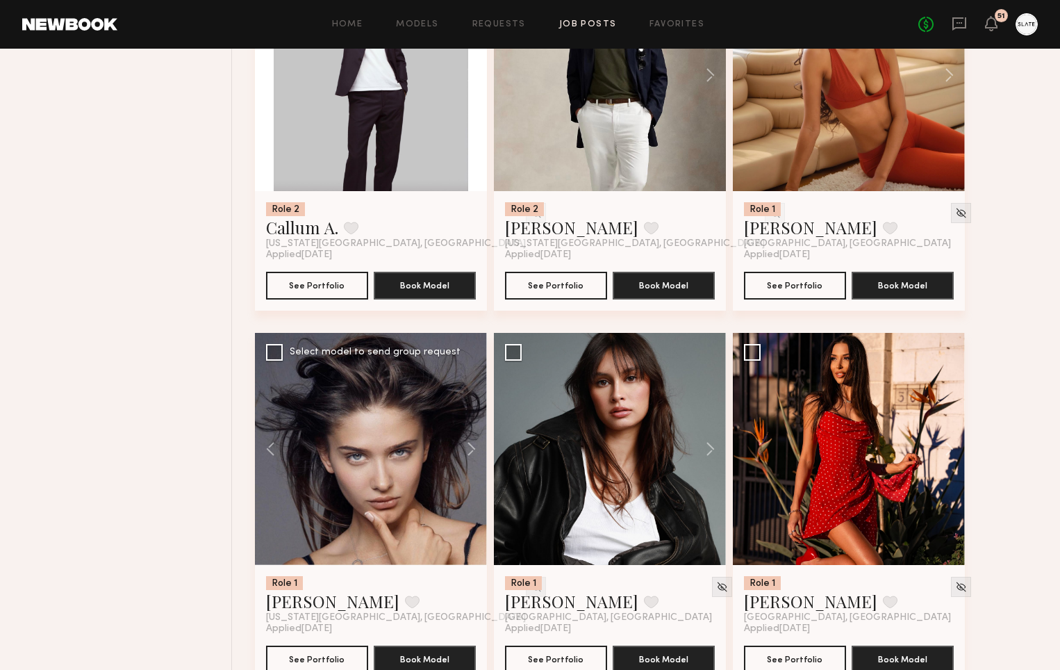
click at [530, 585] on img at bounding box center [536, 587] width 12 height 12
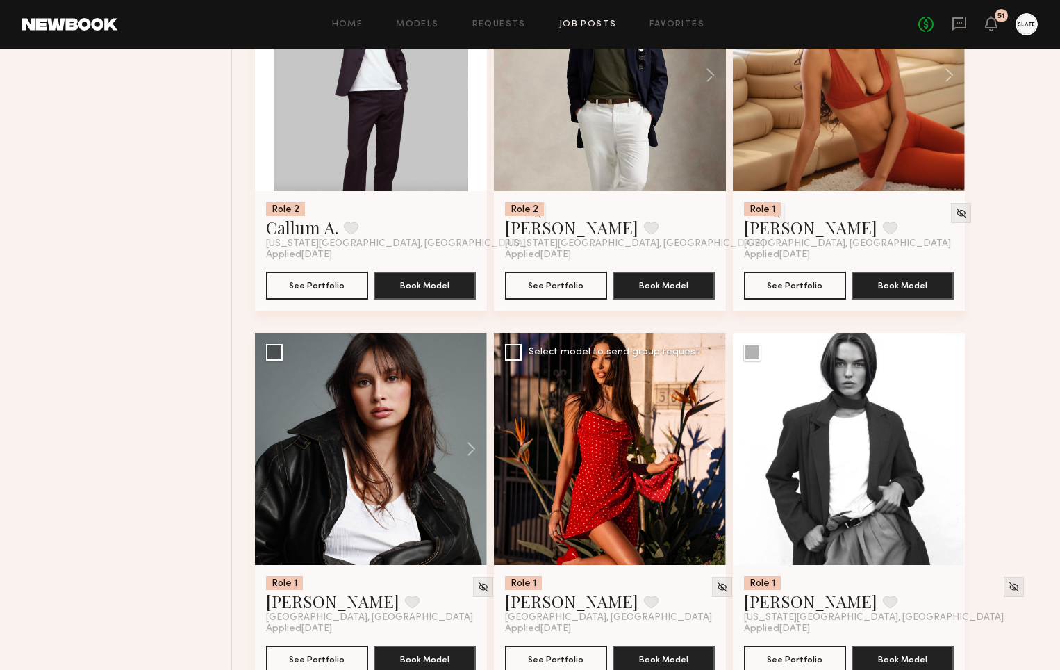
click at [708, 447] on button at bounding box center [703, 449] width 44 height 232
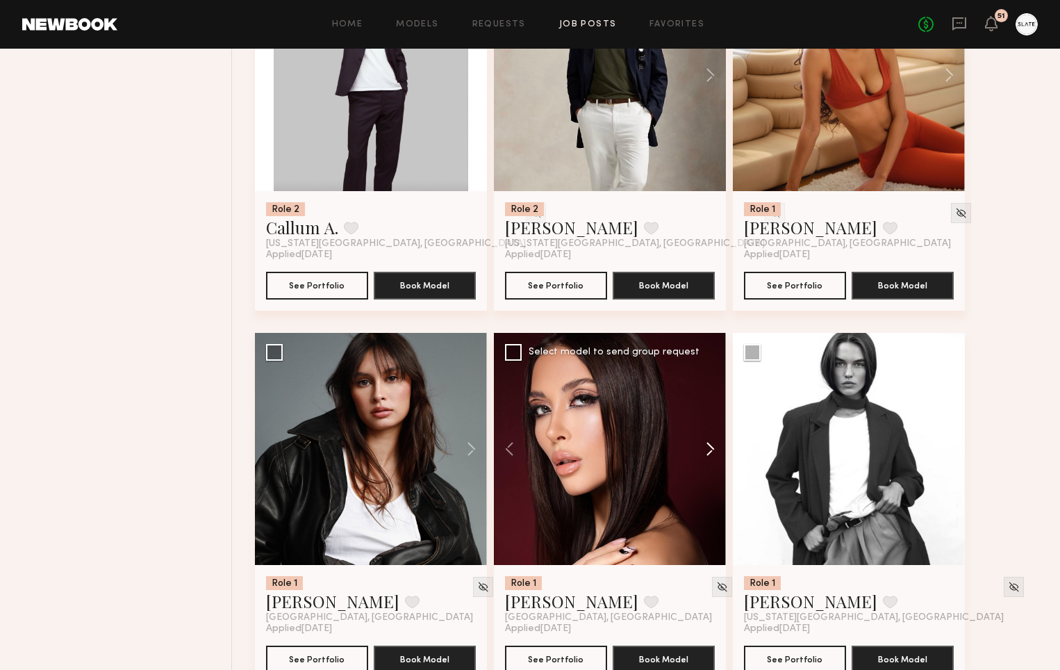
click at [708, 447] on button at bounding box center [703, 449] width 44 height 232
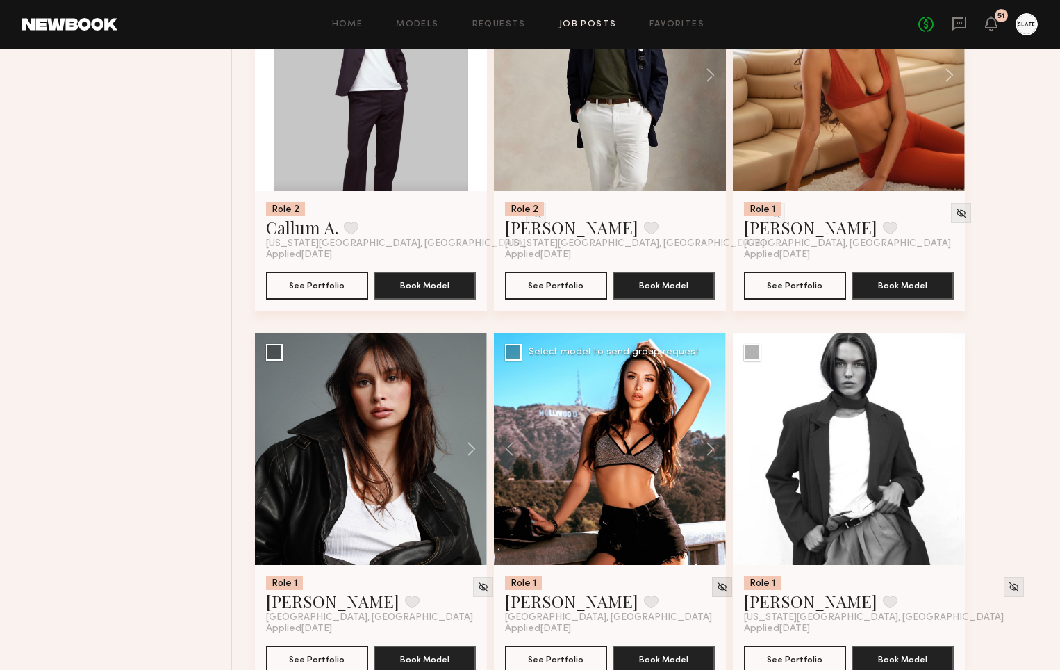
click at [716, 585] on img at bounding box center [722, 587] width 12 height 12
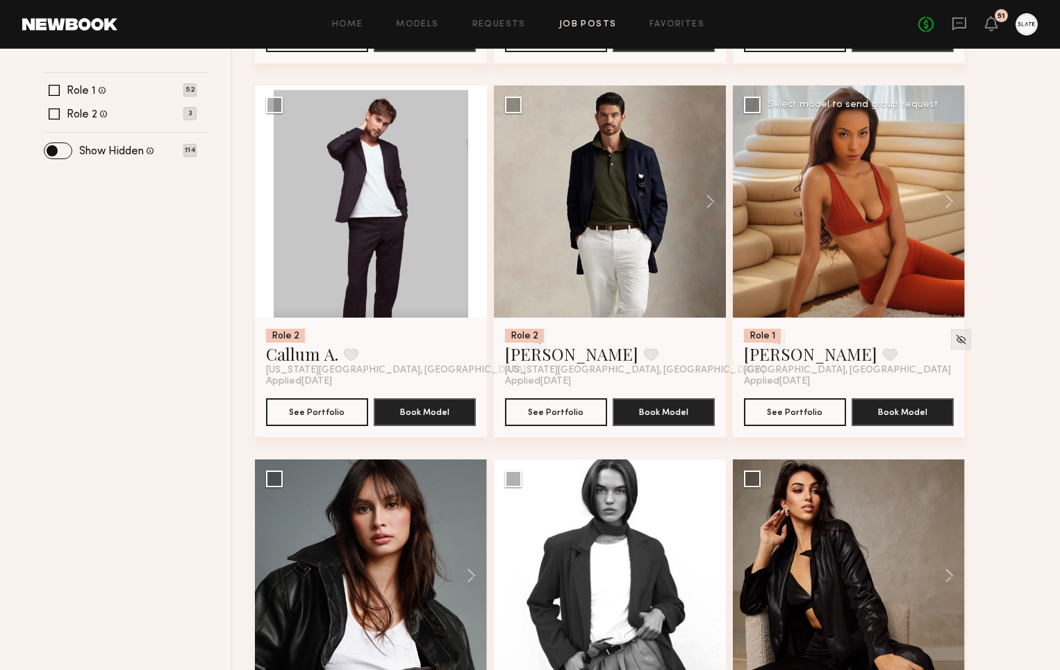
scroll to position [506, 0]
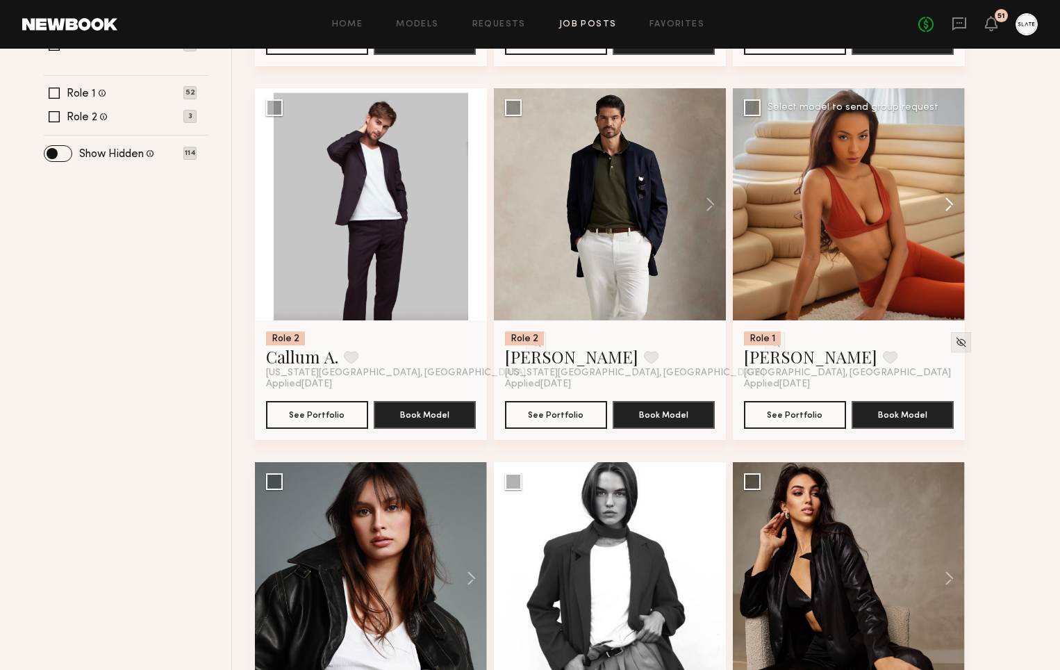
click at [947, 203] on button at bounding box center [942, 204] width 44 height 232
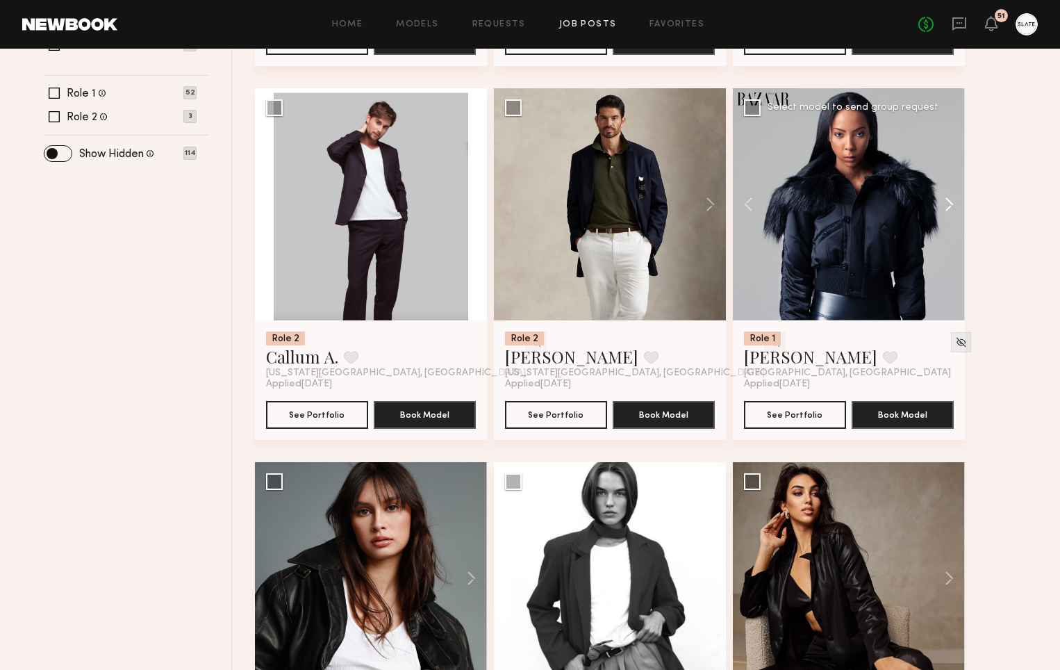
click at [947, 203] on button at bounding box center [942, 204] width 44 height 232
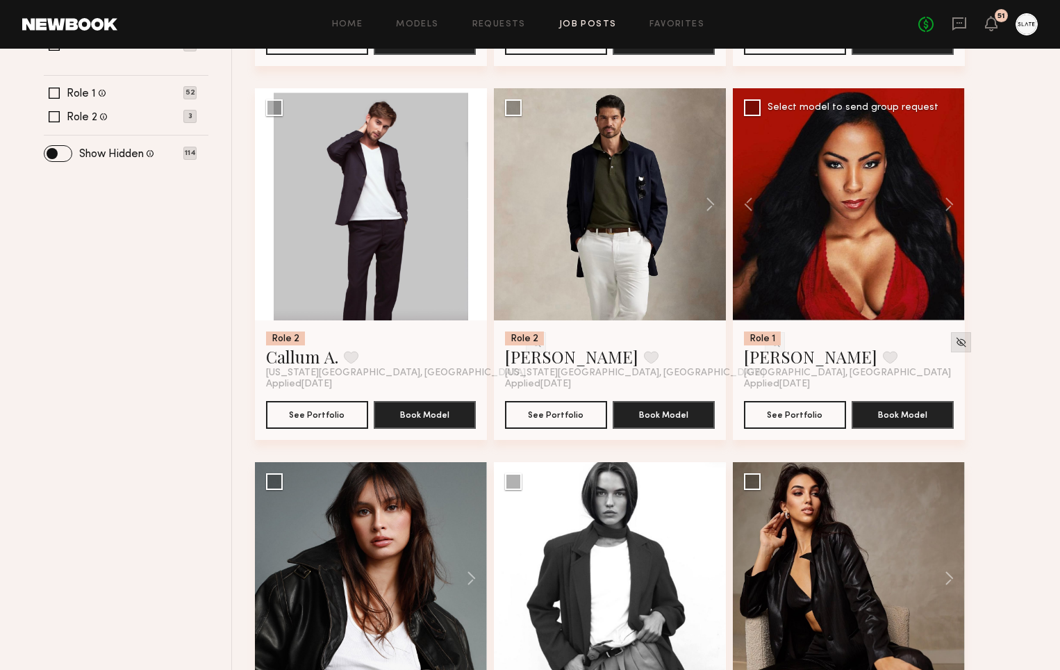
click at [955, 342] on img at bounding box center [961, 342] width 12 height 12
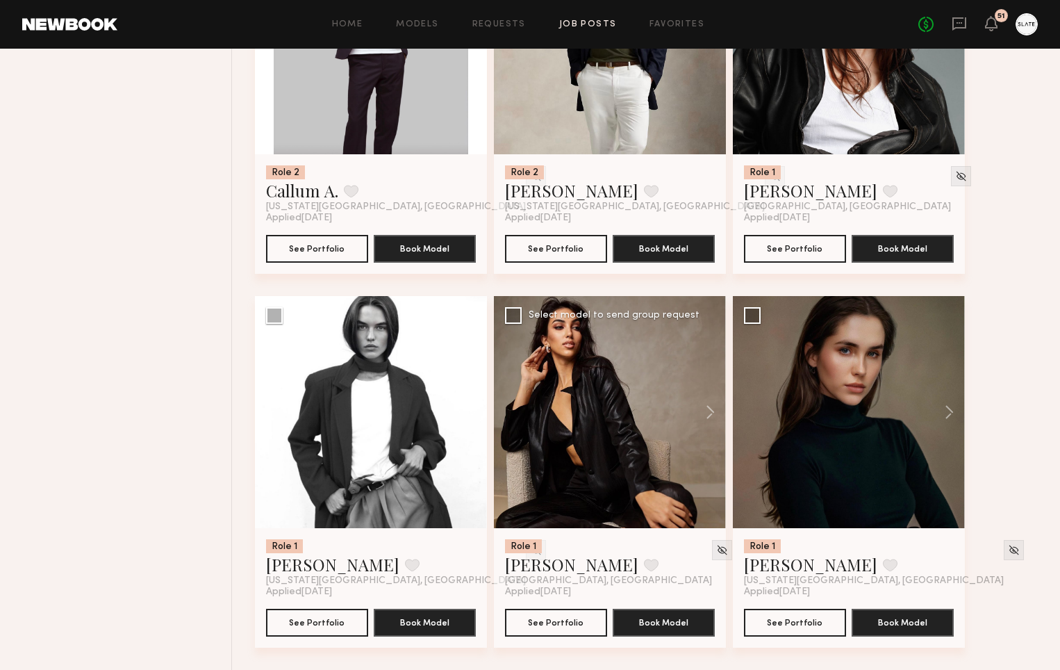
scroll to position [673, 0]
click at [947, 414] on button at bounding box center [942, 412] width 44 height 232
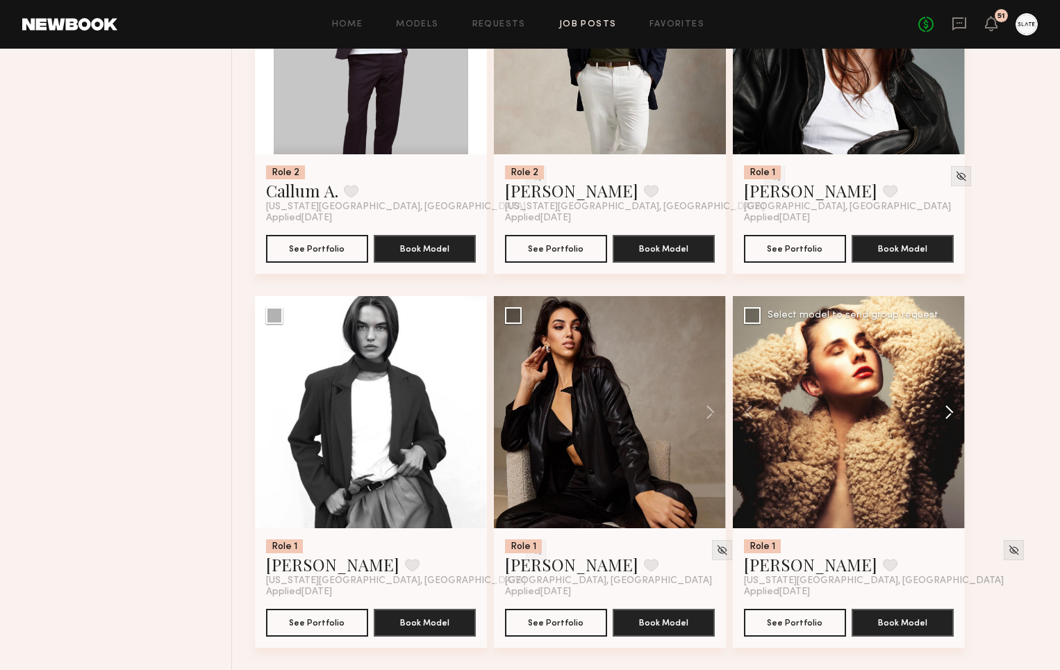
click at [947, 414] on button at bounding box center [942, 412] width 44 height 232
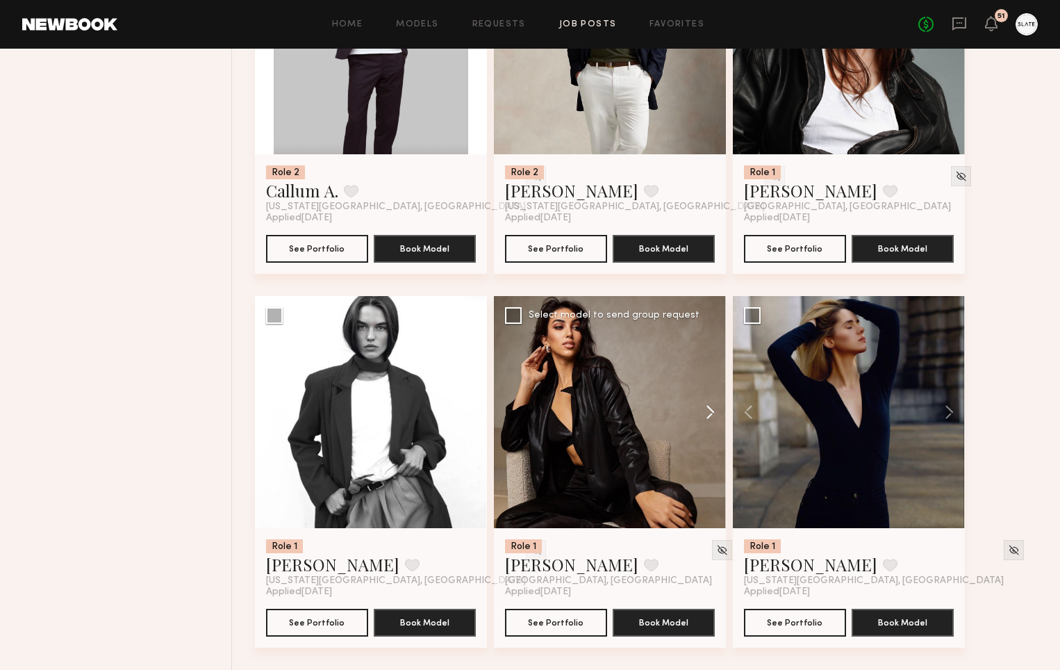
click at [712, 413] on button at bounding box center [703, 412] width 44 height 232
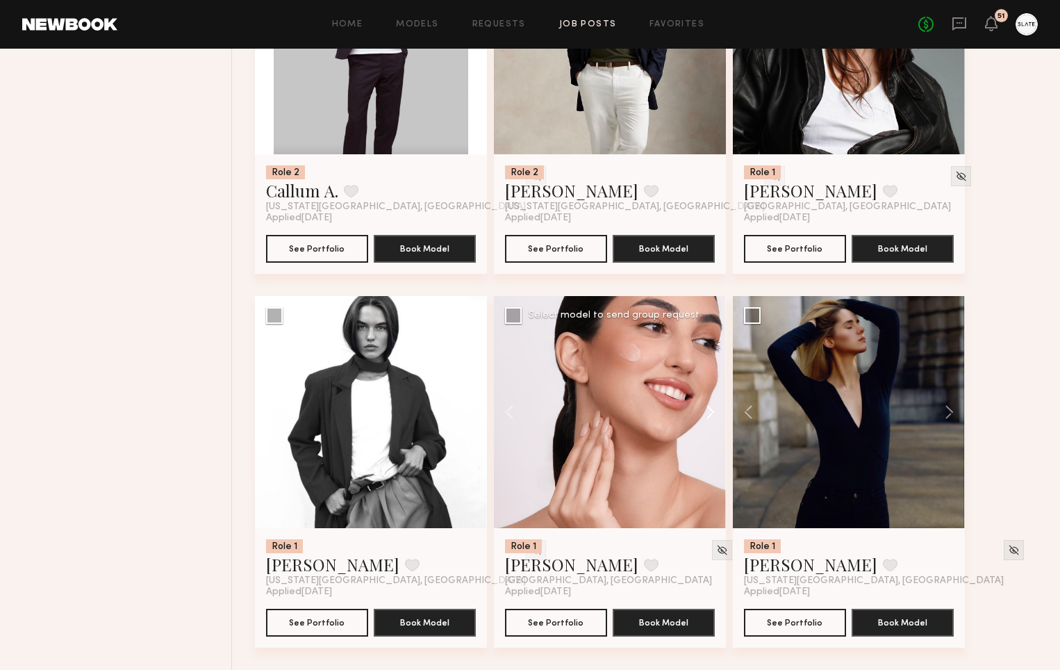
click at [712, 413] on button at bounding box center [703, 412] width 44 height 232
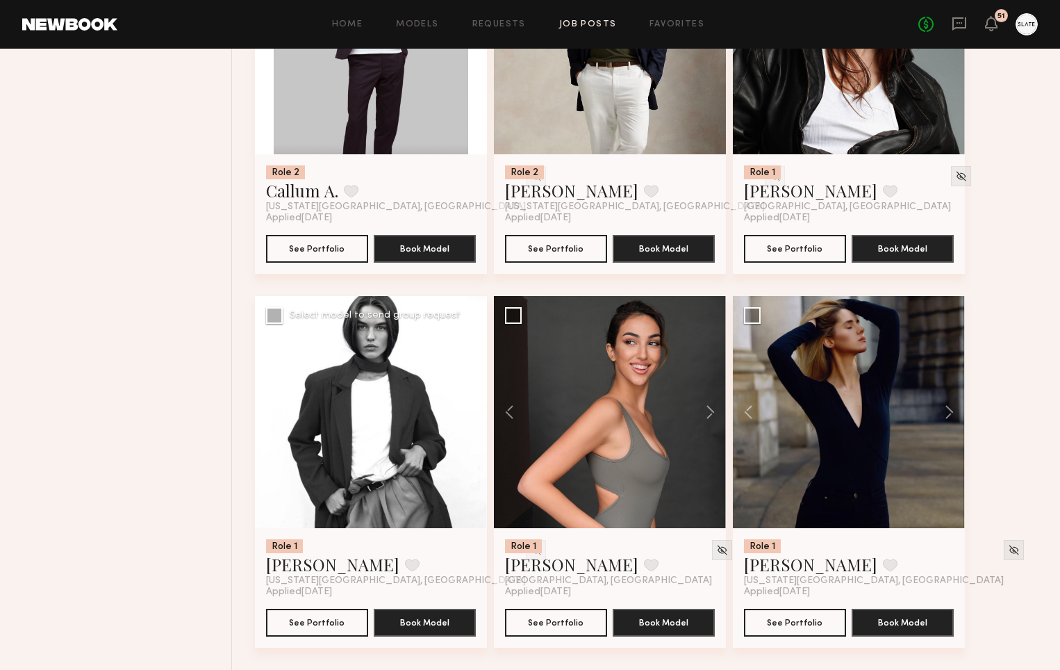
click at [466, 409] on button at bounding box center [464, 412] width 44 height 232
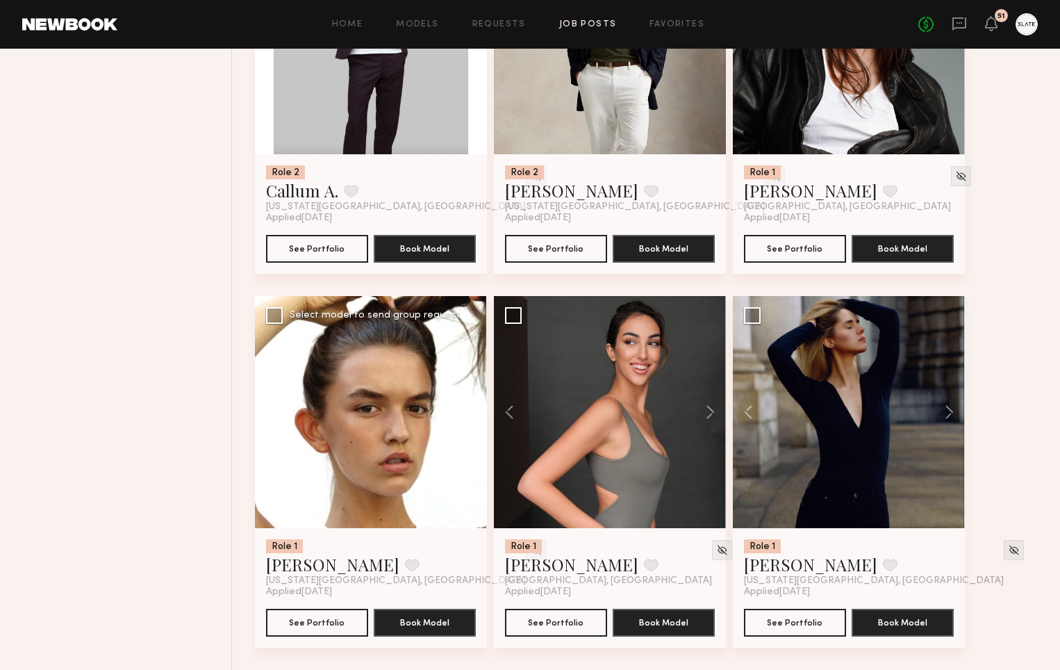
click at [466, 409] on button at bounding box center [464, 412] width 44 height 232
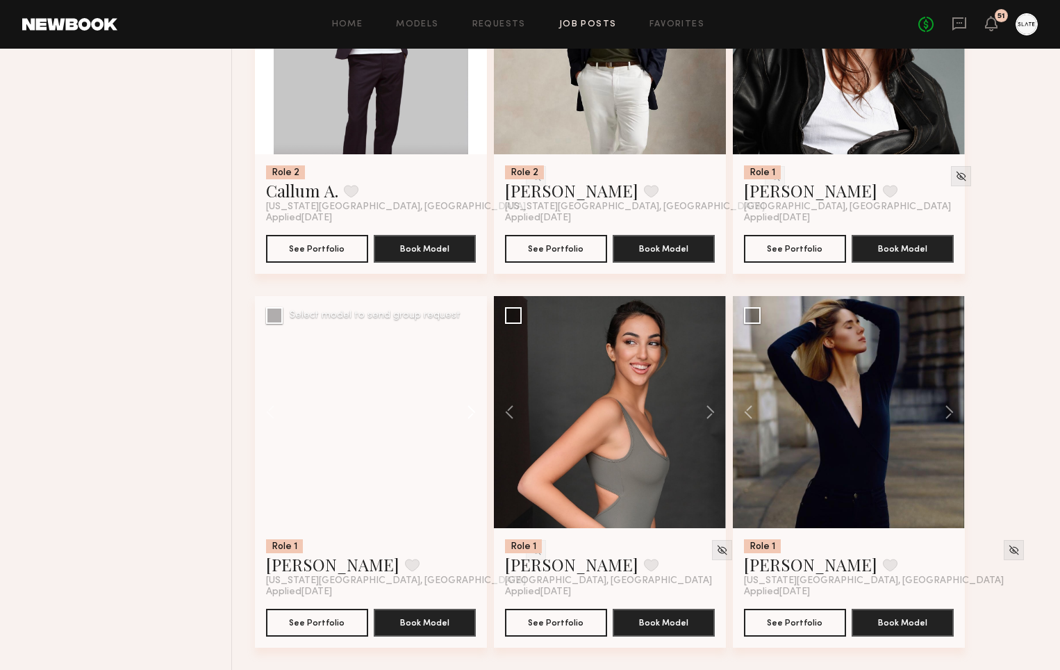
click at [466, 409] on button at bounding box center [464, 412] width 44 height 232
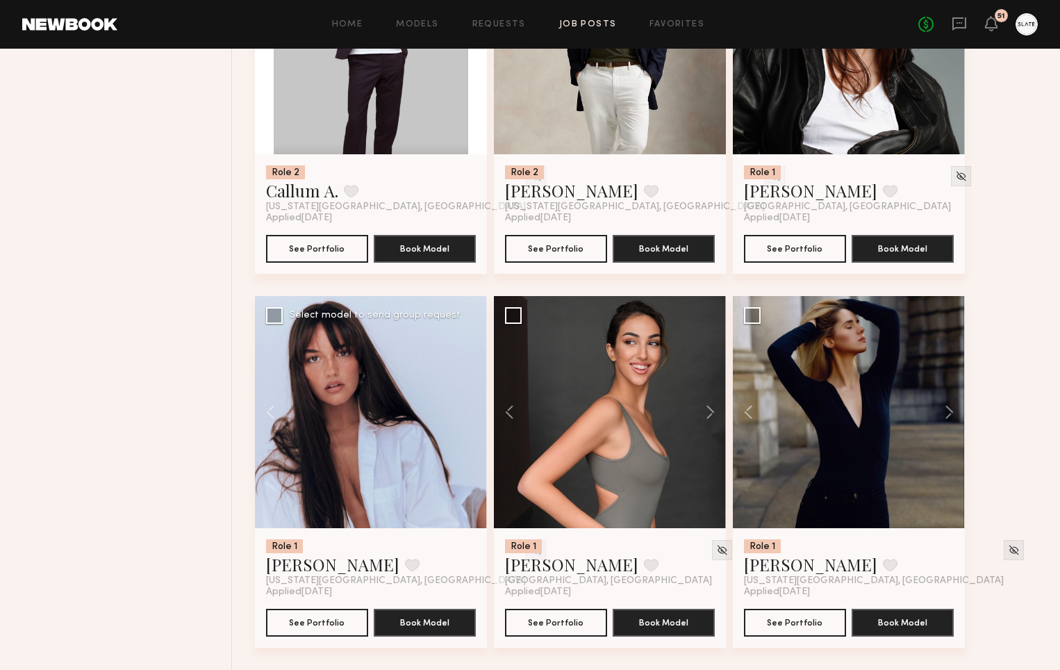
click at [465, 409] on div at bounding box center [371, 412] width 232 height 232
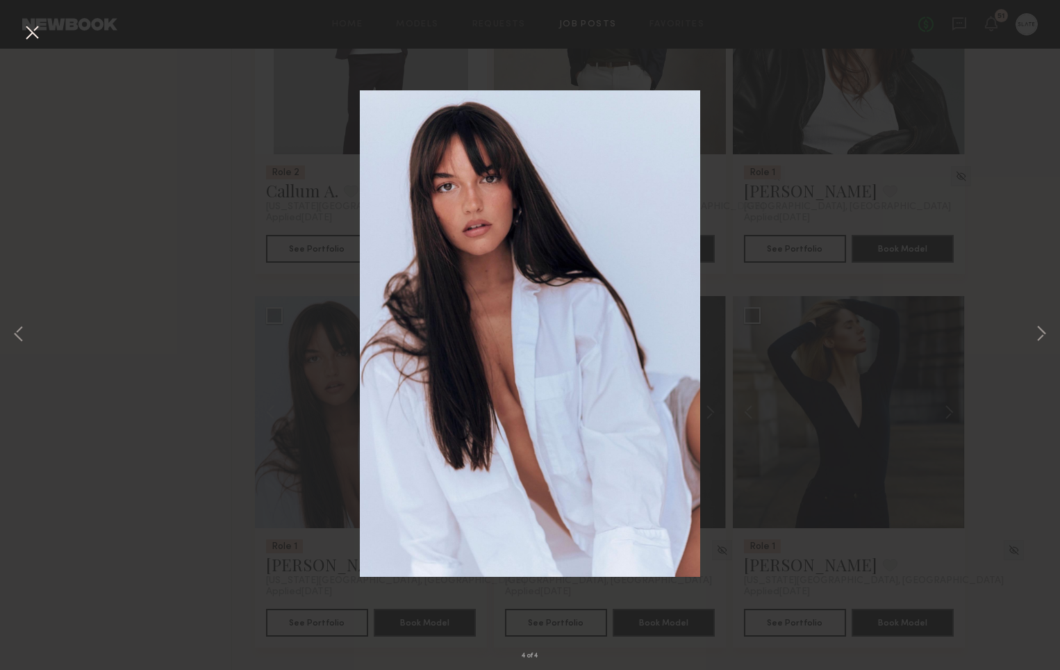
click at [33, 34] on button at bounding box center [32, 33] width 22 height 25
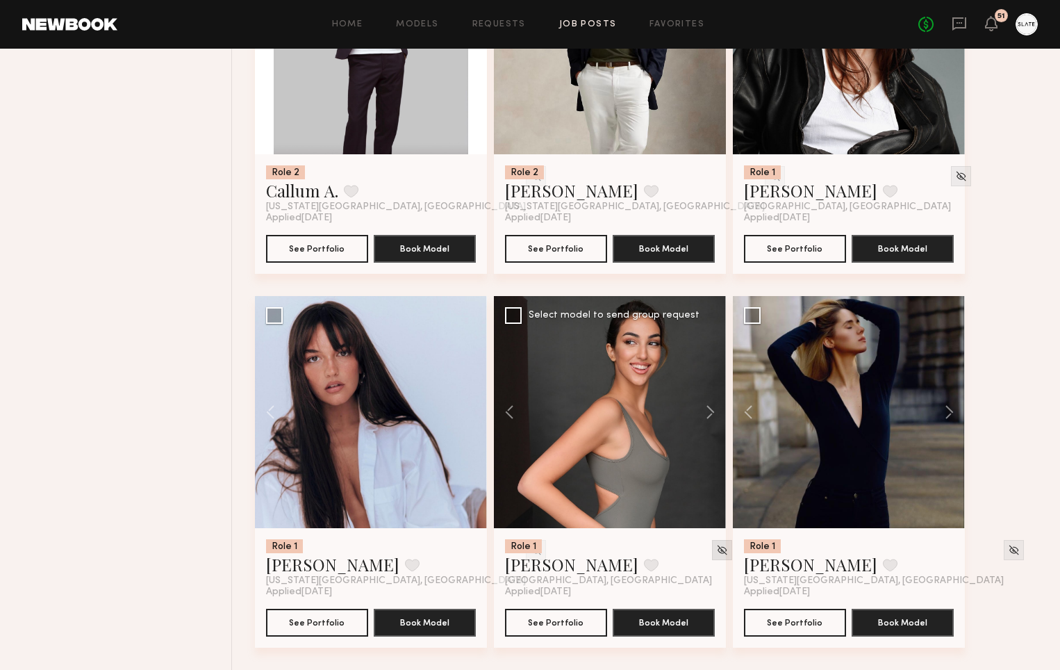
click at [716, 551] on img at bounding box center [722, 550] width 12 height 12
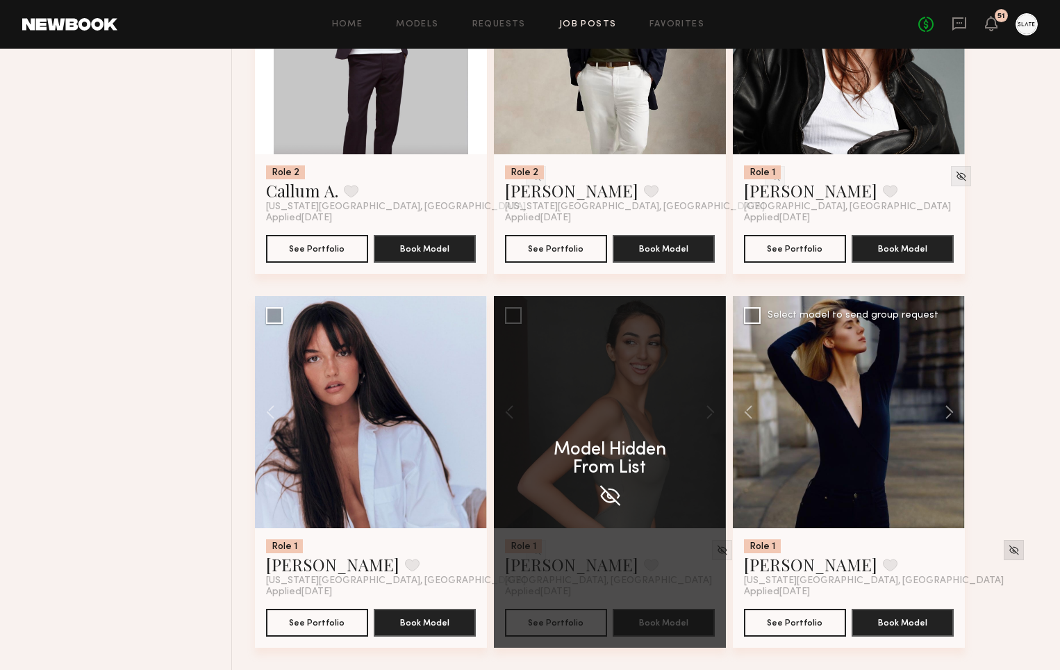
click at [1008, 553] on img at bounding box center [1014, 550] width 12 height 12
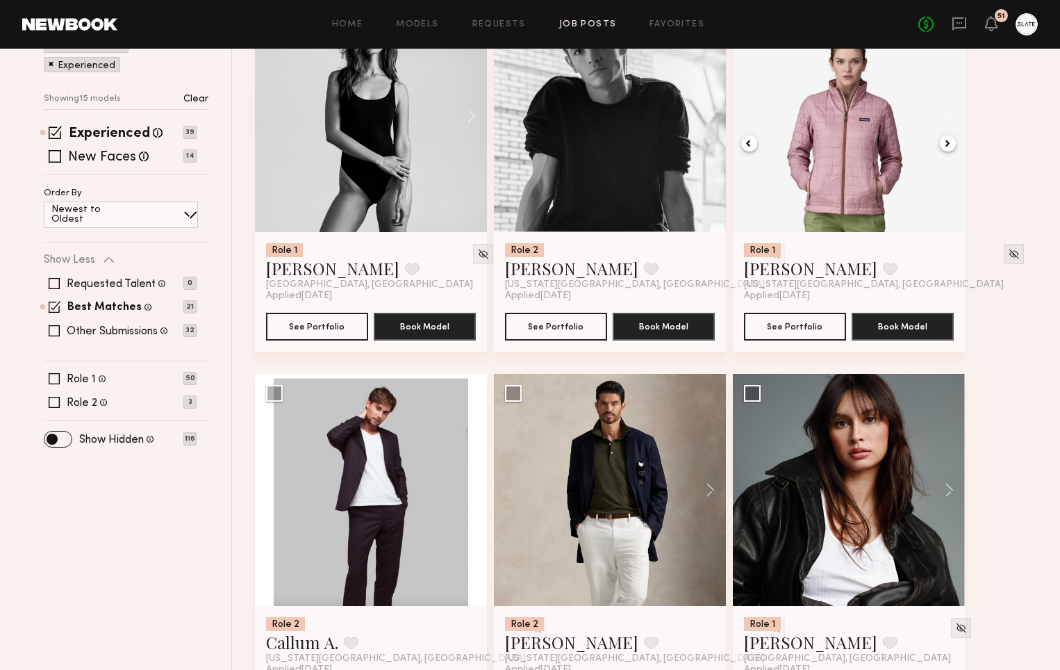
scroll to position [0, 0]
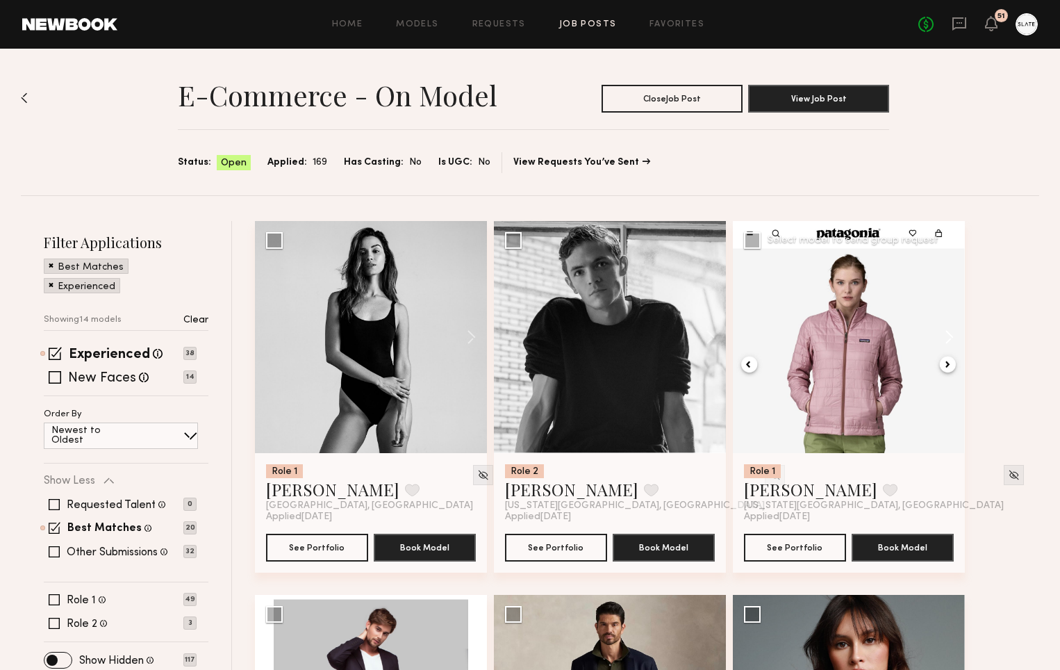
click at [951, 340] on button at bounding box center [942, 337] width 44 height 232
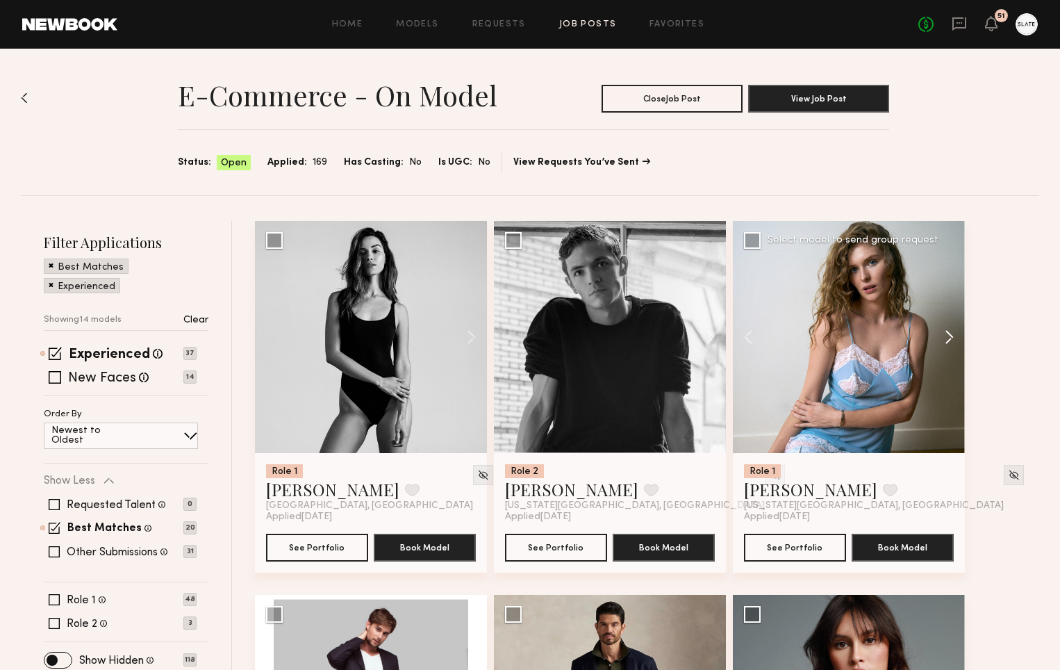
click at [951, 340] on button at bounding box center [942, 337] width 44 height 232
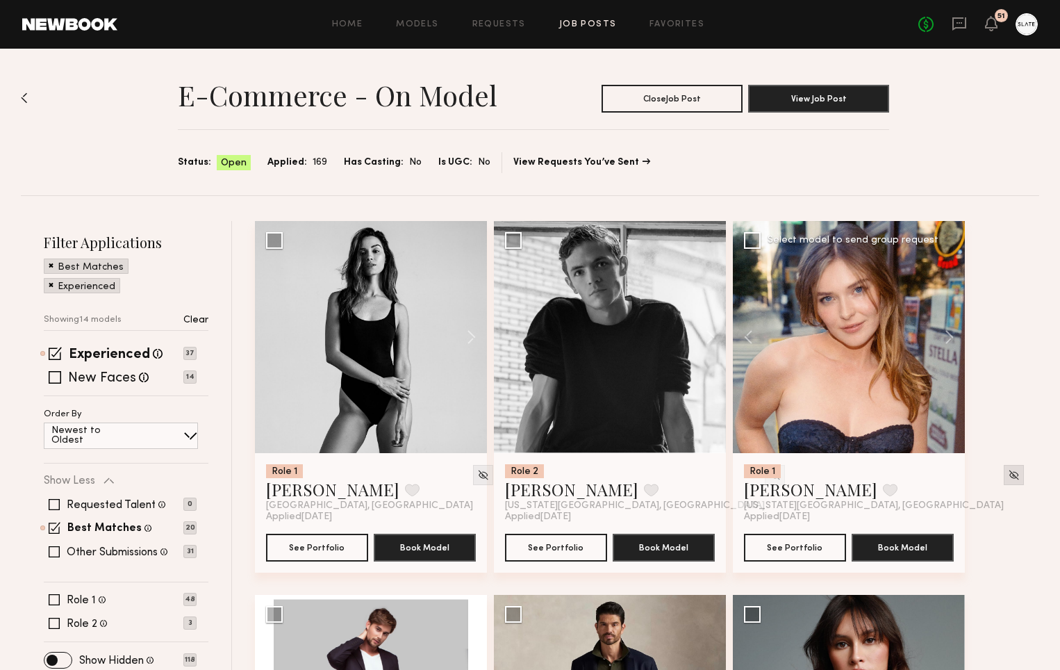
click at [1008, 473] on img at bounding box center [1014, 475] width 12 height 12
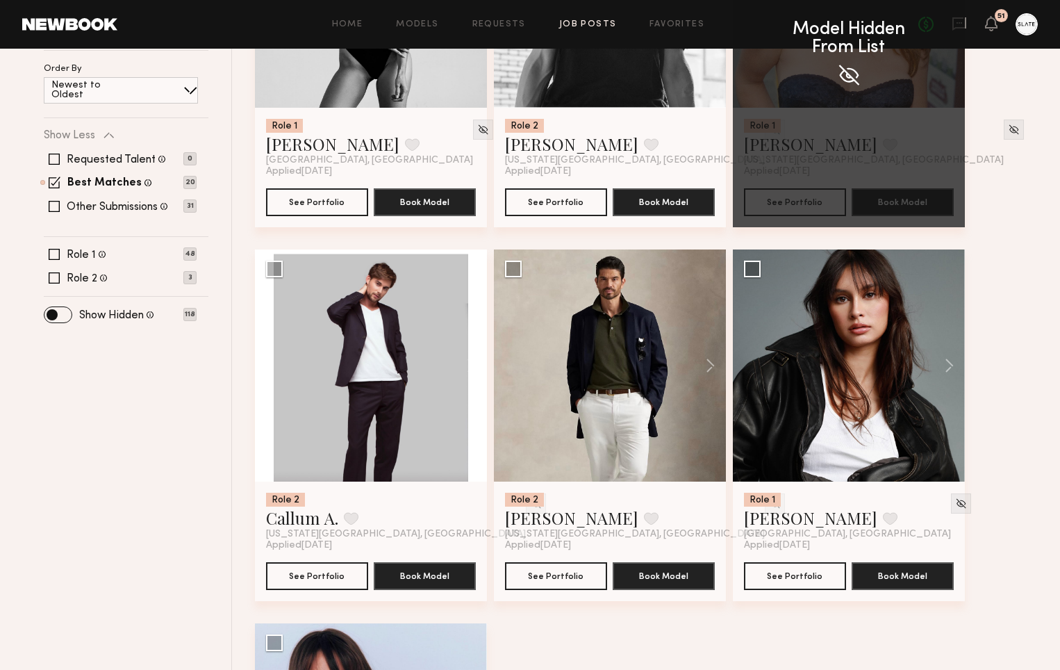
scroll to position [299, 0]
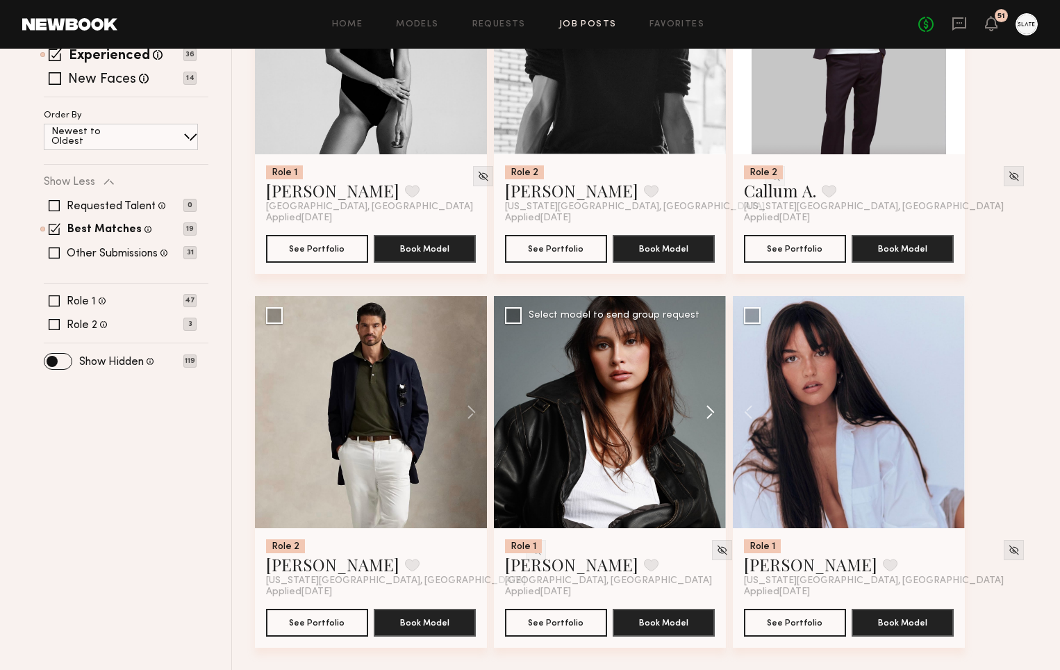
click at [715, 412] on button at bounding box center [703, 412] width 44 height 232
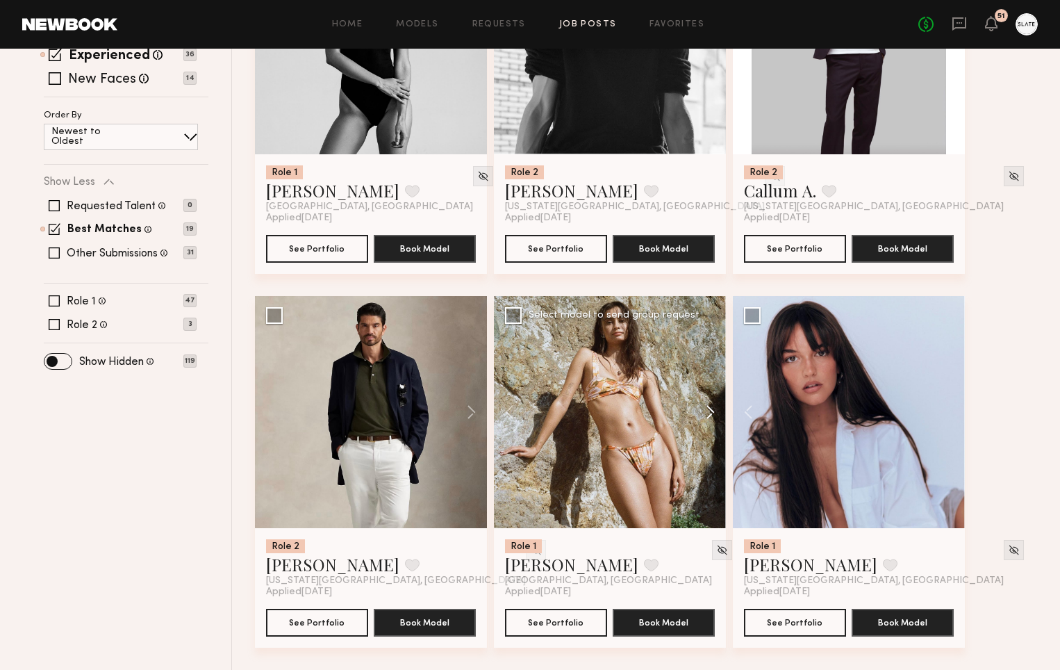
click at [715, 412] on button at bounding box center [703, 412] width 44 height 232
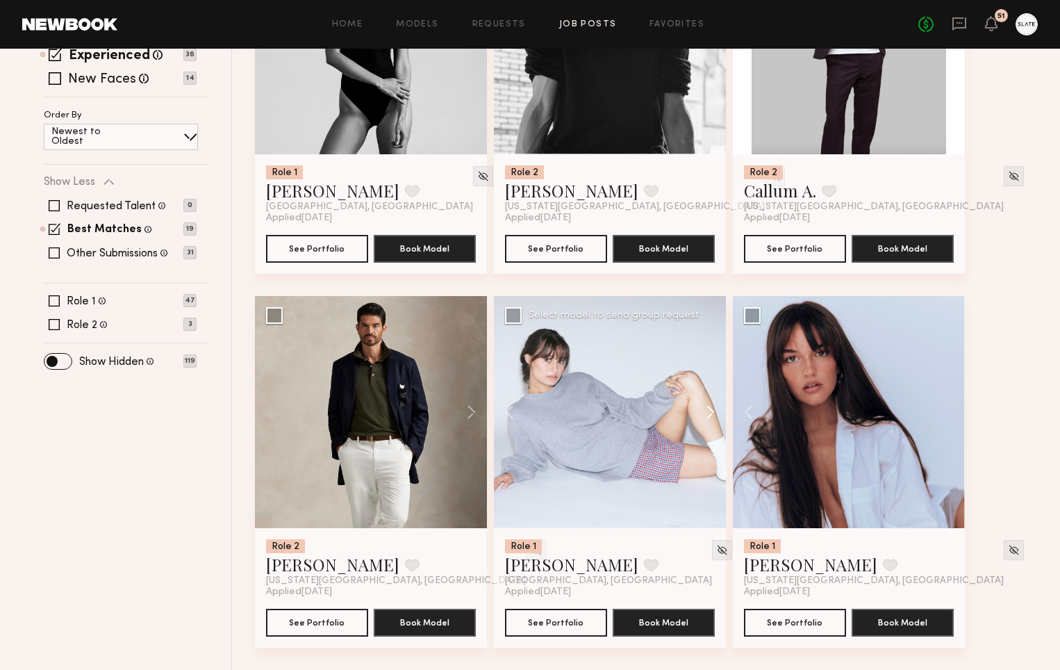
click at [715, 412] on button at bounding box center [703, 412] width 44 height 232
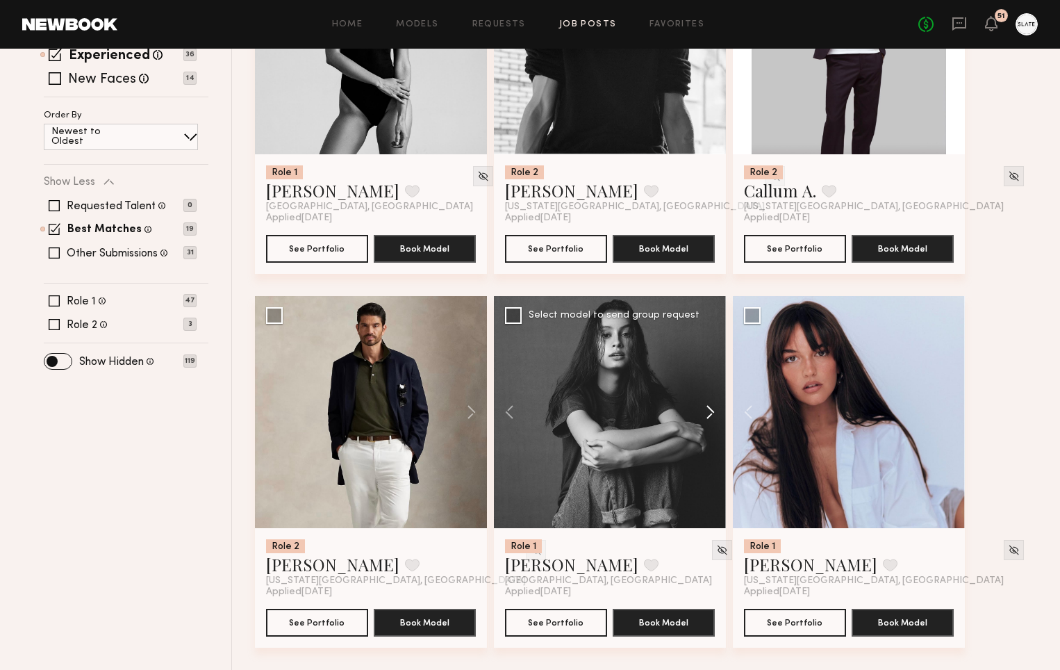
click at [715, 412] on button at bounding box center [703, 412] width 44 height 232
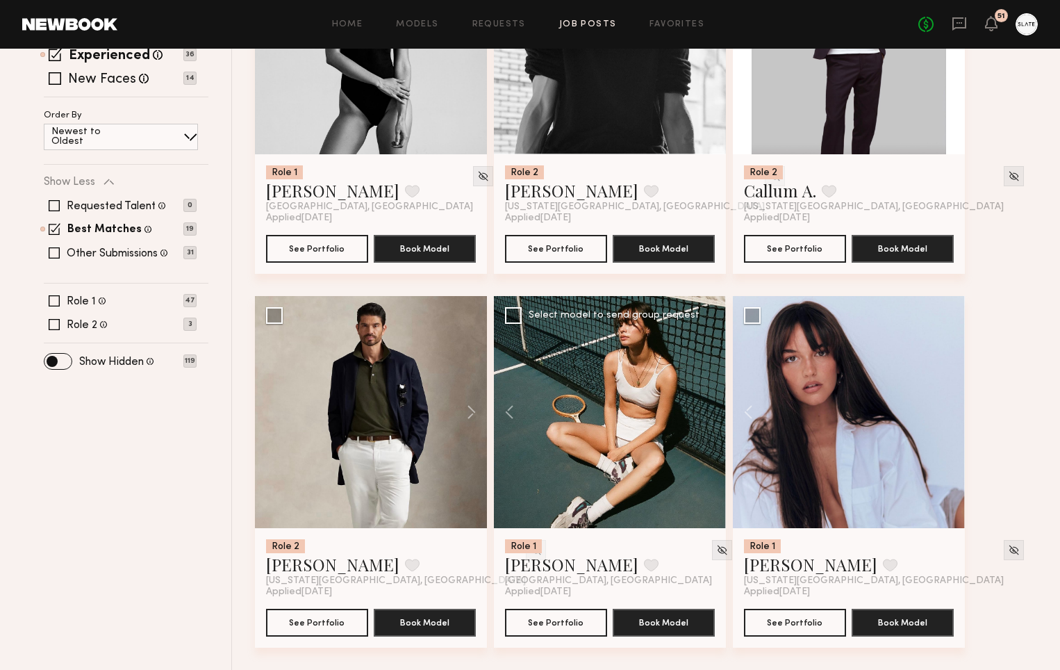
click at [715, 412] on div at bounding box center [610, 412] width 232 height 232
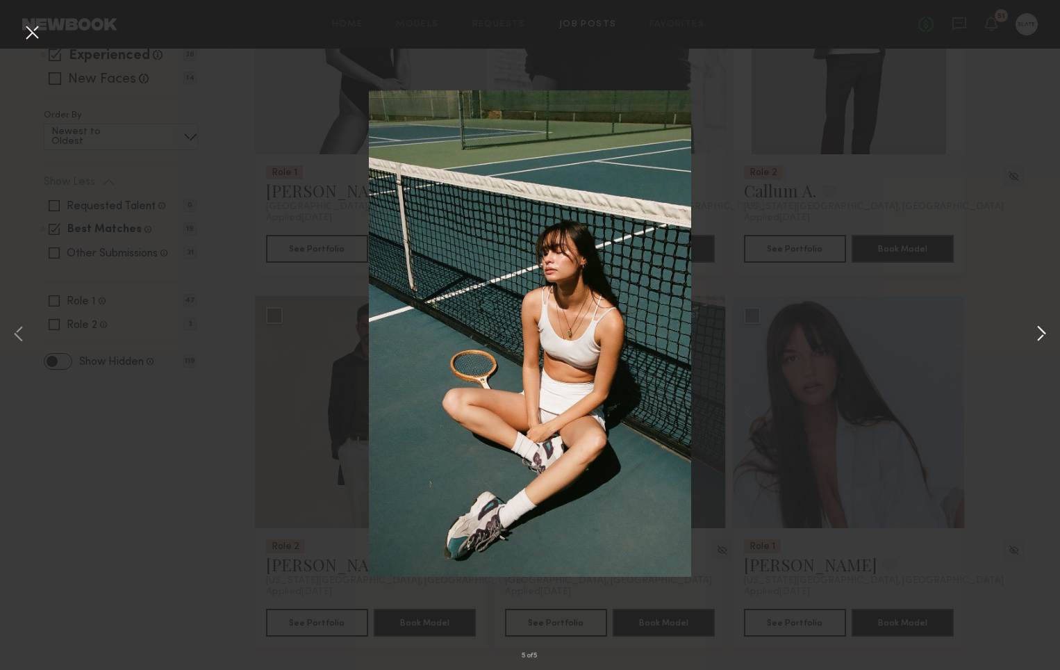
click at [1036, 331] on button at bounding box center [1041, 335] width 17 height 536
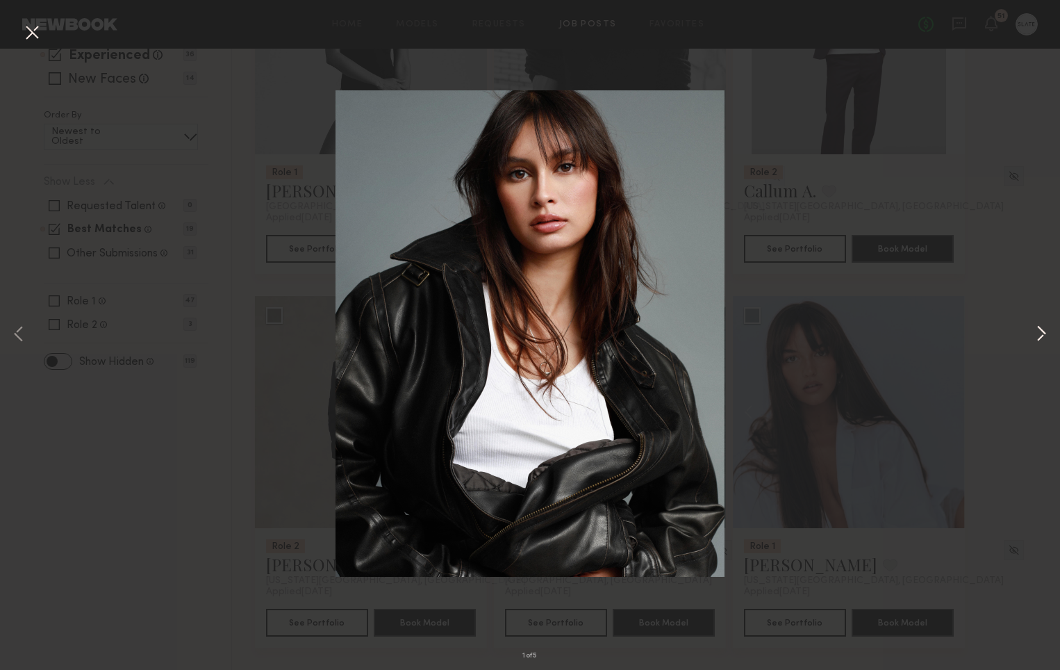
click at [1036, 331] on button at bounding box center [1041, 335] width 17 height 536
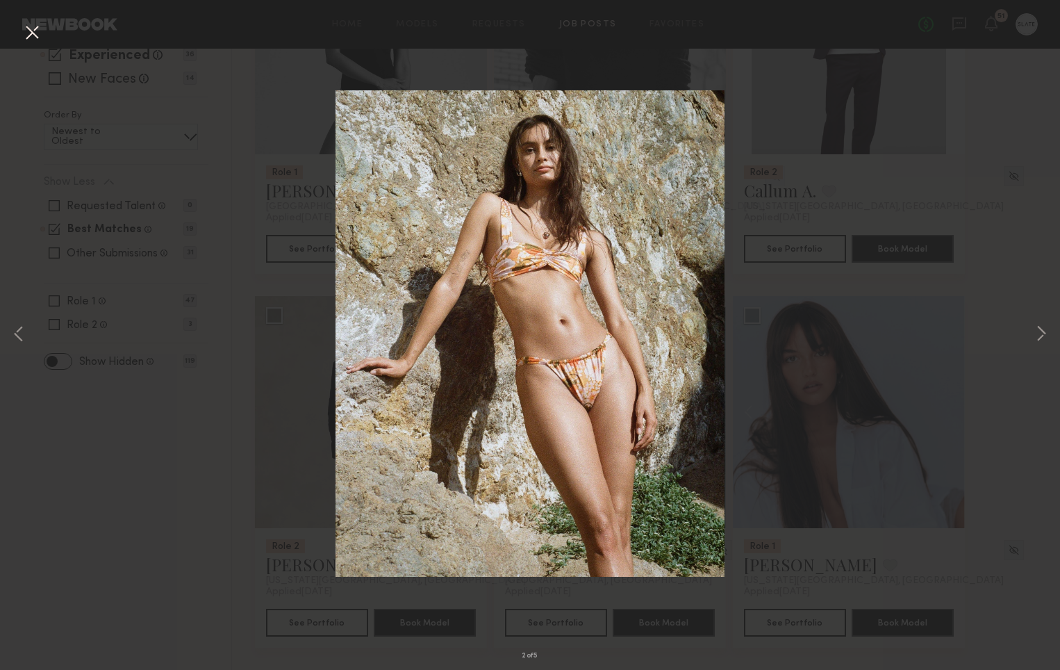
click at [41, 34] on button at bounding box center [32, 33] width 22 height 25
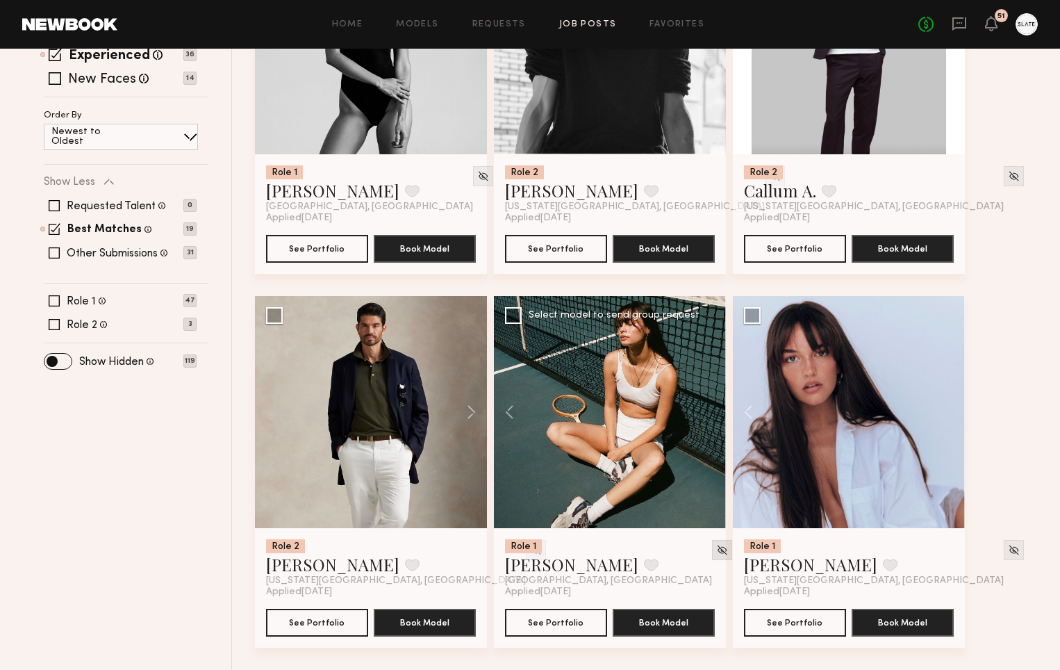
click at [716, 549] on img at bounding box center [722, 550] width 12 height 12
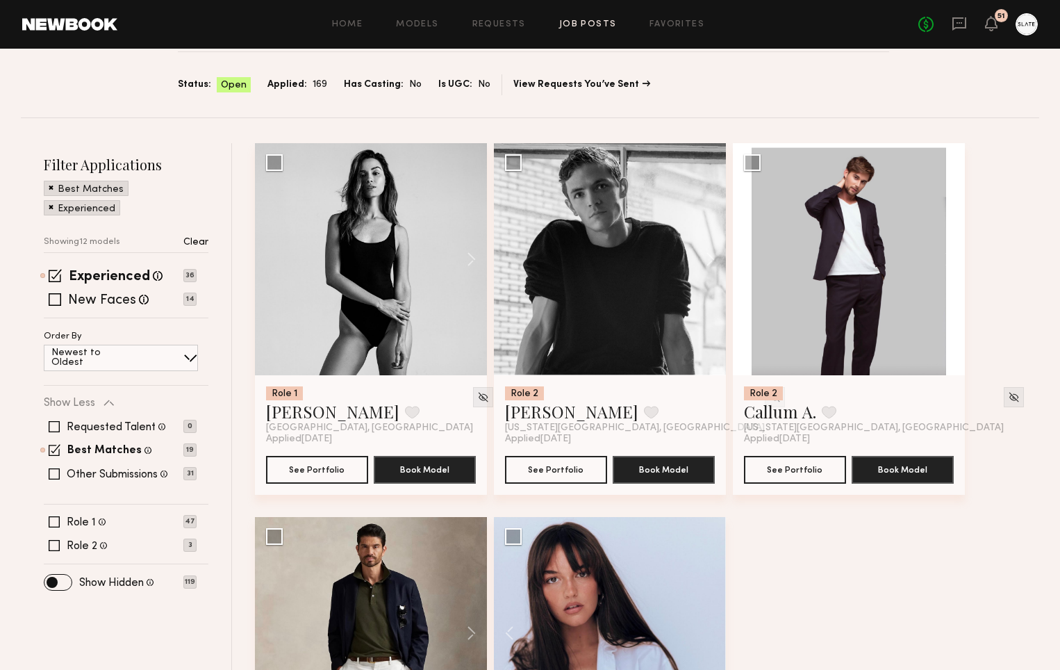
scroll to position [83, 0]
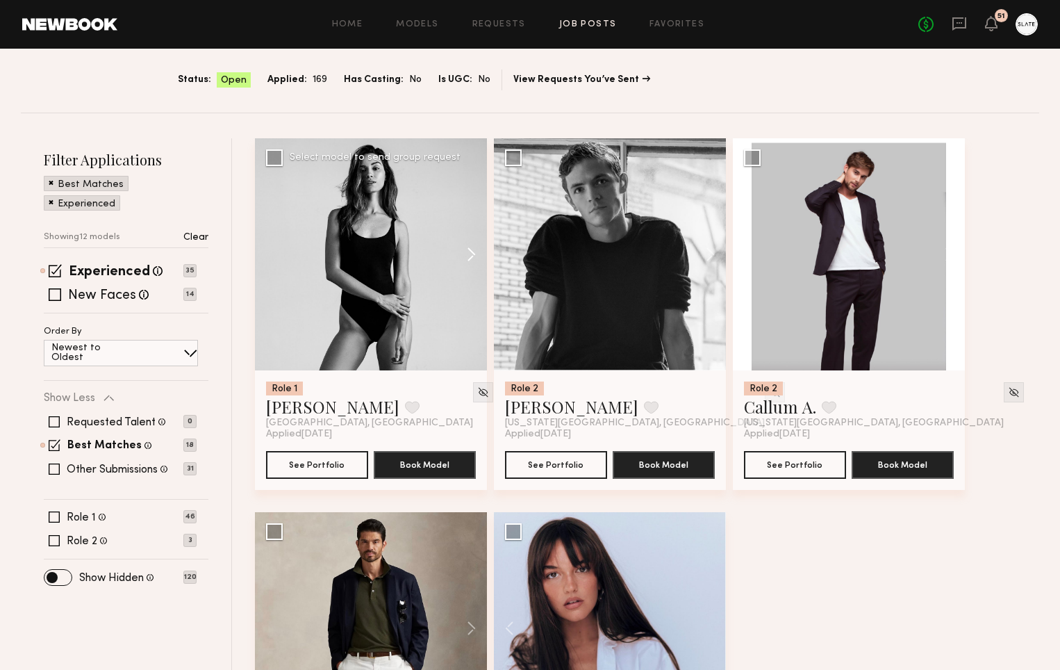
click at [469, 251] on button at bounding box center [464, 254] width 44 height 232
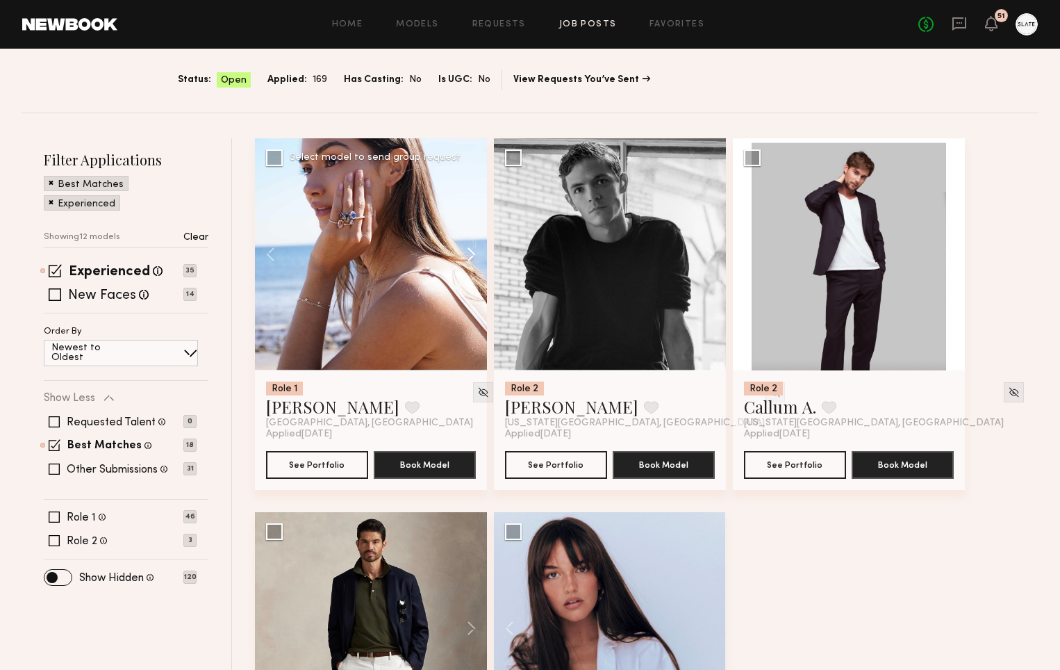
click at [469, 251] on button at bounding box center [464, 254] width 44 height 232
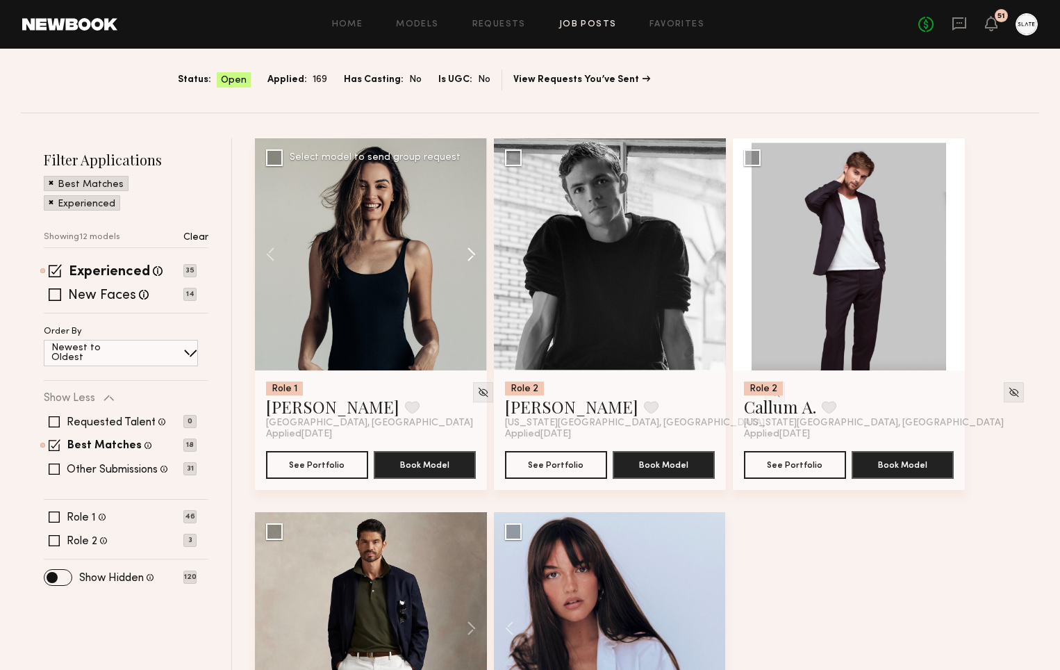
click at [469, 251] on button at bounding box center [464, 254] width 44 height 232
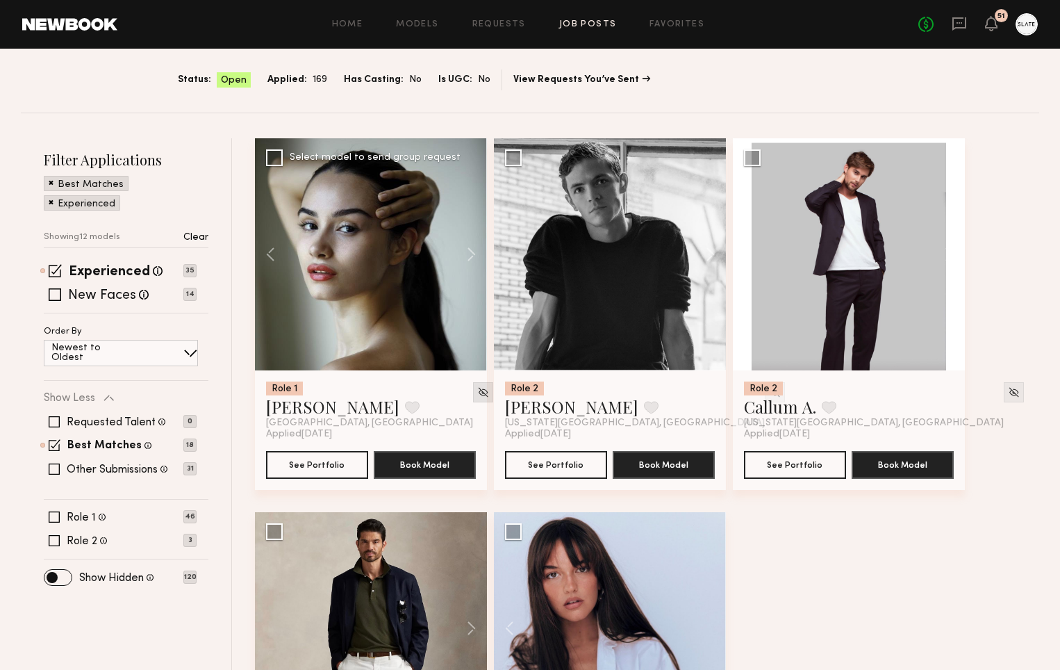
click at [477, 395] on img at bounding box center [483, 392] width 12 height 12
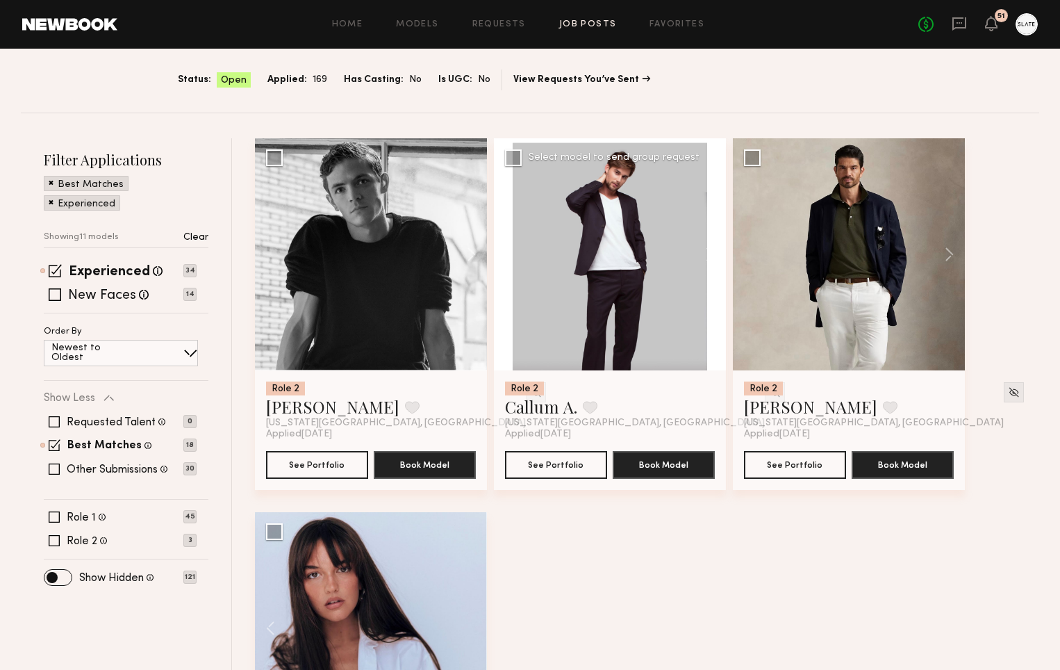
click at [713, 254] on button at bounding box center [703, 254] width 44 height 232
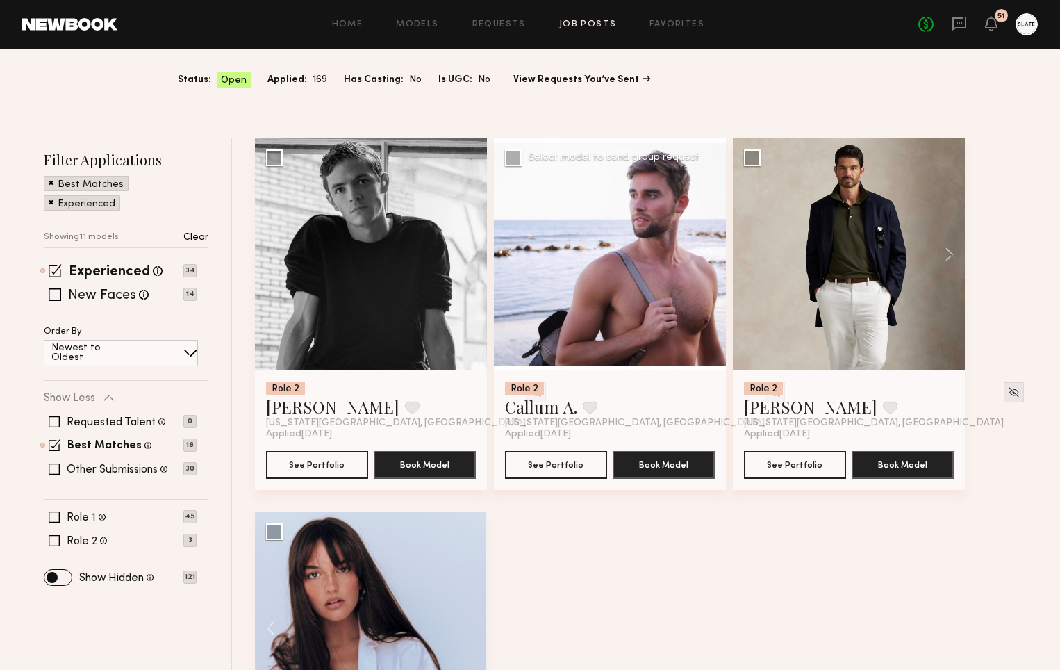
click at [713, 254] on button at bounding box center [703, 254] width 44 height 232
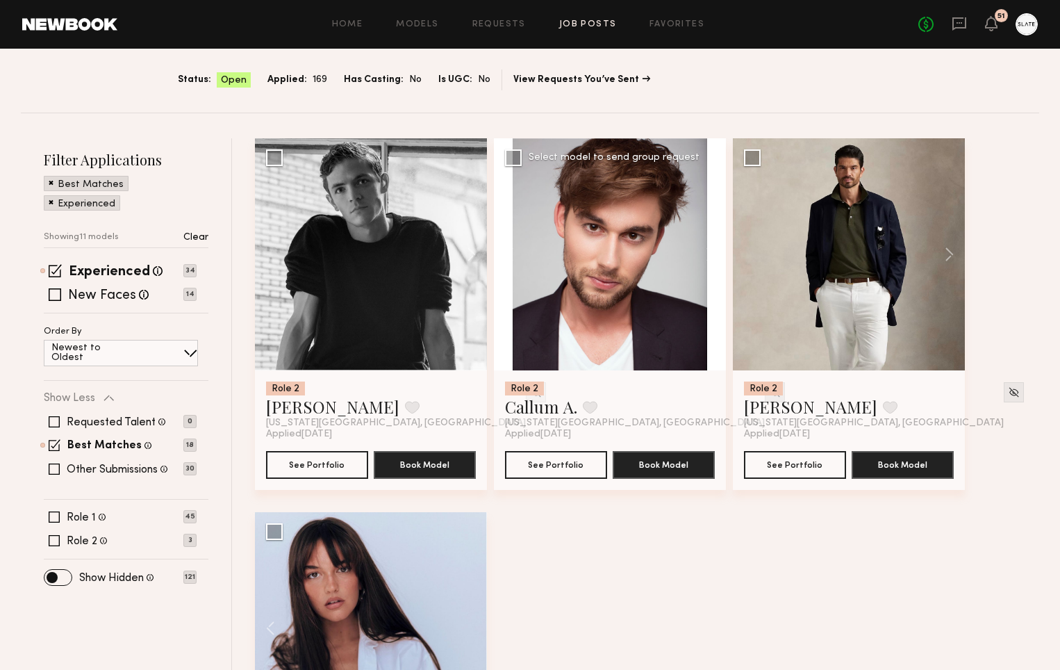
click at [769, 390] on img at bounding box center [775, 392] width 12 height 12
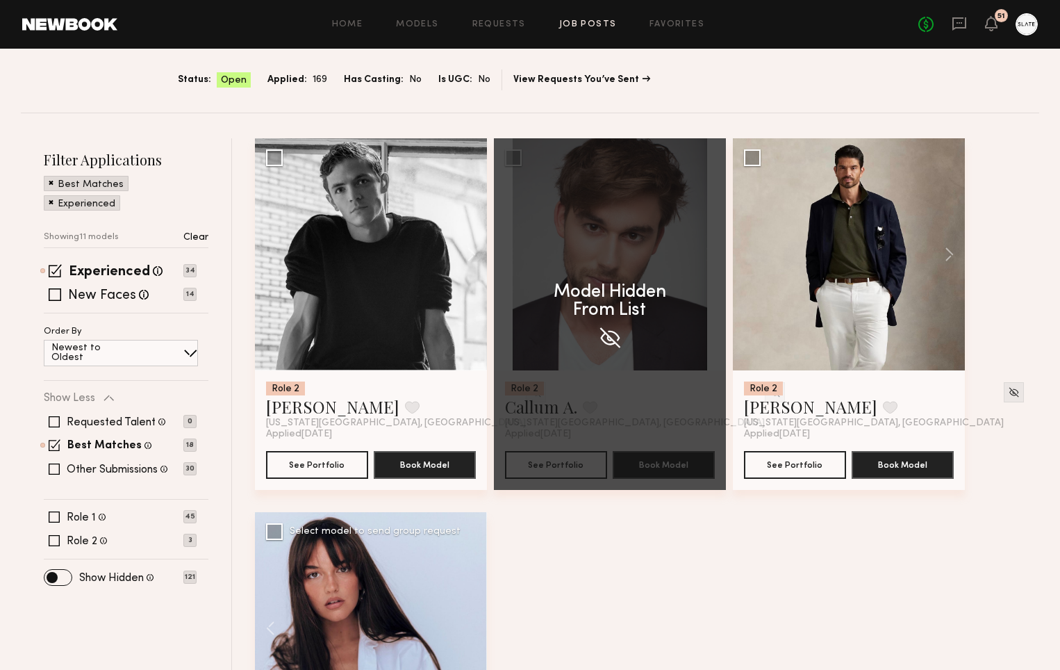
scroll to position [9, 0]
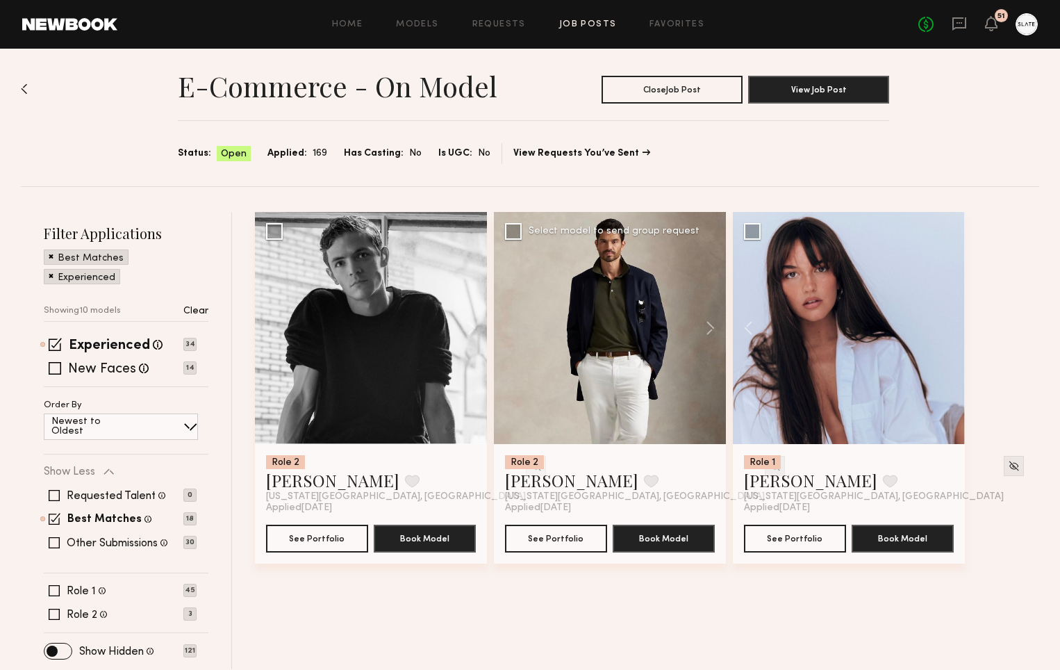
click at [769, 463] on img at bounding box center [775, 466] width 12 height 12
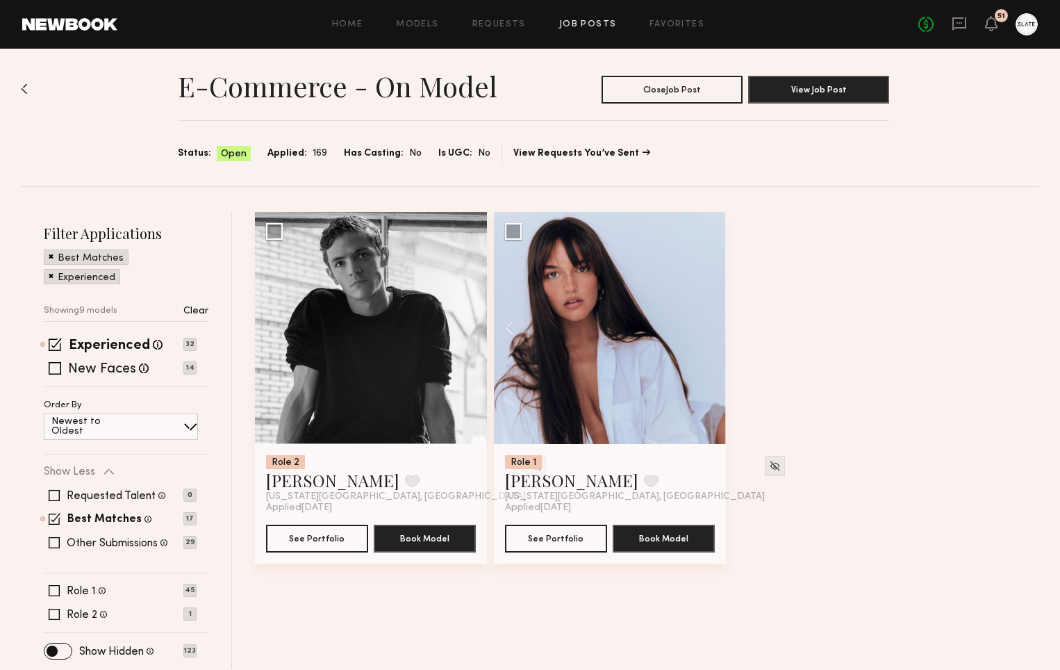
scroll to position [6, 0]
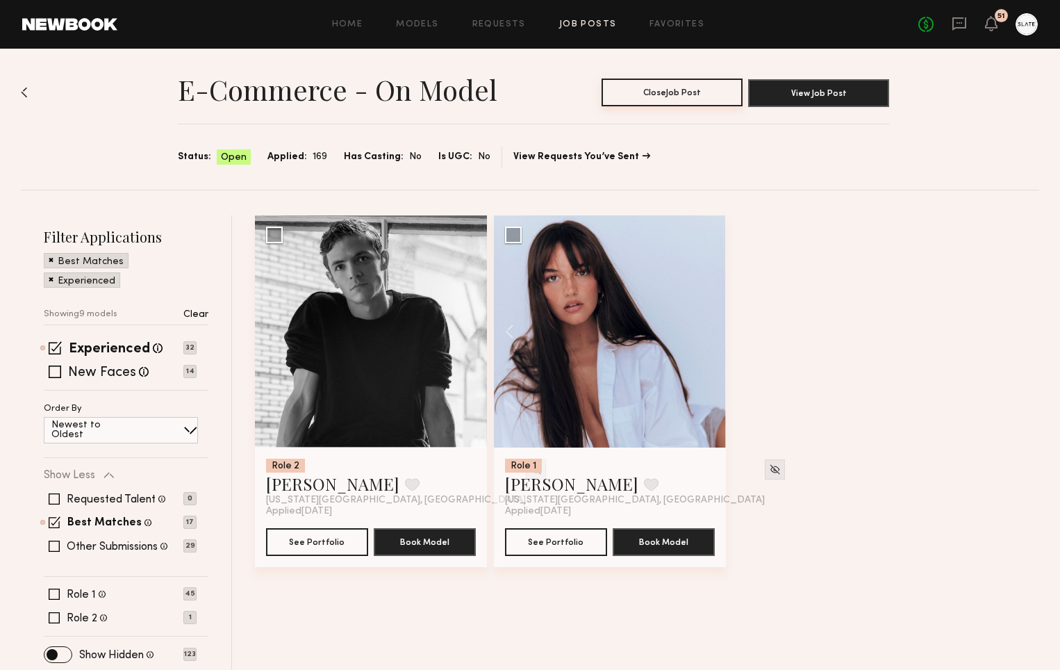
click at [667, 97] on button "Close Job Post" at bounding box center [672, 92] width 141 height 28
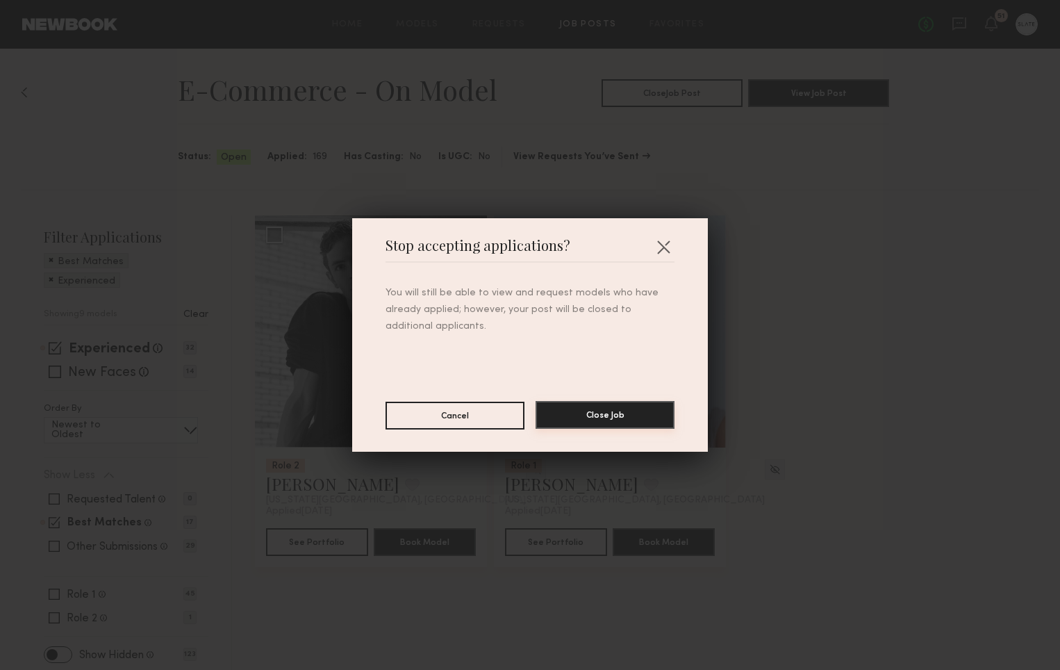
click at [580, 420] on button "Close Job" at bounding box center [605, 415] width 139 height 28
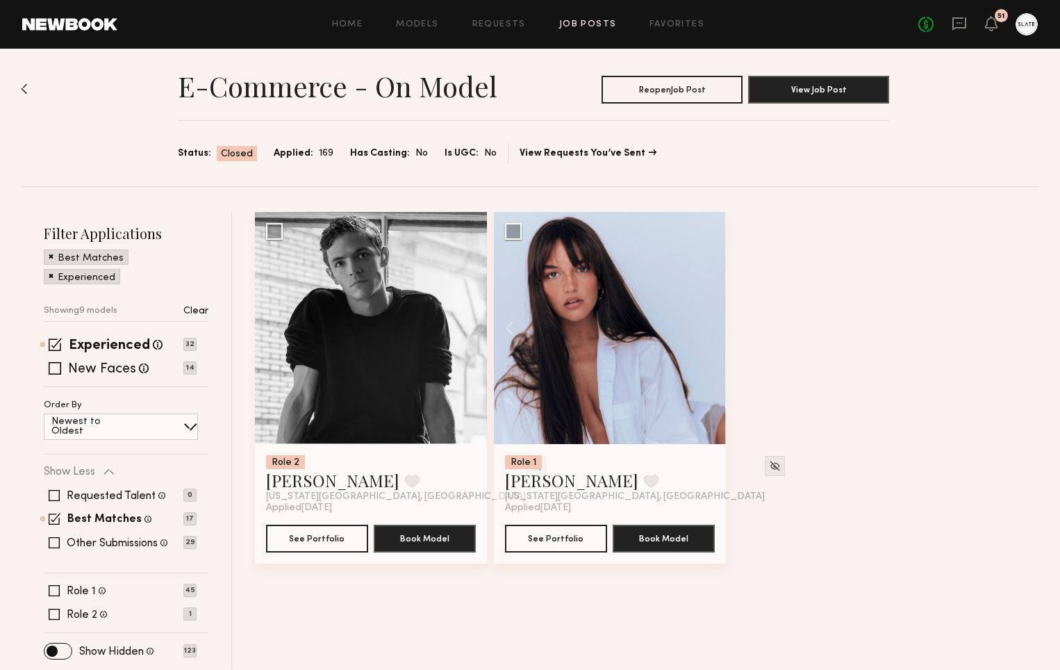
scroll to position [0, 0]
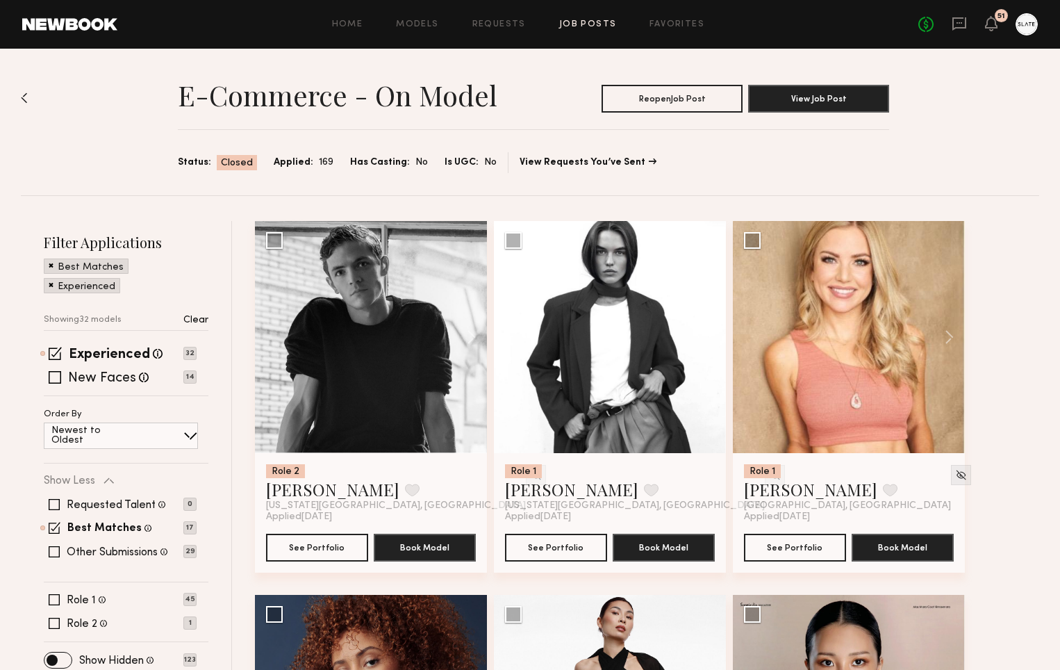
scroll to position [16, 0]
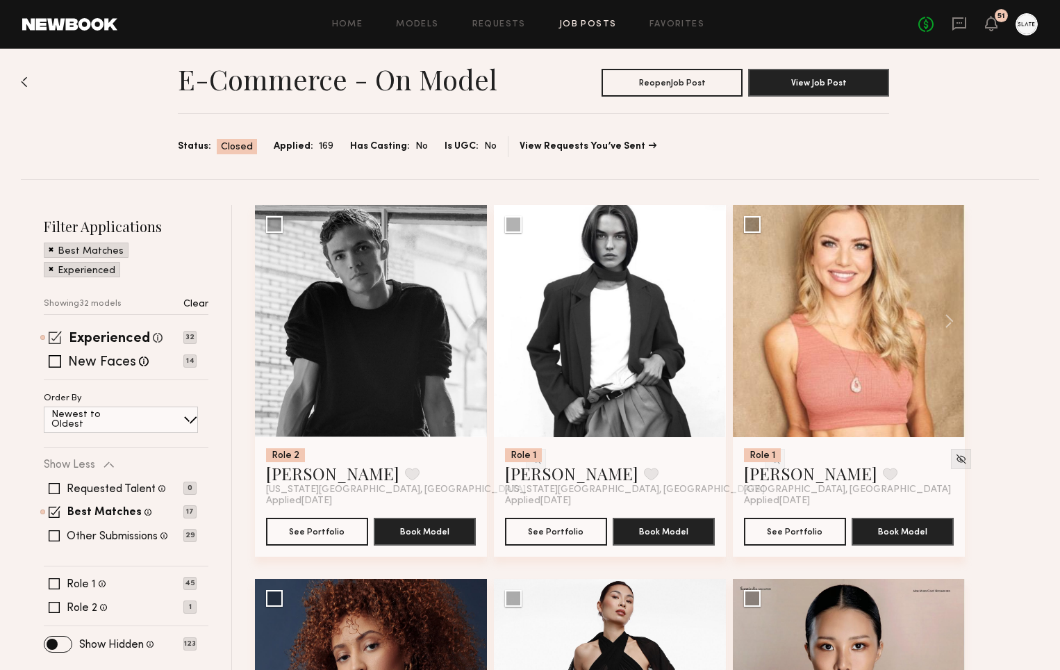
click at [51, 336] on span at bounding box center [55, 337] width 13 height 13
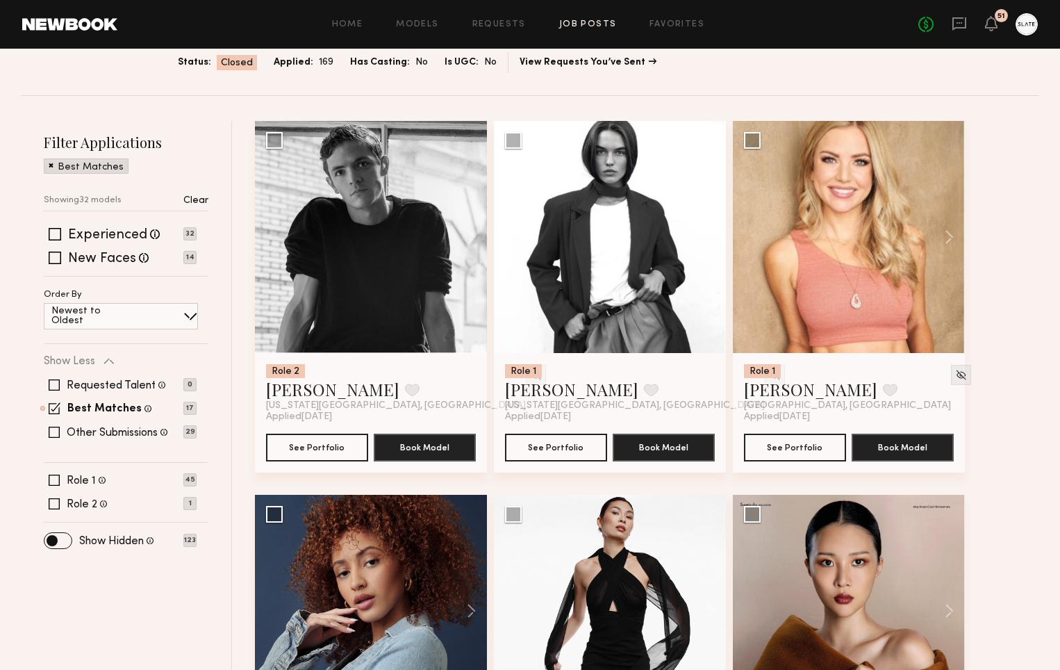
scroll to position [114, 0]
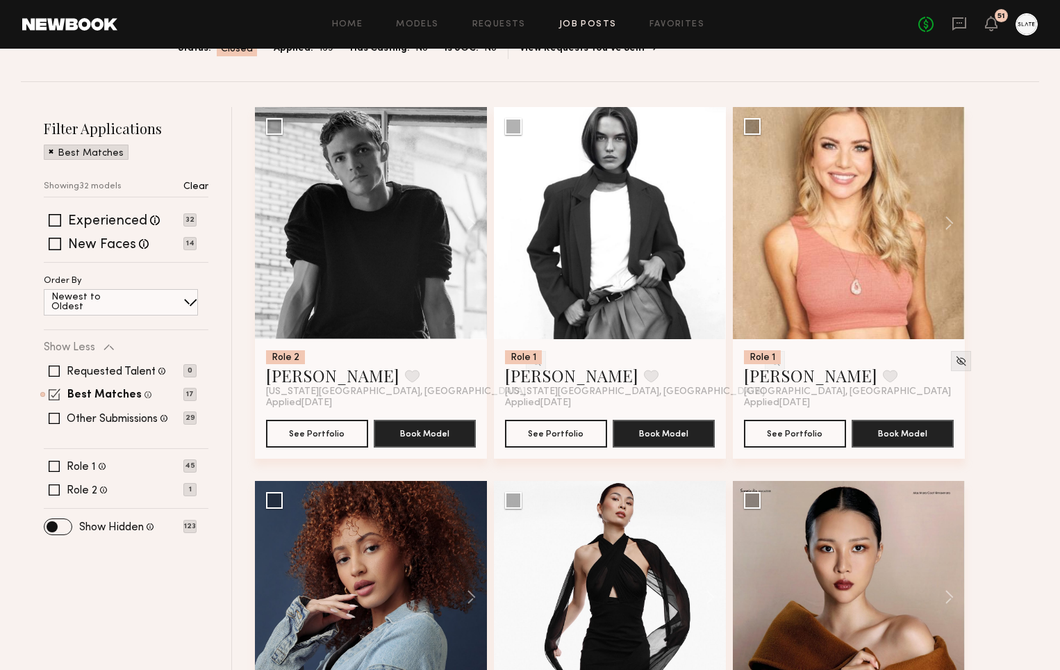
click at [54, 396] on span at bounding box center [55, 394] width 12 height 12
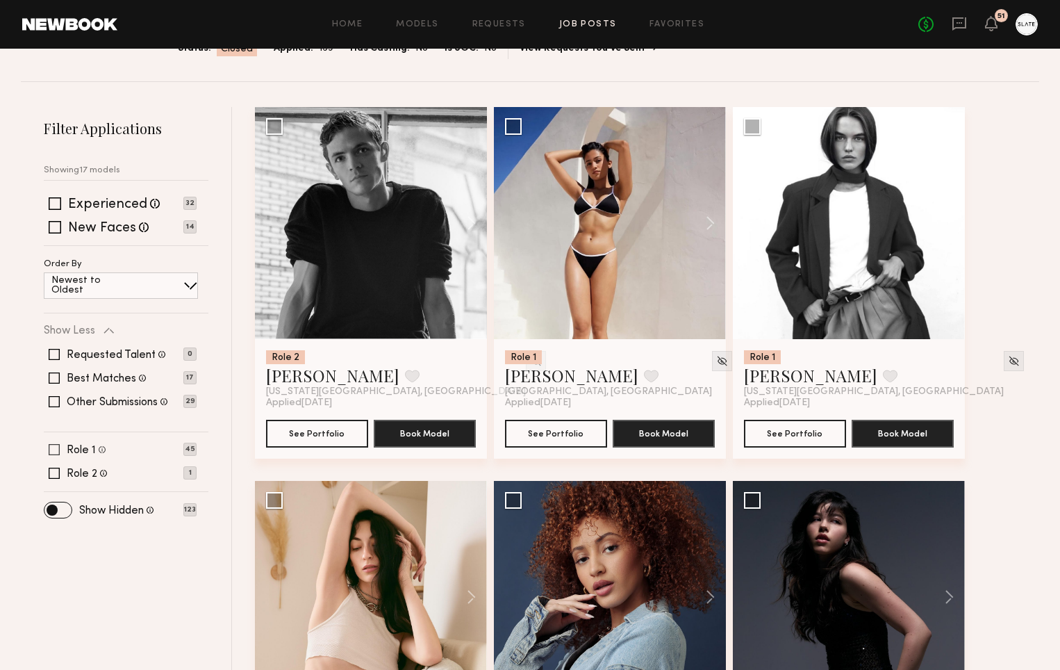
click at [55, 446] on span at bounding box center [54, 449] width 11 height 11
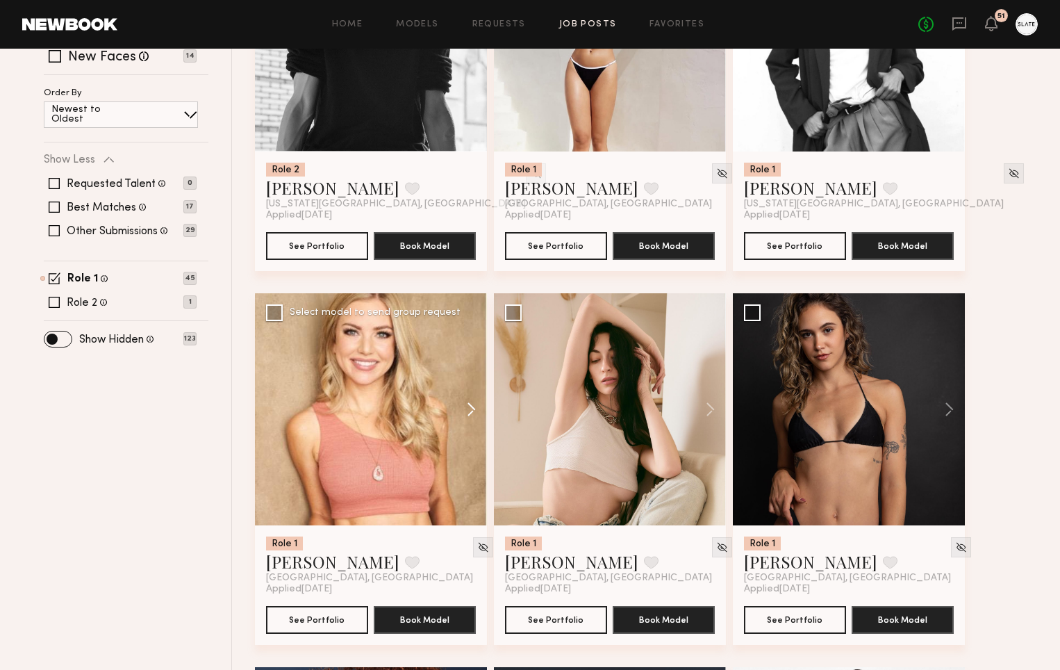
scroll to position [319, 0]
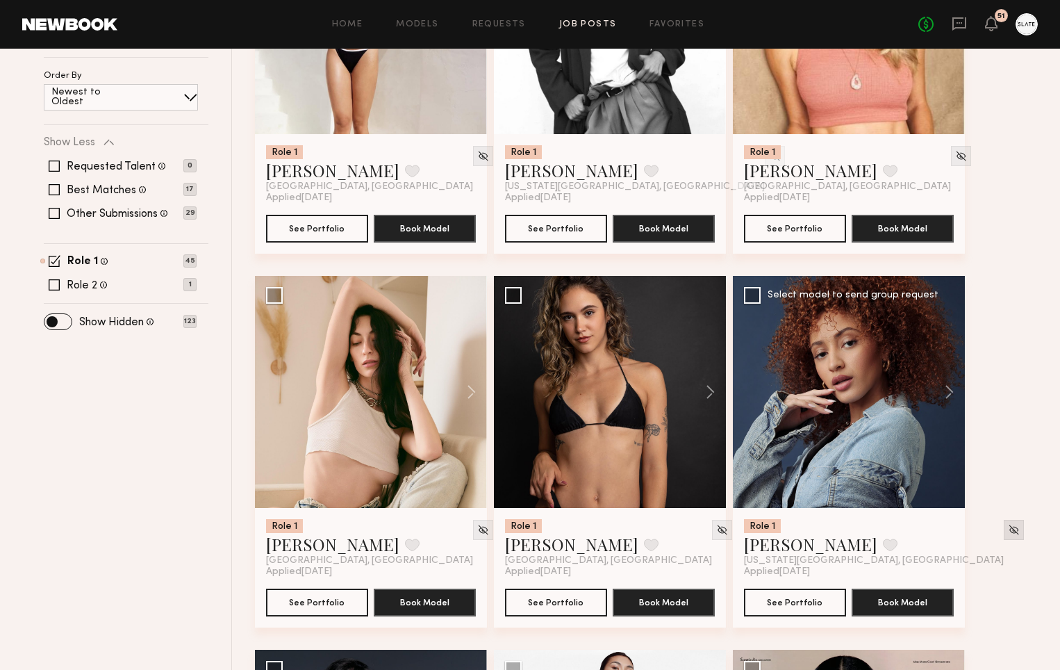
click at [1008, 529] on img at bounding box center [1014, 530] width 12 height 12
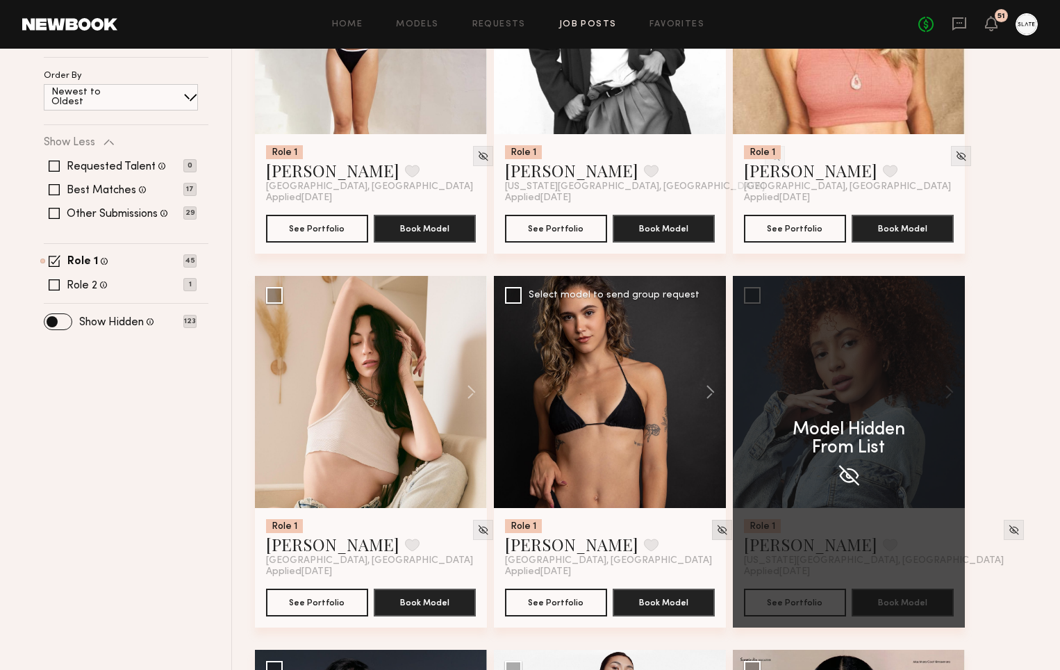
click at [716, 530] on img at bounding box center [722, 530] width 12 height 12
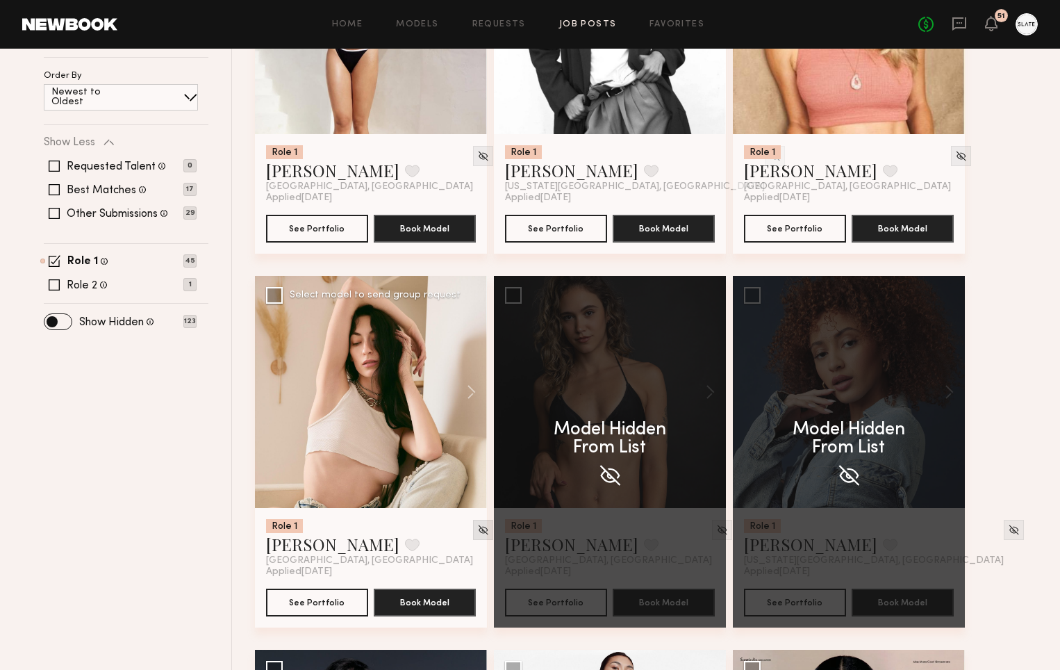
click at [477, 529] on img at bounding box center [483, 530] width 12 height 12
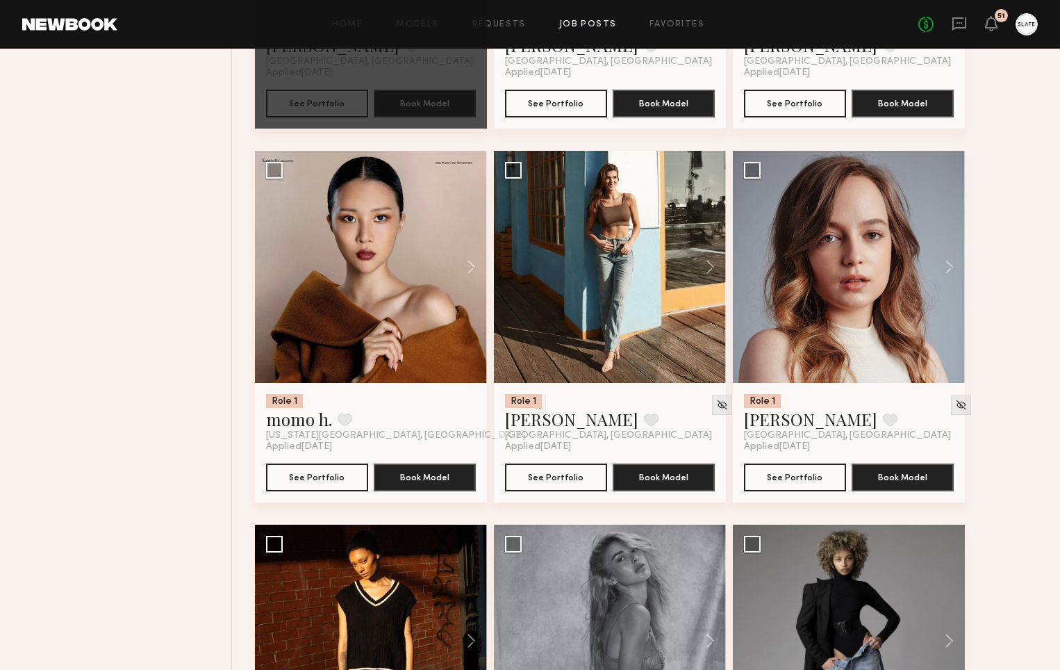
scroll to position [820, 0]
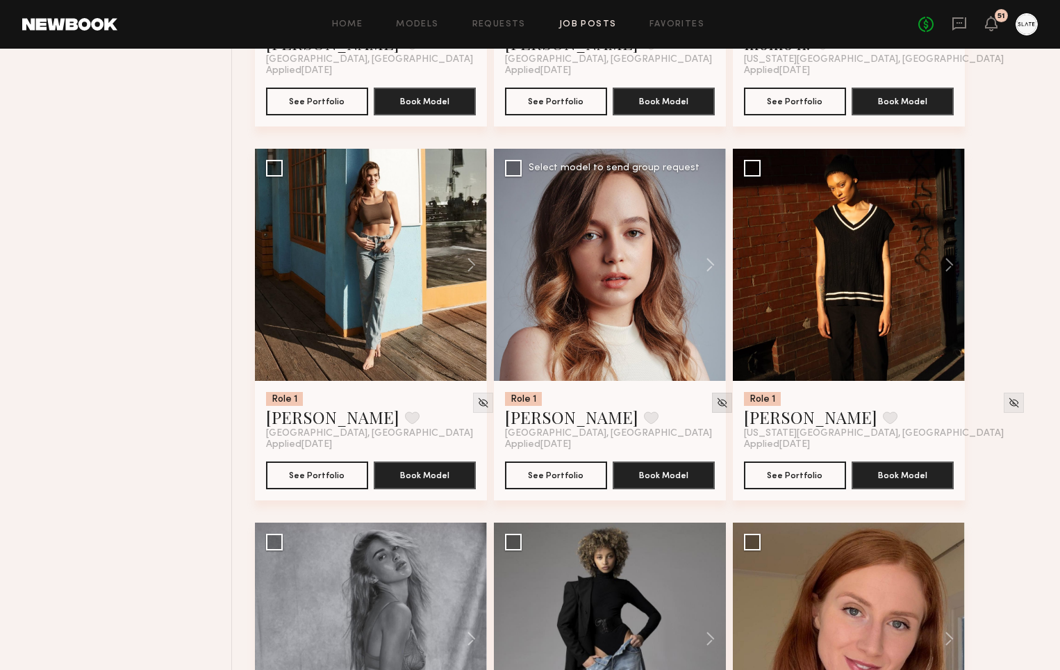
click at [716, 404] on img at bounding box center [722, 403] width 12 height 12
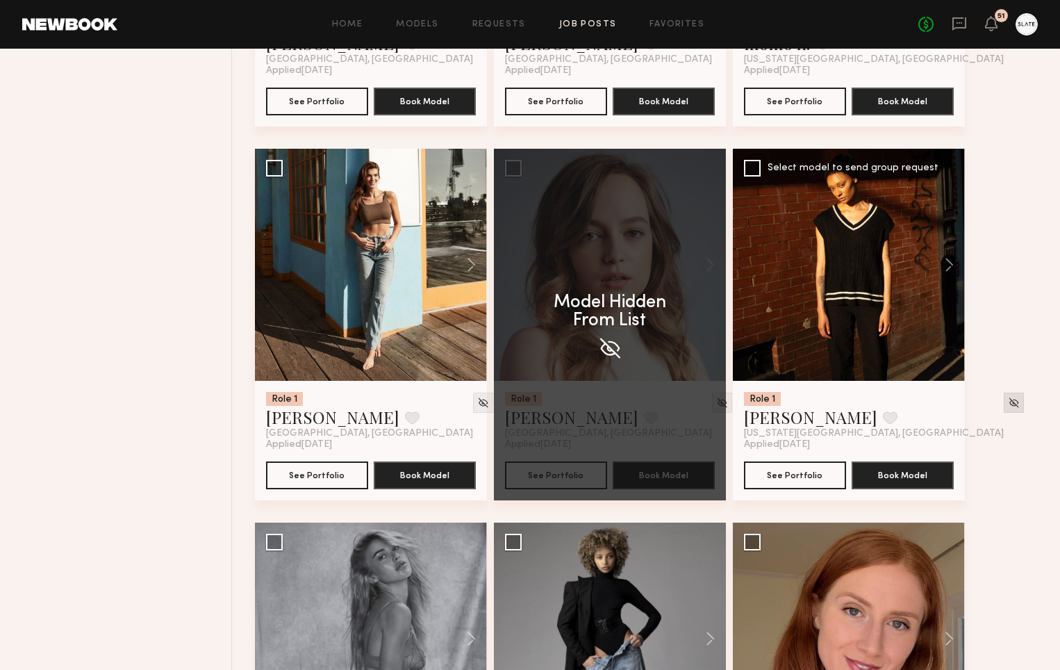
click at [1008, 404] on img at bounding box center [1014, 403] width 12 height 12
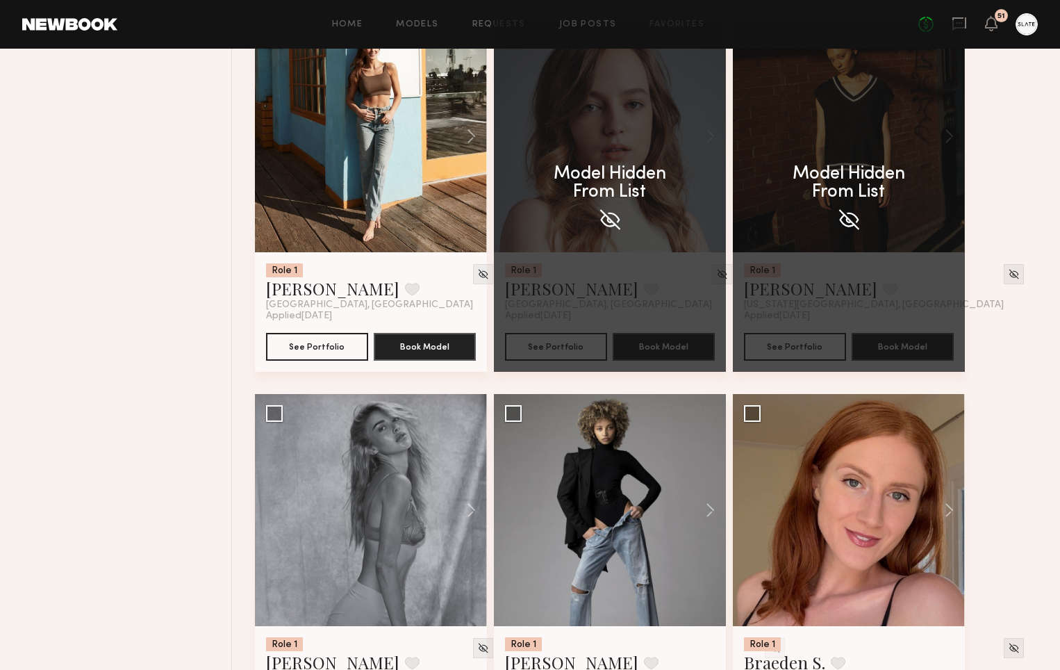
scroll to position [1078, 0]
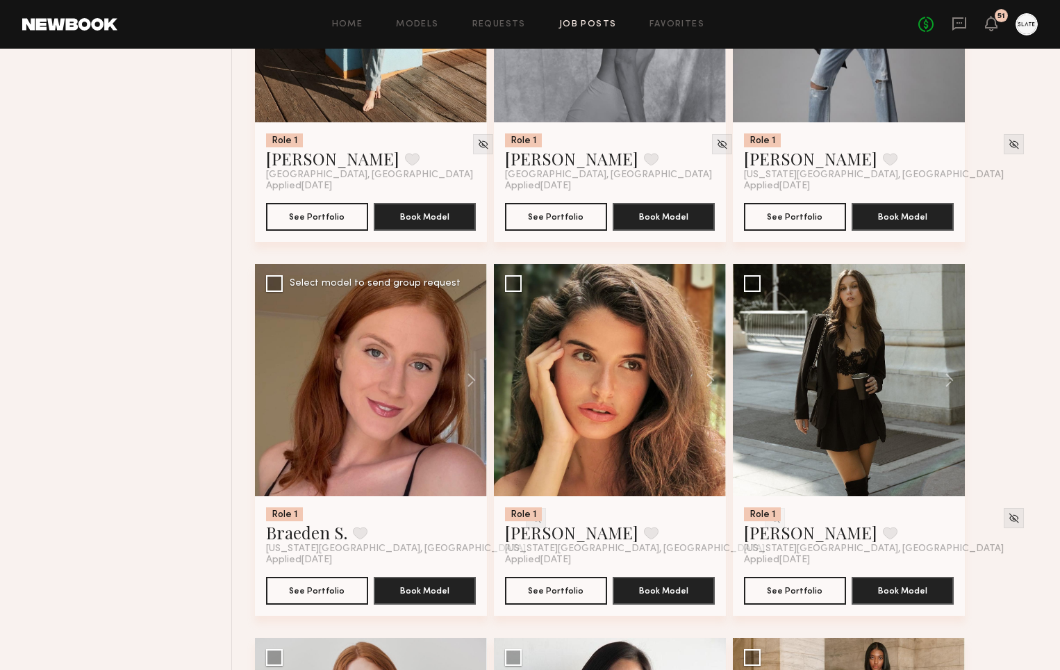
click at [530, 521] on img at bounding box center [536, 518] width 12 height 12
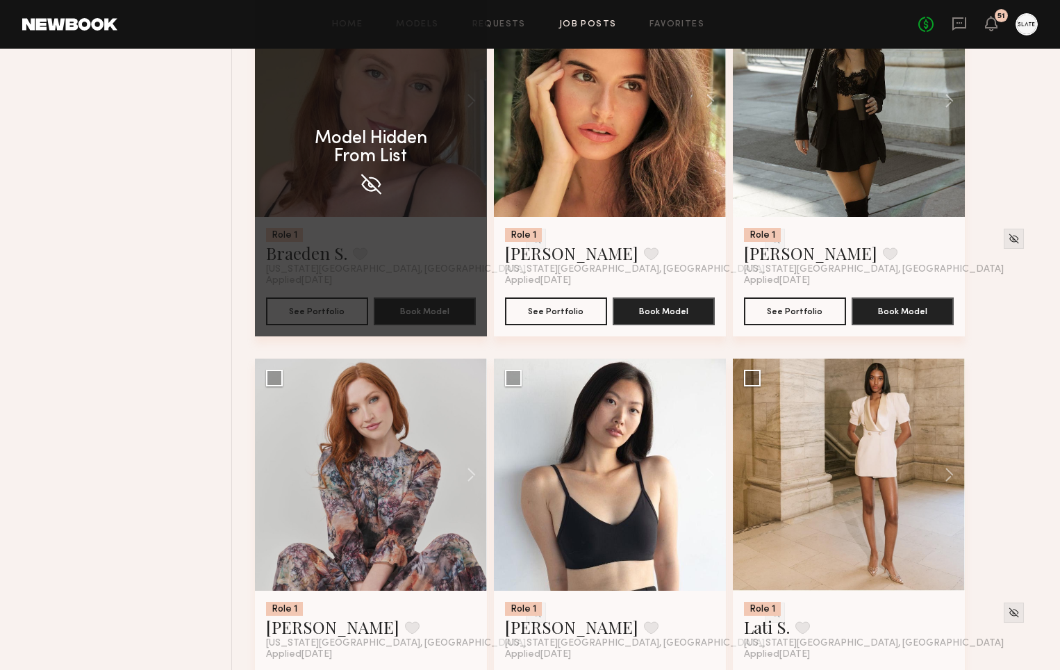
scroll to position [1380, 0]
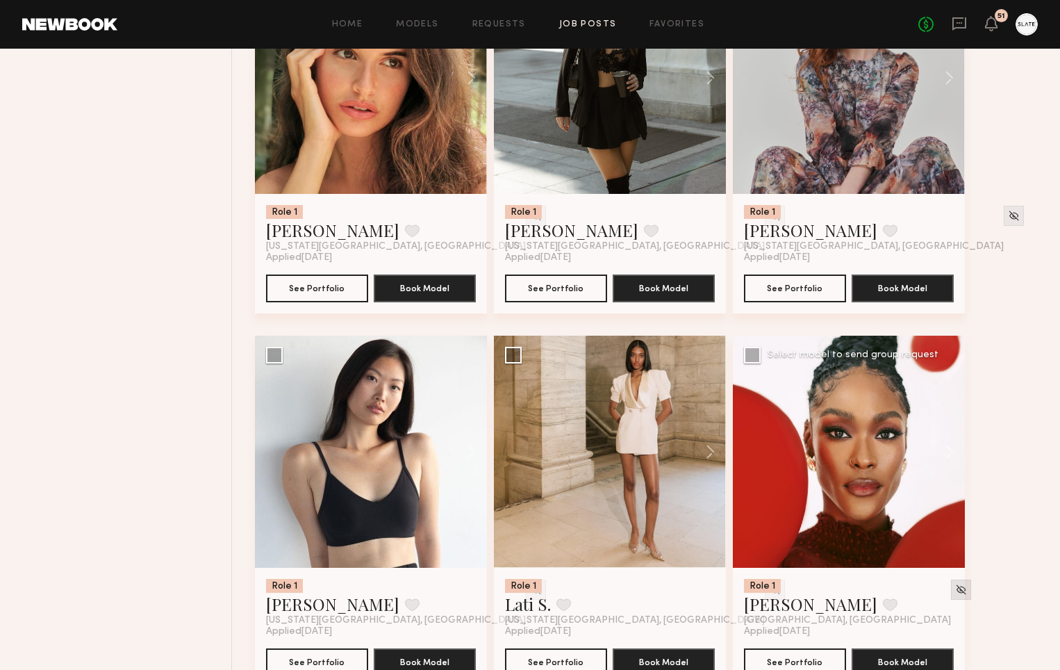
click at [955, 590] on img at bounding box center [961, 589] width 12 height 12
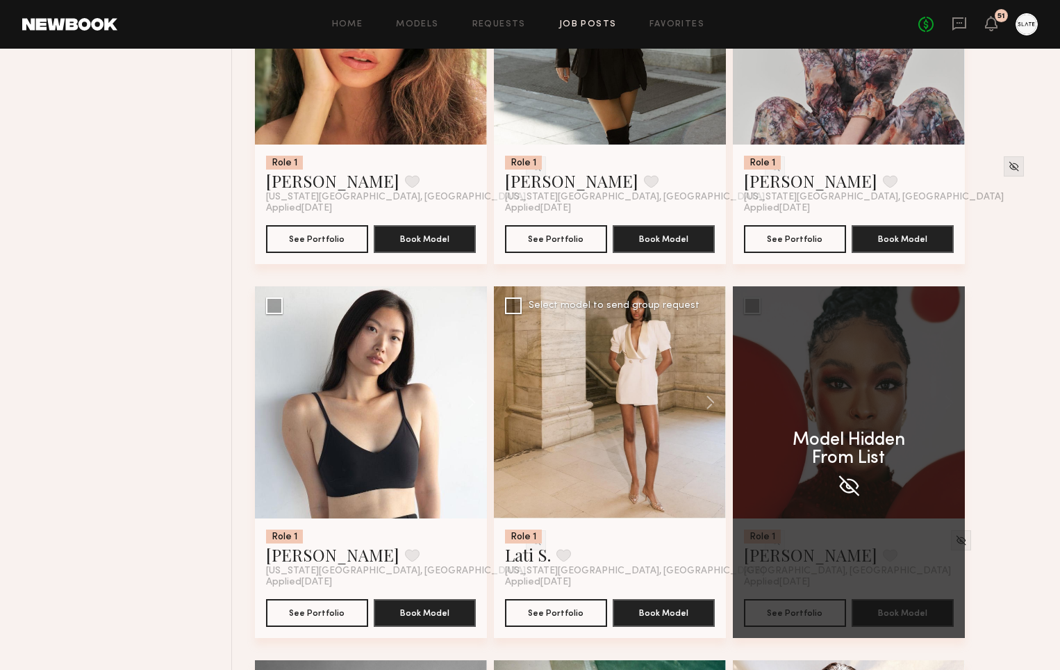
scroll to position [1437, 0]
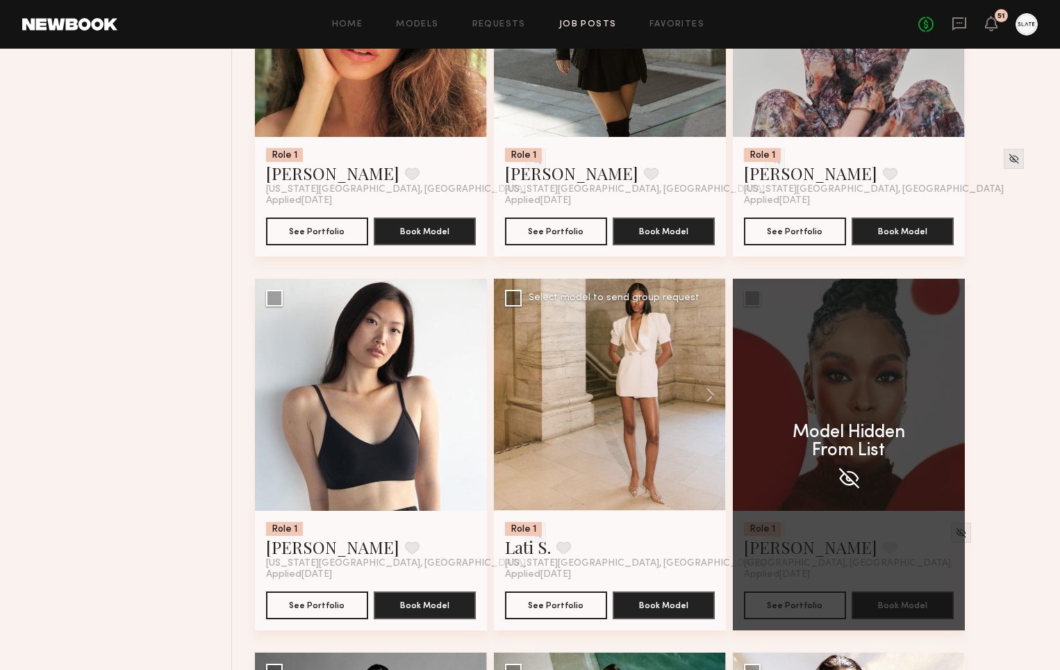
click at [769, 534] on img at bounding box center [775, 532] width 12 height 12
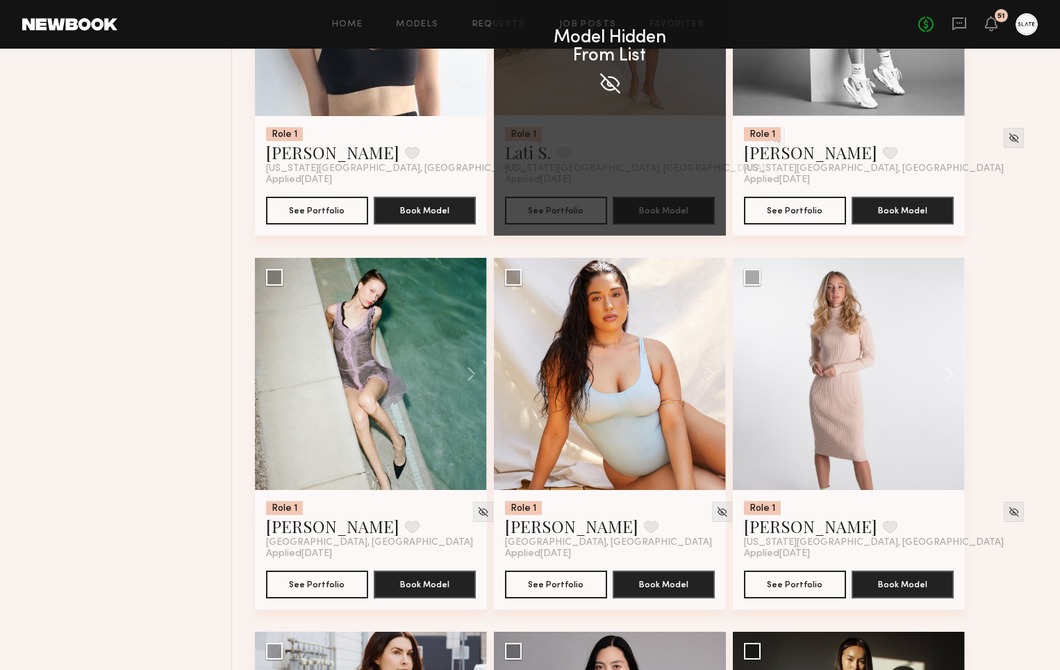
scroll to position [1864, 0]
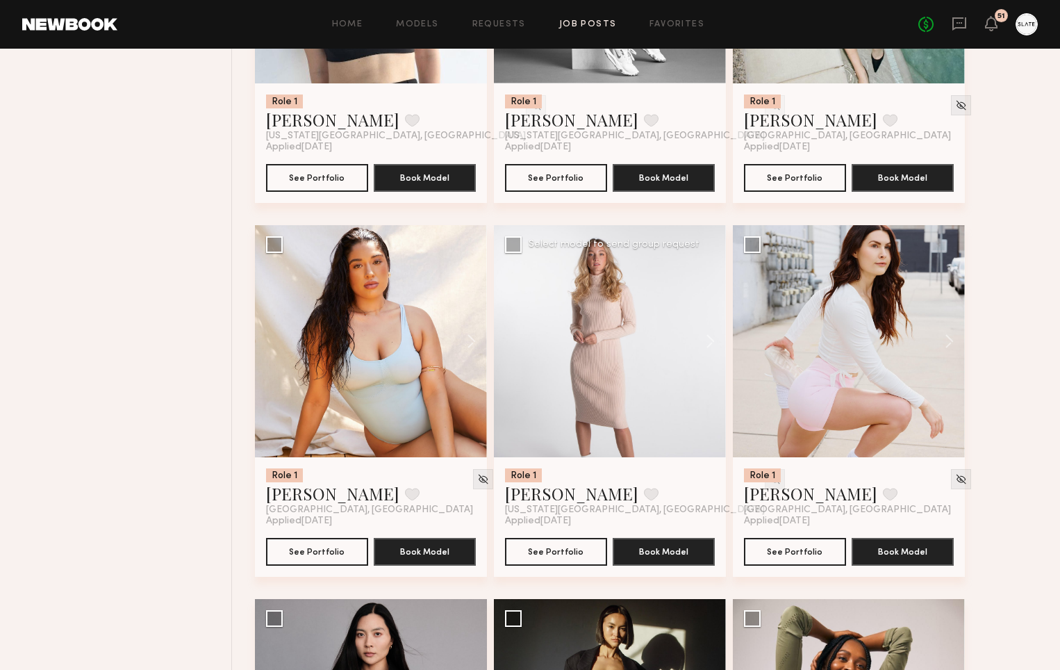
click at [769, 480] on img at bounding box center [775, 479] width 12 height 12
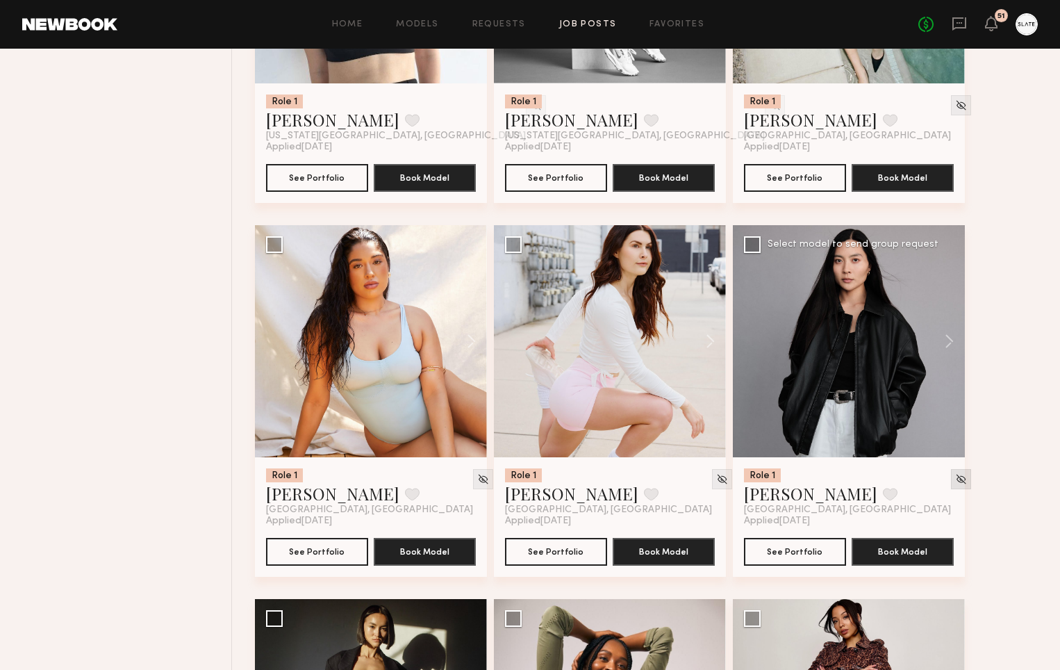
click at [955, 483] on img at bounding box center [961, 479] width 12 height 12
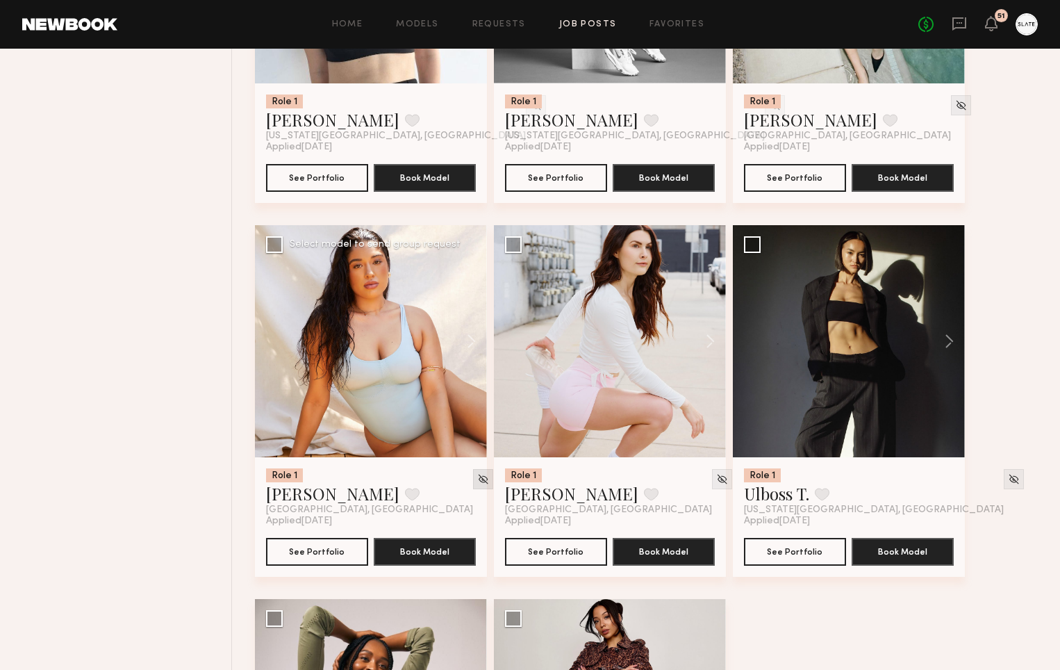
click at [477, 481] on img at bounding box center [483, 479] width 12 height 12
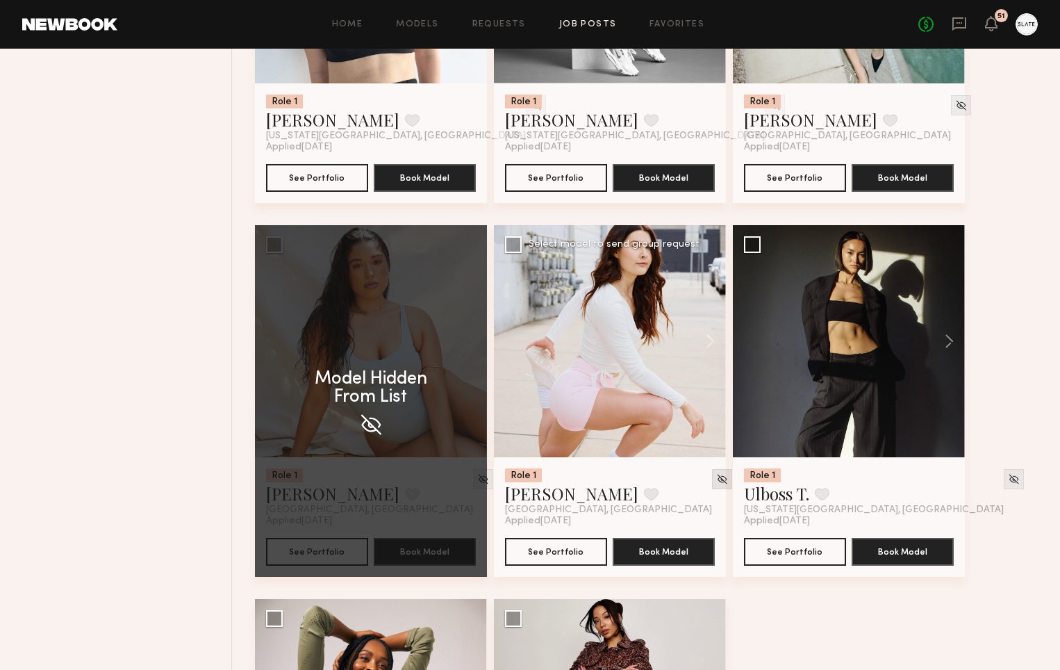
click at [716, 476] on img at bounding box center [722, 479] width 12 height 12
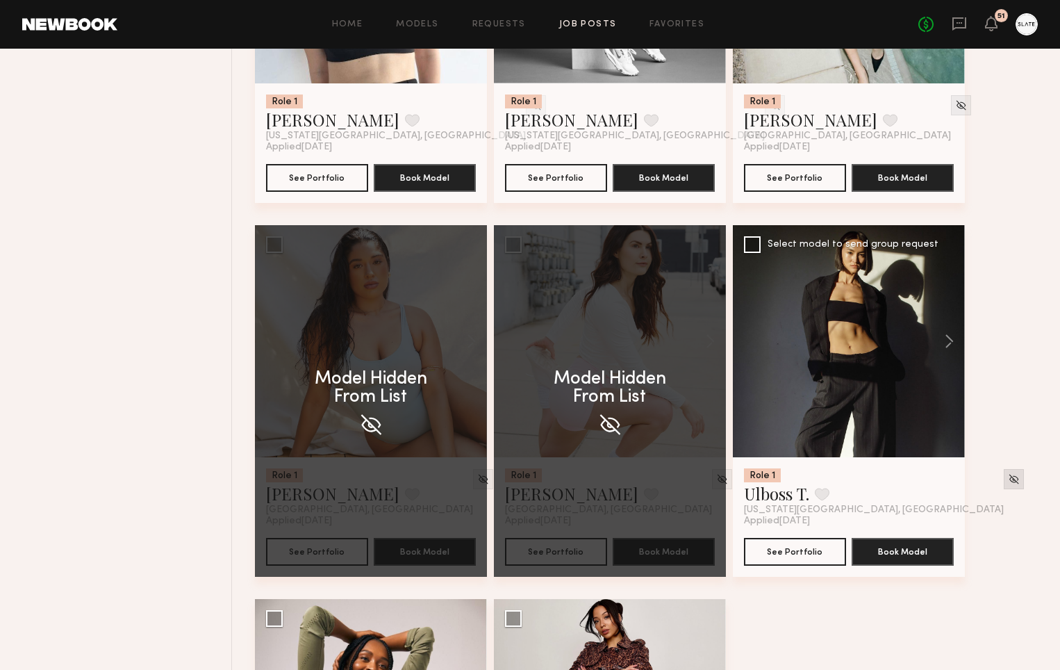
click at [1008, 476] on img at bounding box center [1014, 479] width 12 height 12
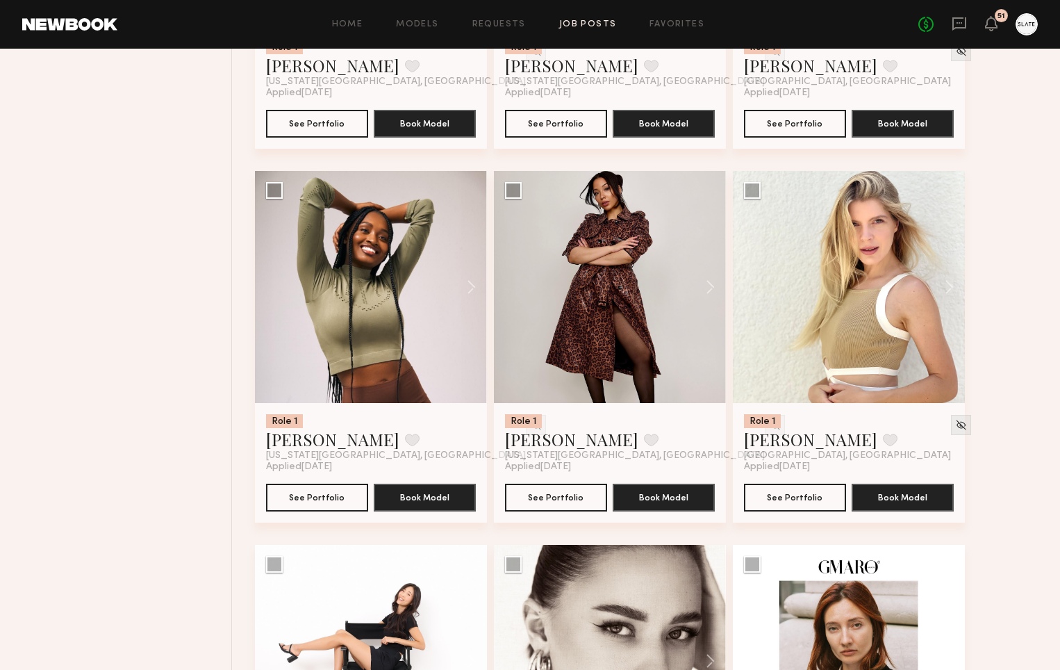
scroll to position [1914, 0]
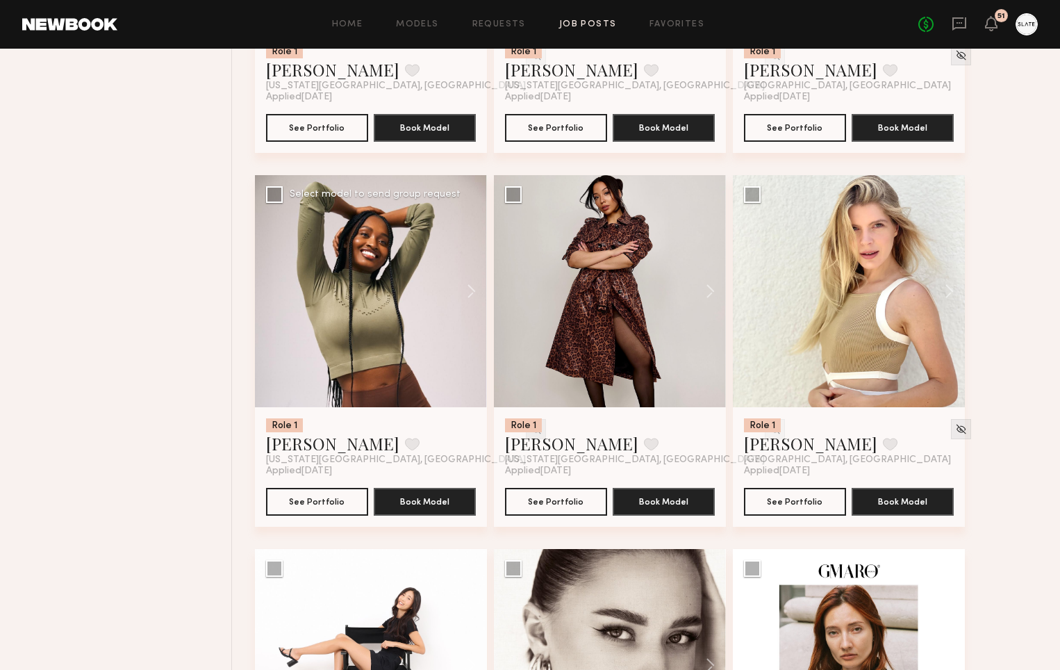
click at [530, 429] on img at bounding box center [536, 429] width 12 height 12
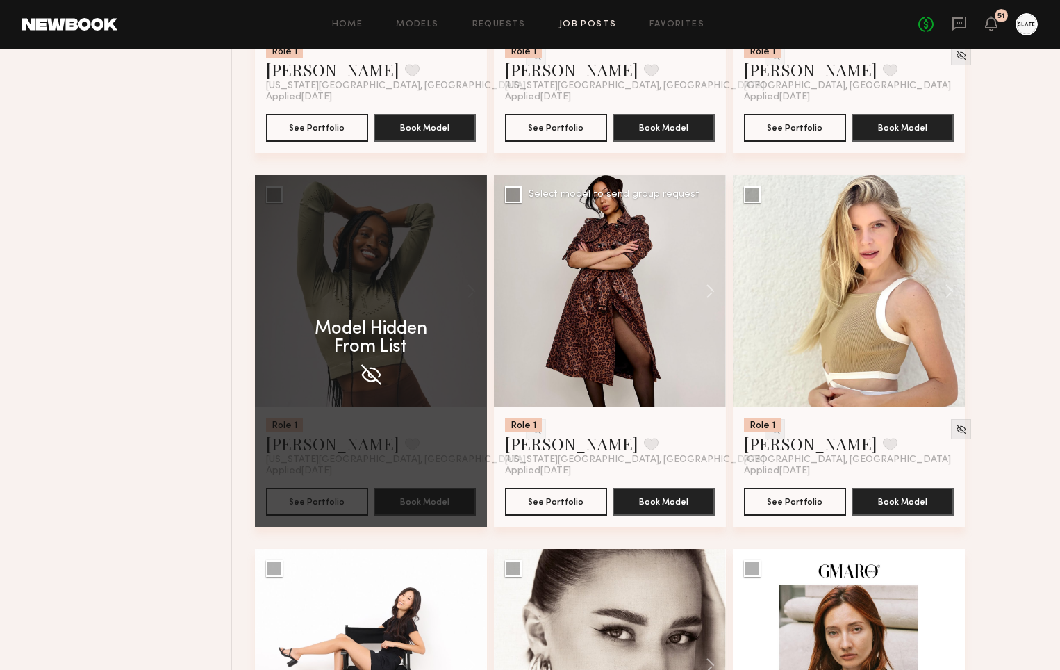
click at [769, 429] on img at bounding box center [775, 429] width 12 height 12
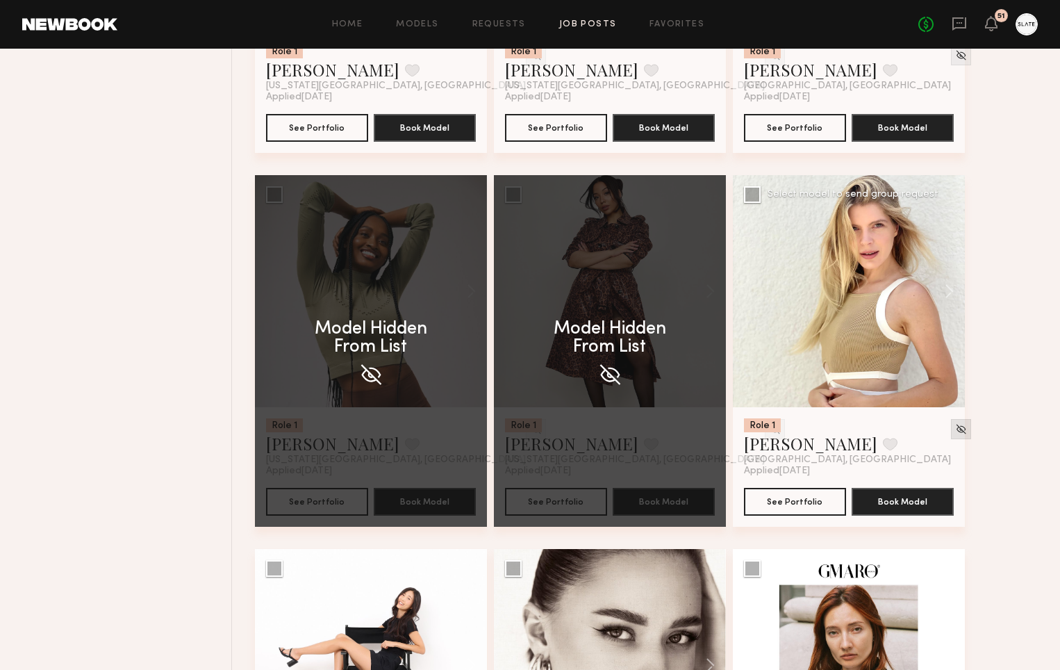
click at [955, 429] on img at bounding box center [961, 429] width 12 height 12
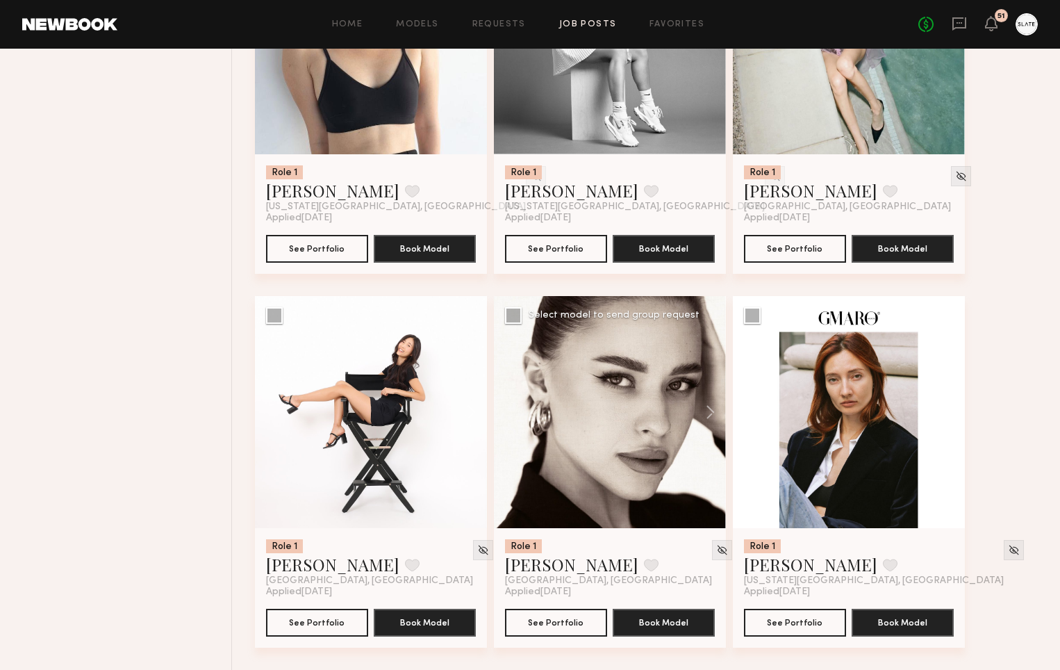
scroll to position [1795, 0]
click at [477, 546] on img at bounding box center [483, 550] width 12 height 12
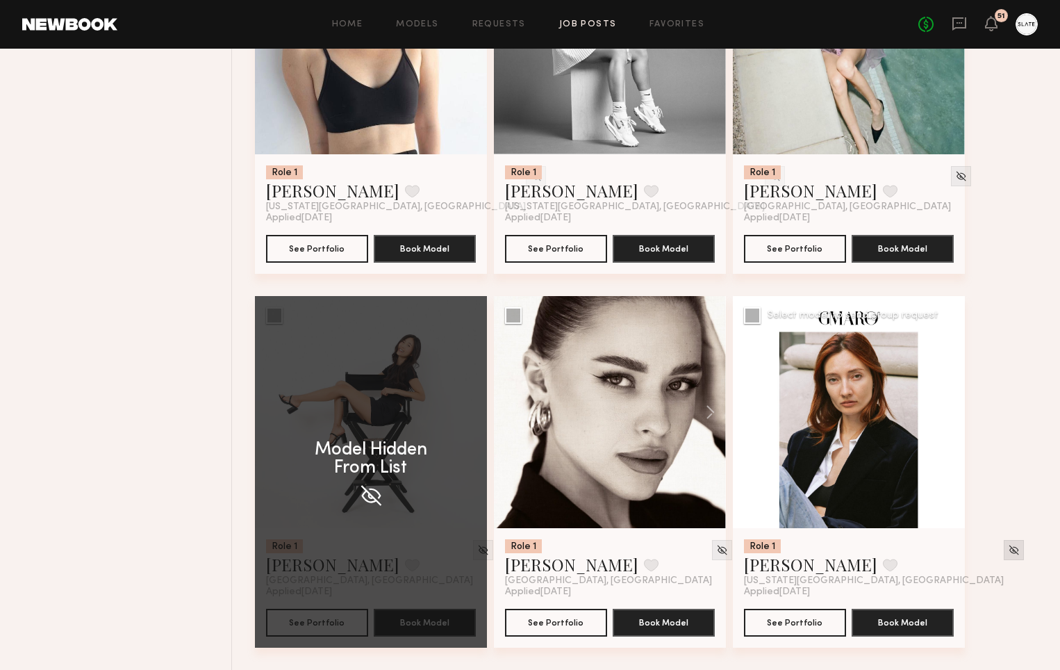
click at [1008, 545] on img at bounding box center [1014, 550] width 12 height 12
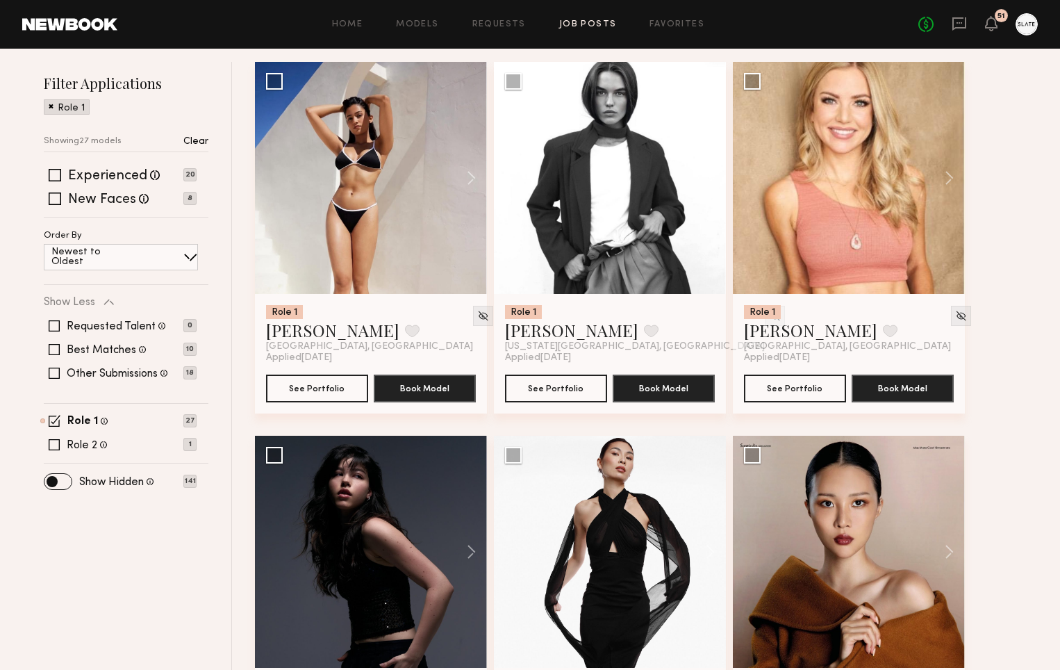
scroll to position [0, 0]
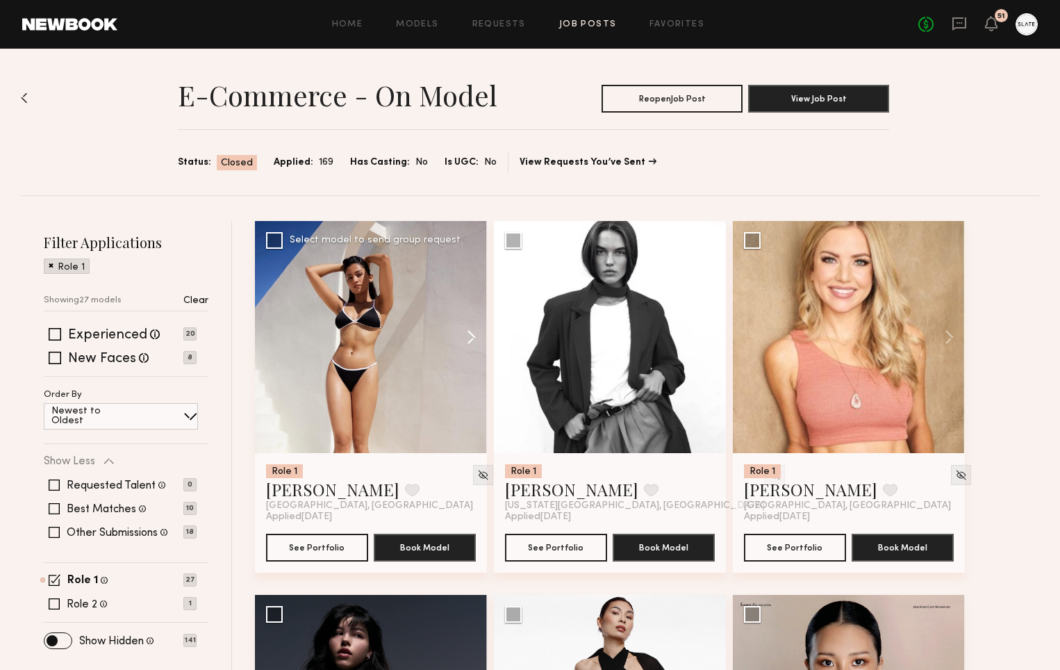
click at [472, 336] on button at bounding box center [464, 337] width 44 height 232
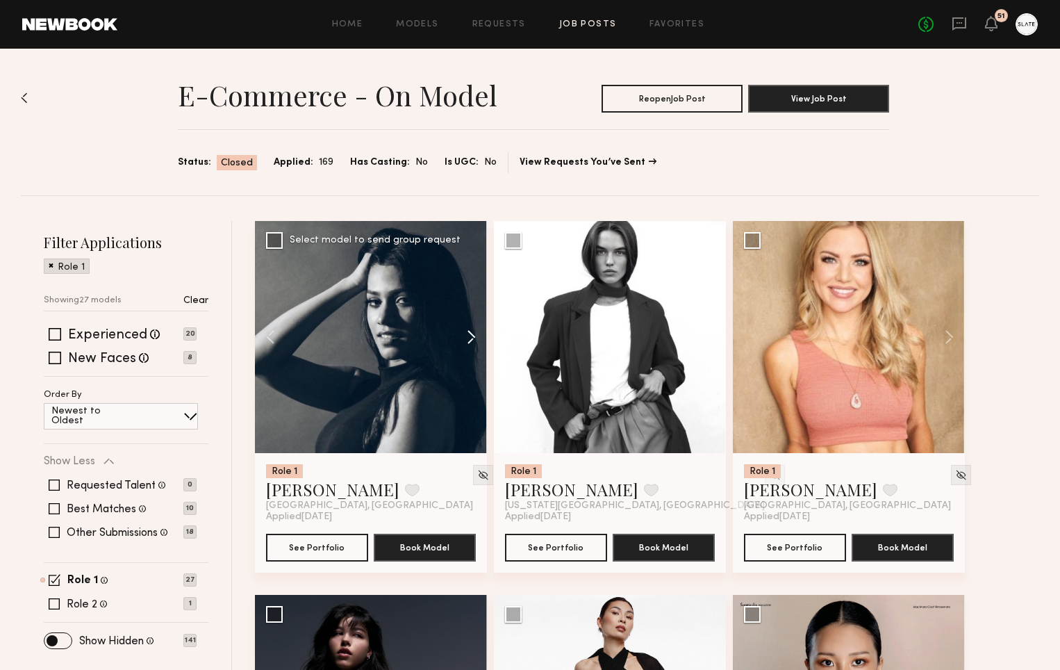
click at [472, 336] on button at bounding box center [464, 337] width 44 height 232
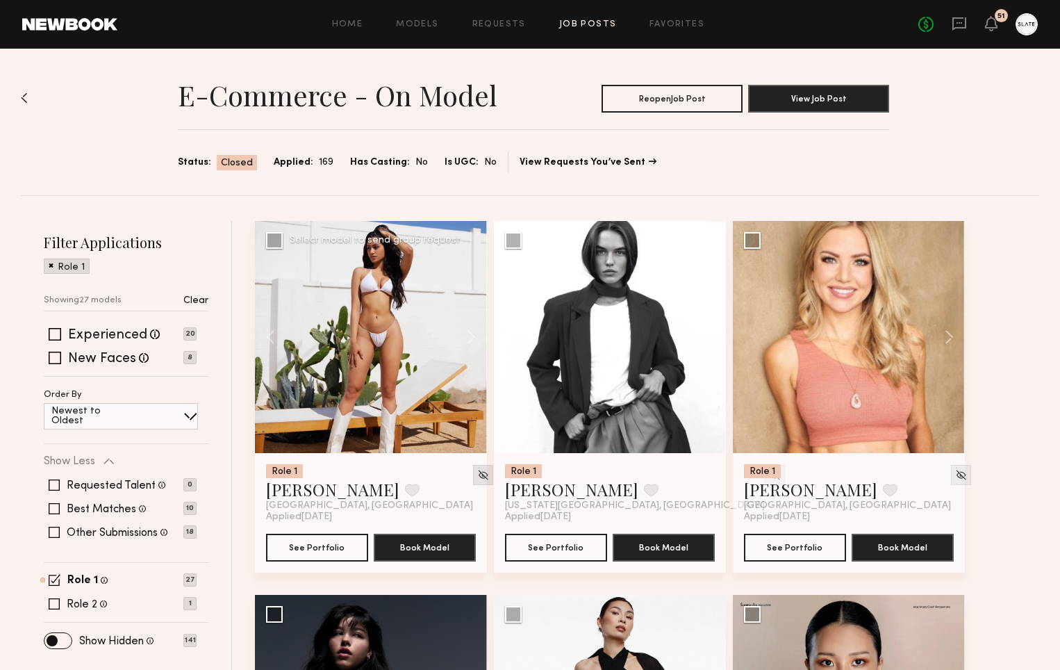
click at [477, 476] on img at bounding box center [483, 475] width 12 height 12
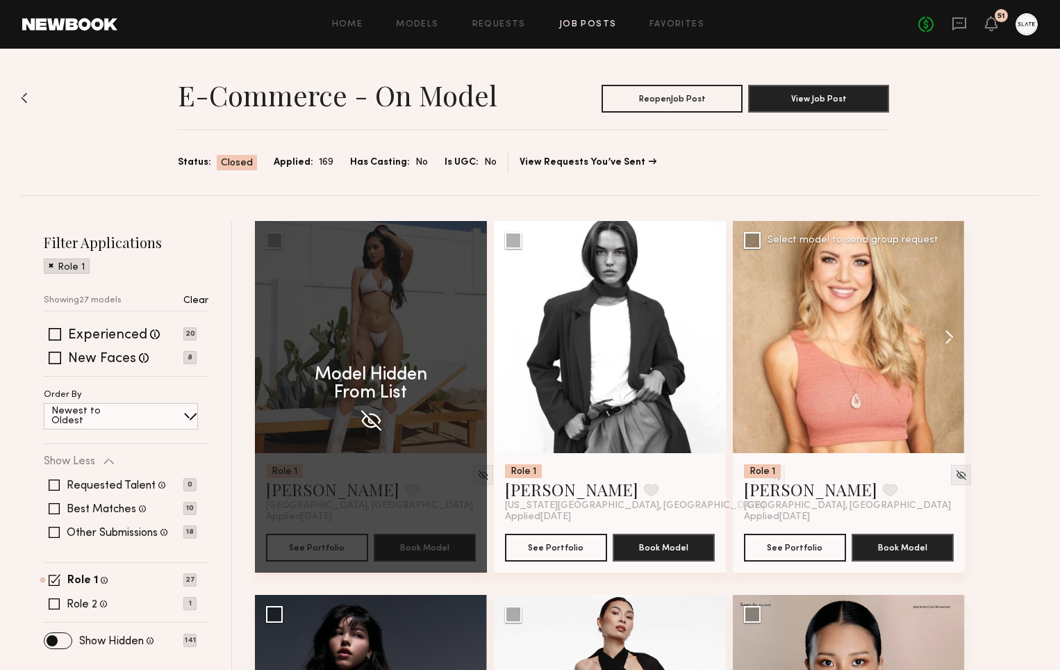
click at [949, 336] on button at bounding box center [942, 337] width 44 height 232
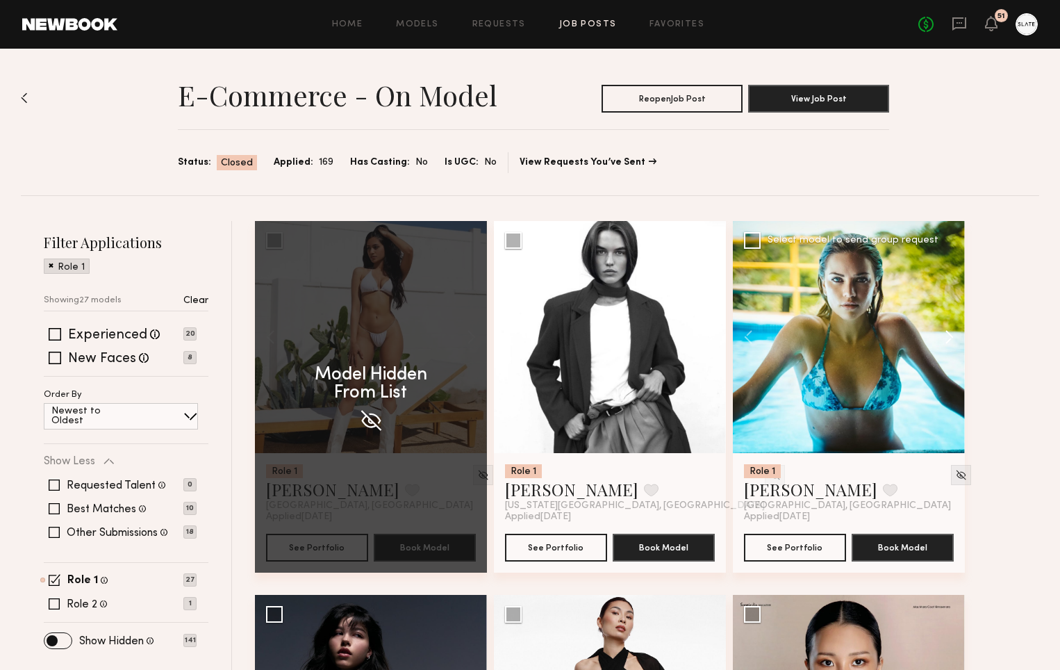
click at [949, 336] on button at bounding box center [942, 337] width 44 height 232
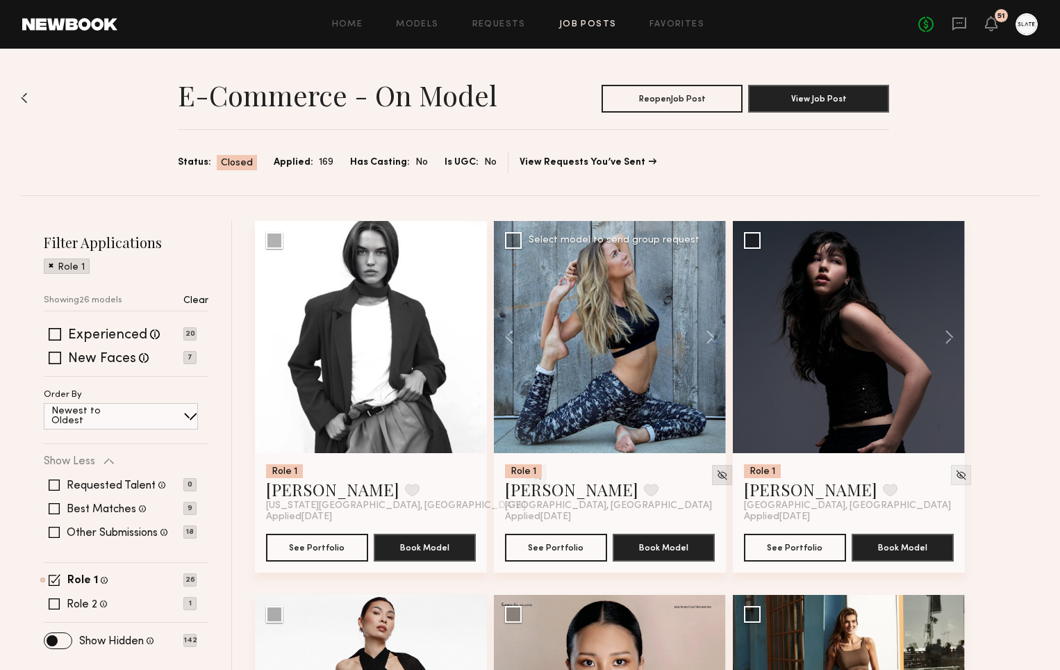
click at [716, 474] on img at bounding box center [722, 475] width 12 height 12
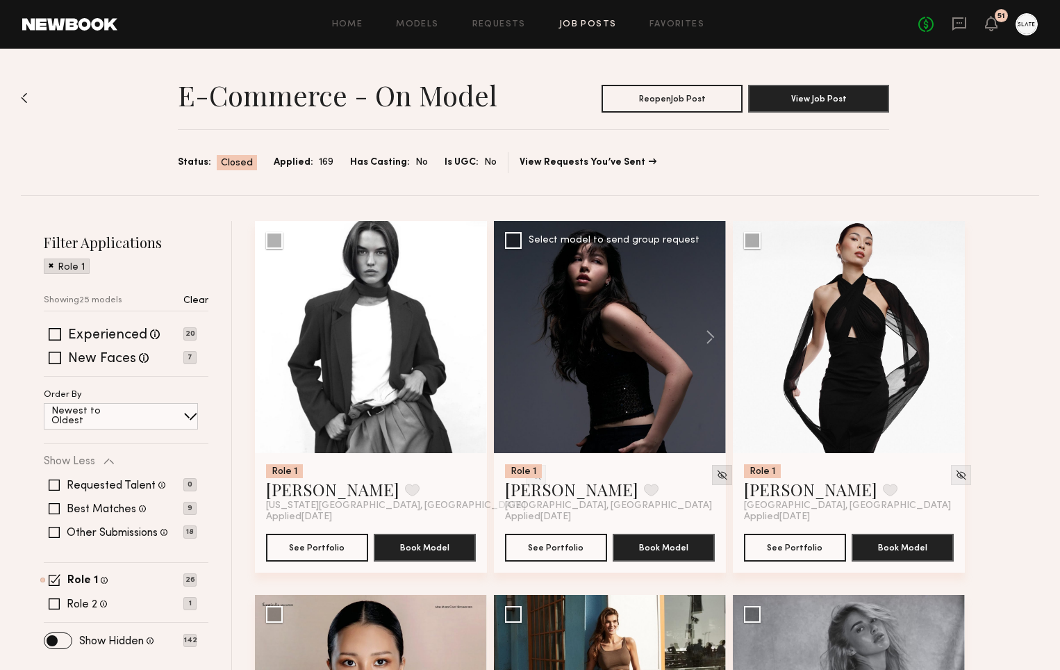
click at [716, 473] on img at bounding box center [722, 475] width 12 height 12
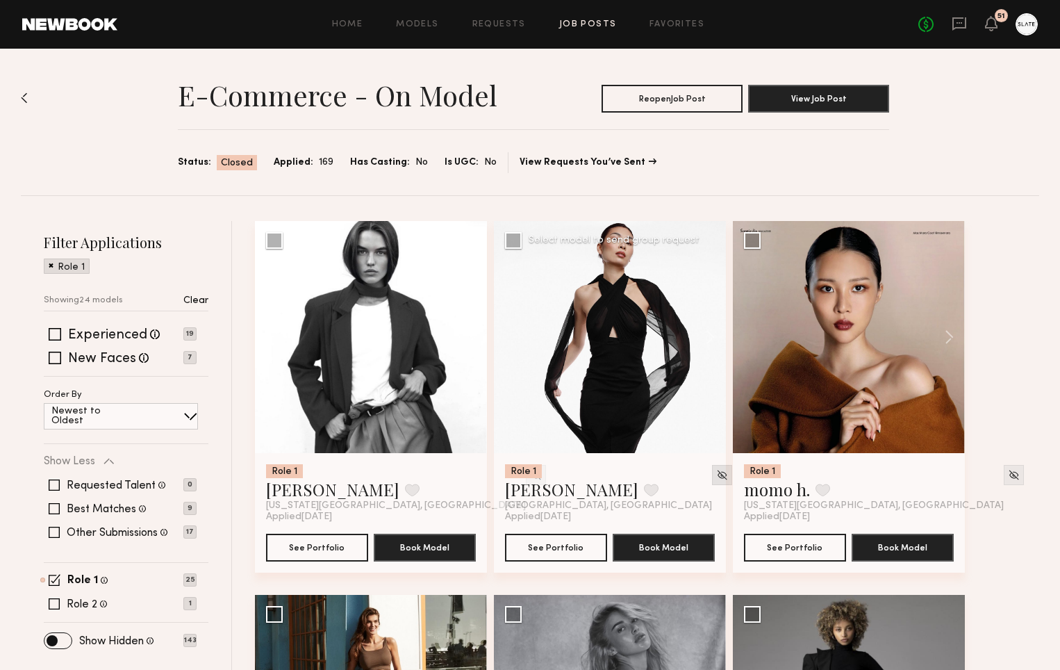
click at [716, 472] on img at bounding box center [722, 475] width 12 height 12
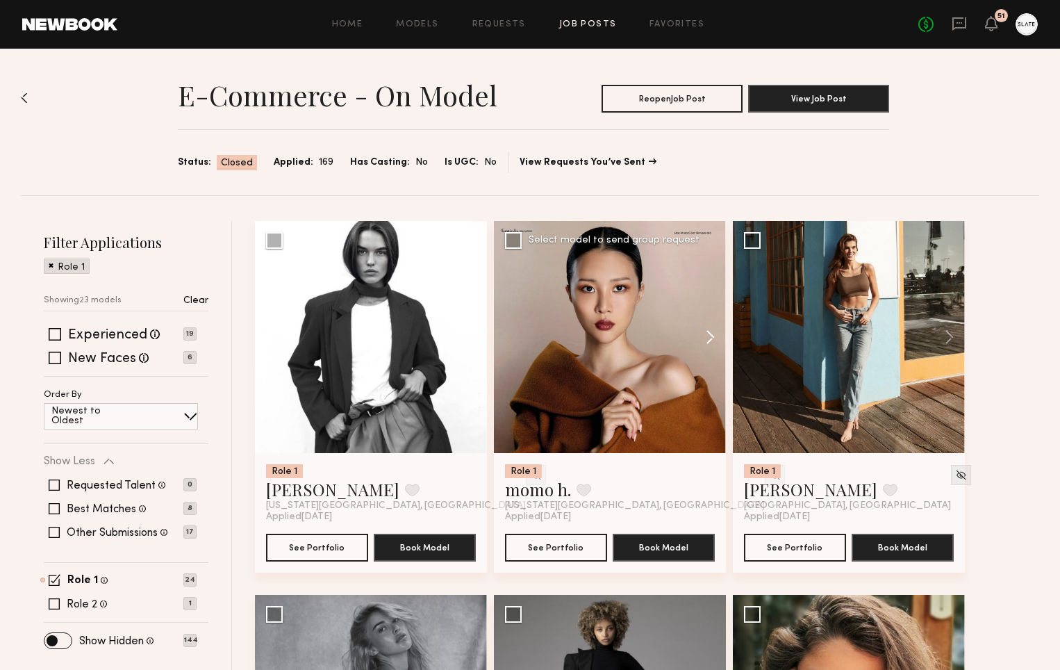
click at [708, 333] on button at bounding box center [703, 337] width 44 height 232
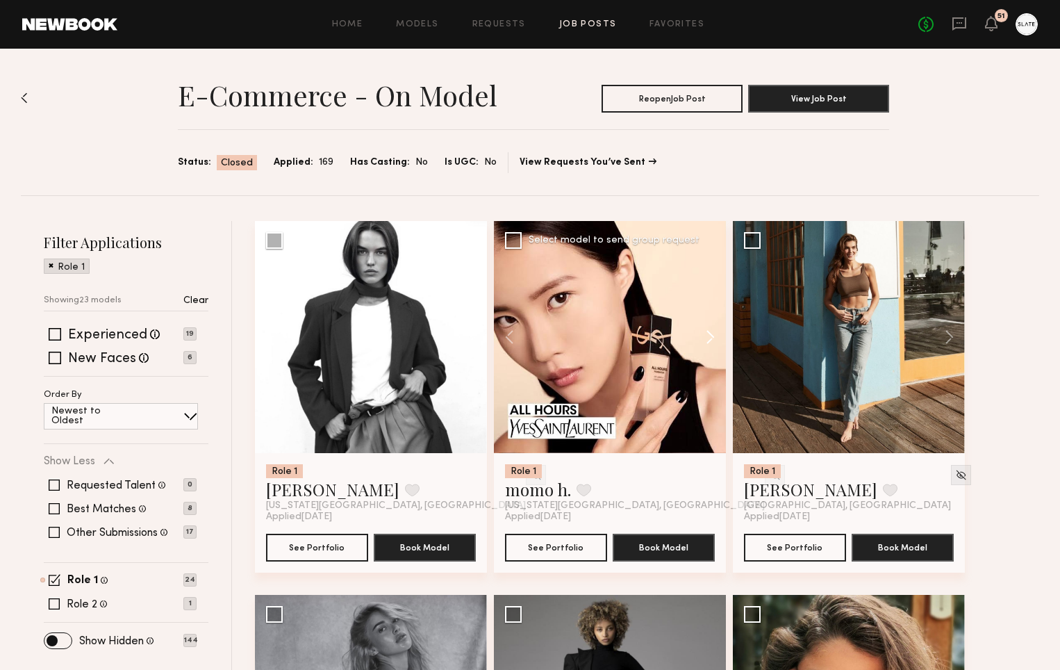
click at [708, 333] on button at bounding box center [703, 337] width 44 height 232
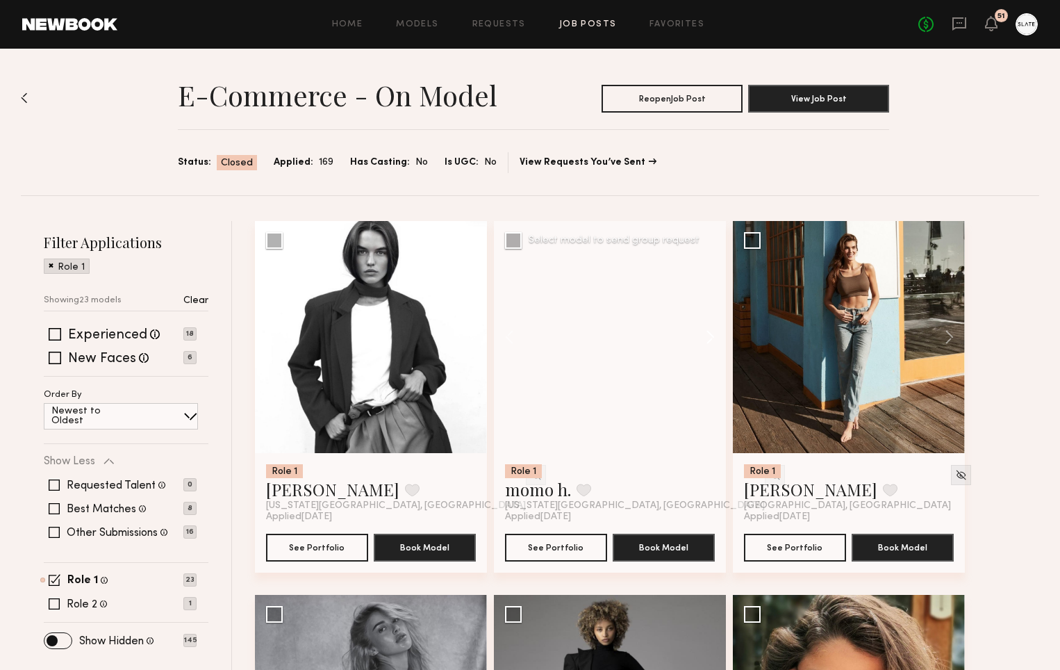
click at [708, 333] on button at bounding box center [703, 337] width 44 height 232
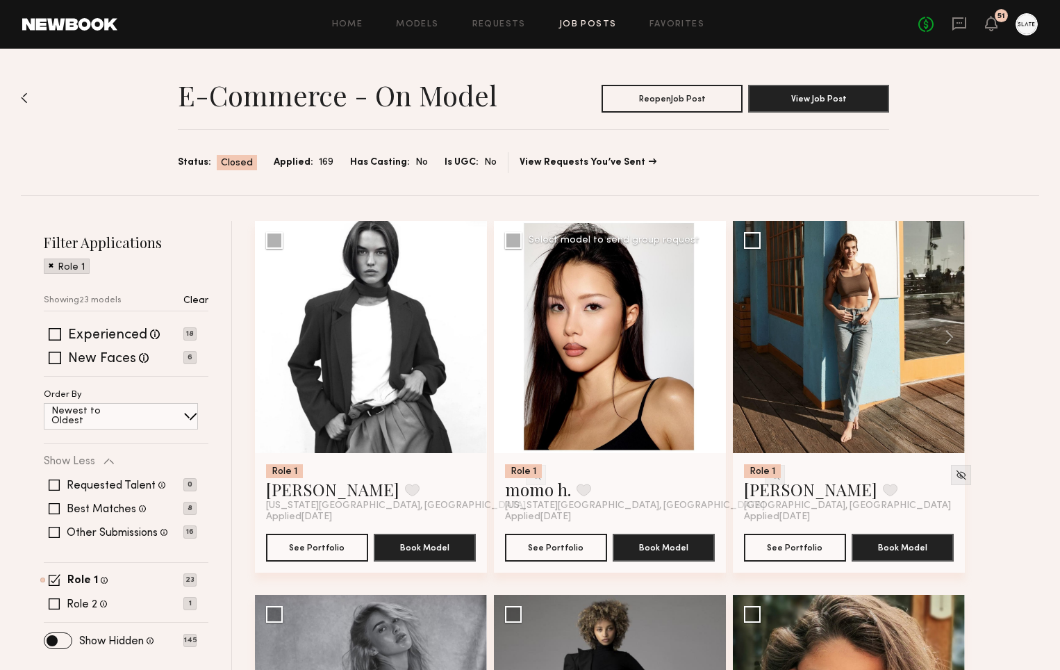
click at [769, 475] on img at bounding box center [775, 475] width 12 height 12
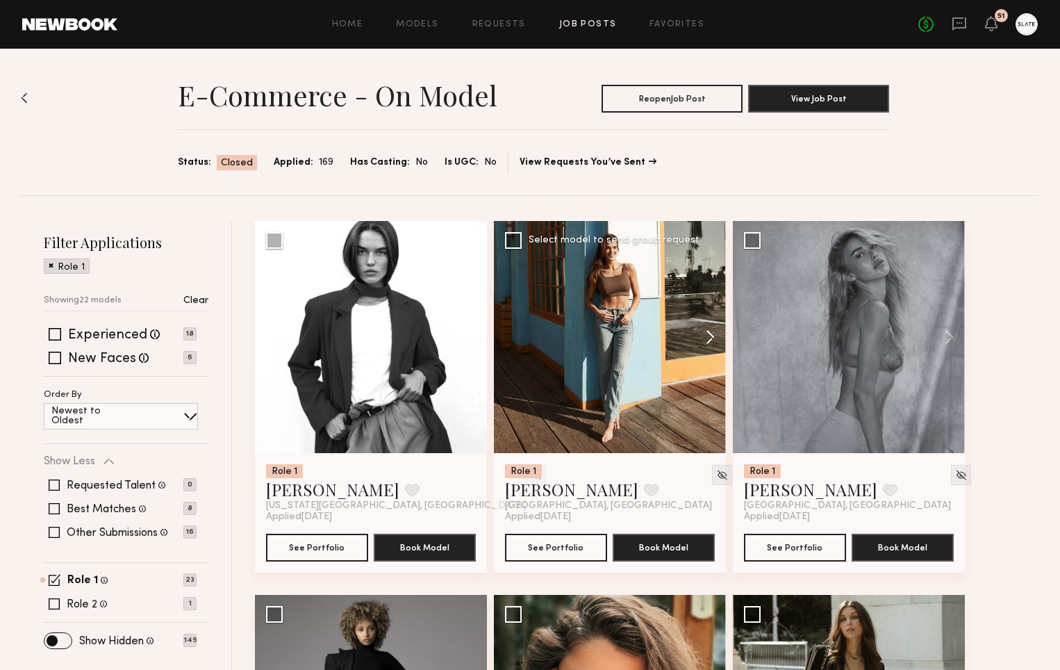
click at [710, 336] on button at bounding box center [703, 337] width 44 height 232
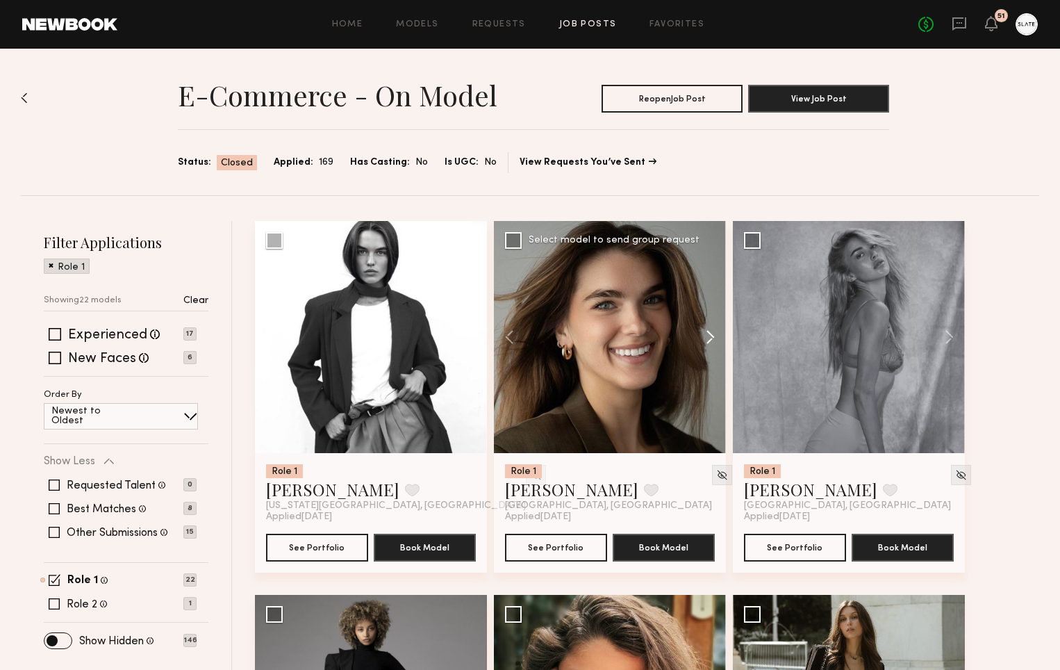
click at [710, 336] on button at bounding box center [703, 337] width 44 height 232
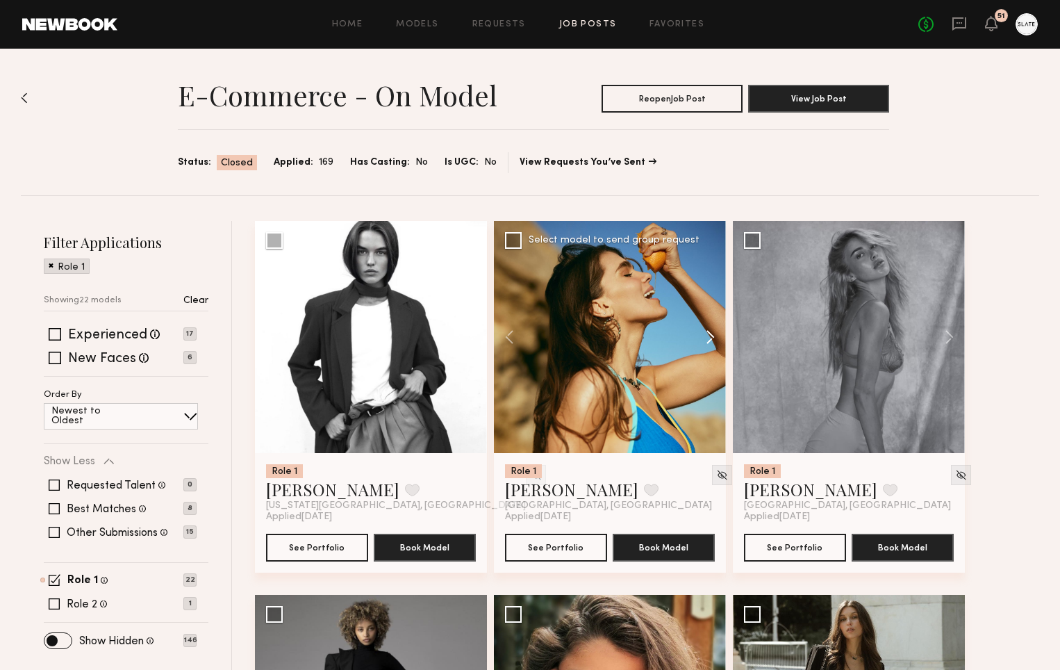
click at [710, 336] on button at bounding box center [703, 337] width 44 height 232
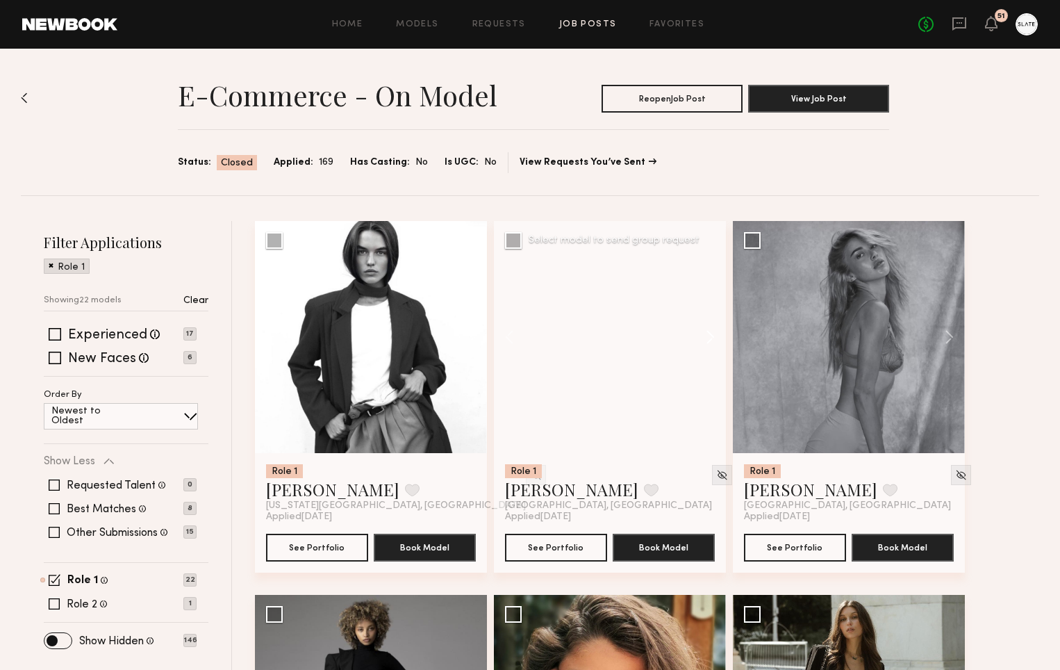
click at [710, 336] on button at bounding box center [703, 337] width 44 height 232
click at [716, 470] on img at bounding box center [722, 475] width 12 height 12
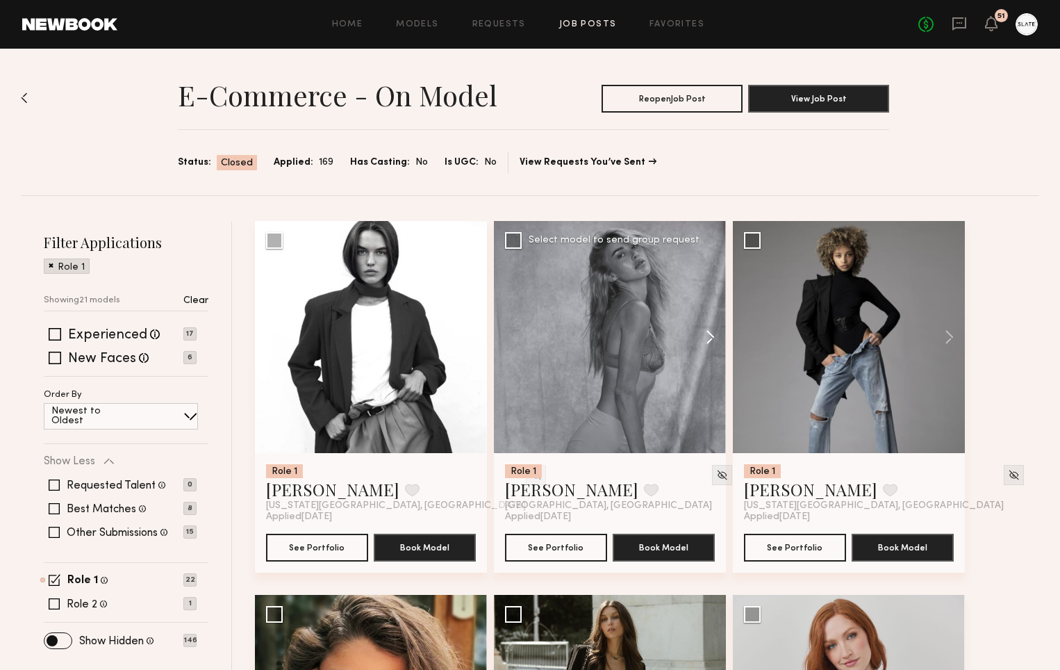
click at [711, 339] on button at bounding box center [703, 337] width 44 height 232
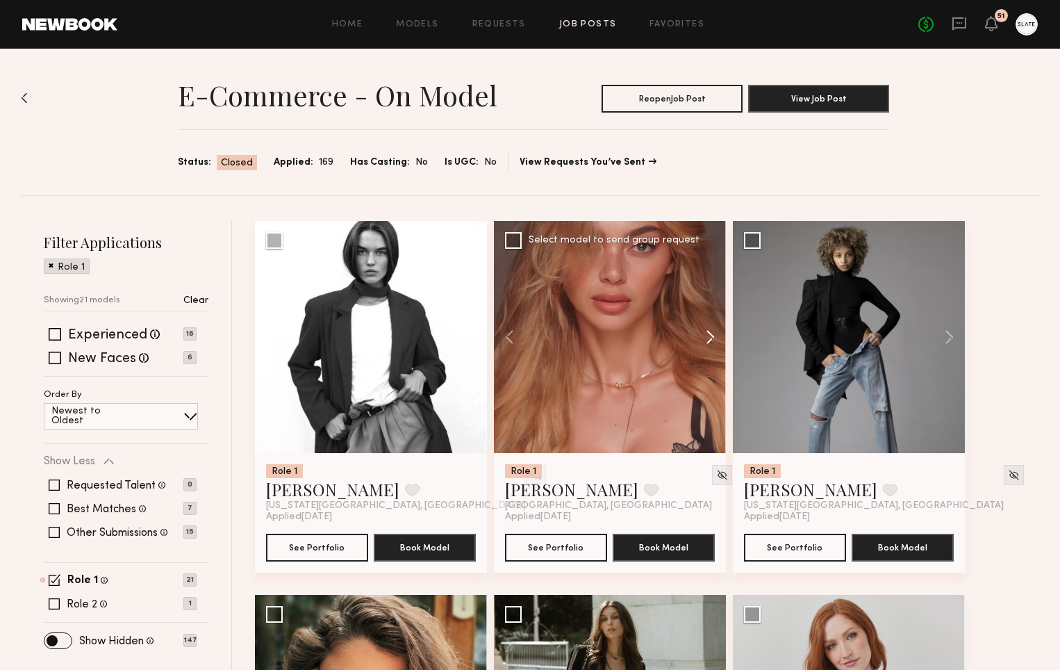
click at [711, 339] on button at bounding box center [703, 337] width 44 height 232
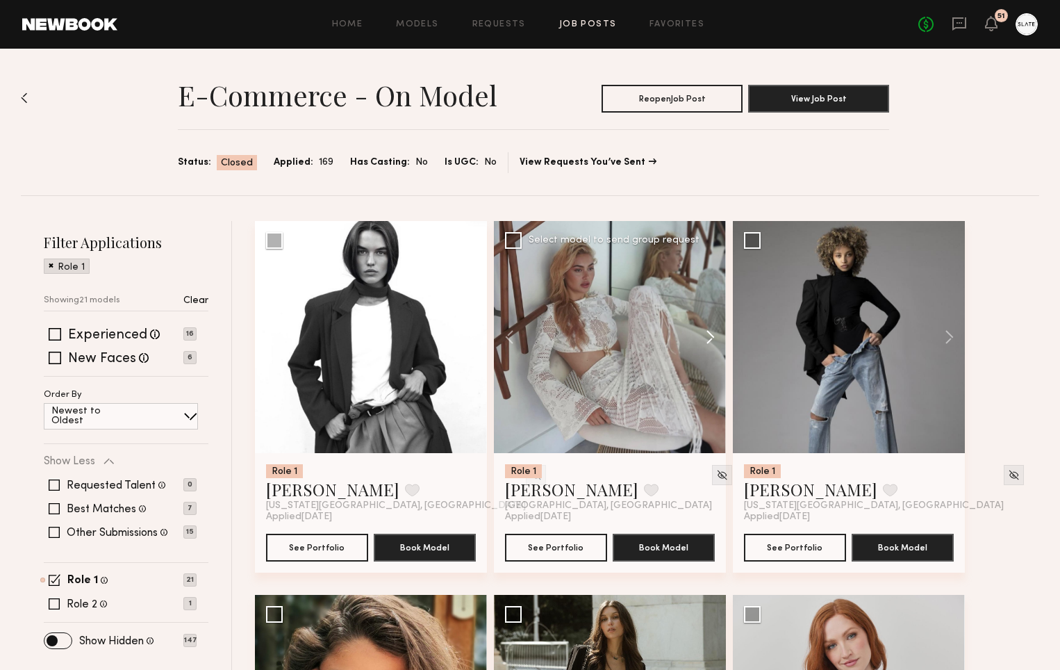
click at [711, 339] on button at bounding box center [703, 337] width 44 height 232
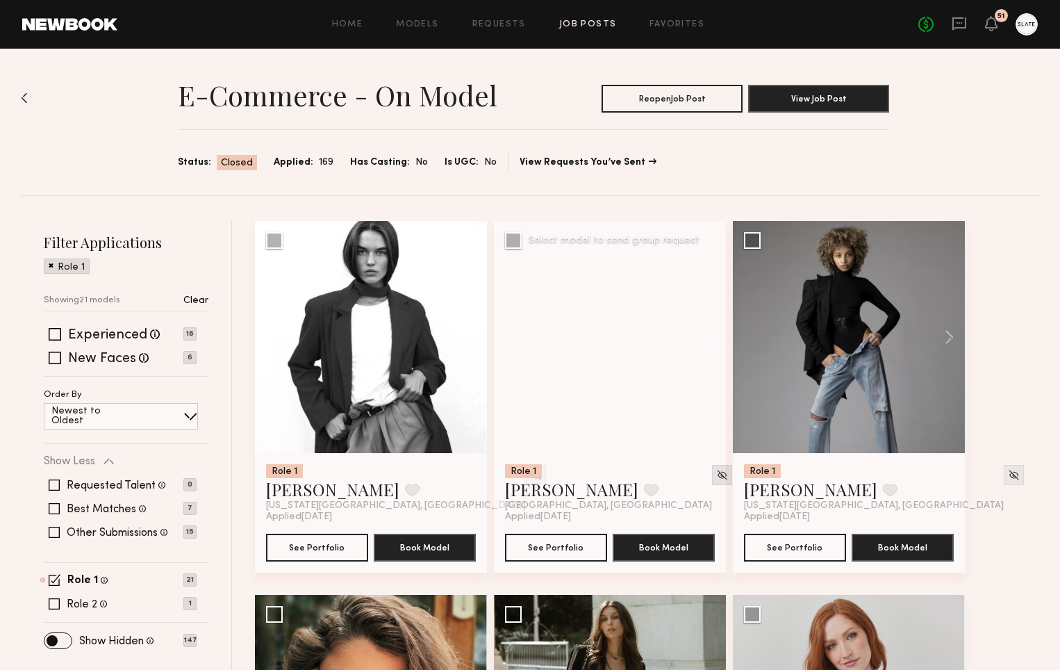
click at [716, 473] on img at bounding box center [722, 475] width 12 height 12
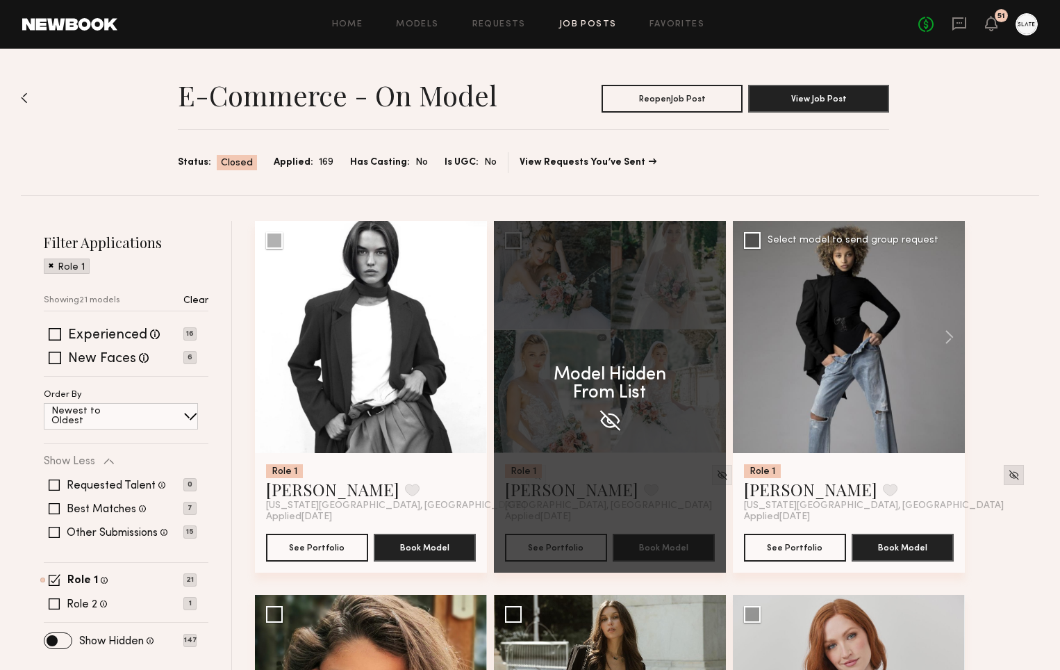
click at [1004, 474] on div at bounding box center [1014, 475] width 20 height 20
click at [1008, 475] on img at bounding box center [1014, 475] width 12 height 12
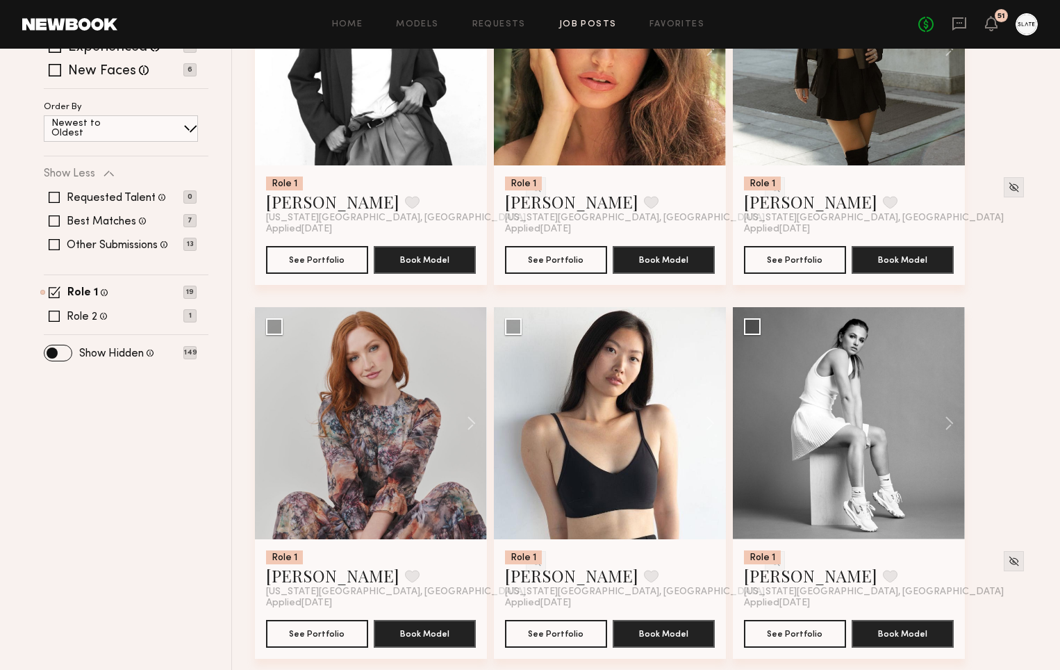
scroll to position [283, 0]
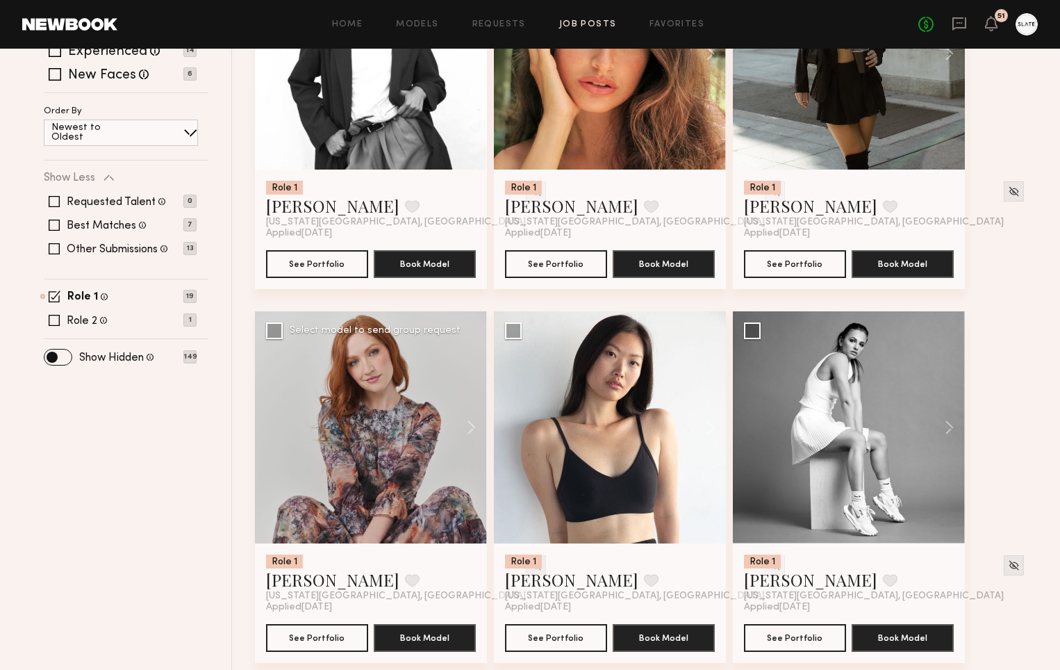
click at [530, 563] on img at bounding box center [536, 565] width 12 height 12
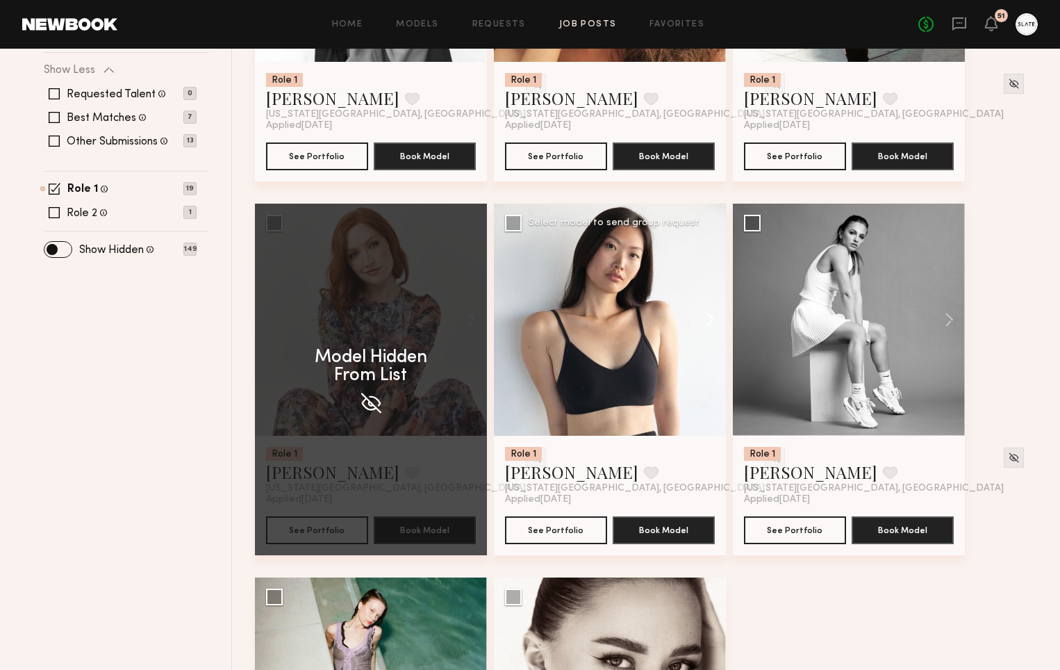
scroll to position [0, 0]
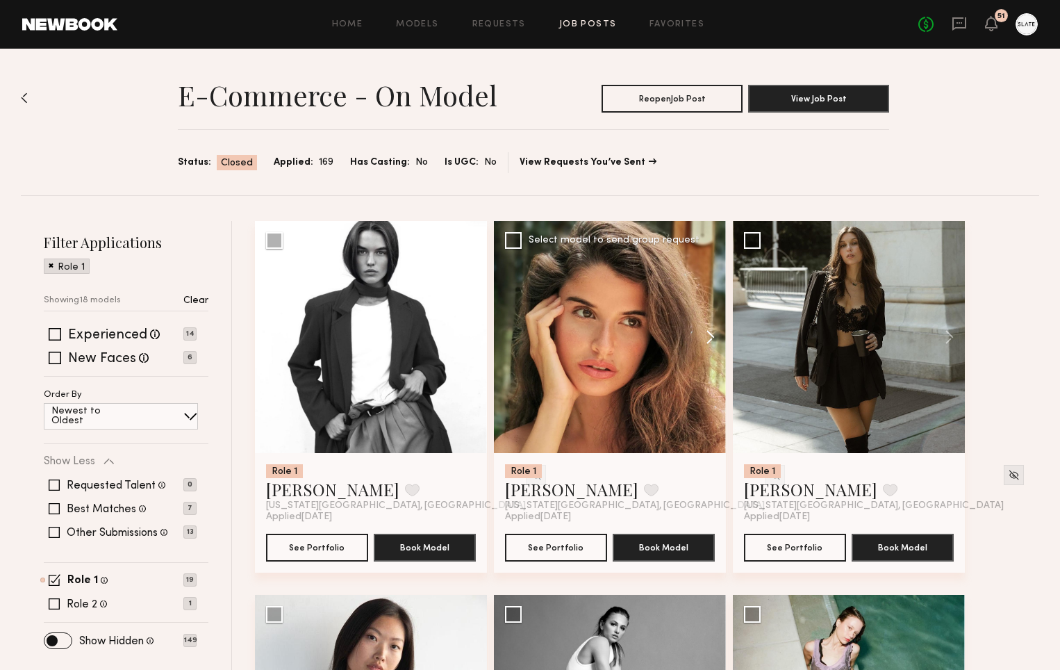
click at [712, 336] on button at bounding box center [703, 337] width 44 height 232
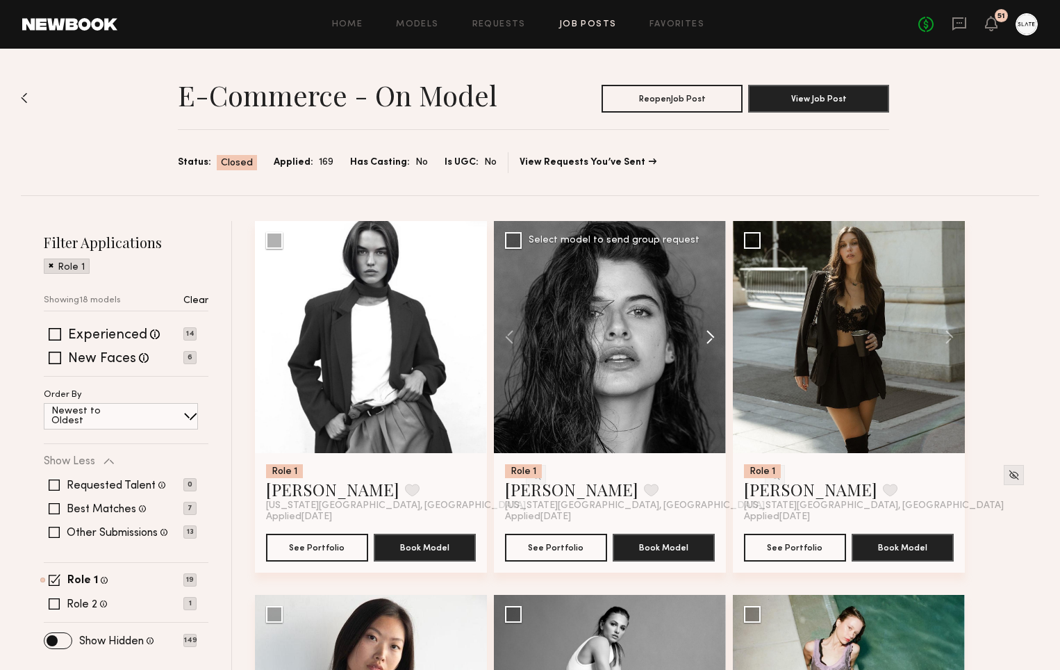
click at [712, 336] on button at bounding box center [703, 337] width 44 height 232
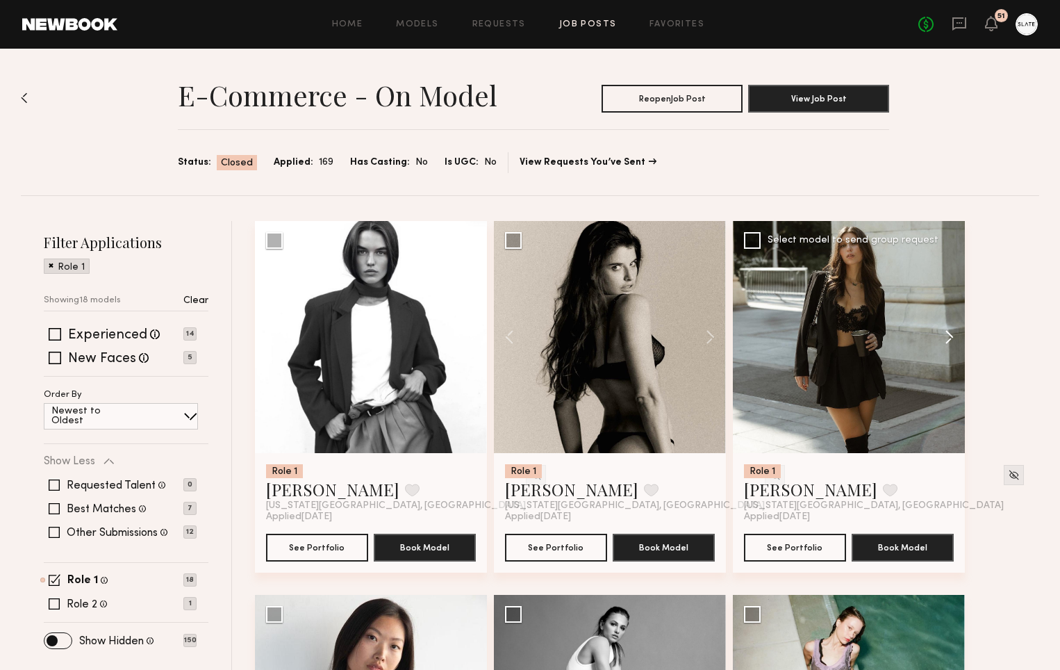
click at [948, 336] on button at bounding box center [942, 337] width 44 height 232
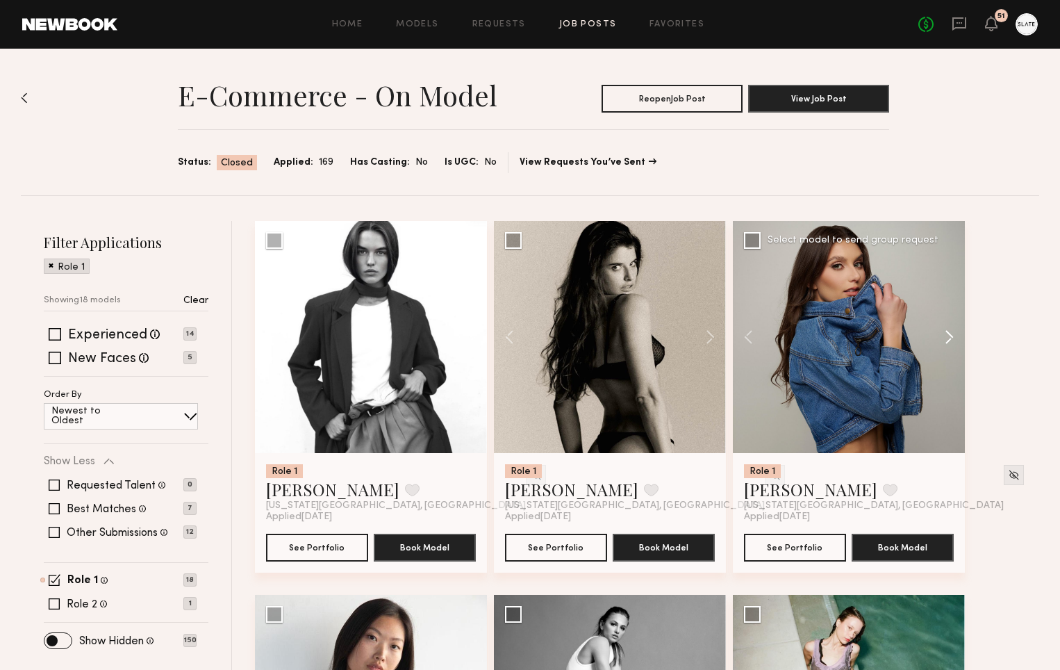
click at [948, 336] on button at bounding box center [942, 337] width 44 height 232
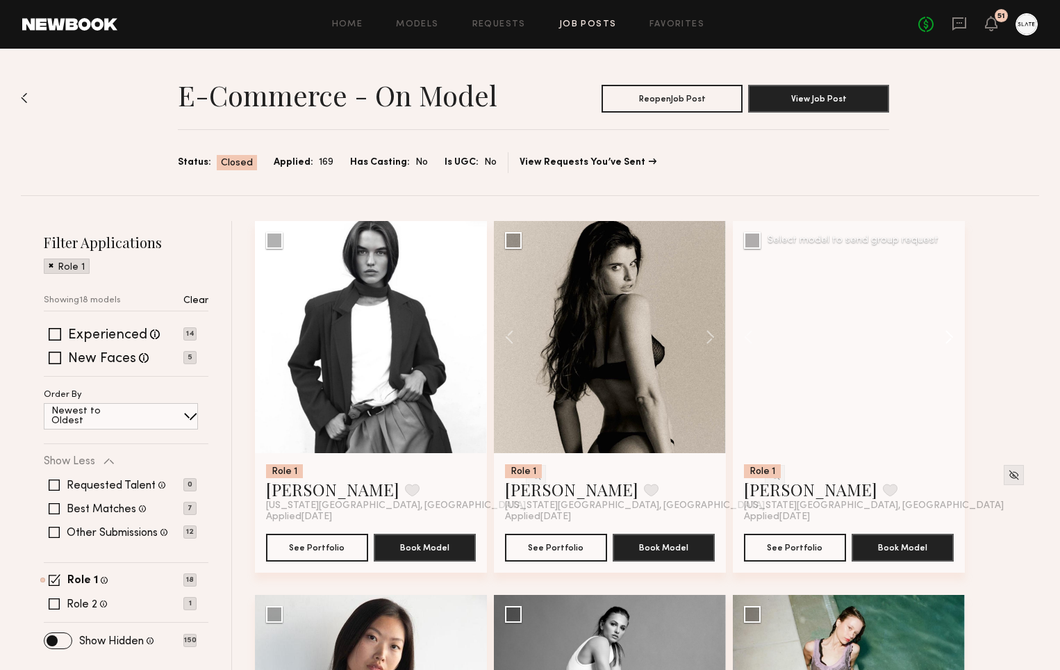
click at [948, 336] on button at bounding box center [942, 337] width 44 height 232
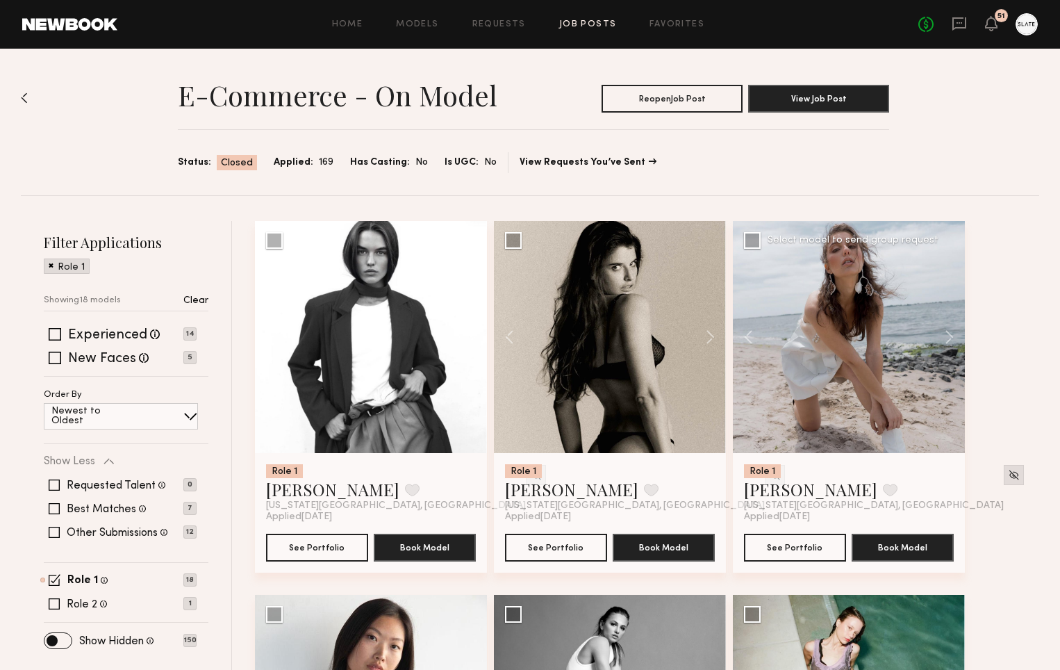
click at [1008, 472] on img at bounding box center [1014, 475] width 12 height 12
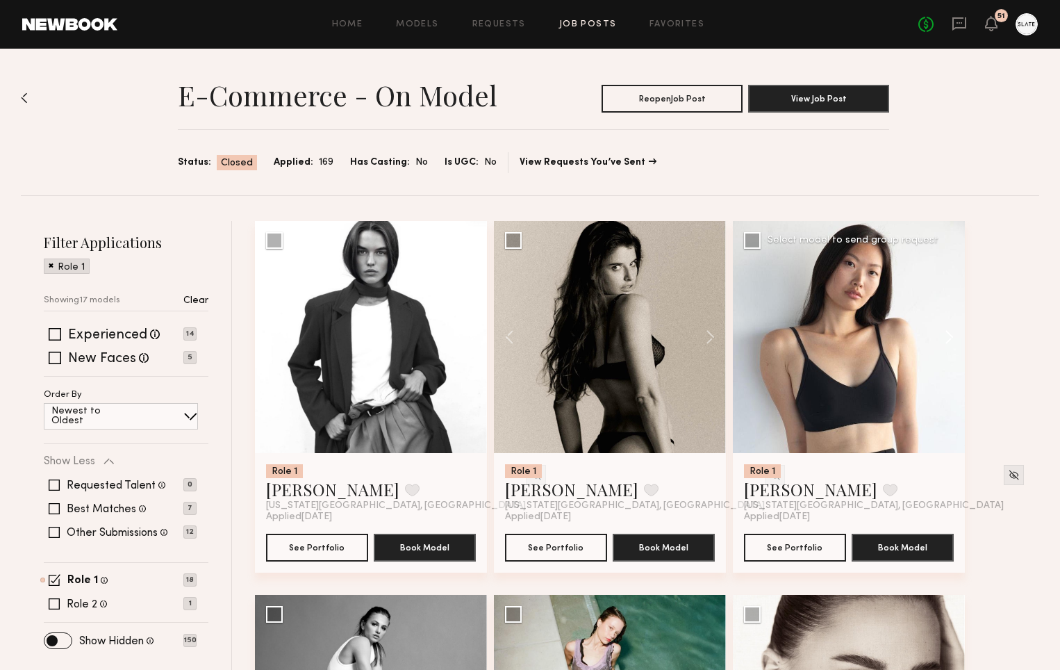
click at [947, 336] on button at bounding box center [942, 337] width 44 height 232
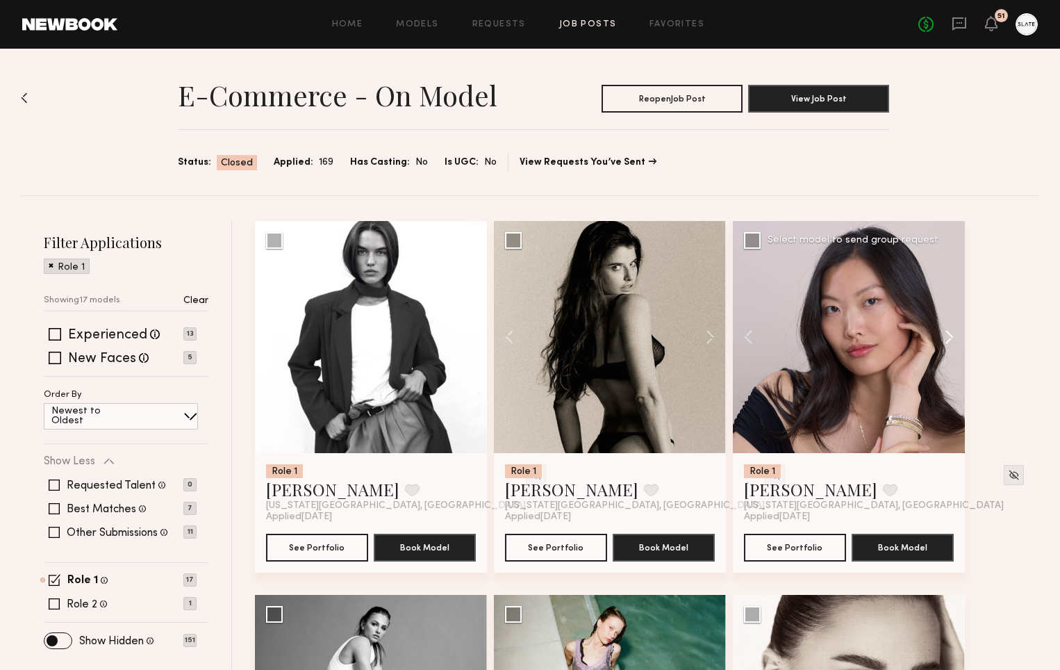
click at [947, 336] on button at bounding box center [942, 337] width 44 height 232
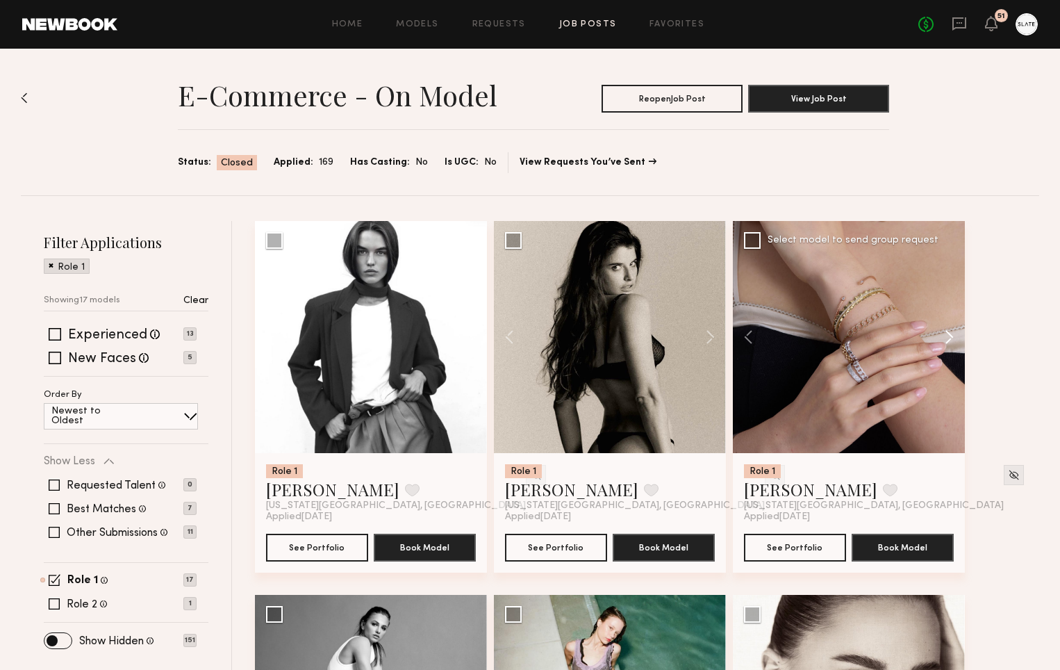
click at [947, 336] on button at bounding box center [942, 337] width 44 height 232
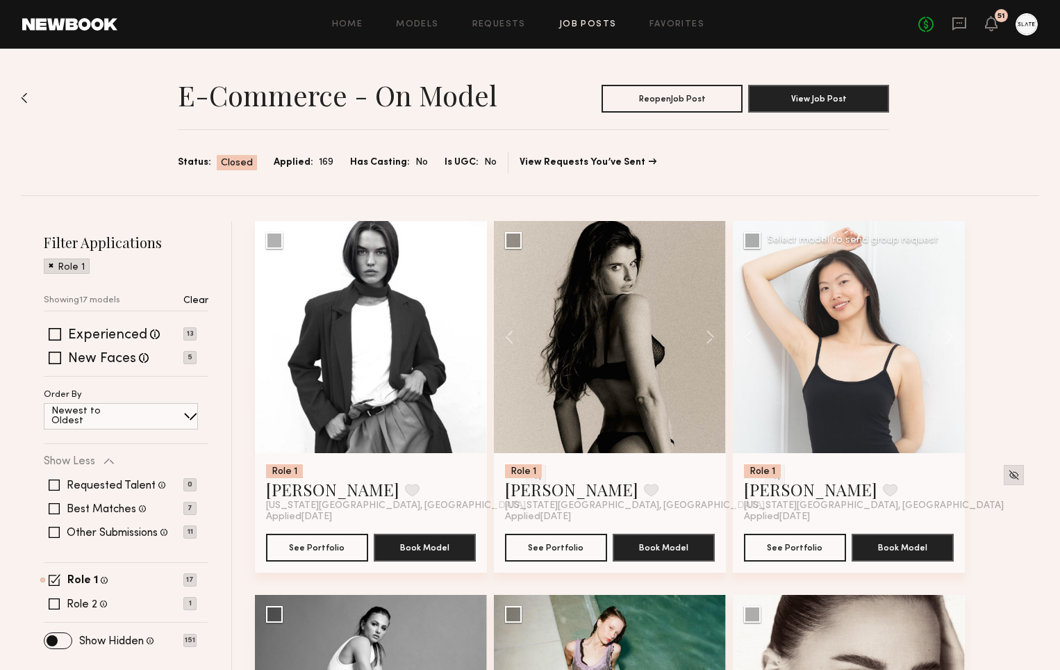
click at [1008, 476] on img at bounding box center [1014, 475] width 12 height 12
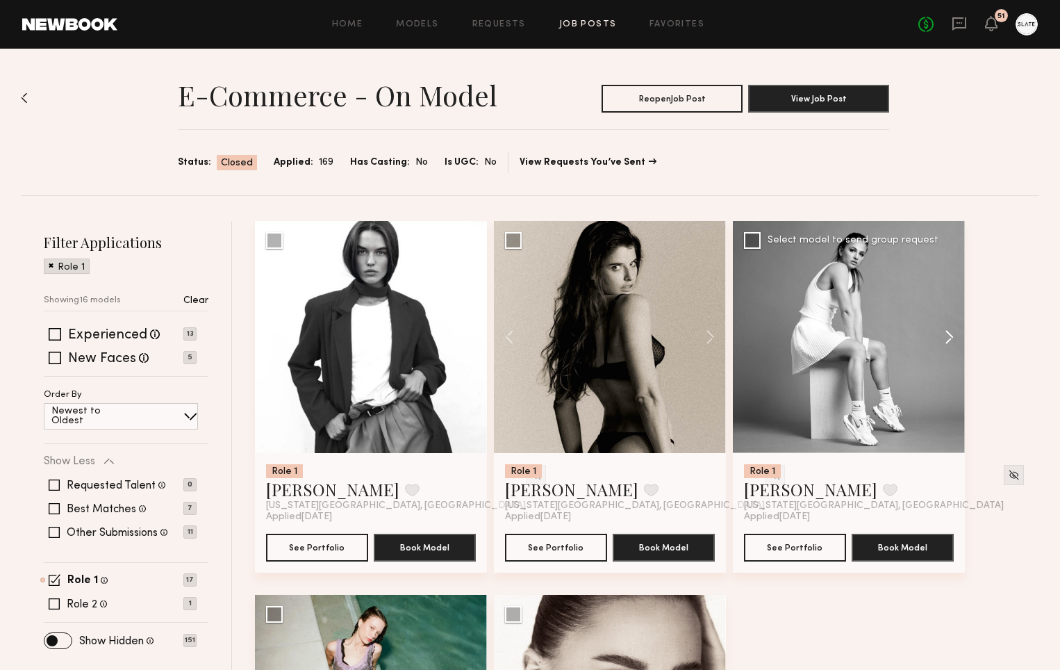
click at [947, 336] on button at bounding box center [942, 337] width 44 height 232
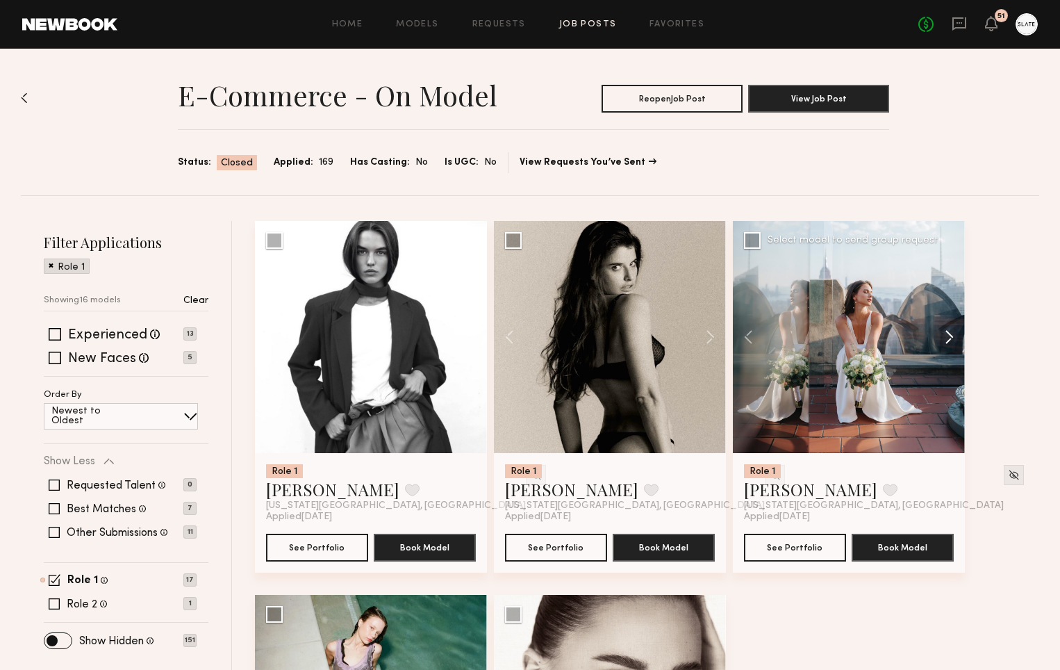
click at [947, 336] on button at bounding box center [942, 337] width 44 height 232
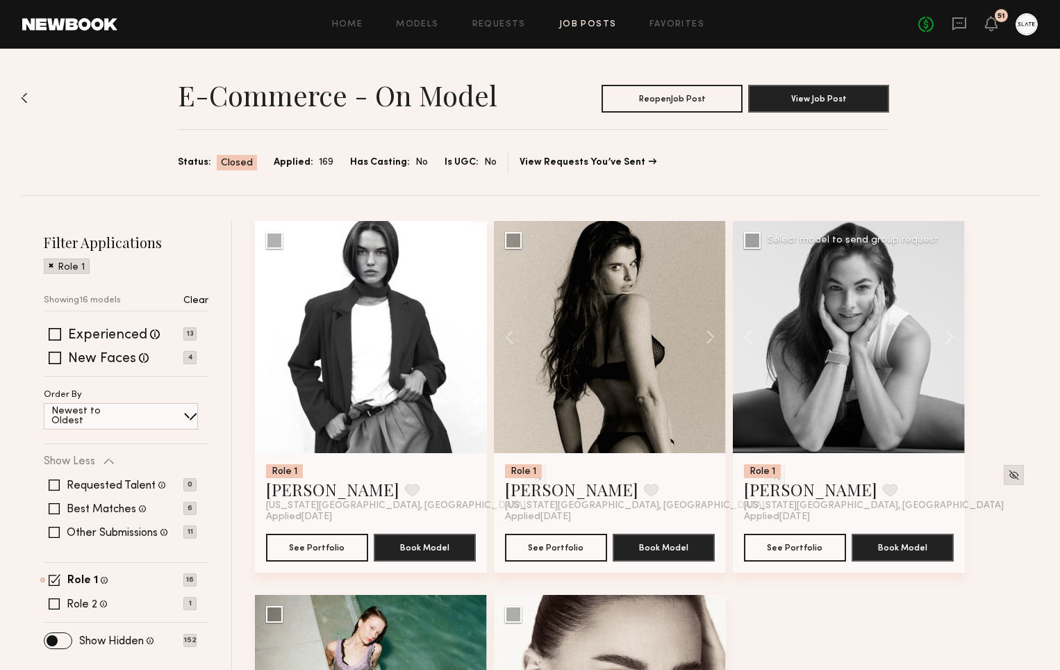
click at [1008, 476] on img at bounding box center [1014, 475] width 12 height 12
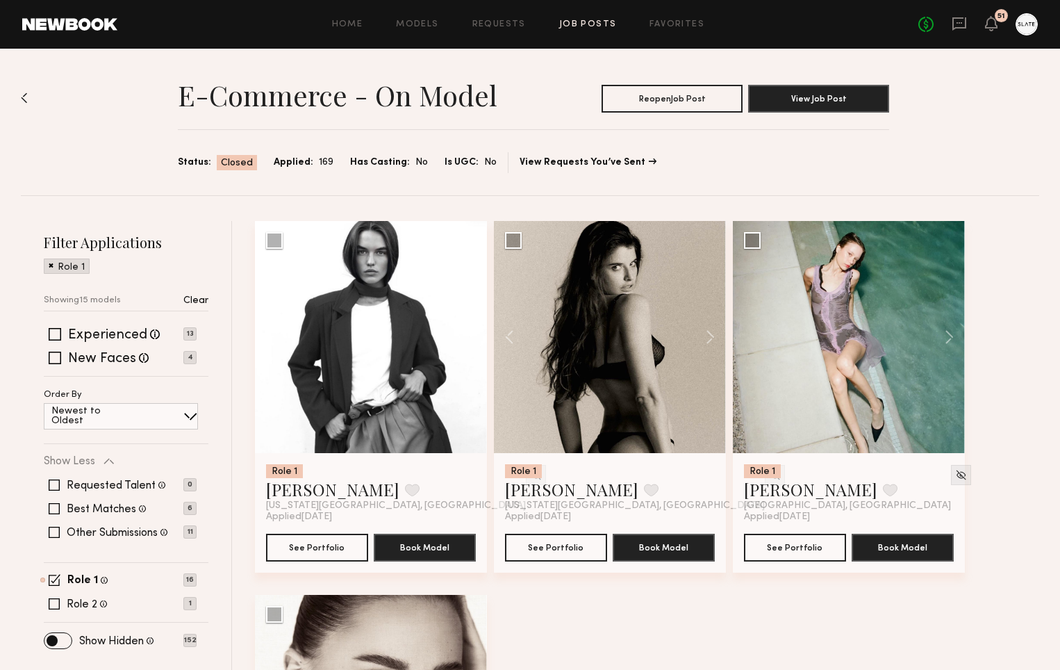
click at [948, 338] on button at bounding box center [942, 337] width 44 height 232
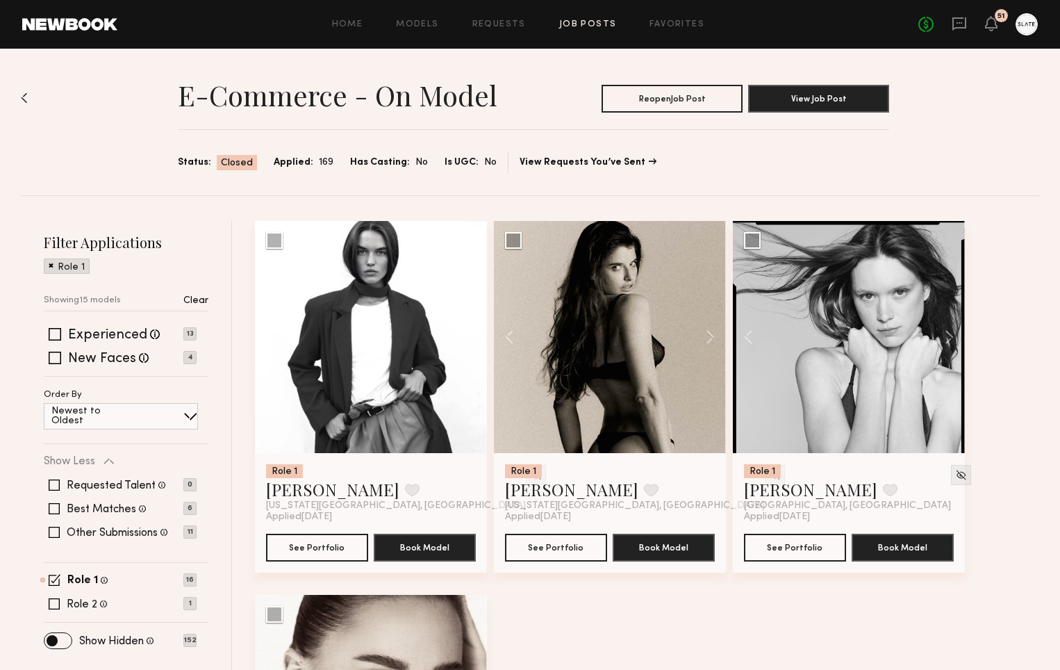
click at [948, 338] on button at bounding box center [942, 337] width 44 height 232
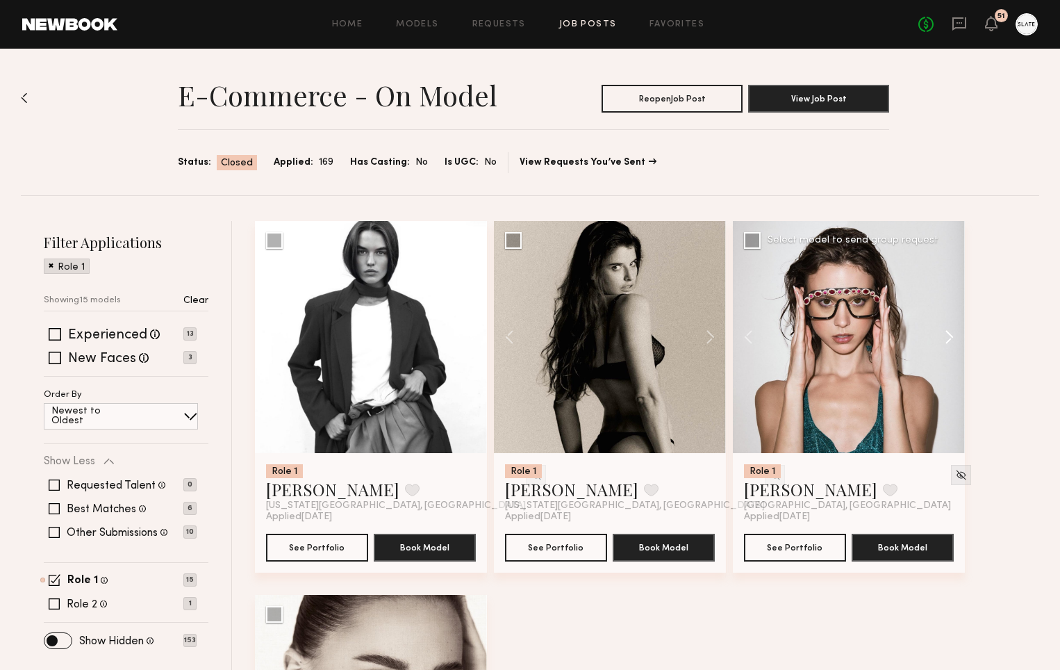
click at [951, 340] on button at bounding box center [942, 337] width 44 height 232
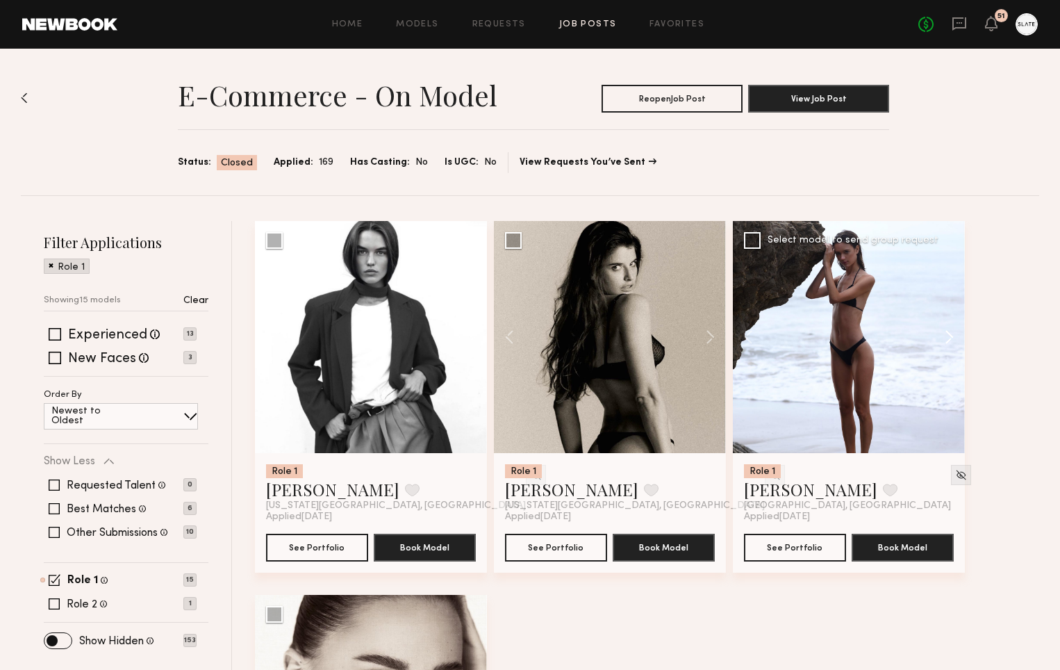
click at [951, 340] on button at bounding box center [942, 337] width 44 height 232
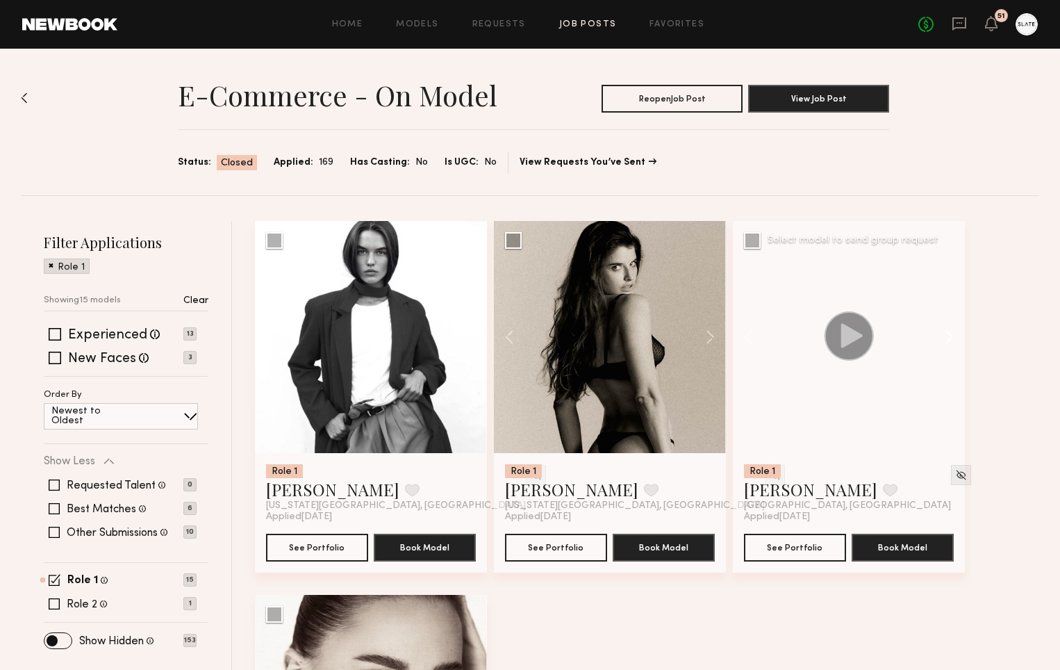
click at [951, 340] on button at bounding box center [942, 337] width 44 height 232
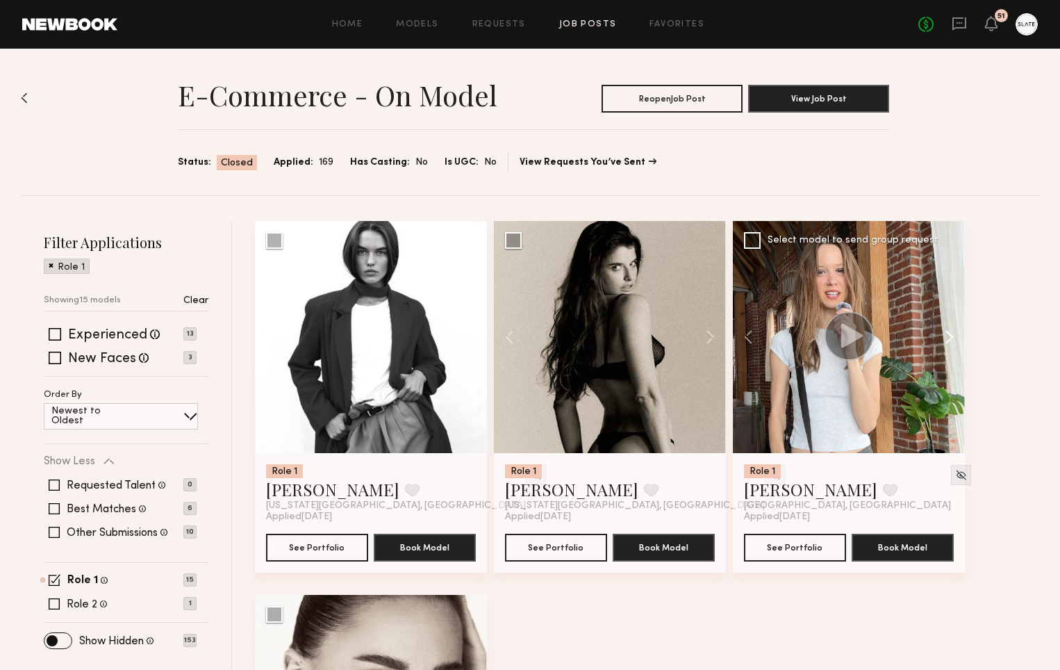
click at [951, 340] on button at bounding box center [942, 337] width 44 height 232
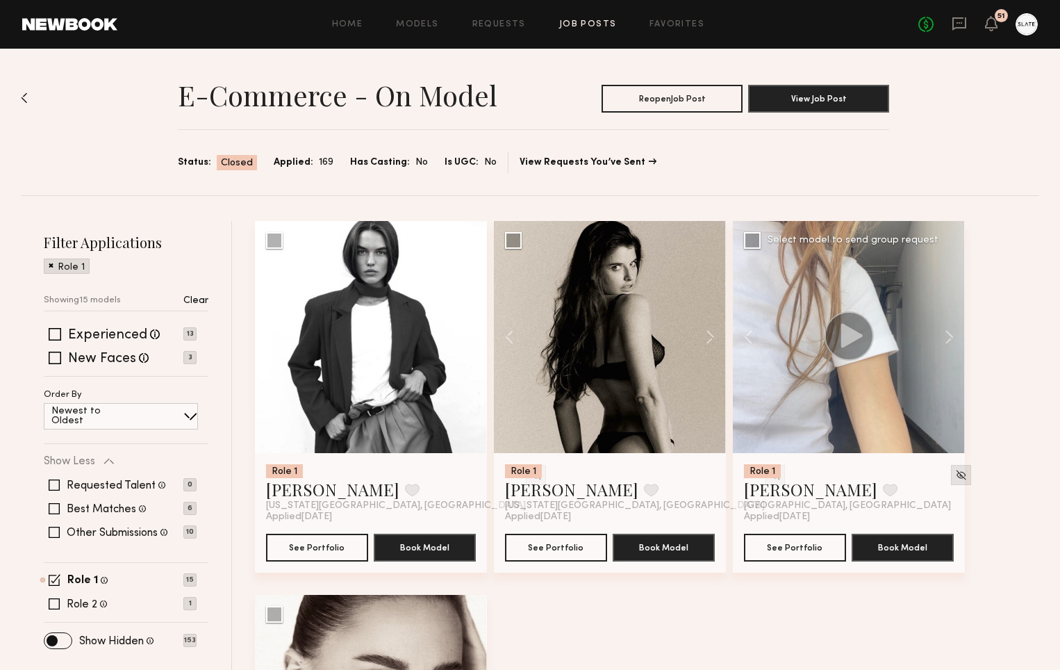
click at [955, 473] on img at bounding box center [961, 475] width 12 height 12
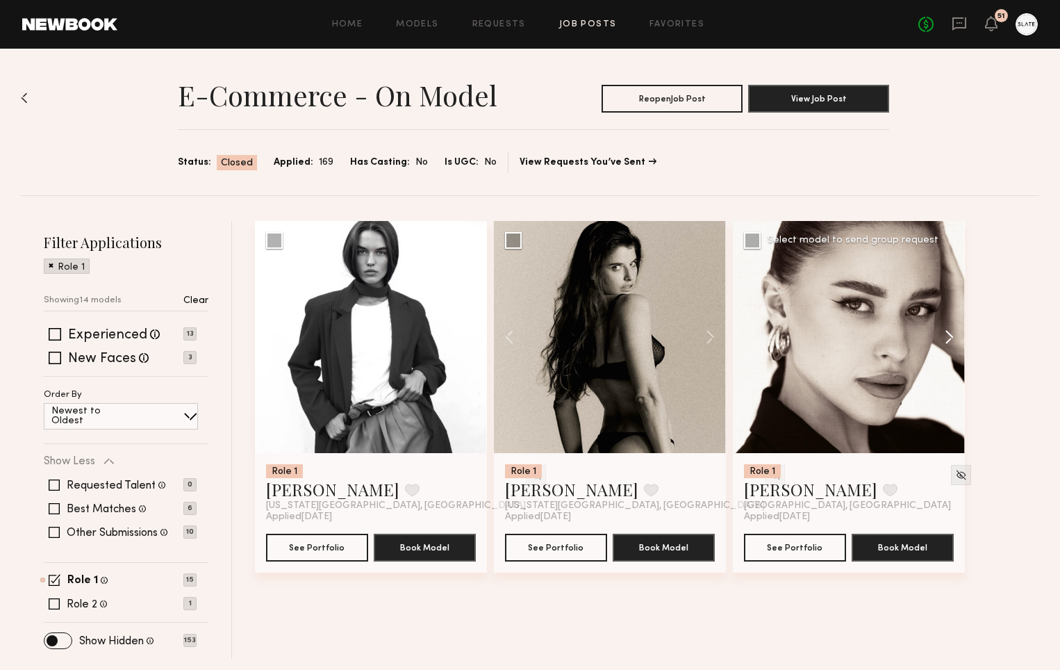
click at [947, 335] on button at bounding box center [942, 337] width 44 height 232
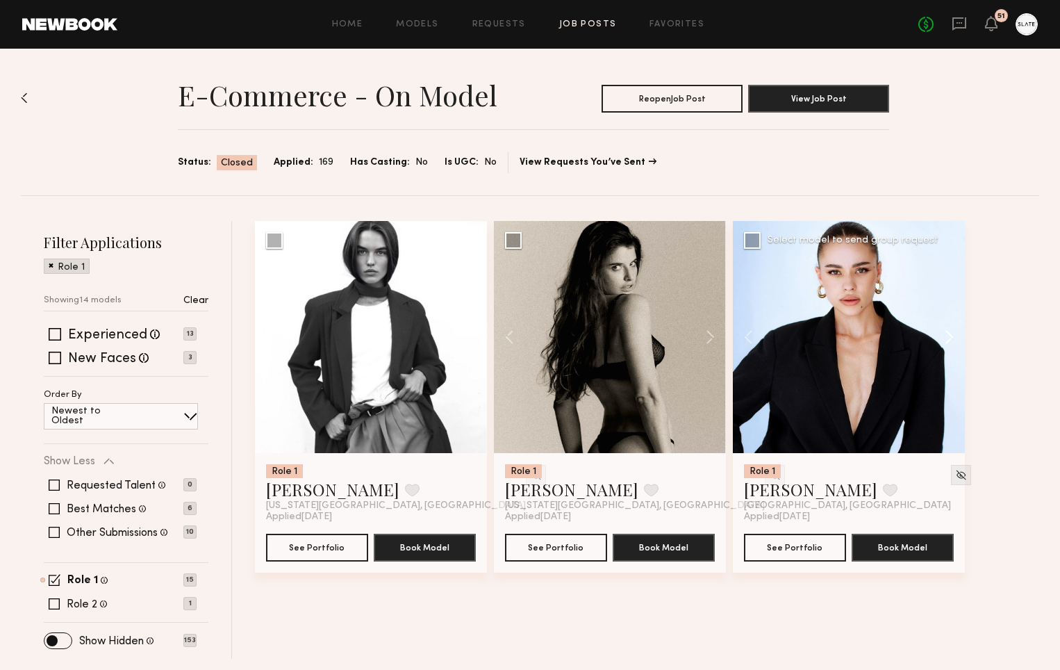
click at [947, 335] on button at bounding box center [942, 337] width 44 height 232
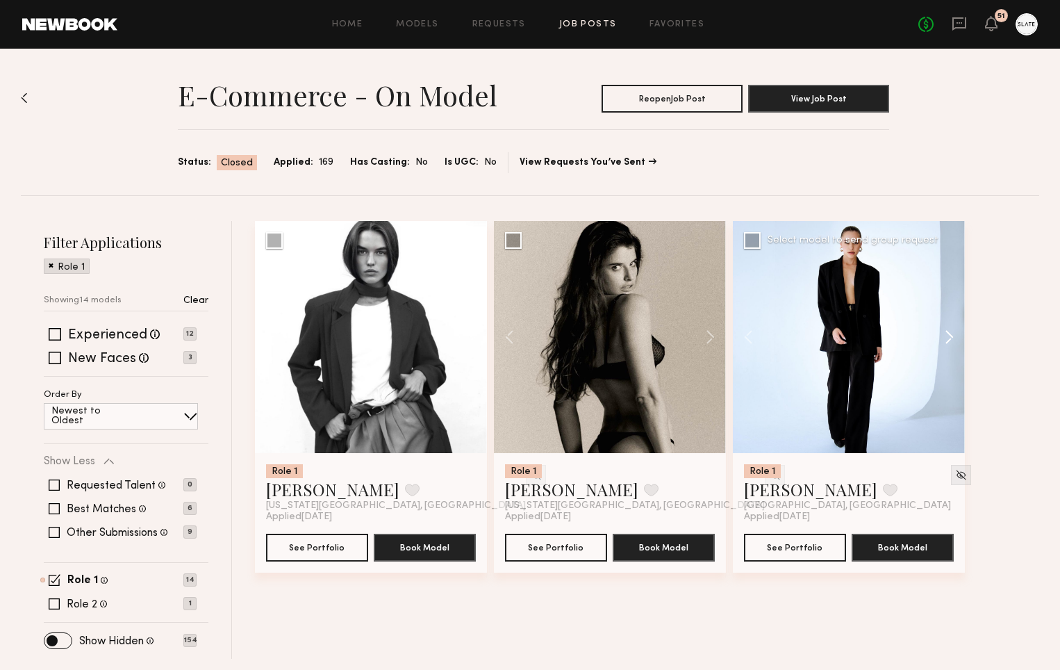
click at [947, 335] on button at bounding box center [942, 337] width 44 height 232
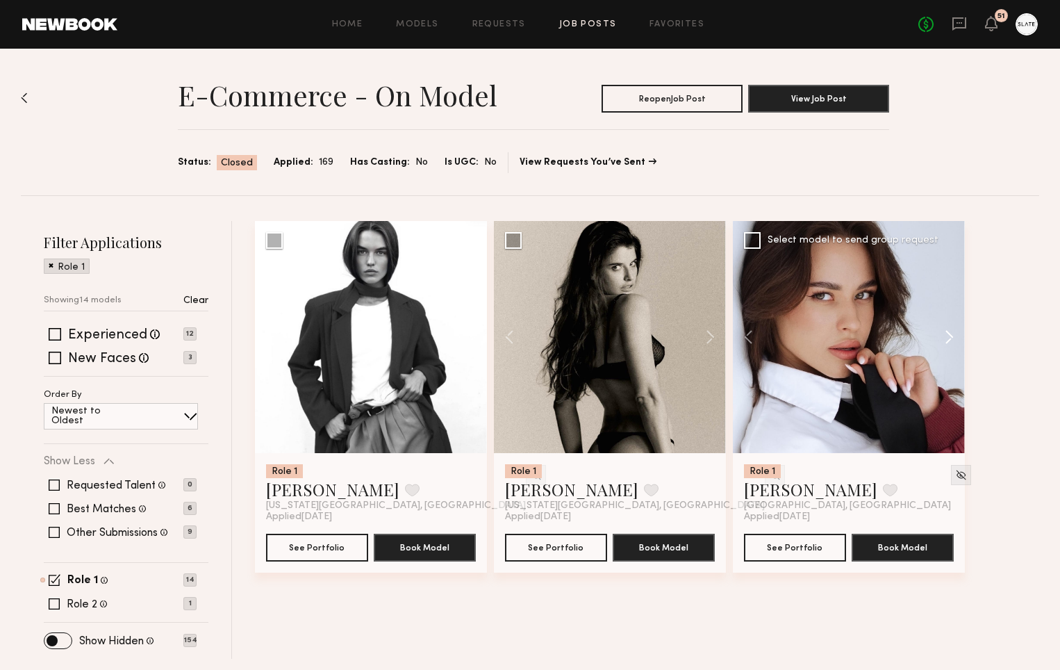
click at [947, 335] on button at bounding box center [942, 337] width 44 height 232
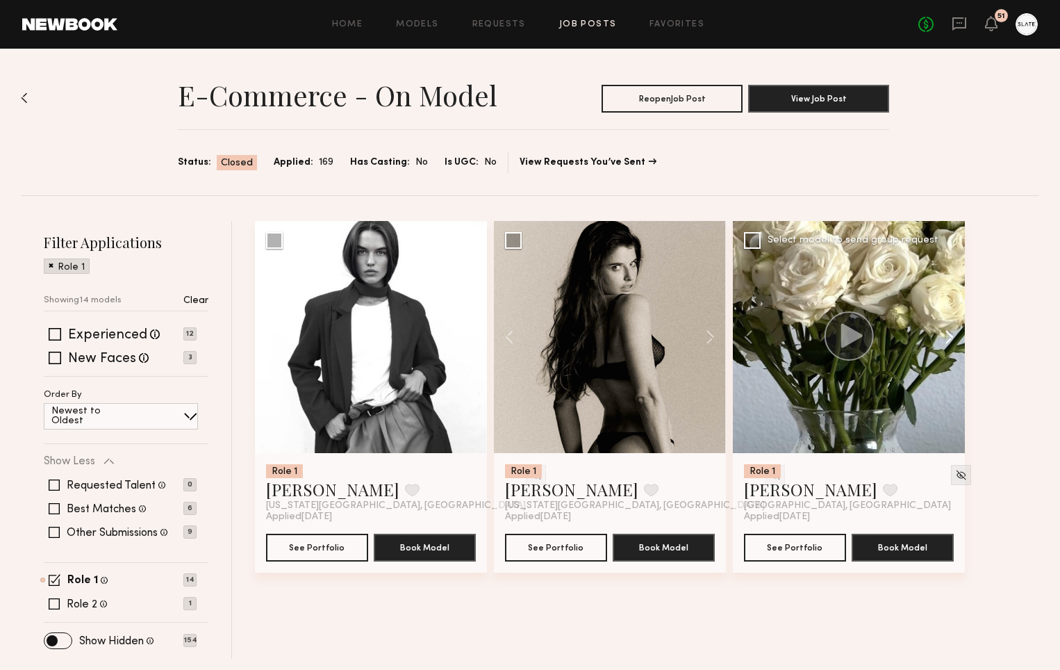
click at [947, 335] on button at bounding box center [942, 337] width 44 height 232
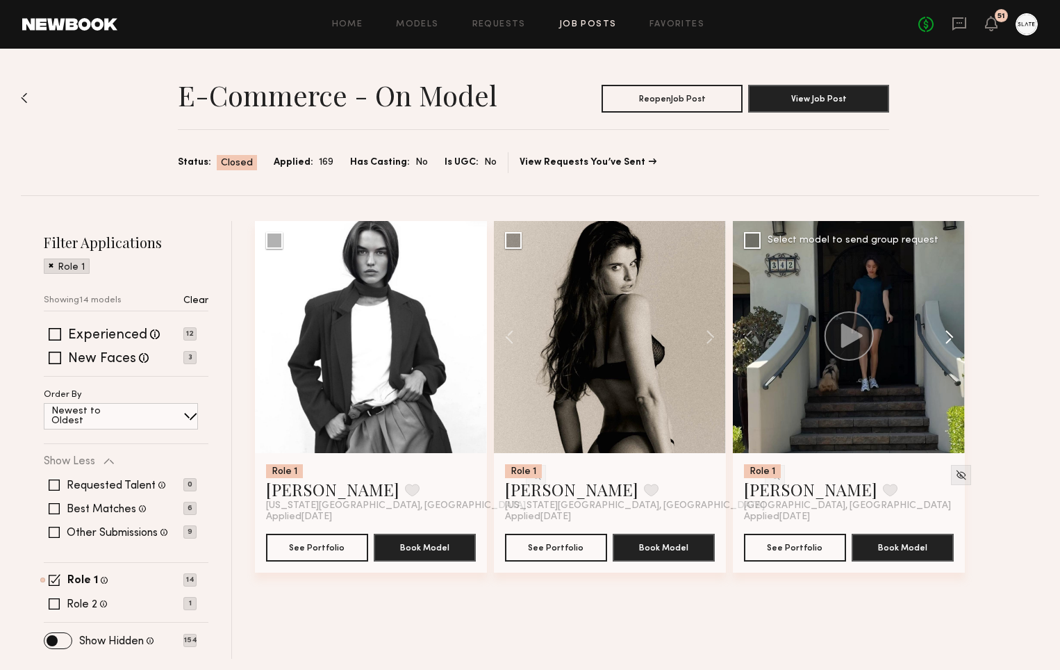
click at [947, 335] on button at bounding box center [942, 337] width 44 height 232
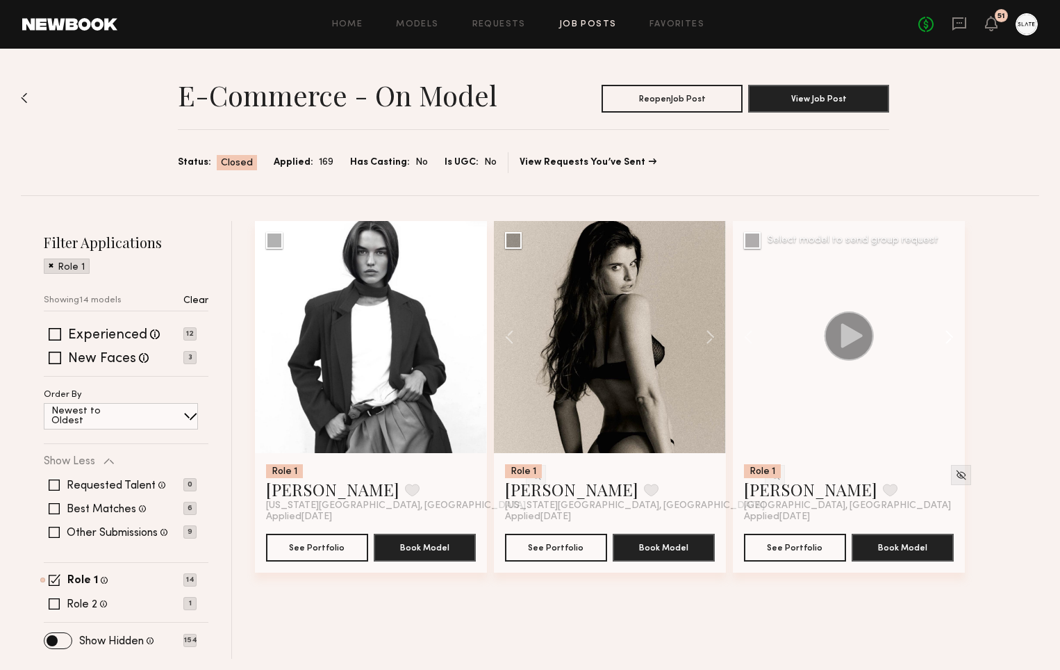
click at [947, 335] on button at bounding box center [942, 337] width 44 height 232
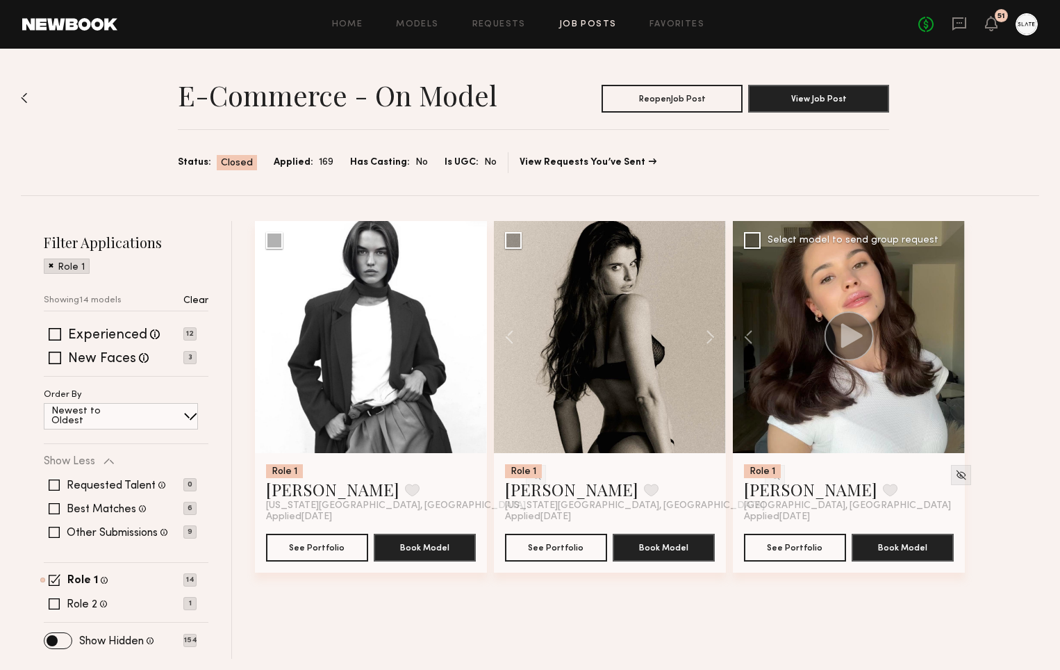
click at [947, 335] on div at bounding box center [849, 337] width 232 height 232
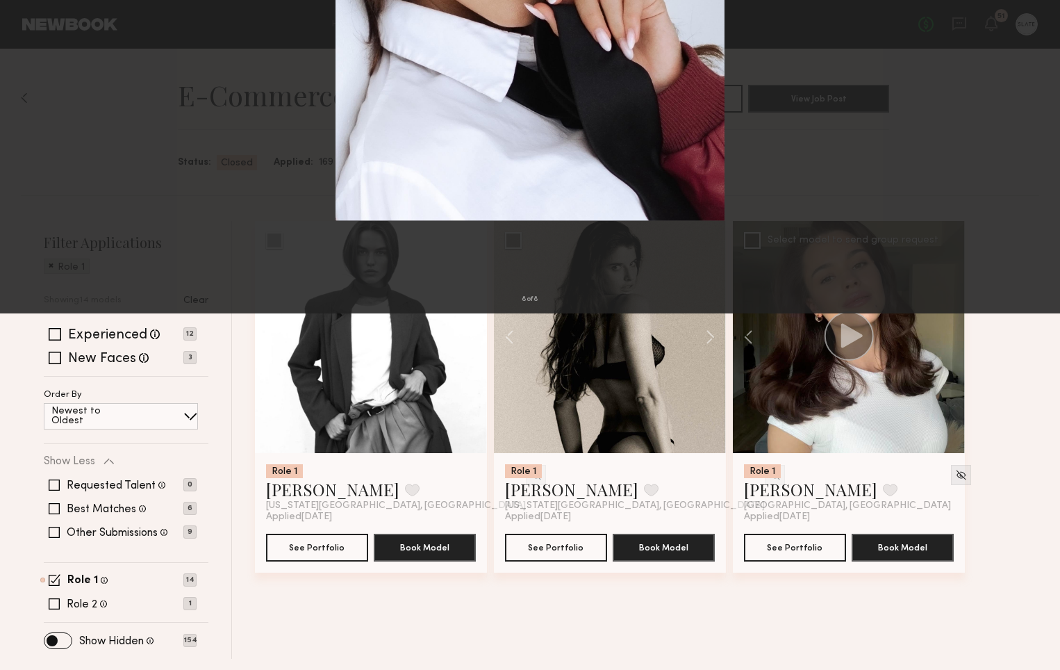
click at [1043, 335] on button at bounding box center [1041, 335] width 17 height 536
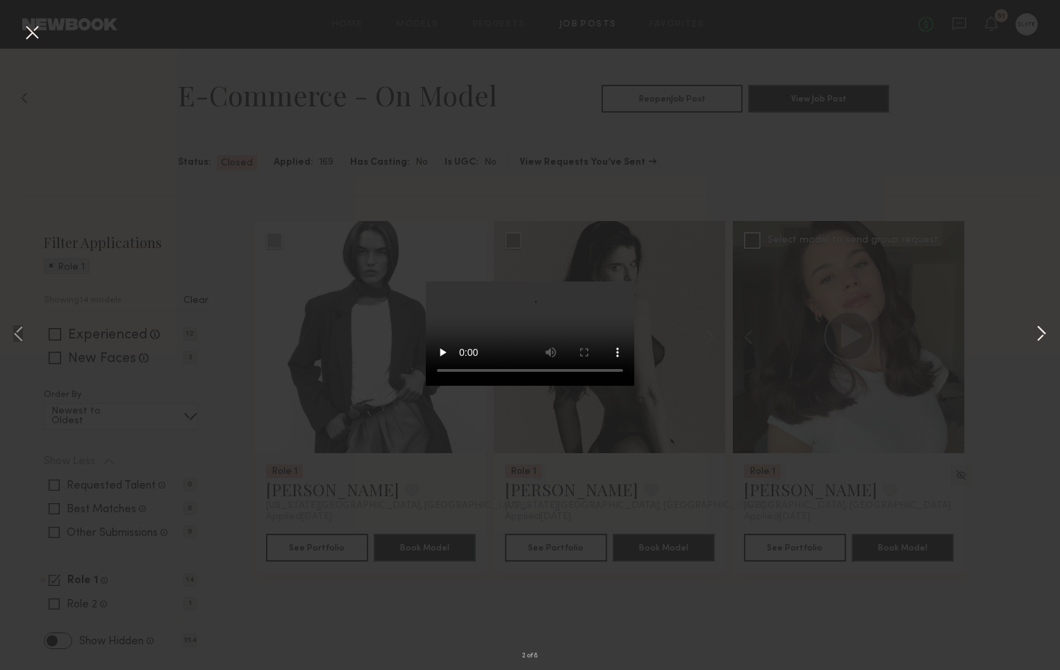
click at [1043, 335] on button at bounding box center [1041, 335] width 17 height 536
click at [977, 179] on div "3 of 8" at bounding box center [530, 335] width 1060 height 670
click at [27, 32] on button at bounding box center [32, 33] width 22 height 25
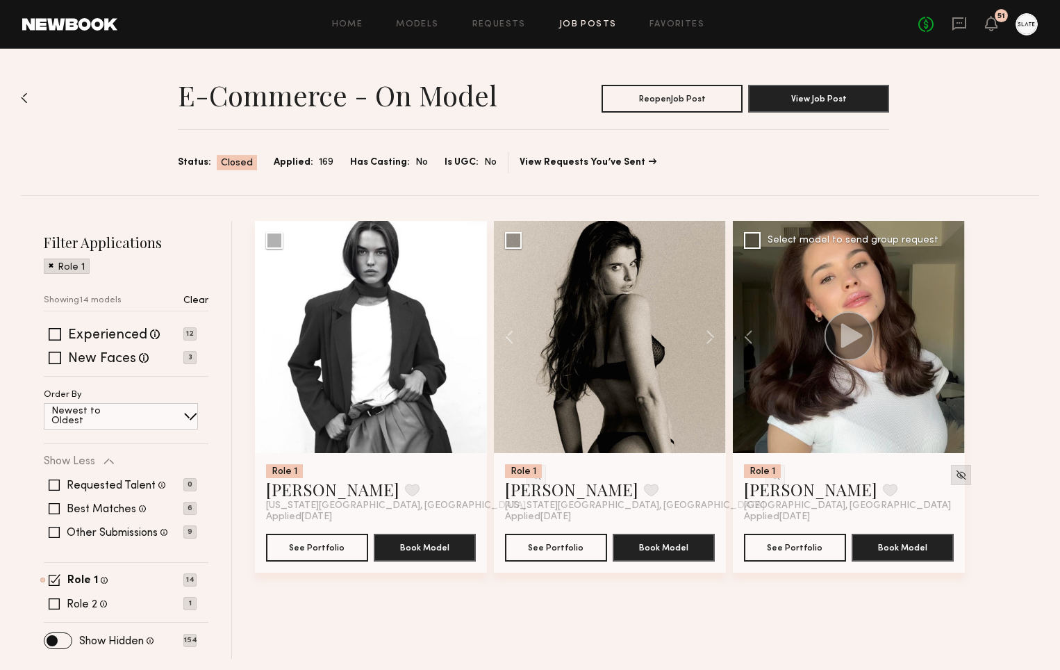
click at [955, 475] on img at bounding box center [961, 475] width 12 height 12
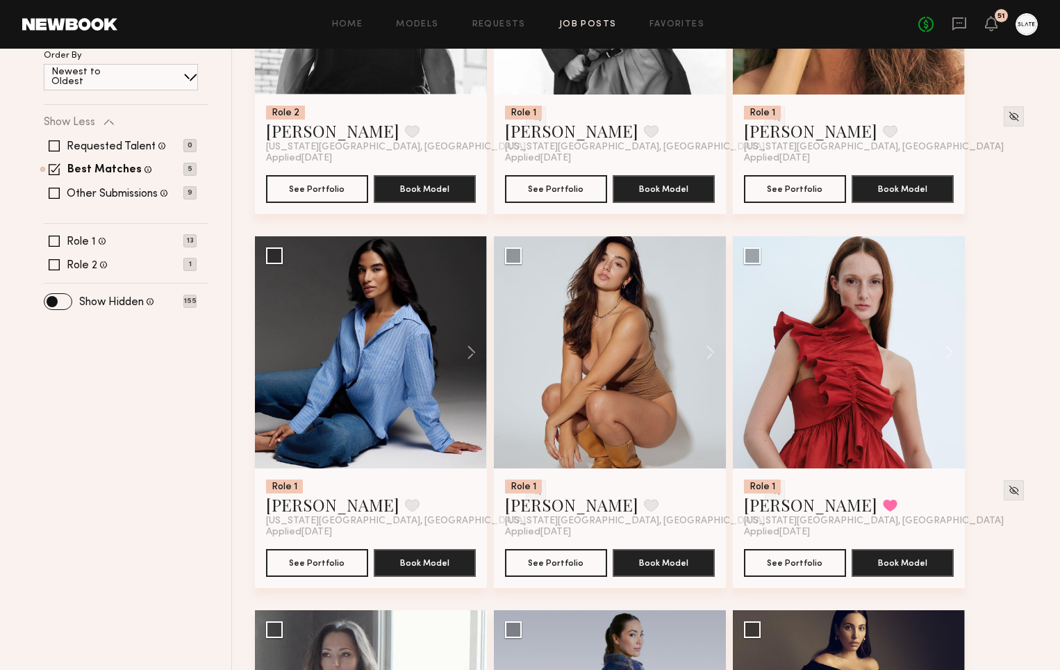
scroll to position [385, 0]
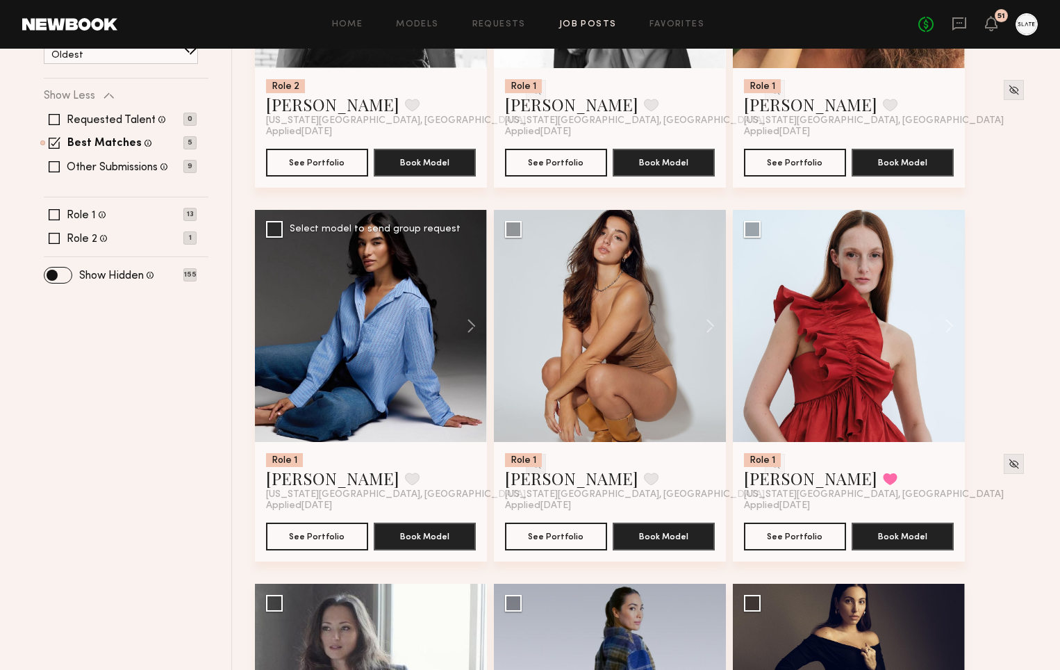
click at [530, 465] on img at bounding box center [536, 464] width 12 height 12
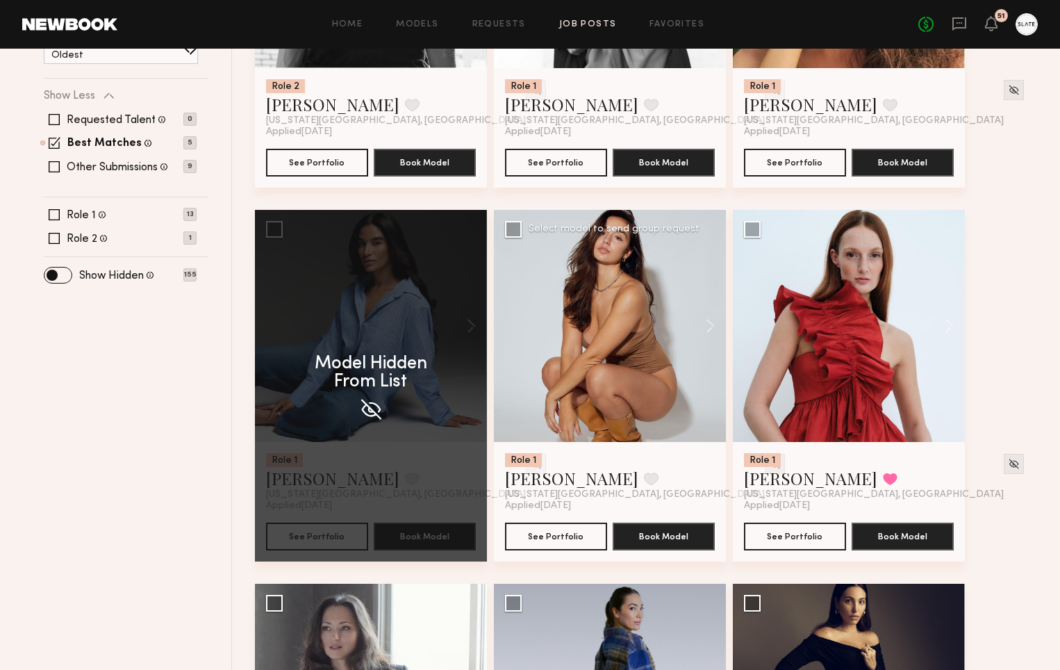
click at [765, 470] on div at bounding box center [775, 464] width 20 height 20
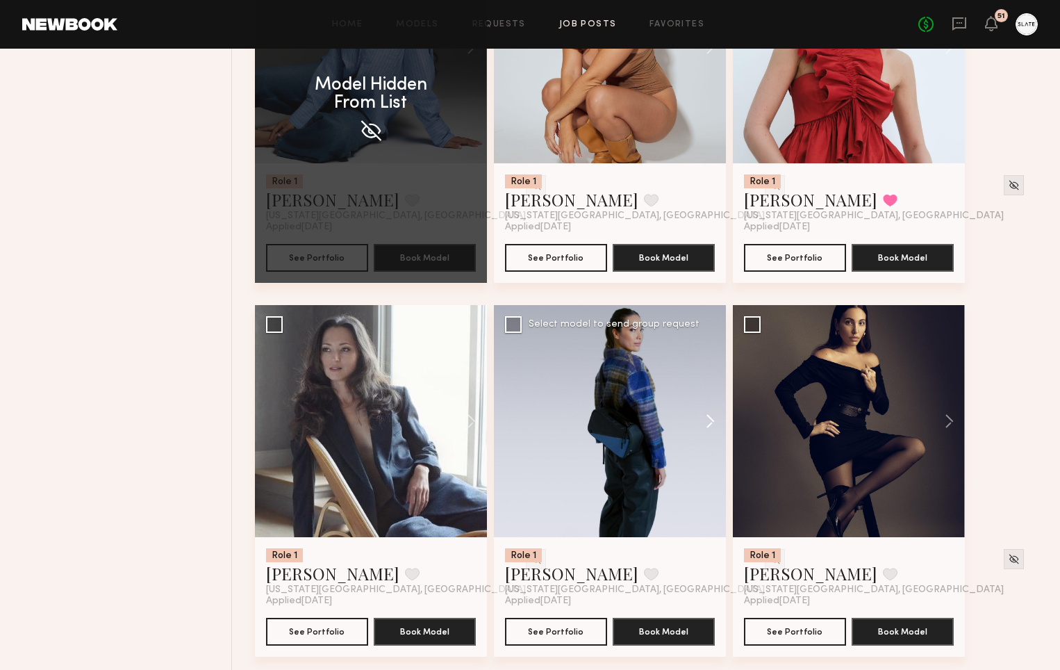
scroll to position [761, 0]
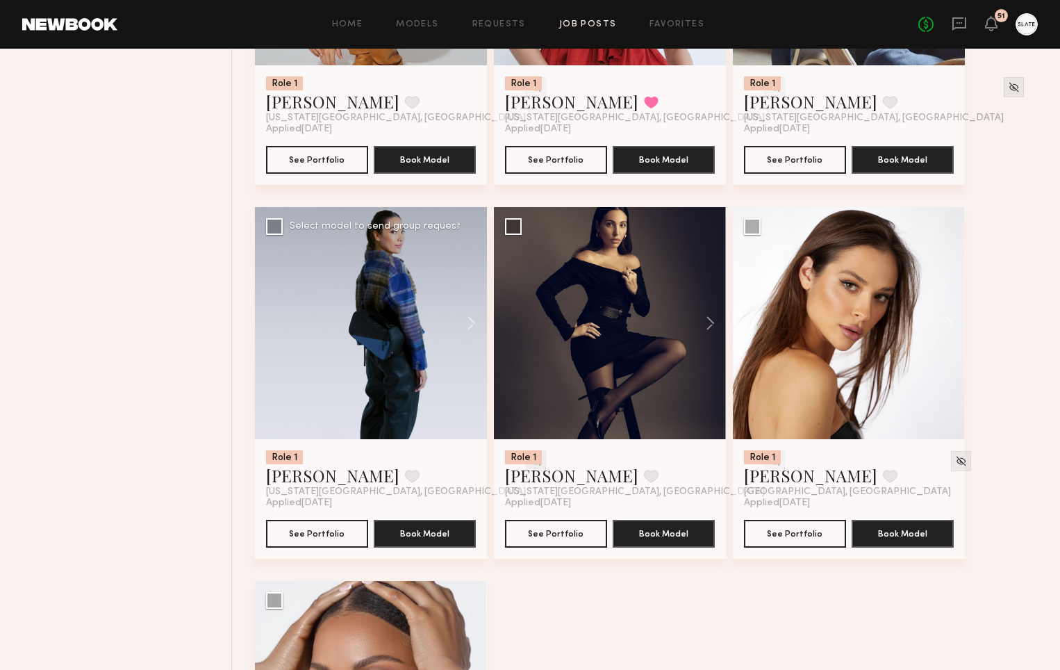
click at [530, 463] on img at bounding box center [536, 461] width 12 height 12
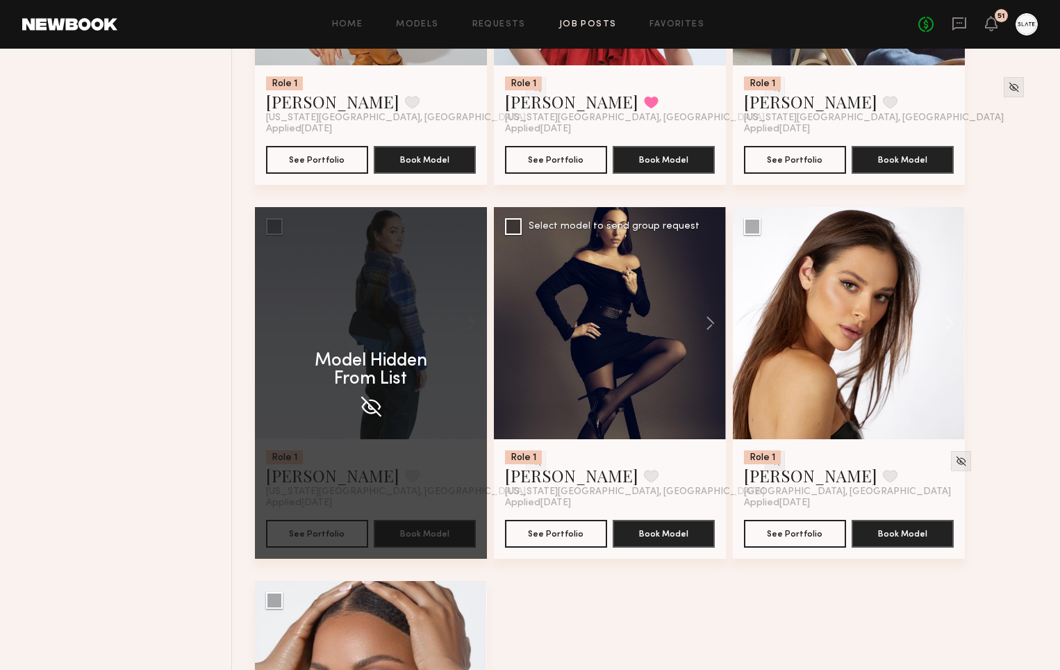
click at [769, 467] on img at bounding box center [775, 461] width 12 height 12
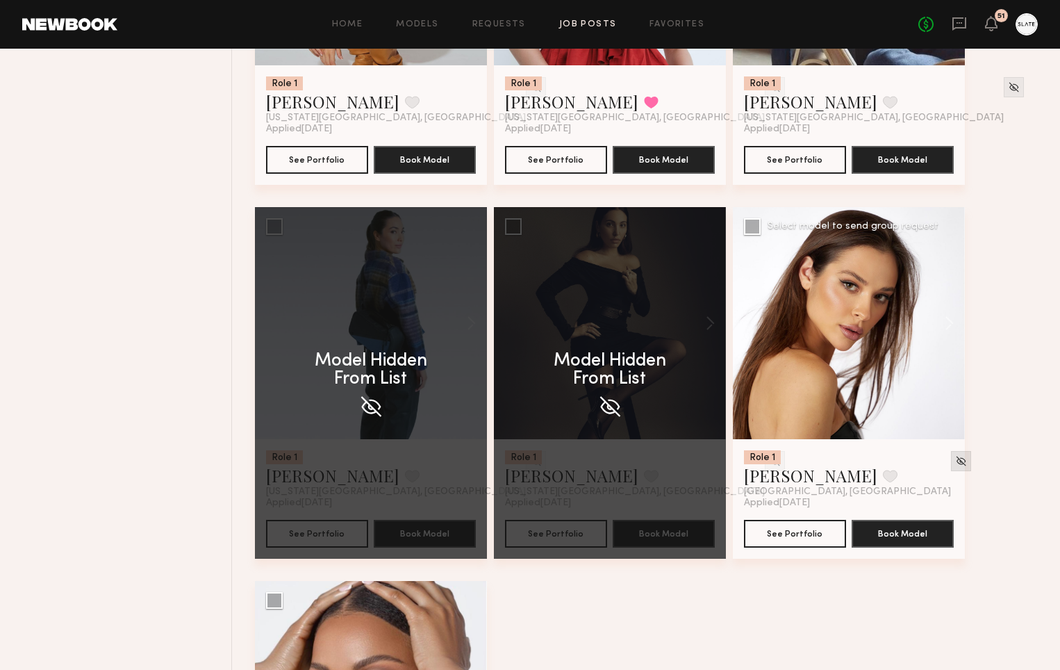
click at [955, 461] on img at bounding box center [961, 461] width 12 height 12
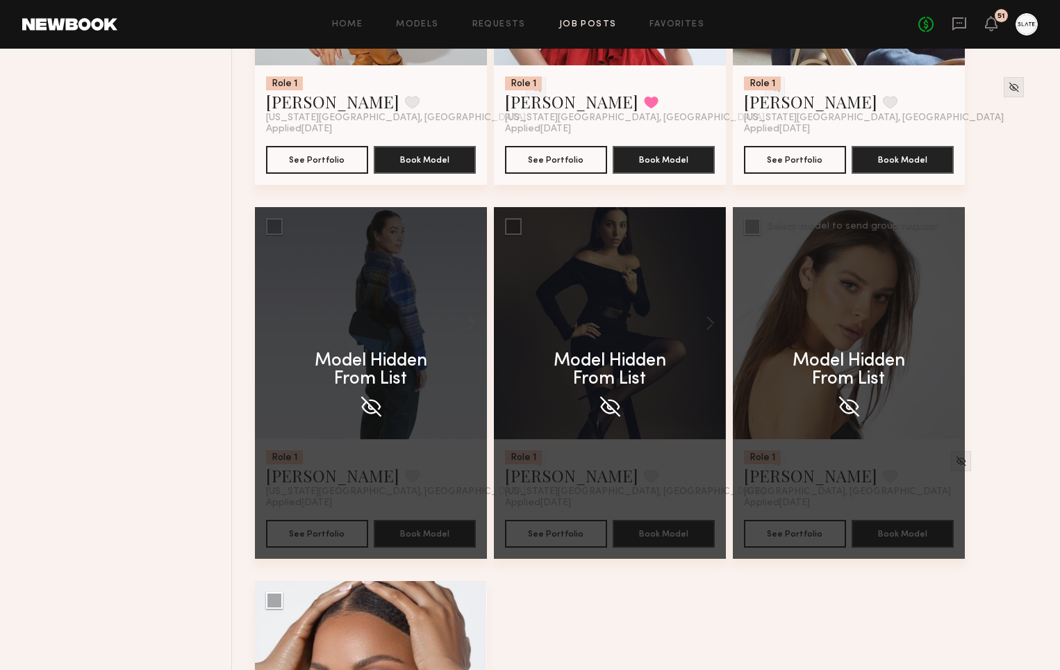
scroll to position [673, 0]
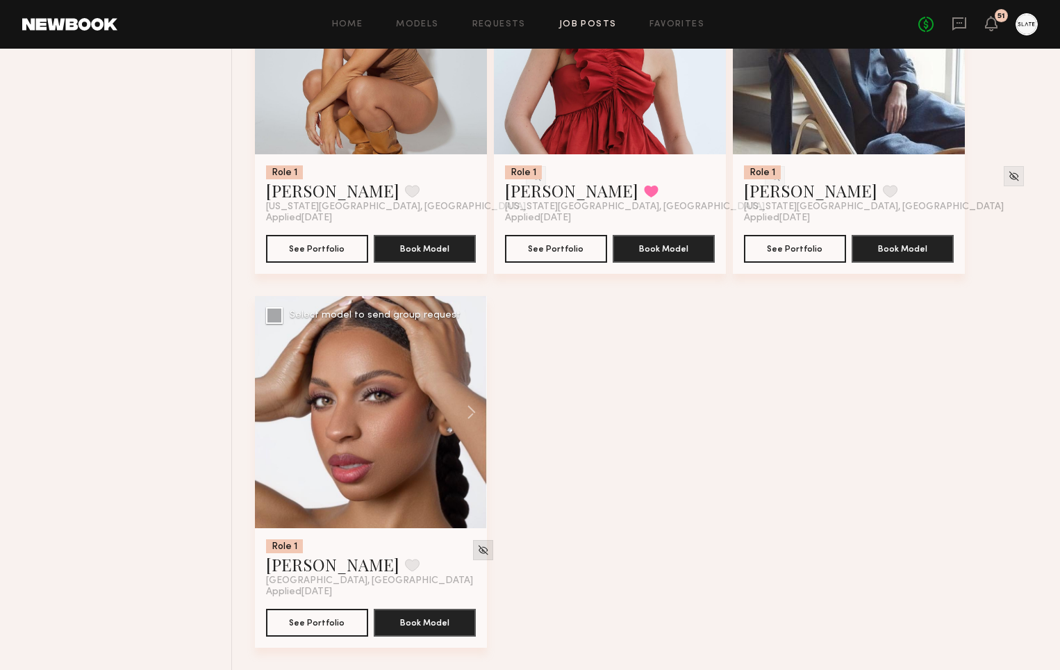
click at [477, 548] on img at bounding box center [483, 550] width 12 height 12
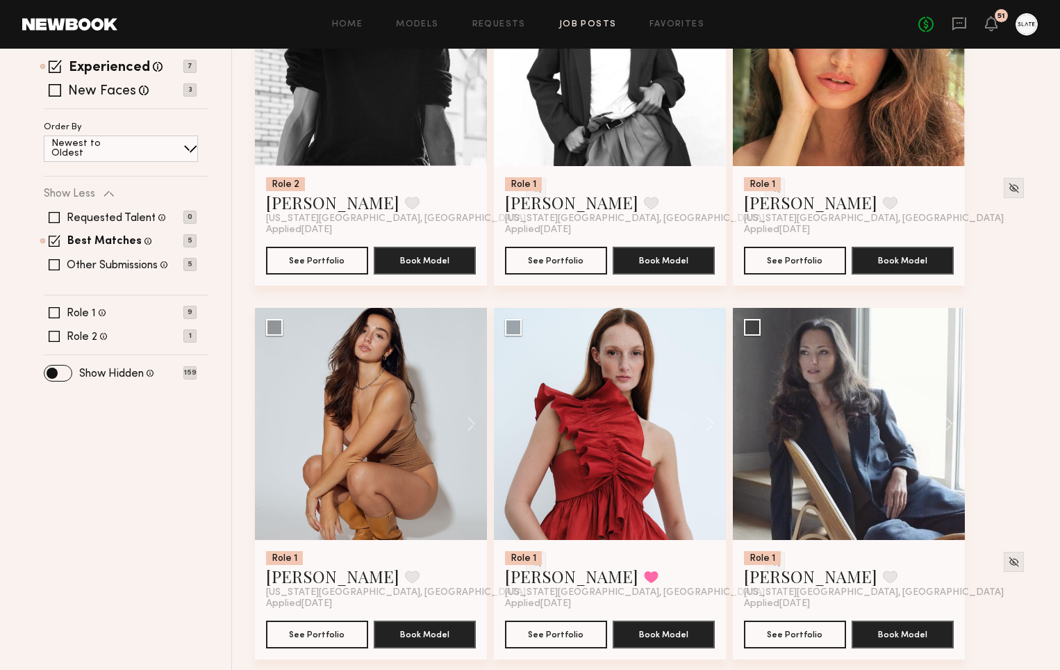
scroll to position [293, 0]
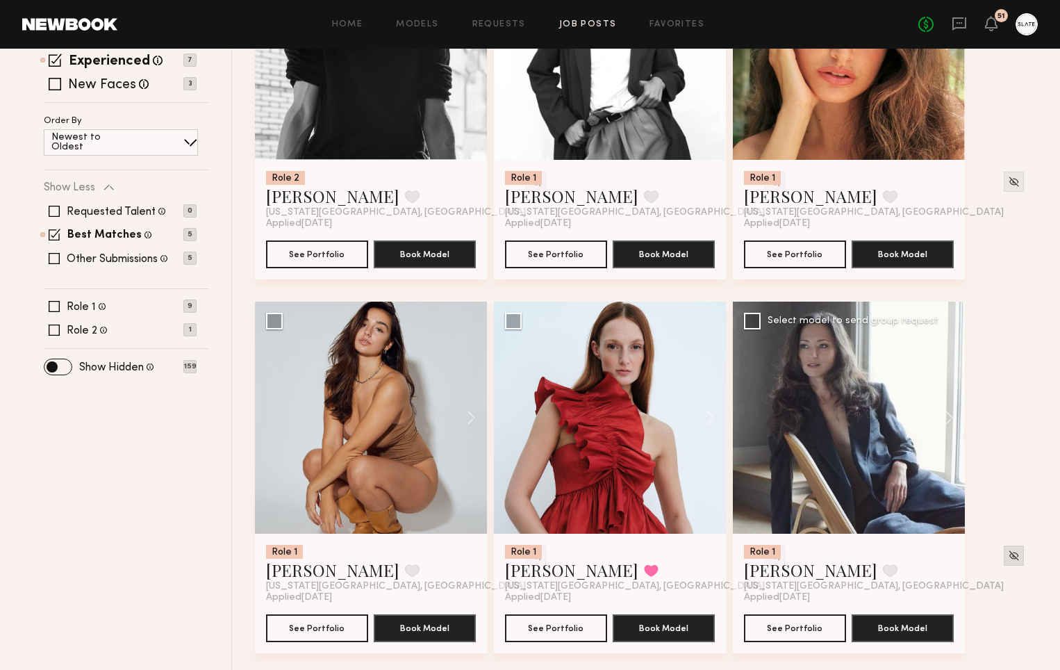
click at [1008, 556] on img at bounding box center [1014, 555] width 12 height 12
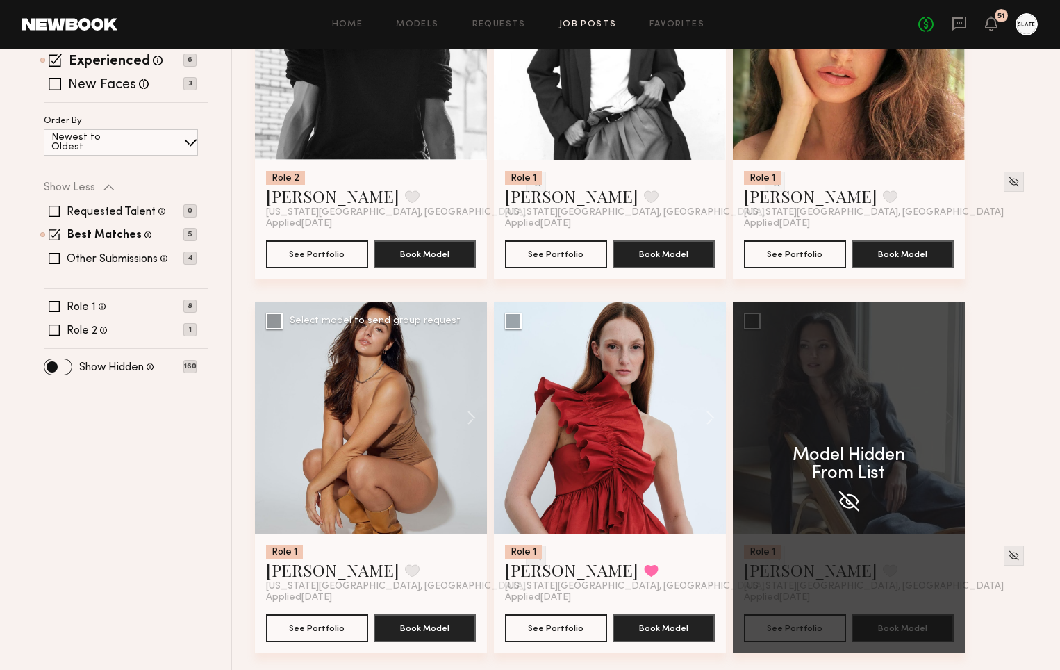
click at [530, 554] on img at bounding box center [536, 555] width 12 height 12
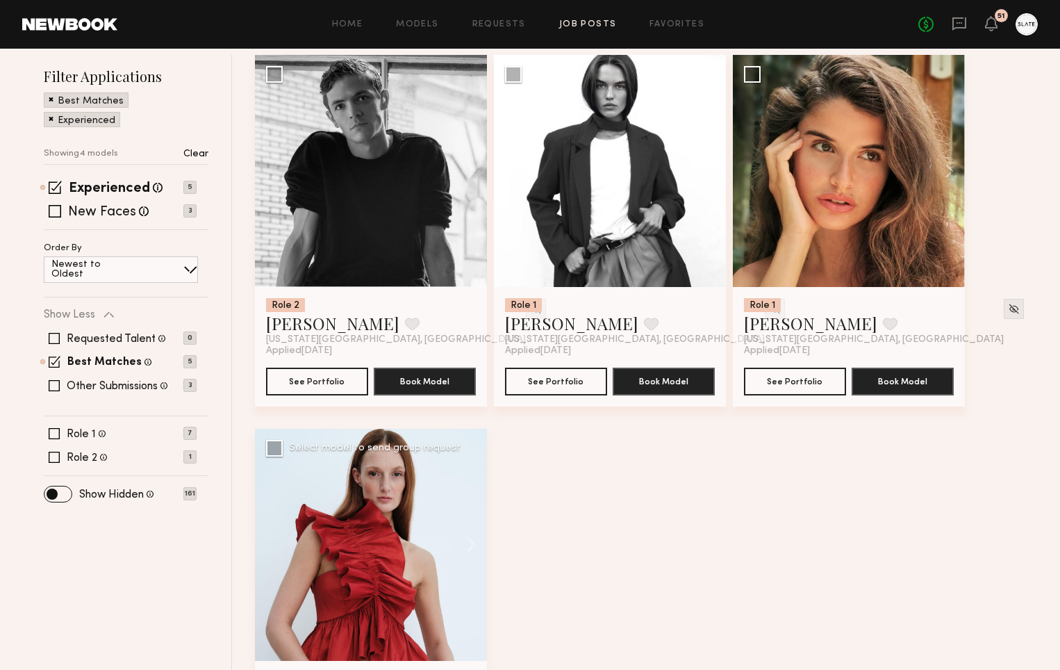
scroll to position [165, 0]
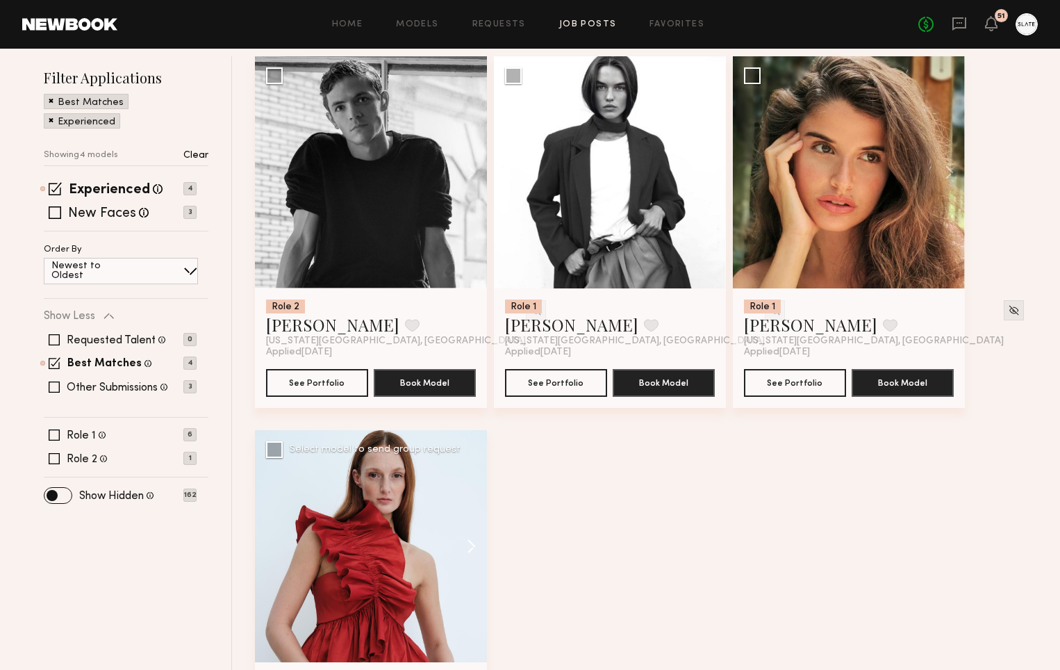
click at [472, 551] on button at bounding box center [464, 546] width 44 height 232
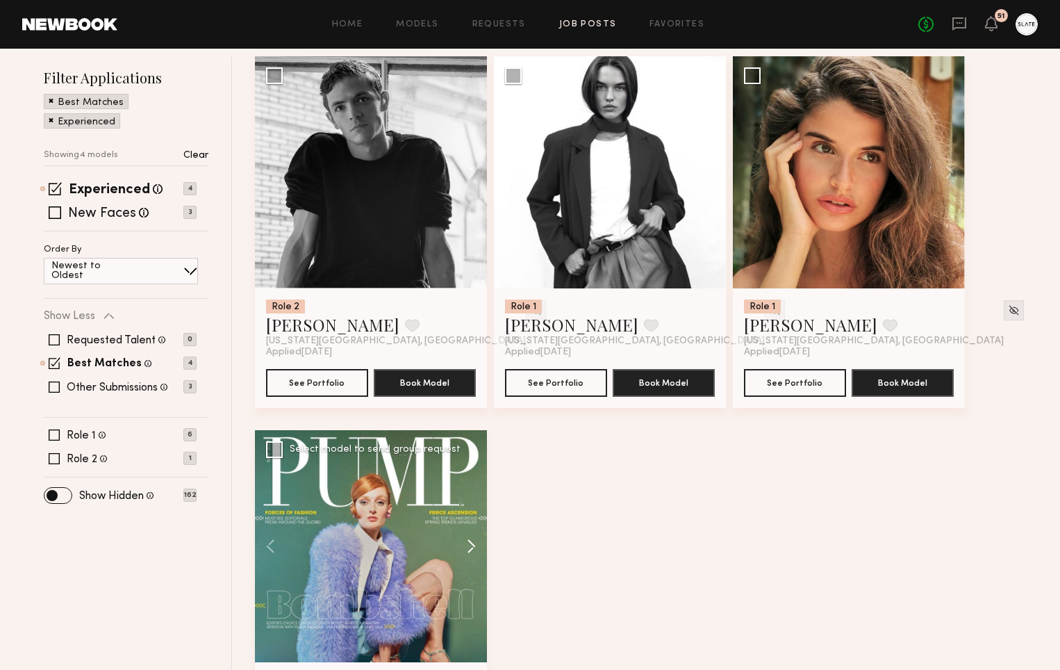
click at [472, 551] on button at bounding box center [464, 546] width 44 height 232
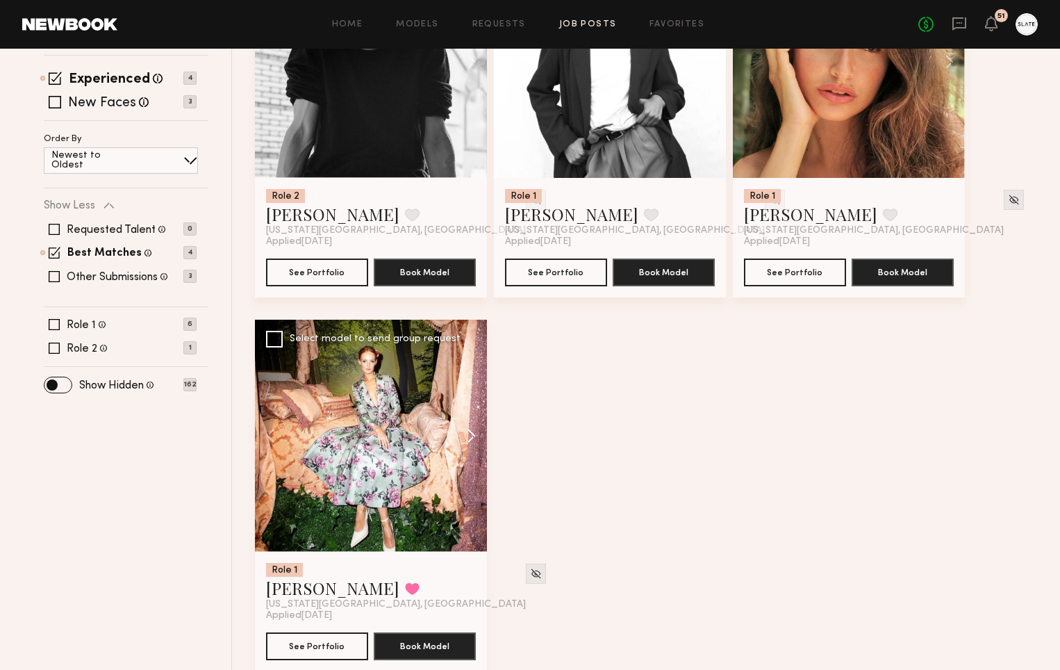
scroll to position [299, 0]
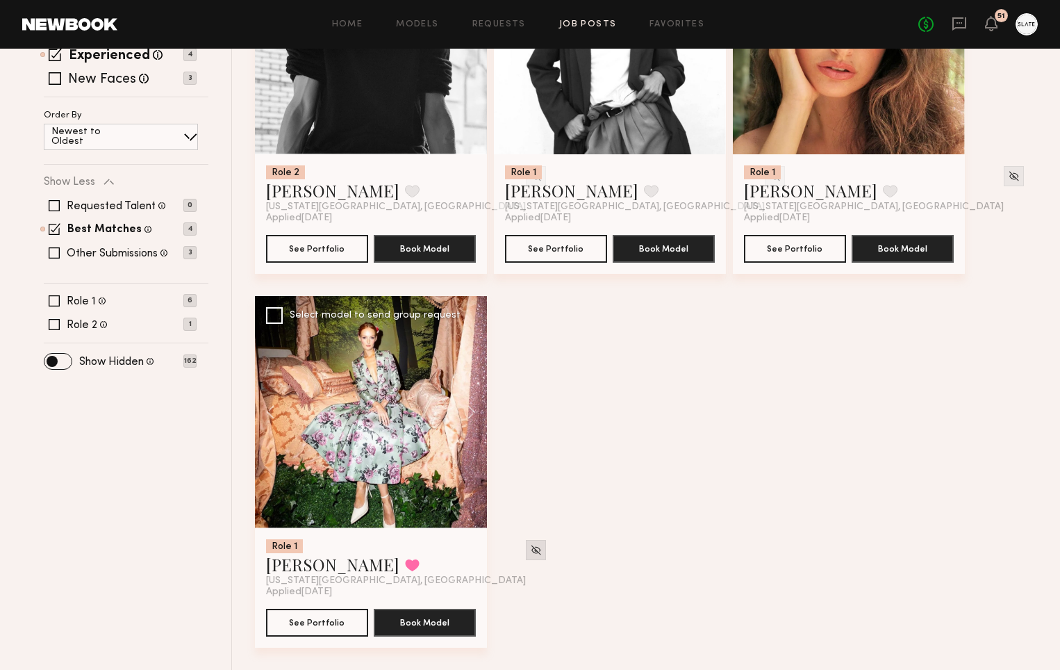
click at [530, 545] on img at bounding box center [536, 550] width 12 height 12
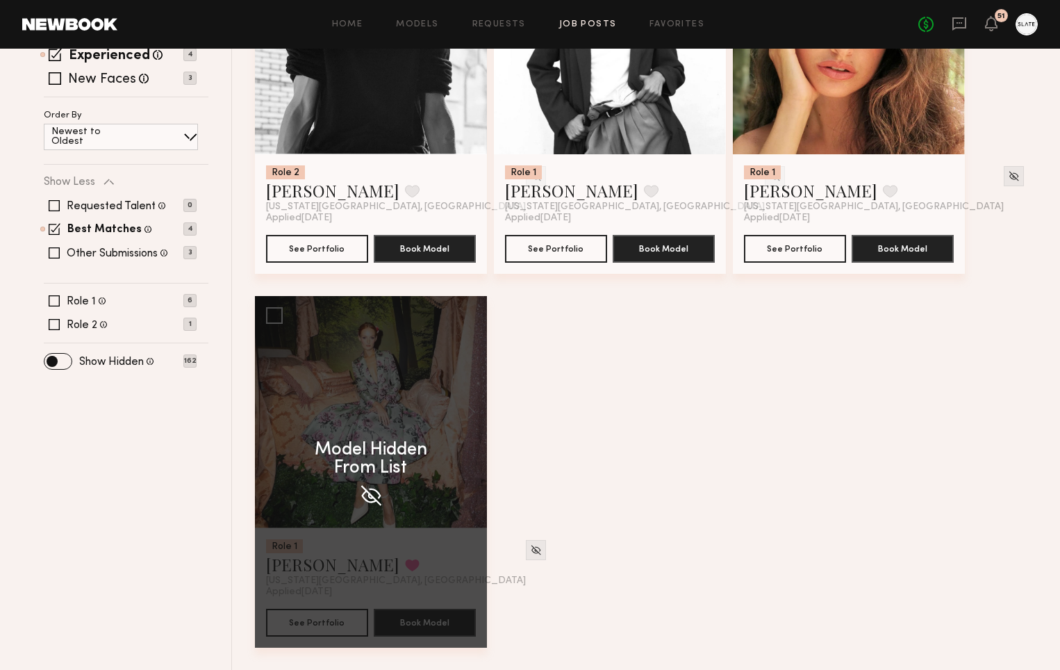
scroll to position [0, 0]
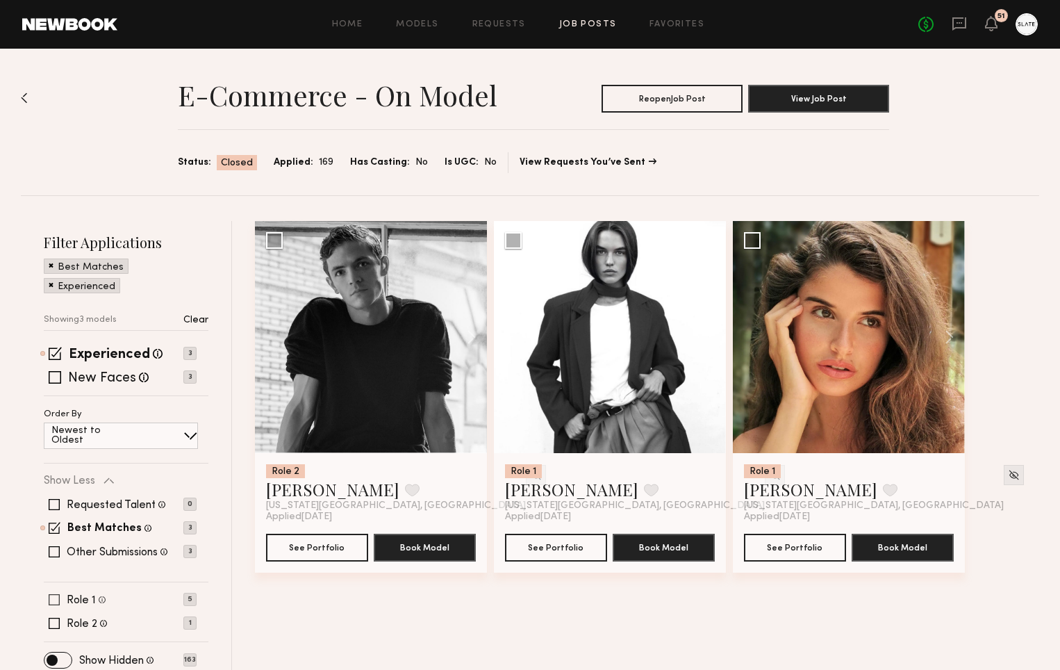
click at [56, 601] on span at bounding box center [54, 599] width 11 height 11
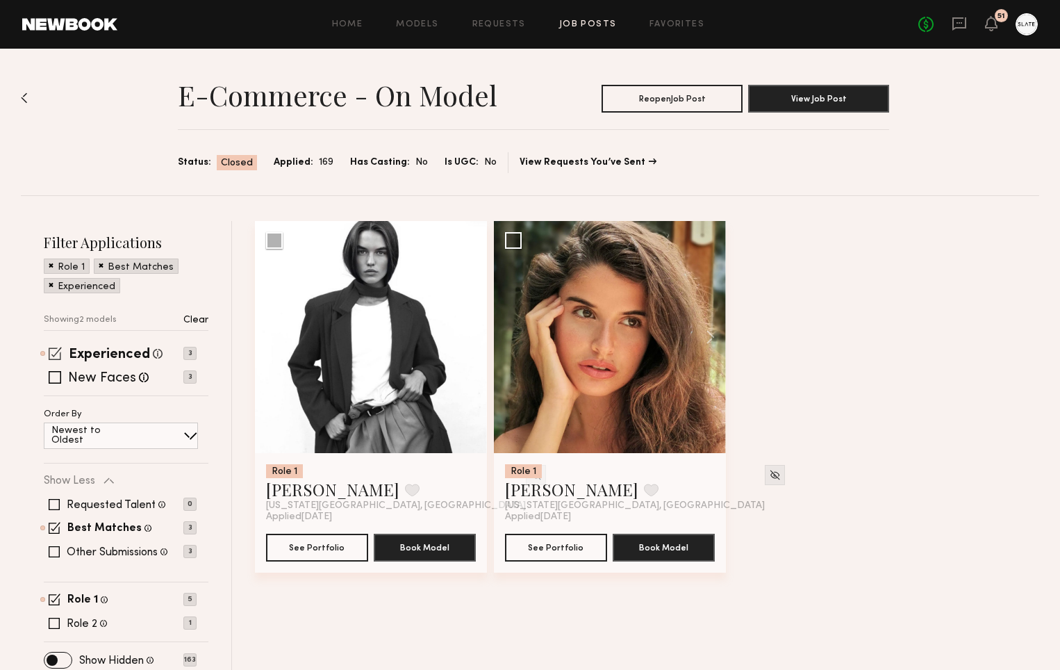
click at [51, 352] on span at bounding box center [55, 353] width 13 height 13
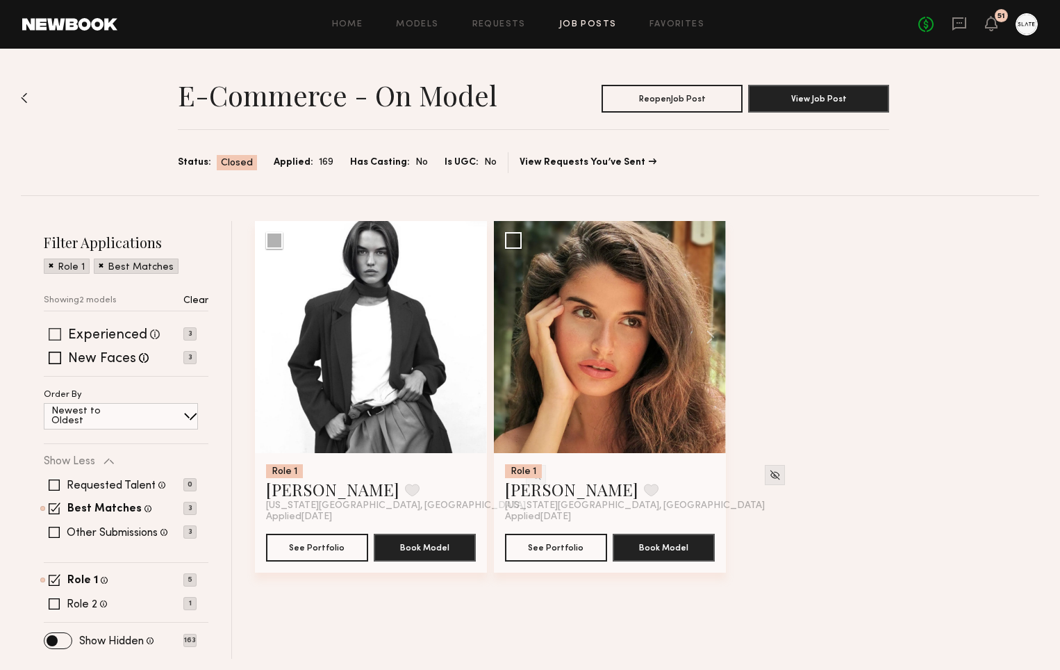
click at [53, 331] on span at bounding box center [55, 334] width 13 height 13
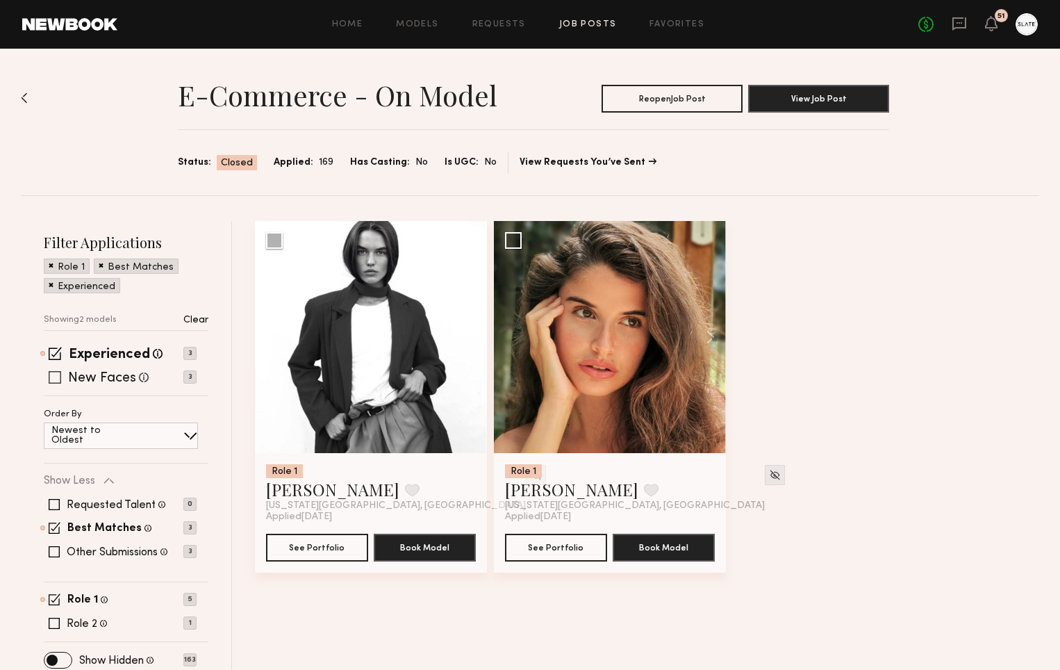
click at [53, 373] on span at bounding box center [55, 377] width 13 height 13
